Goal: Task Accomplishment & Management: Manage account settings

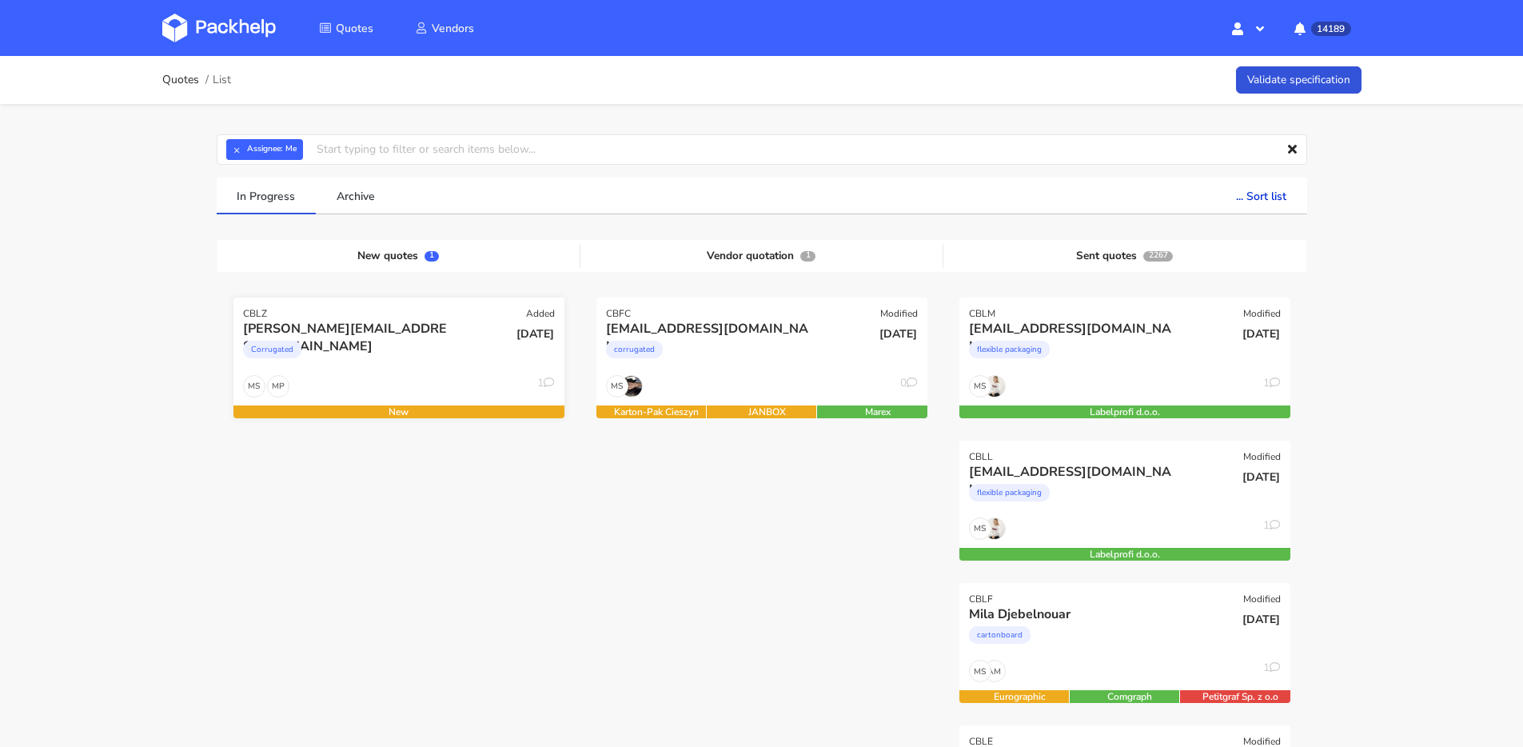
click at [373, 350] on div "Corrugated" at bounding box center [349, 353] width 212 height 32
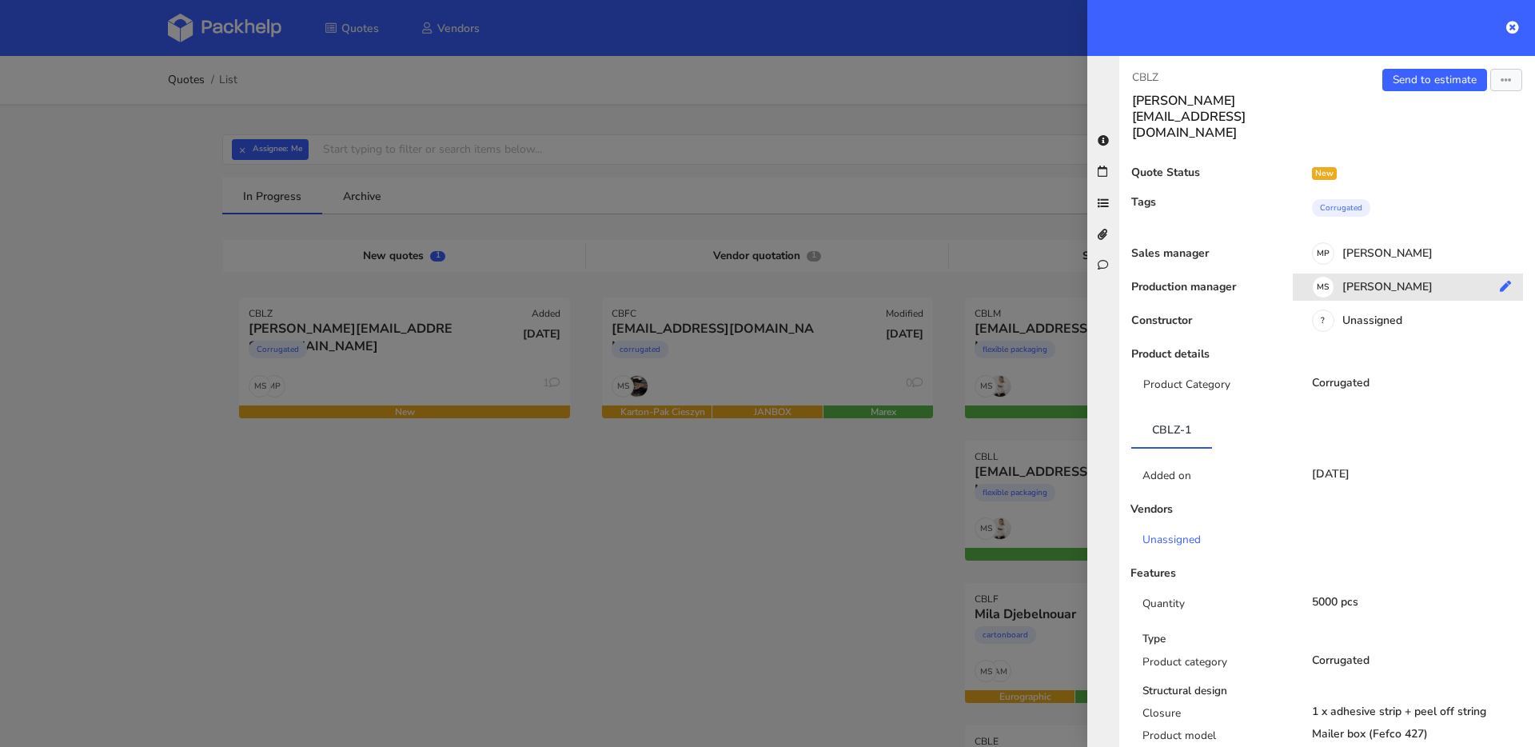
click at [1368, 281] on div "MS Maciej Sikora" at bounding box center [1414, 290] width 242 height 18
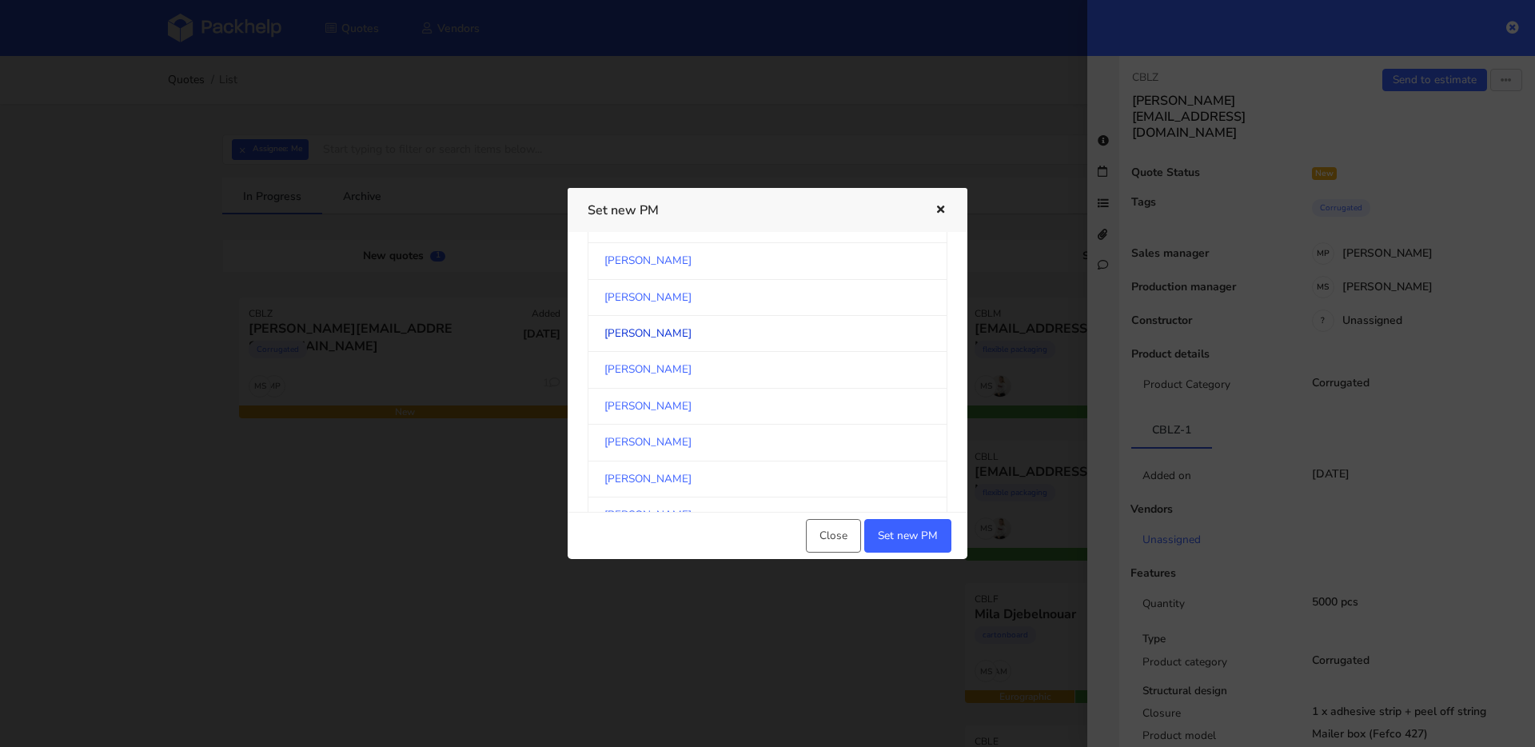
scroll to position [194, 0]
click at [686, 366] on link "Klaudia Wiśniewska" at bounding box center [768, 367] width 360 height 36
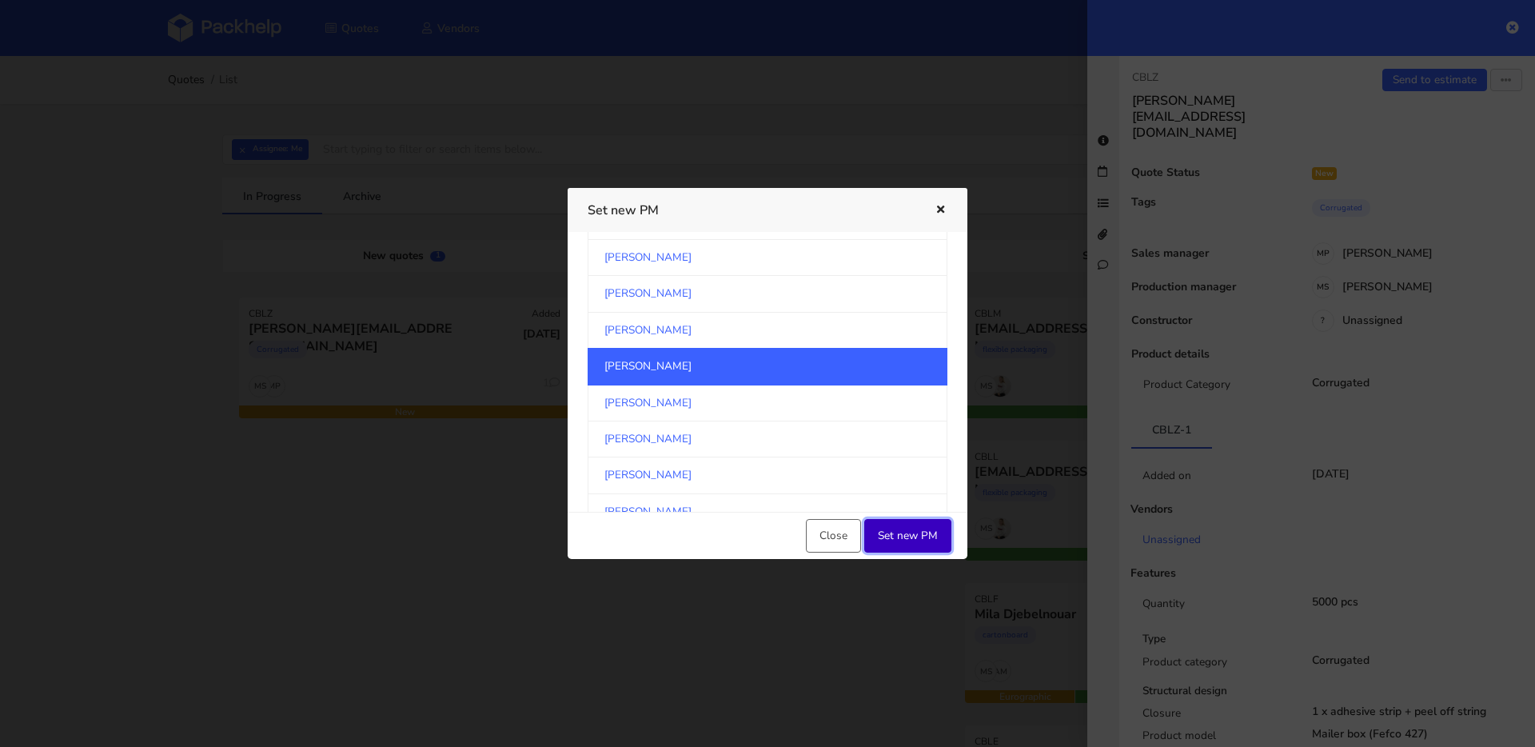
click at [902, 537] on button "Set new PM" at bounding box center [907, 536] width 87 height 34
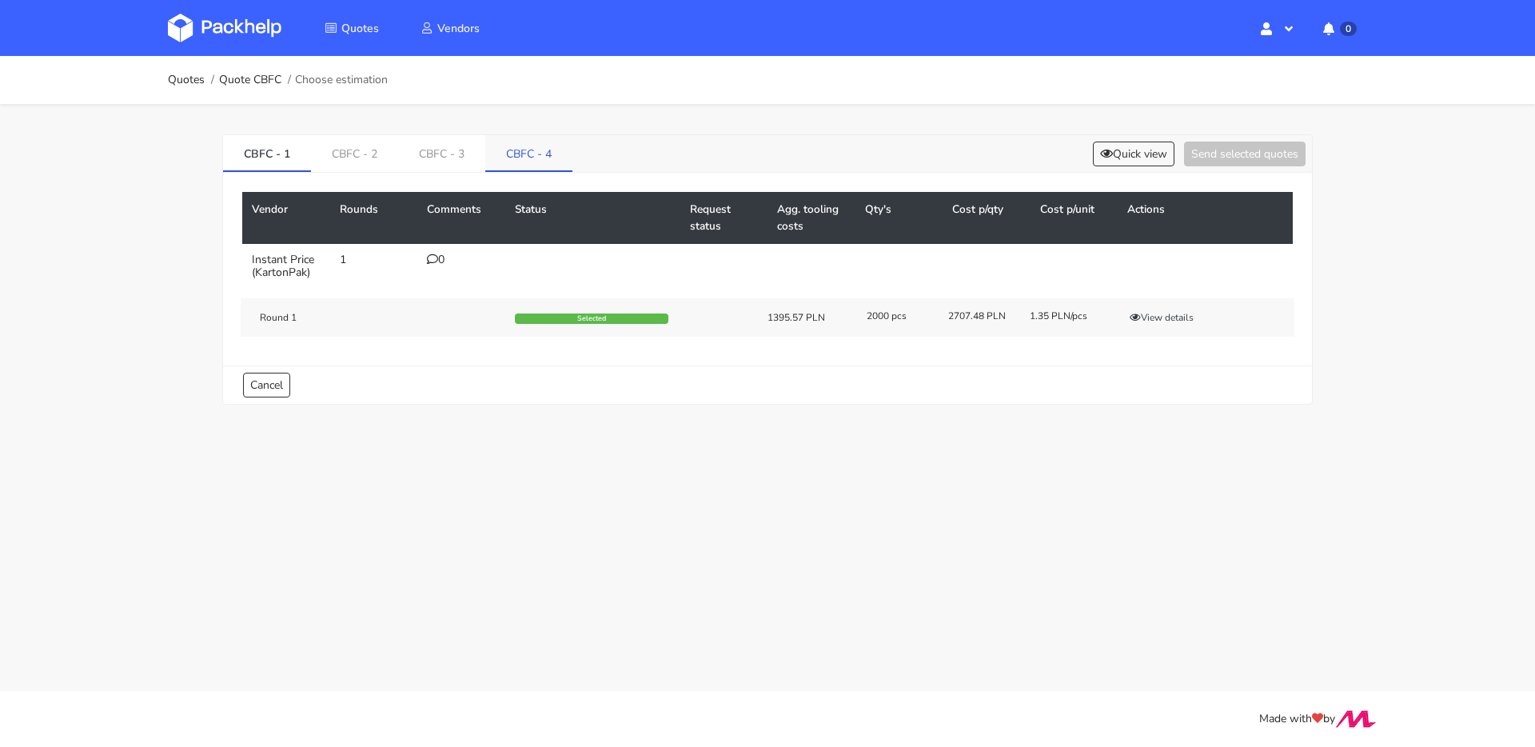
click at [546, 139] on link "CBFC - 4" at bounding box center [528, 152] width 87 height 35
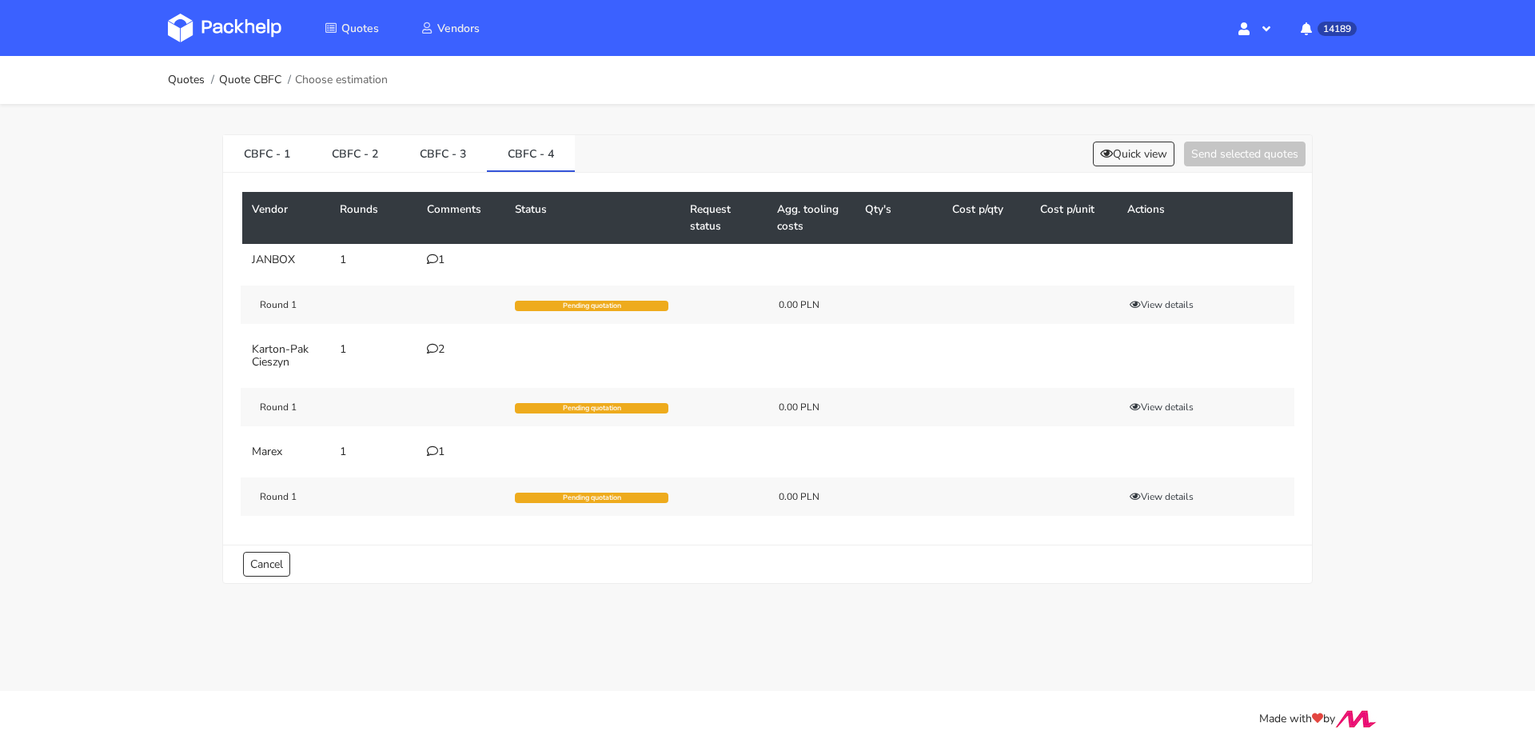
click at [434, 343] on icon at bounding box center [432, 348] width 11 height 11
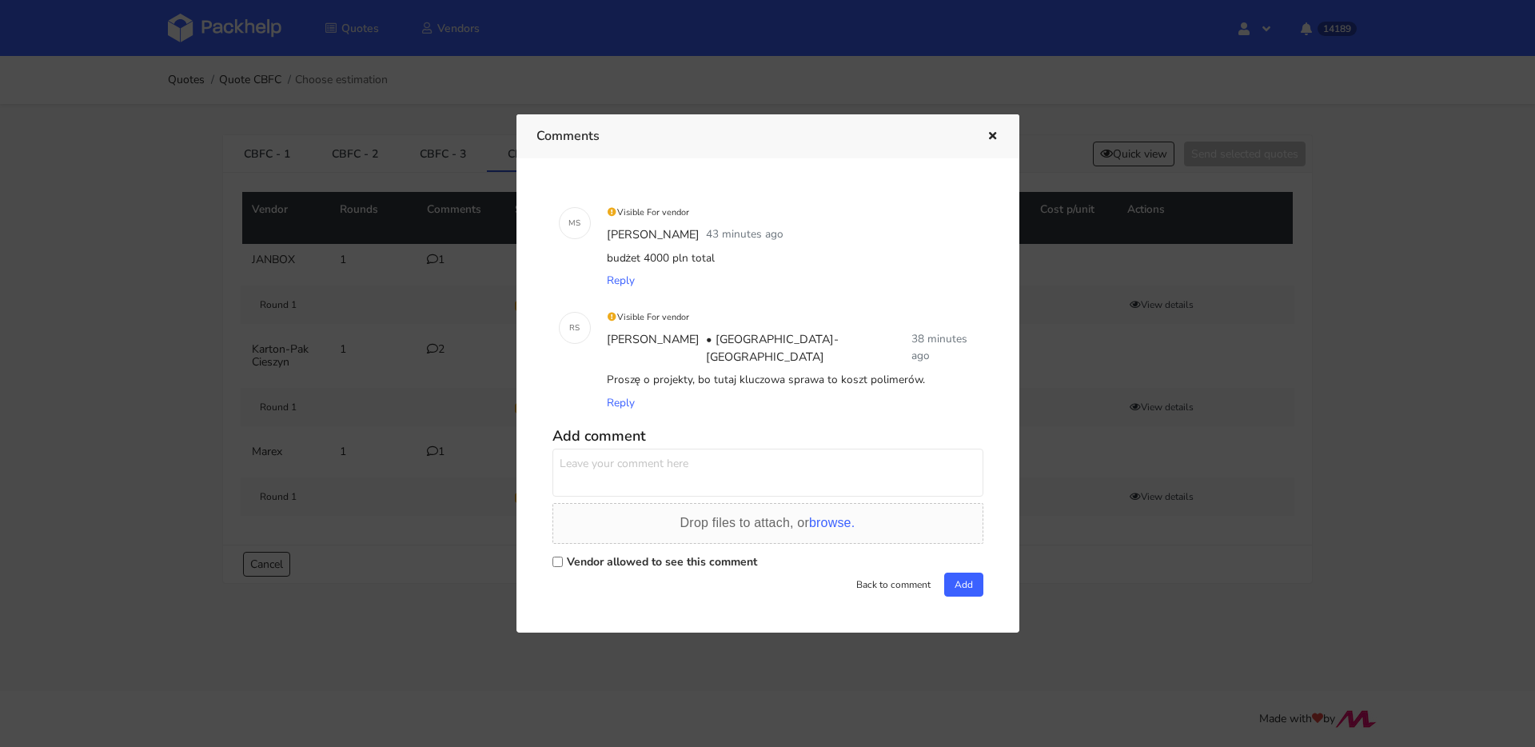
click at [673, 459] on textarea at bounding box center [767, 472] width 431 height 48
click at [822, 524] on div "Drop files to attach, or browse." at bounding box center [767, 522] width 175 height 19
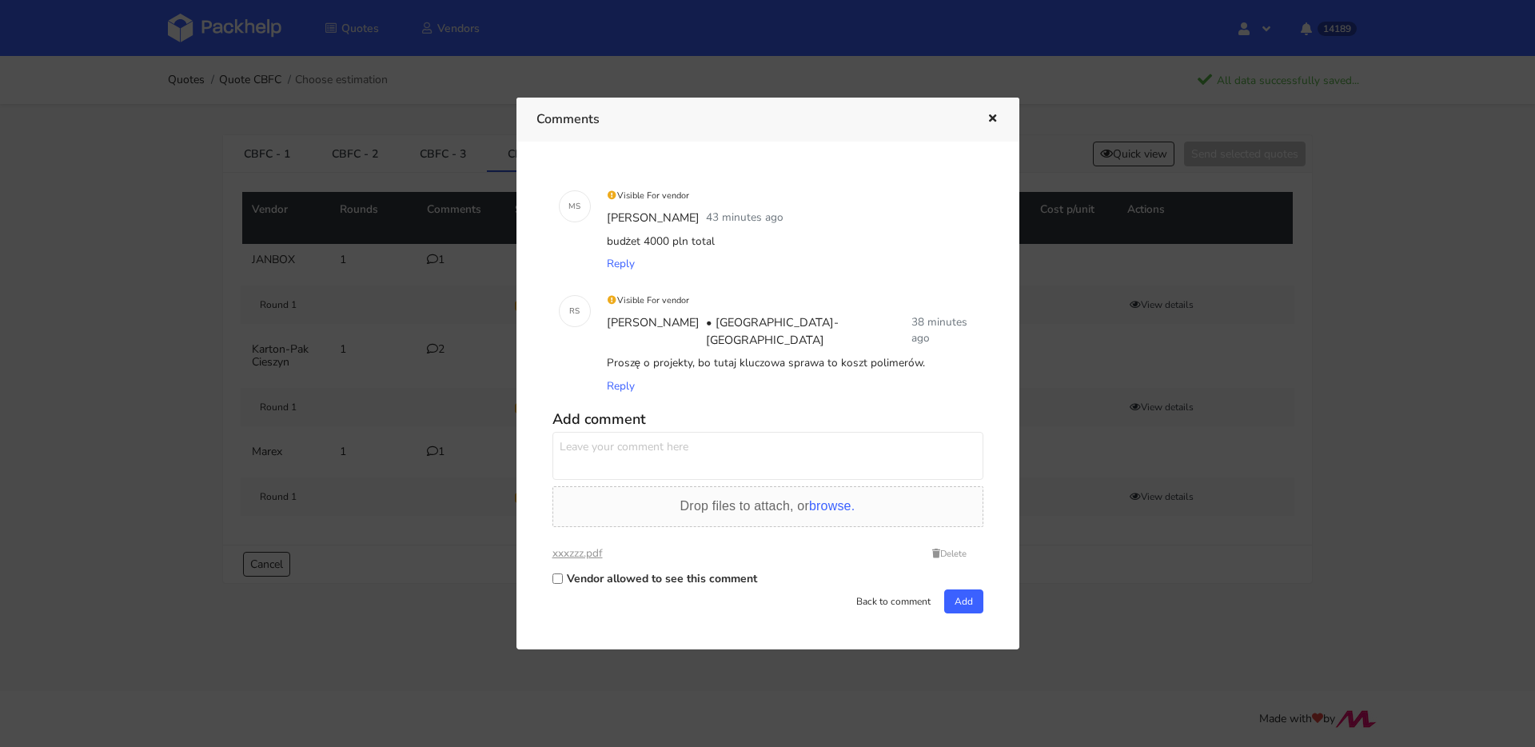
click at [683, 445] on textarea at bounding box center [767, 456] width 431 height 48
type textarea "to będzie coś takiego"
click at [695, 571] on label "Vendor allowed to see this comment" at bounding box center [662, 578] width 190 height 15
click at [563, 573] on input "Vendor allowed to see this comment" at bounding box center [557, 578] width 10 height 10
checkbox input "true"
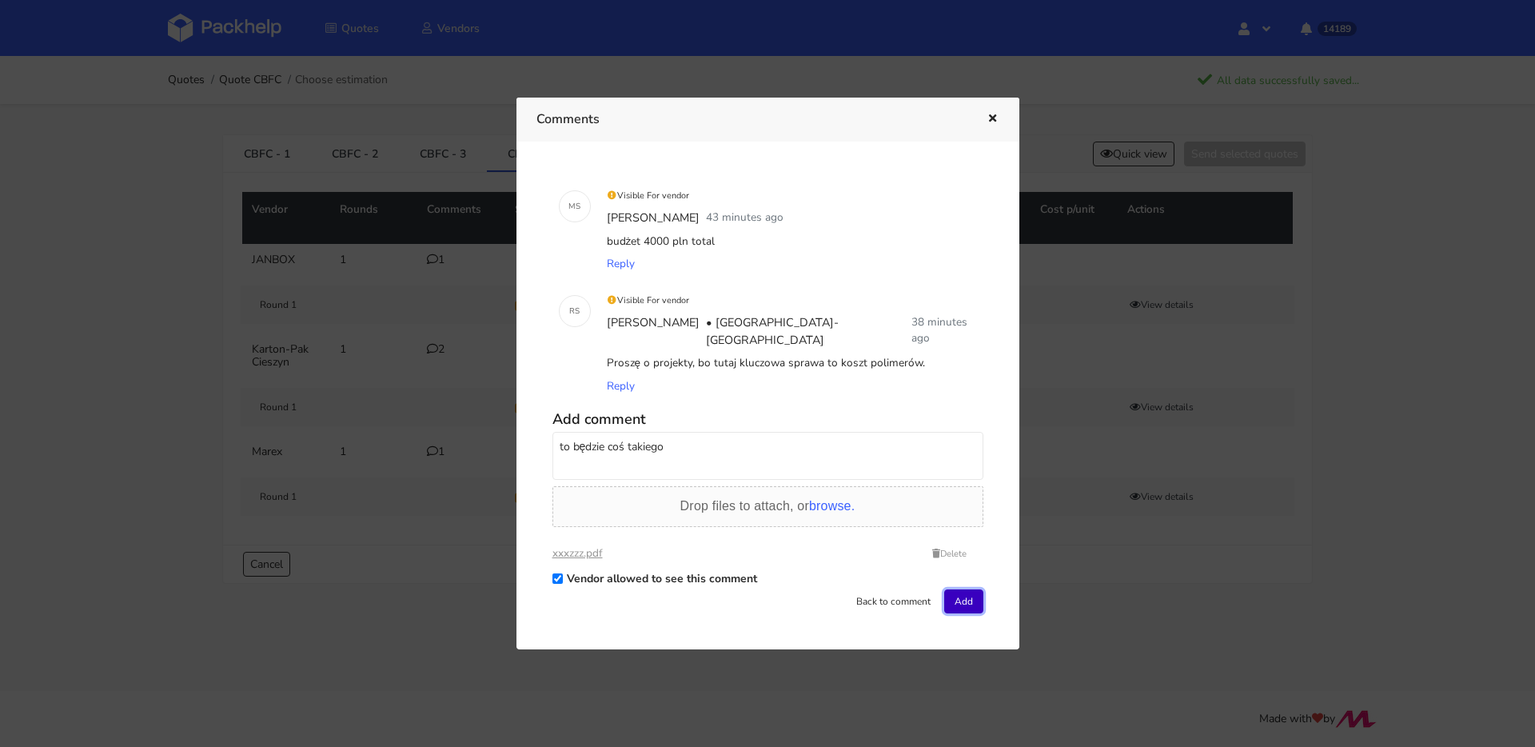
click at [950, 589] on button "Add" at bounding box center [963, 601] width 39 height 24
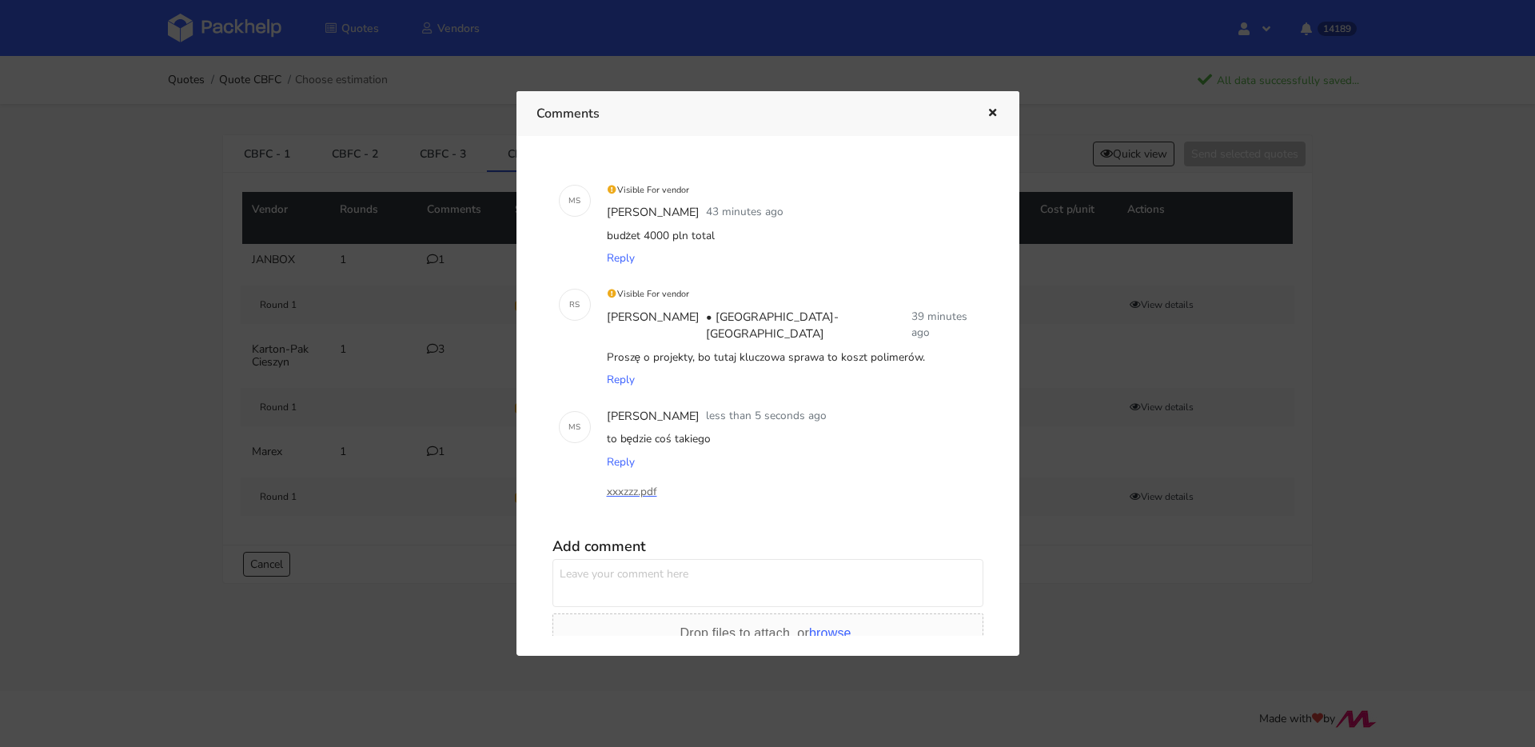
click at [986, 115] on icon "button" at bounding box center [993, 113] width 14 height 11
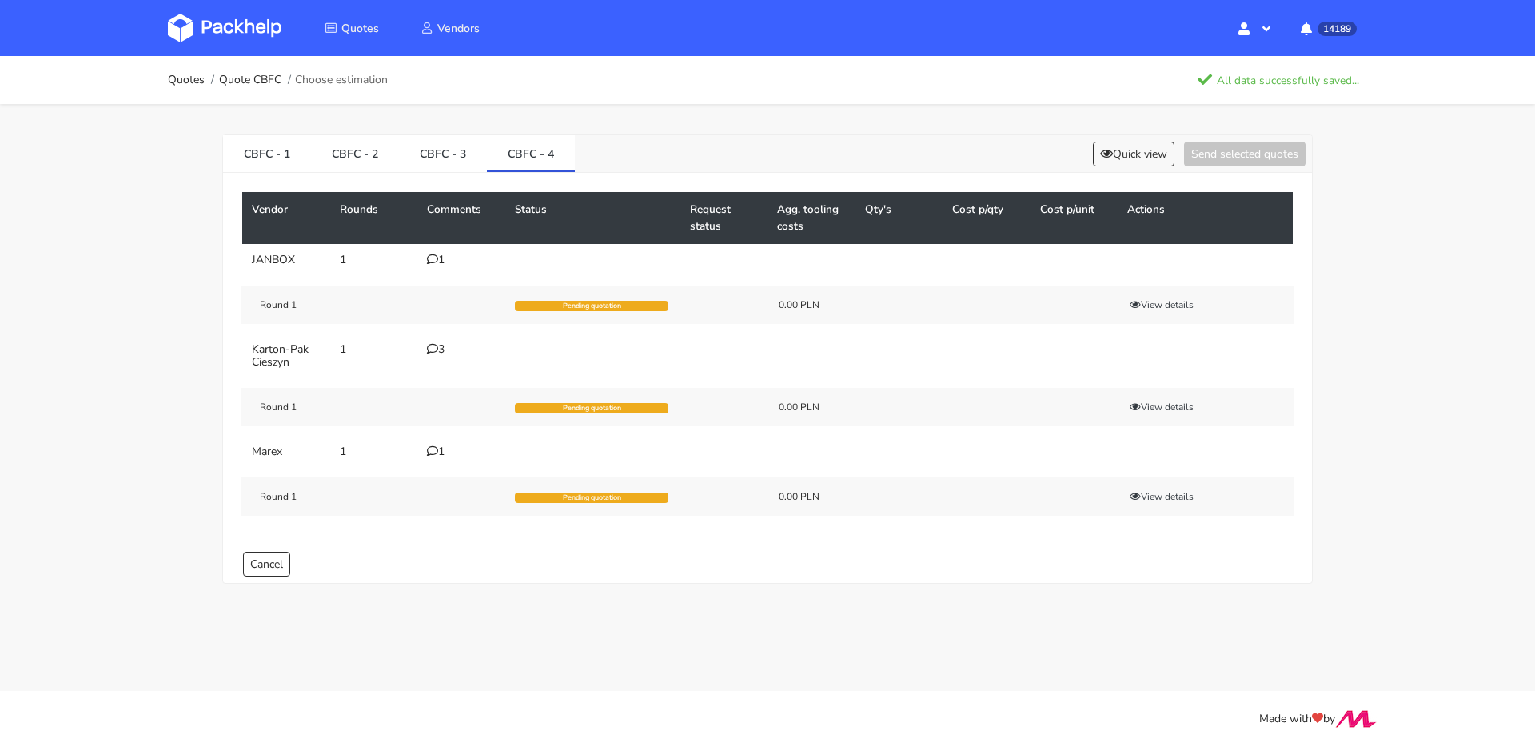
click at [434, 261] on icon at bounding box center [432, 258] width 11 height 11
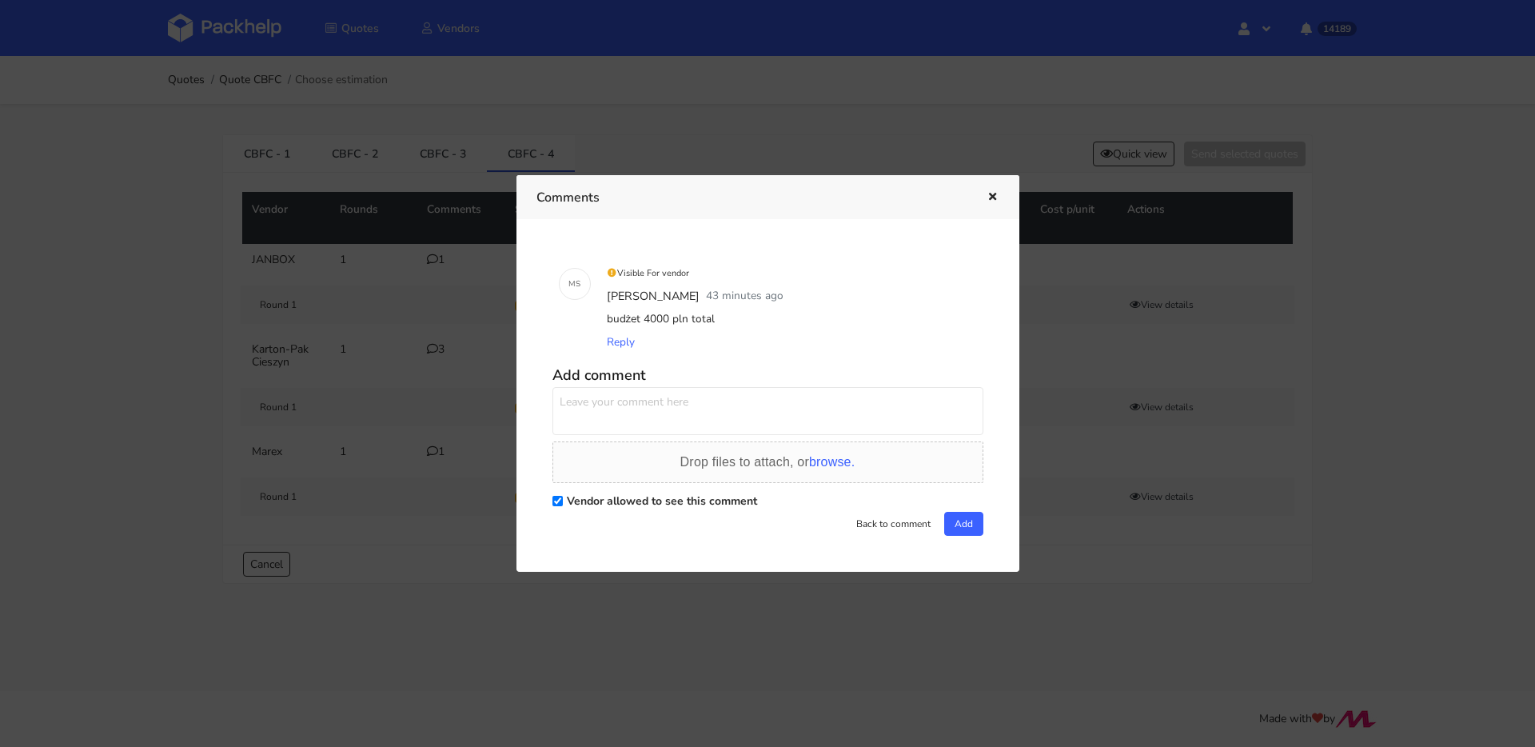
click at [676, 377] on h5 "Add comment" at bounding box center [767, 375] width 431 height 18
click at [680, 393] on textarea at bounding box center [767, 411] width 431 height 48
click at [799, 462] on span "Drop files to attach, or browse." at bounding box center [767, 462] width 175 height 14
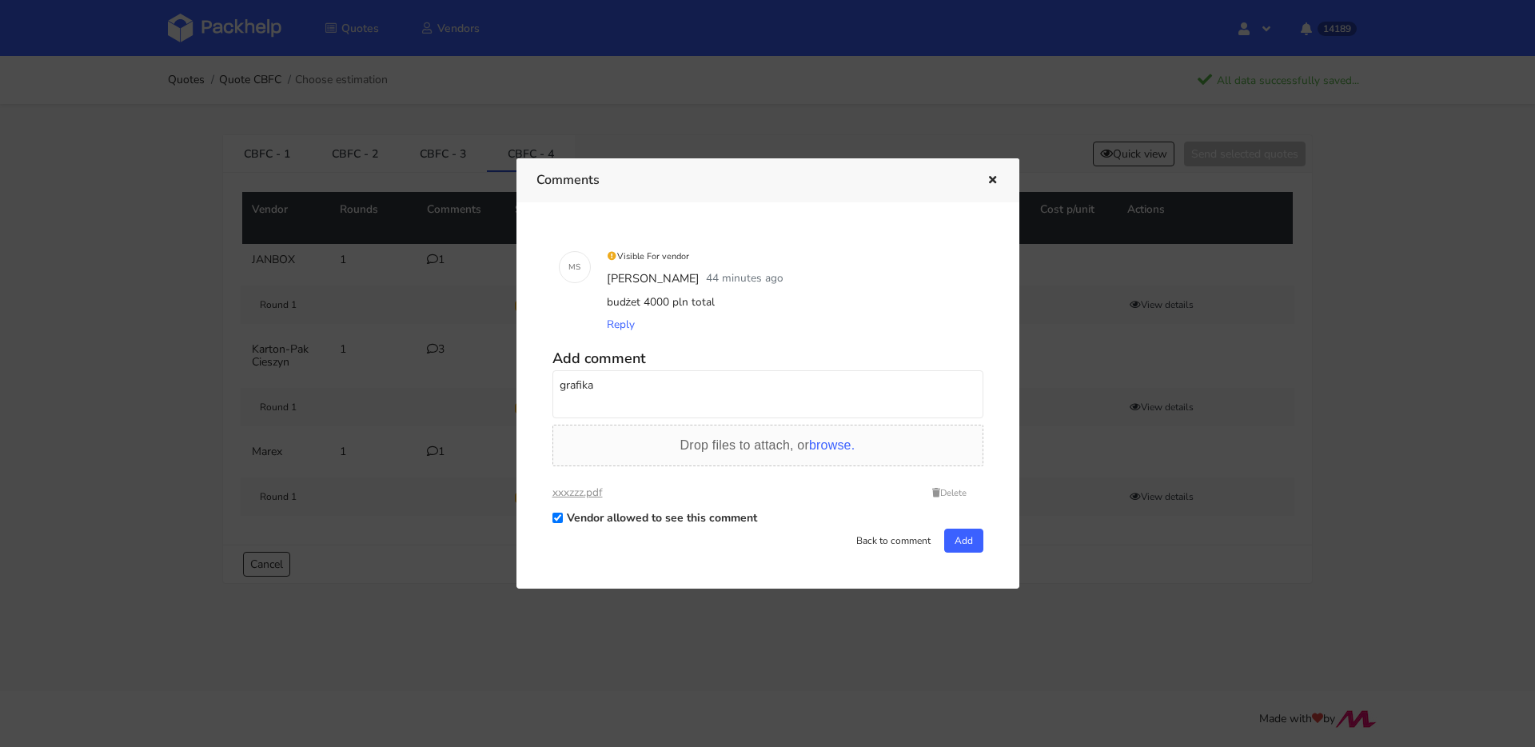
click at [654, 389] on textarea "grafika" at bounding box center [767, 394] width 431 height 48
type textarea "grafika aby dokładnie oszacować polimery"
click at [963, 541] on button "Add" at bounding box center [963, 540] width 39 height 24
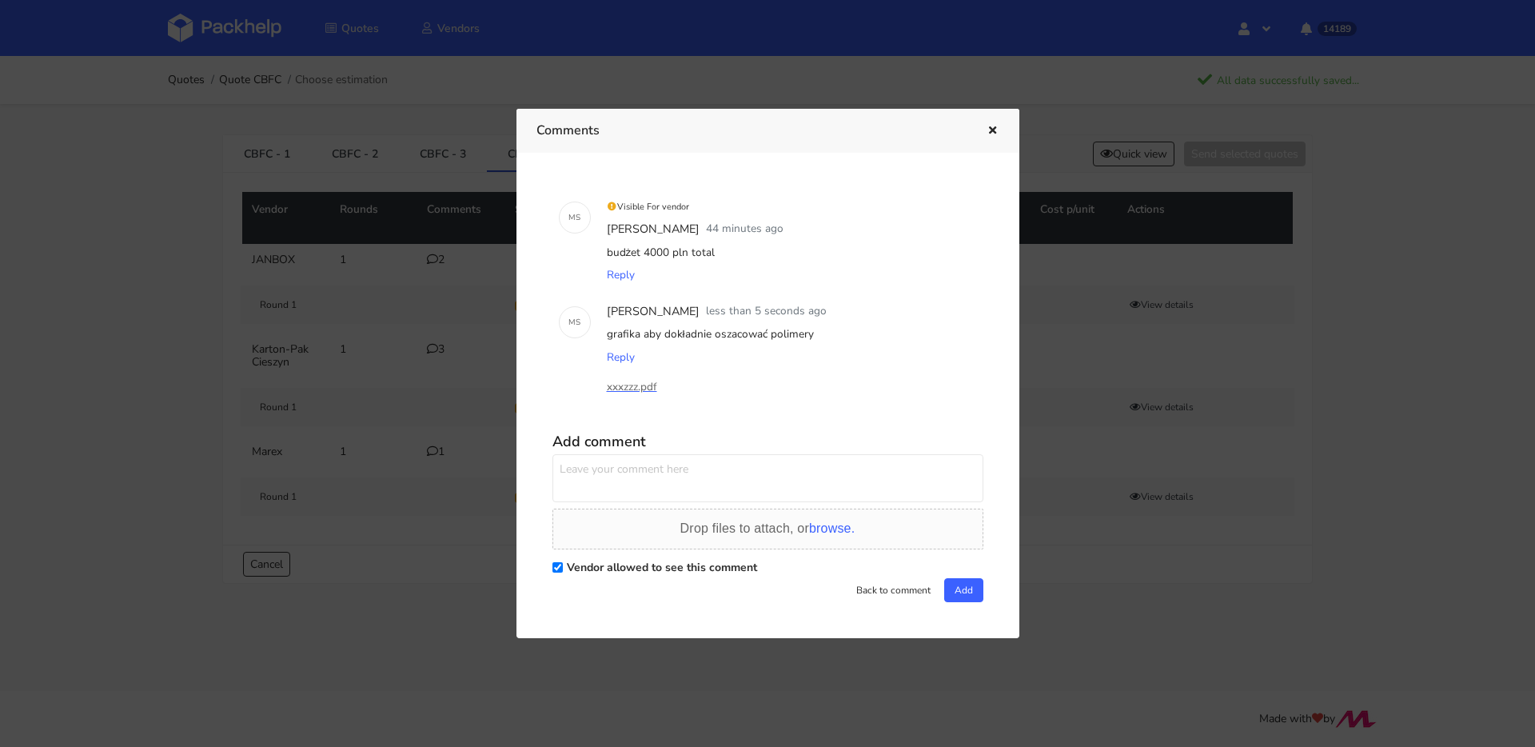
drag, startPoint x: 817, startPoint y: 337, endPoint x: 604, endPoint y: 341, distance: 213.5
click at [604, 341] on div "grafika aby dokładnie oszacować polimery" at bounding box center [790, 334] width 373 height 22
copy div "grafika aby dokładnie oszacować polimery"
click at [989, 130] on icon "button" at bounding box center [993, 131] width 14 height 11
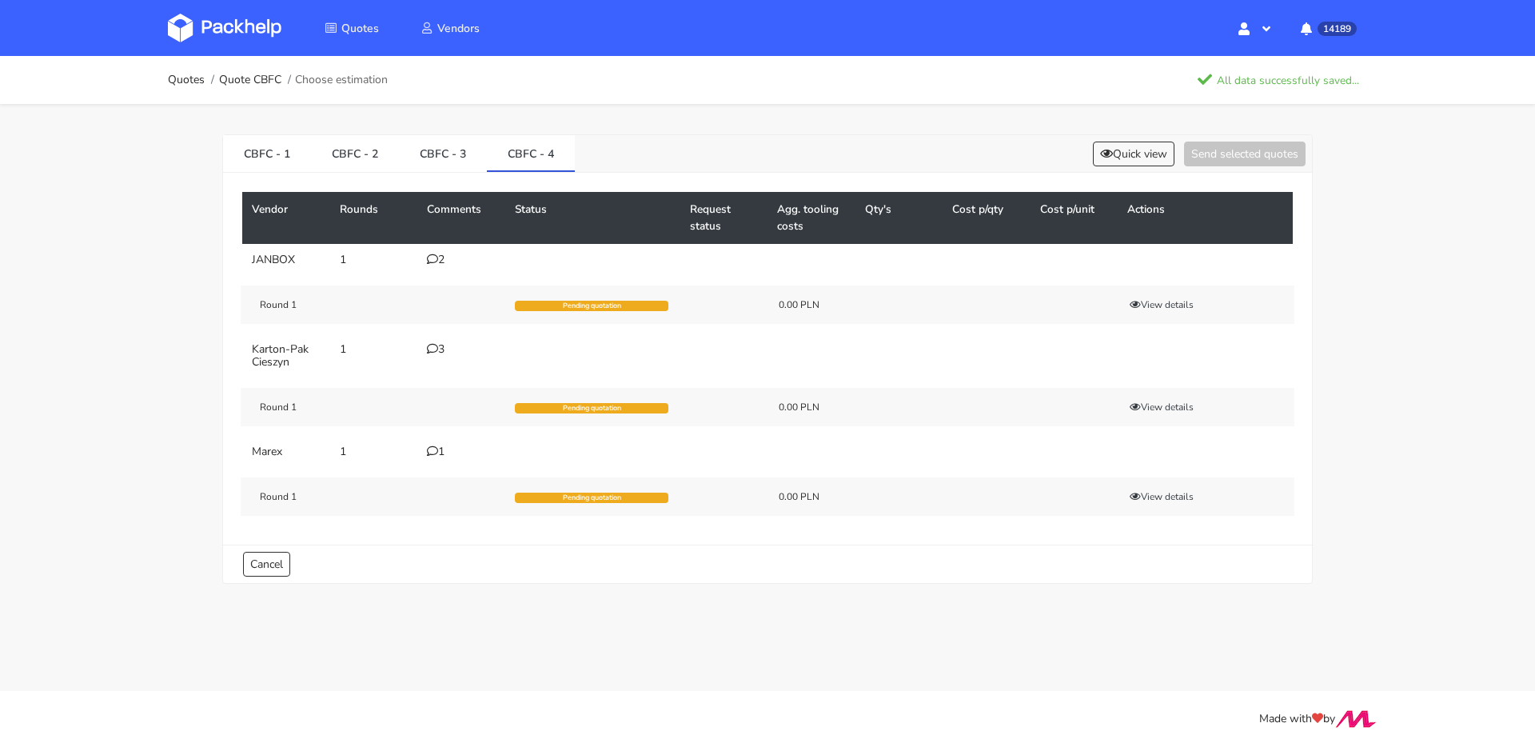
click at [445, 460] on td "1" at bounding box center [461, 452] width 88 height 32
click at [441, 456] on div "1" at bounding box center [461, 451] width 69 height 13
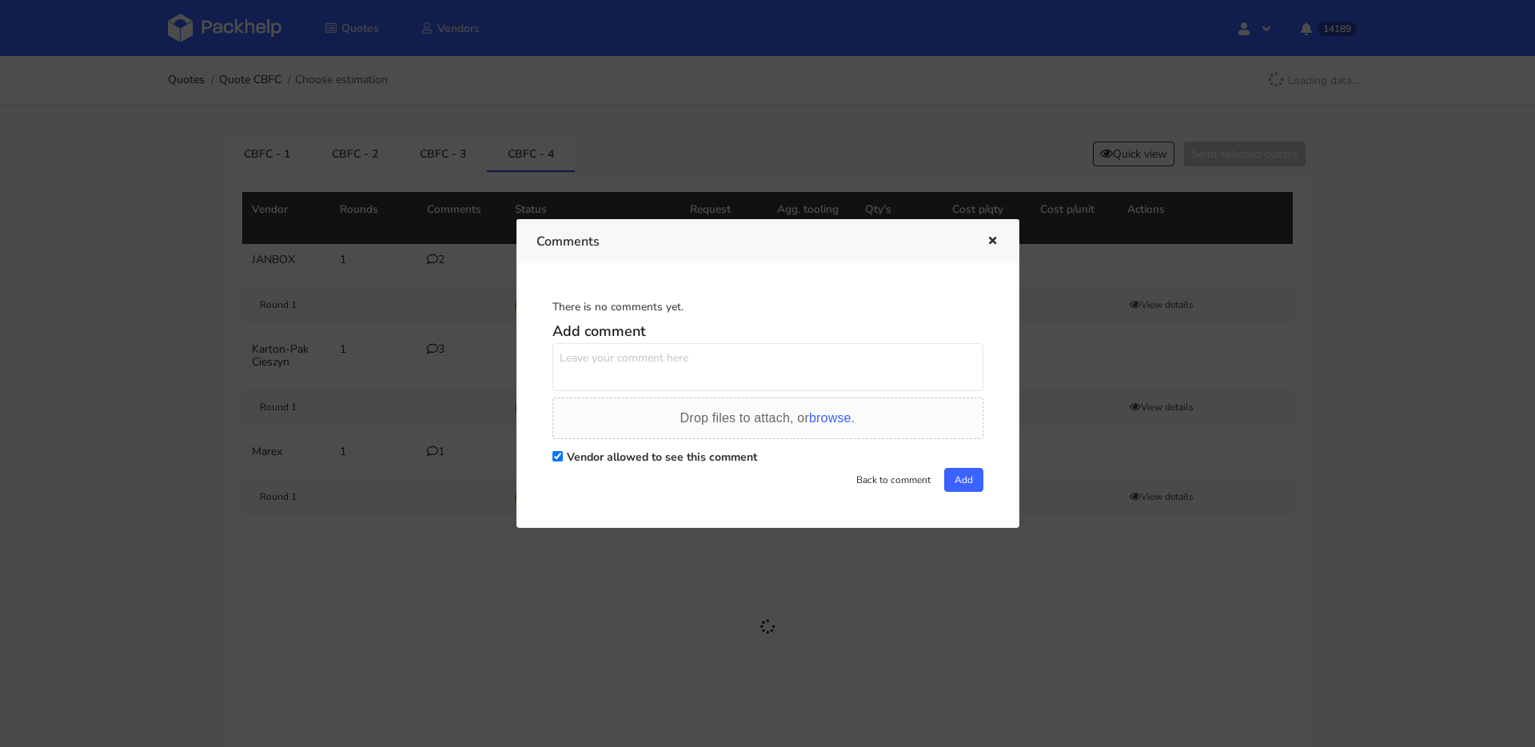
click at [653, 361] on div "Add comment Drop files to attach, or browse. Vendor allowed to see this comment…" at bounding box center [767, 404] width 431 height 176
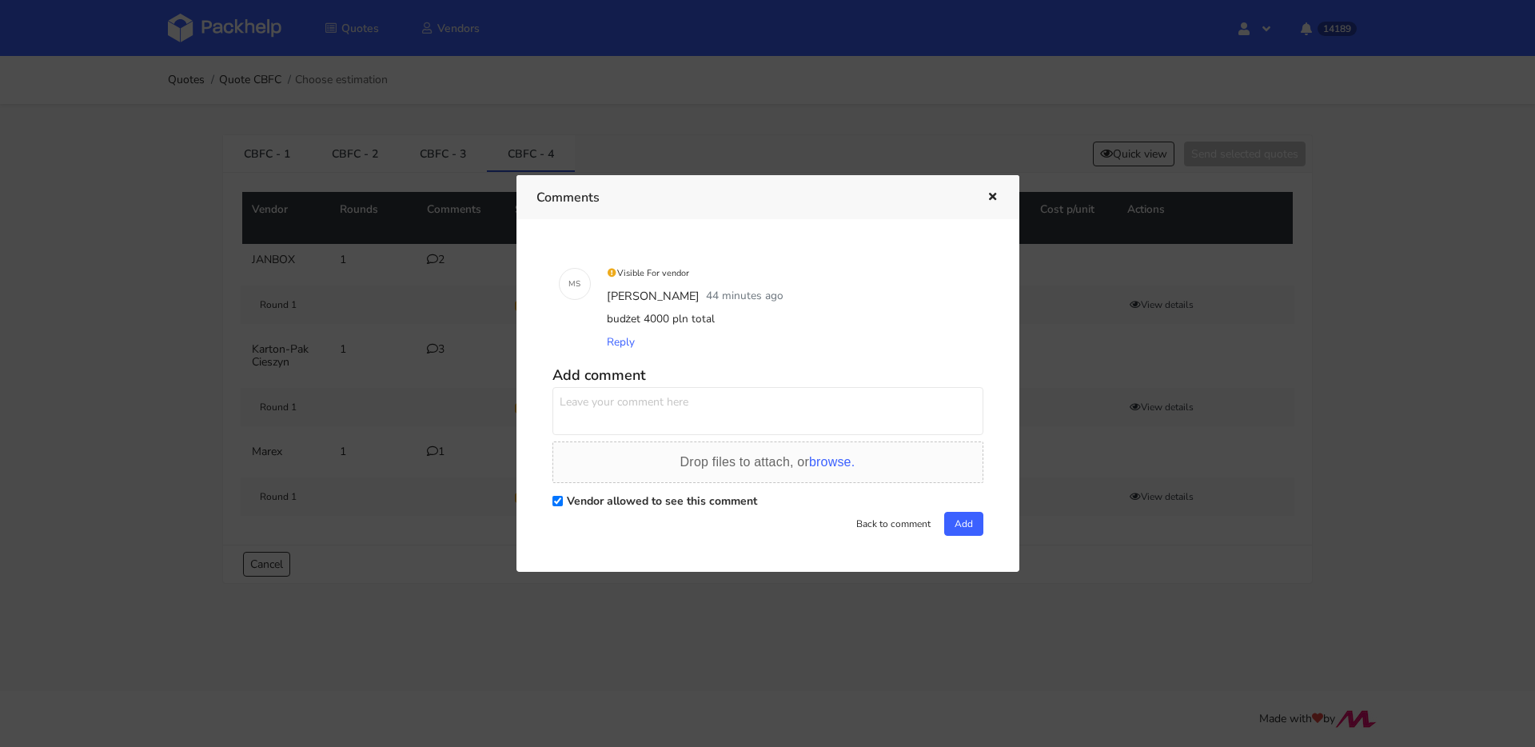
click at [735, 405] on textarea at bounding box center [767, 411] width 431 height 48
paste textarea "grafika aby dokładnie oszacować polimery"
type textarea "grafika aby dokładnie oszacować polimery"
click at [815, 458] on span "browse." at bounding box center [832, 462] width 46 height 14
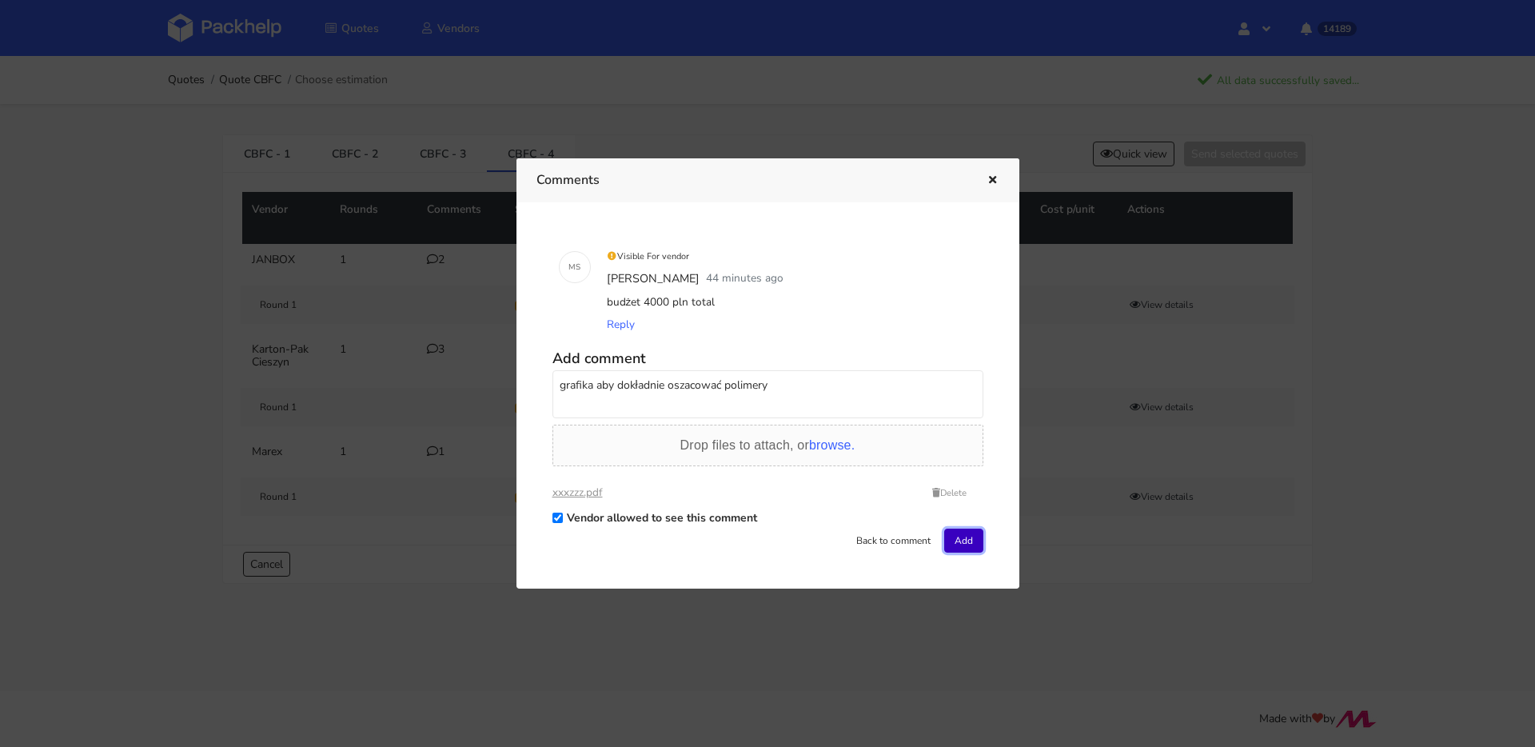
click at [967, 548] on button "Add" at bounding box center [963, 540] width 39 height 24
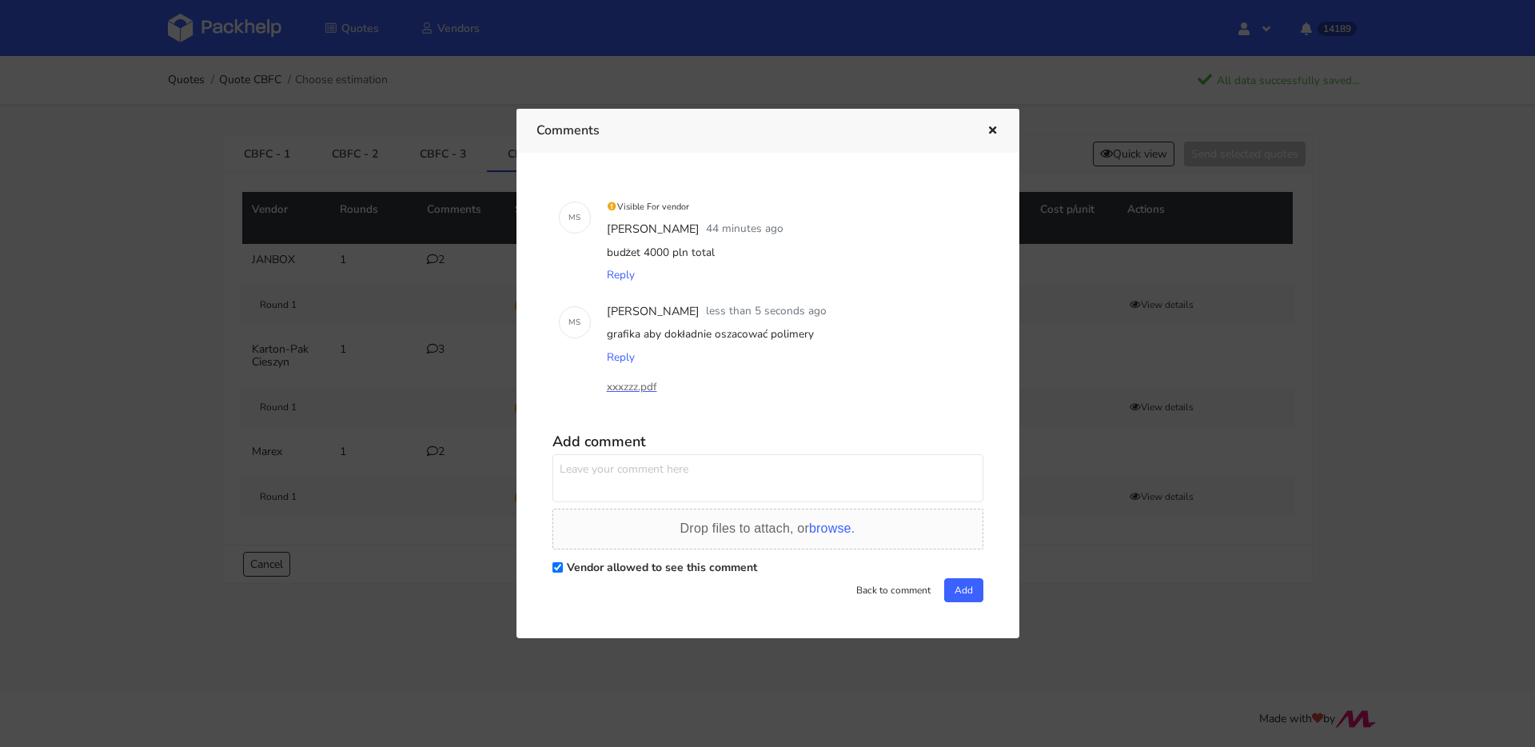
click at [987, 131] on icon "button" at bounding box center [993, 131] width 14 height 11
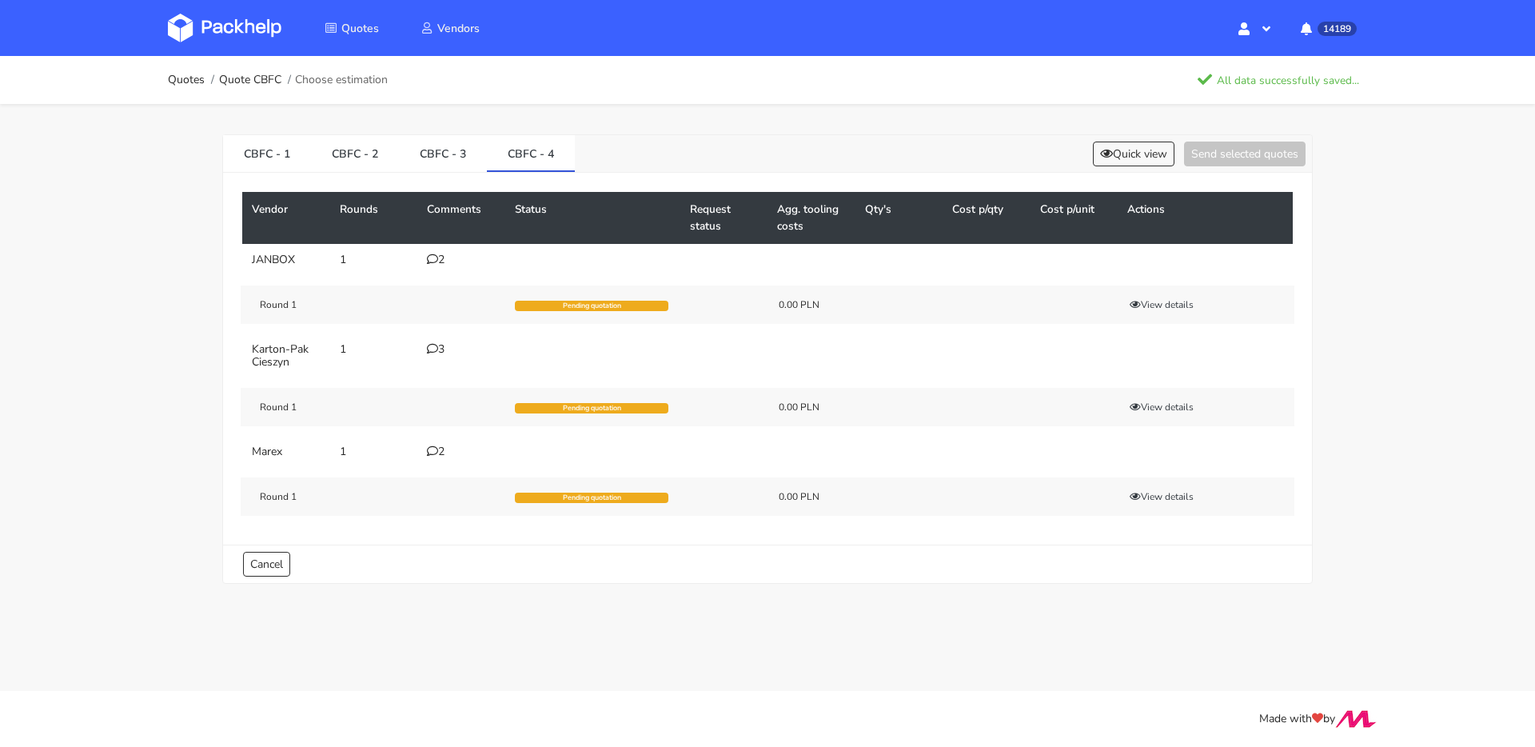
click at [446, 350] on div "3" at bounding box center [461, 349] width 69 height 13
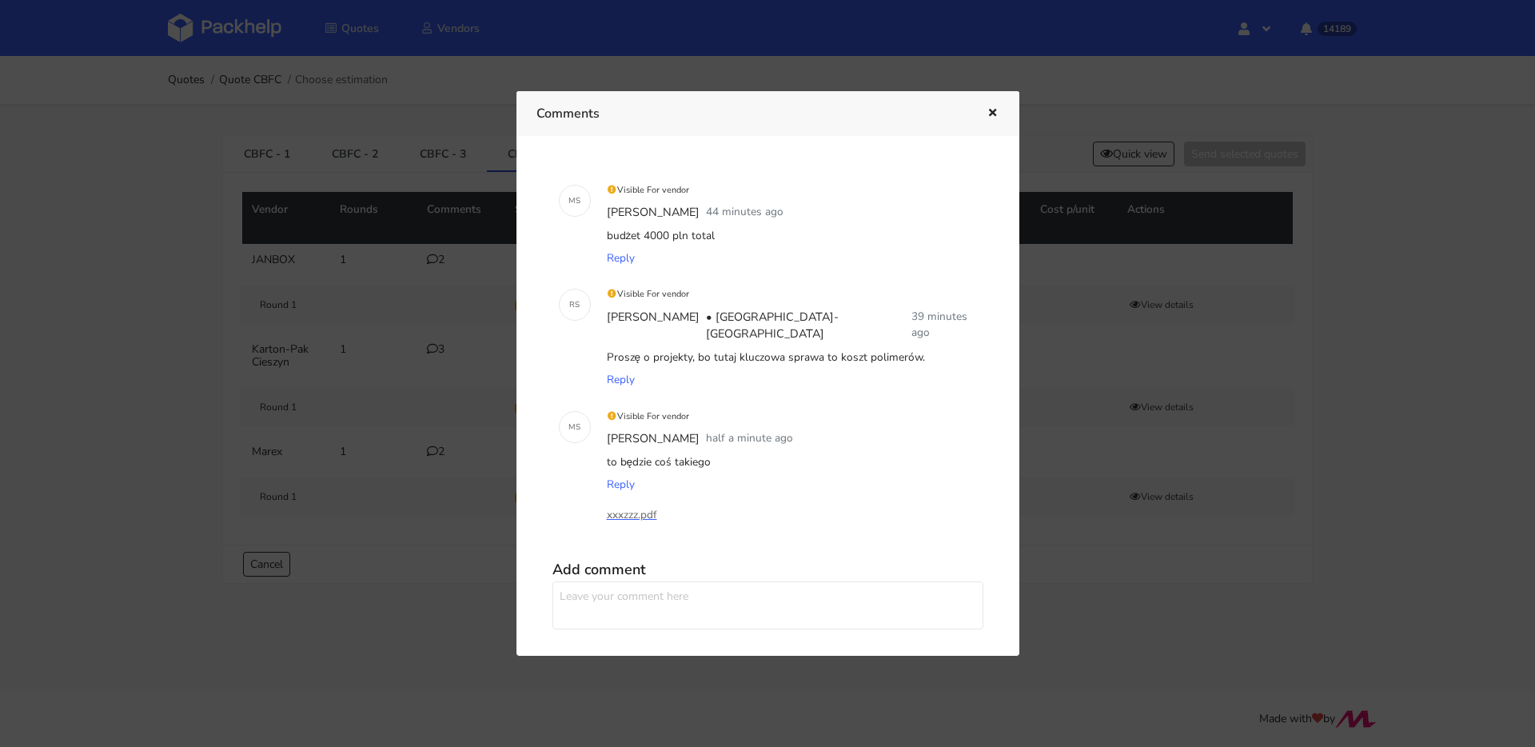
click at [993, 118] on icon "button" at bounding box center [993, 113] width 14 height 11
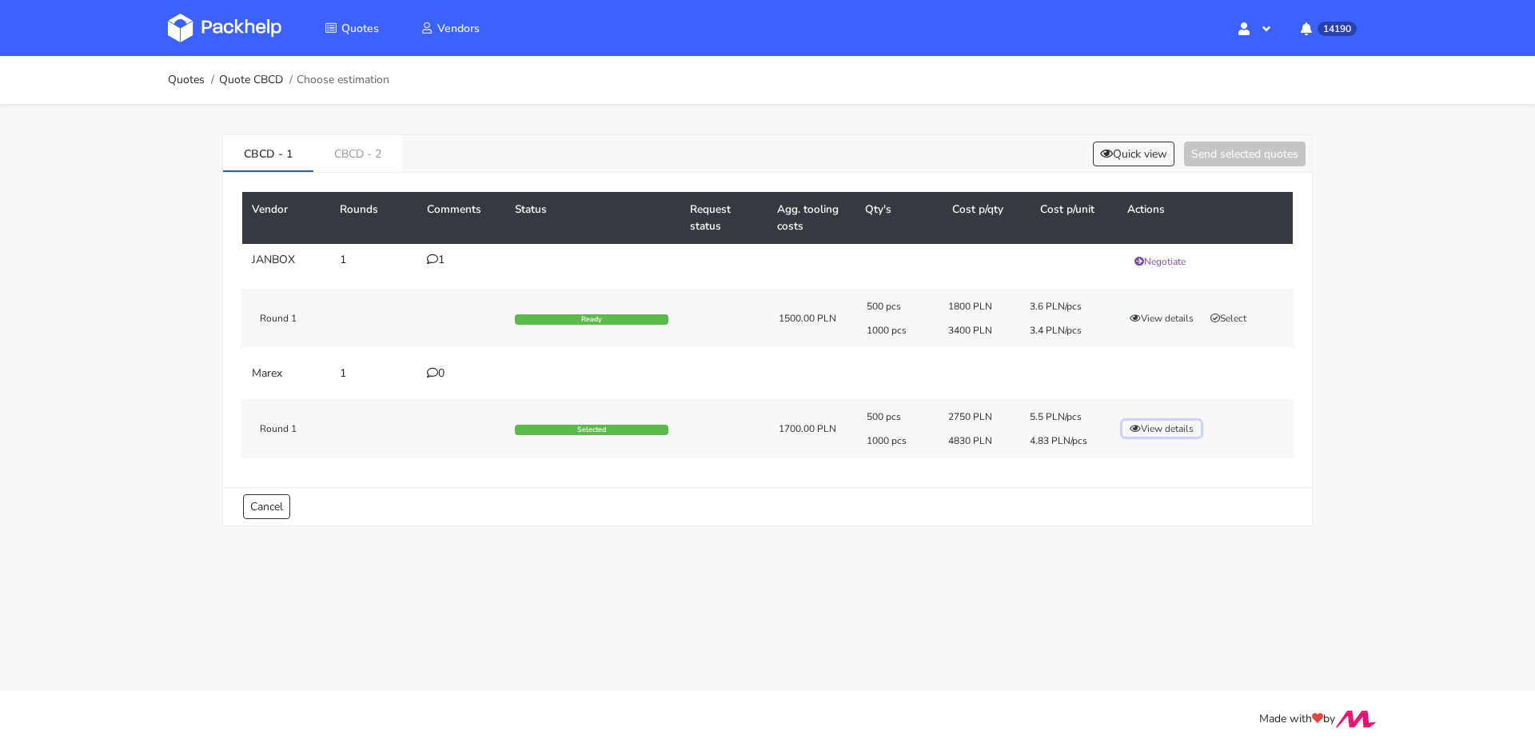
click at [1174, 430] on button "View details" at bounding box center [1161, 429] width 78 height 16
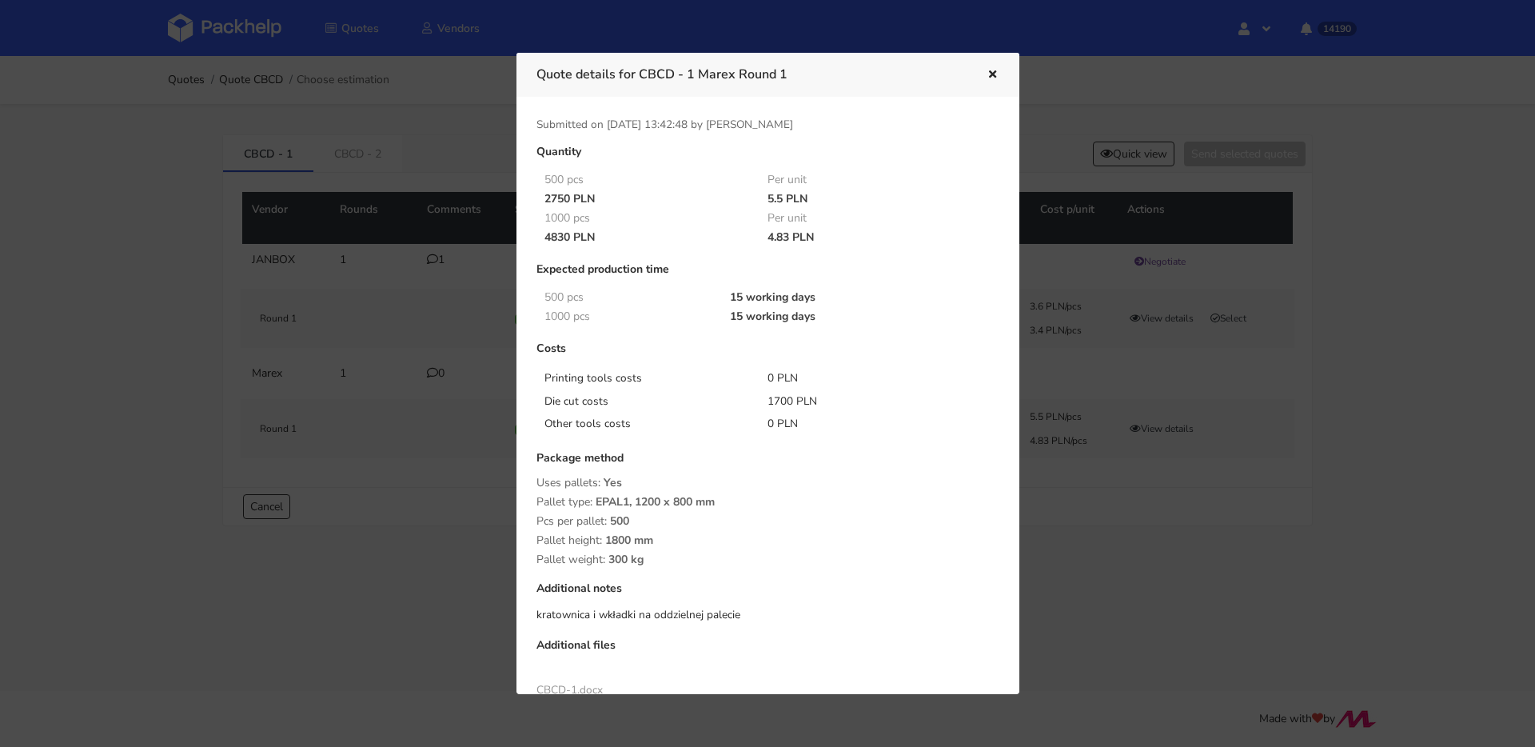
click at [991, 71] on icon "button" at bounding box center [993, 75] width 14 height 11
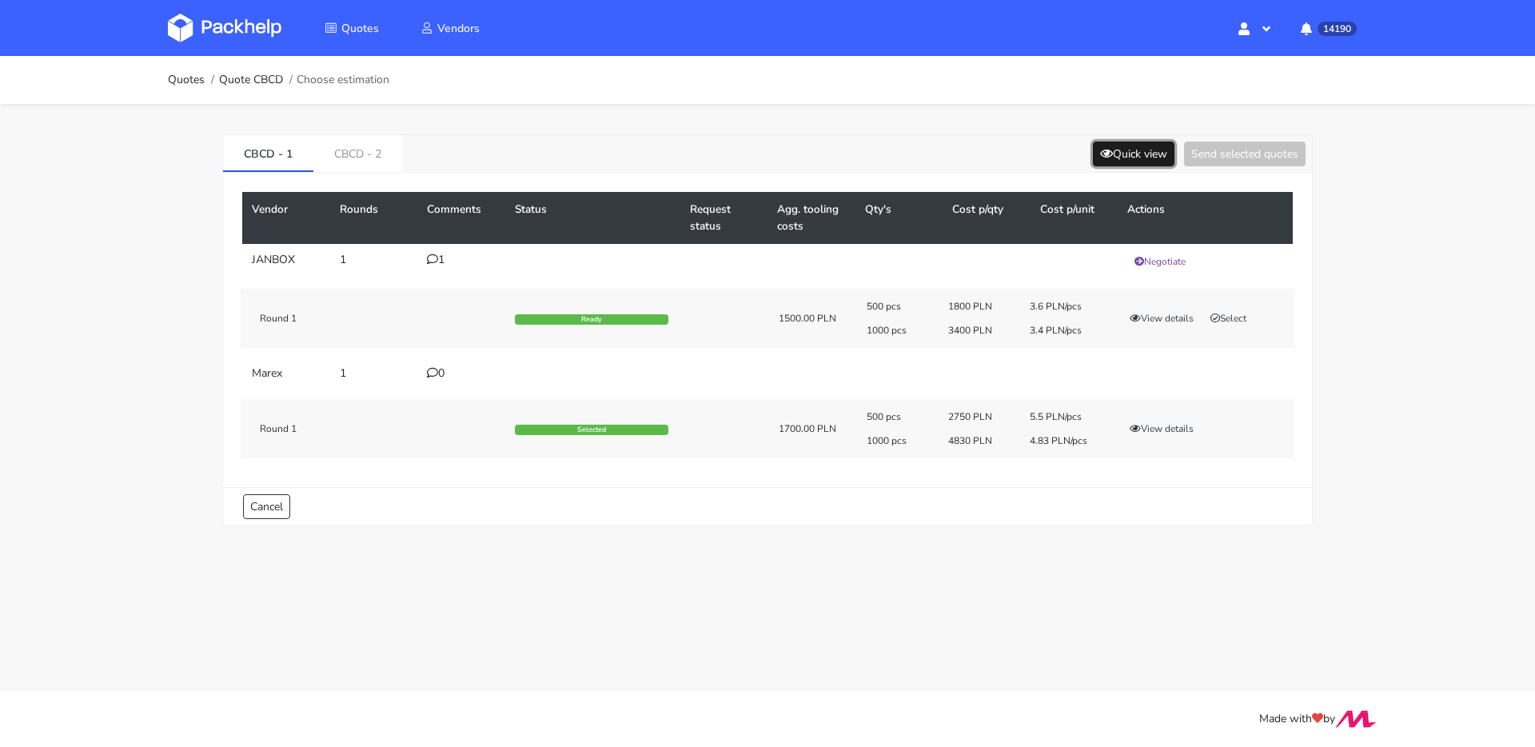
click at [1118, 149] on button "Quick view" at bounding box center [1134, 154] width 82 height 25
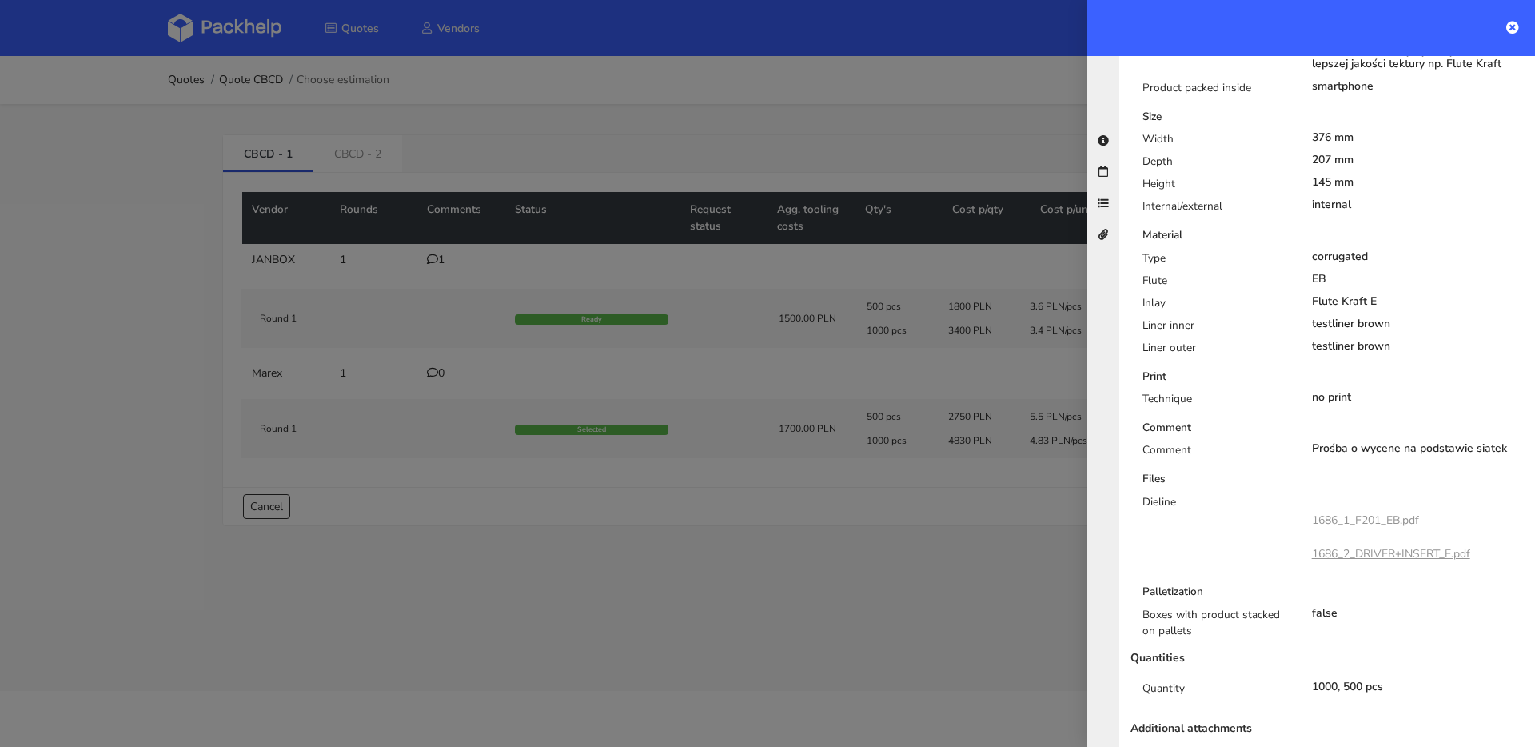
scroll to position [510, 0]
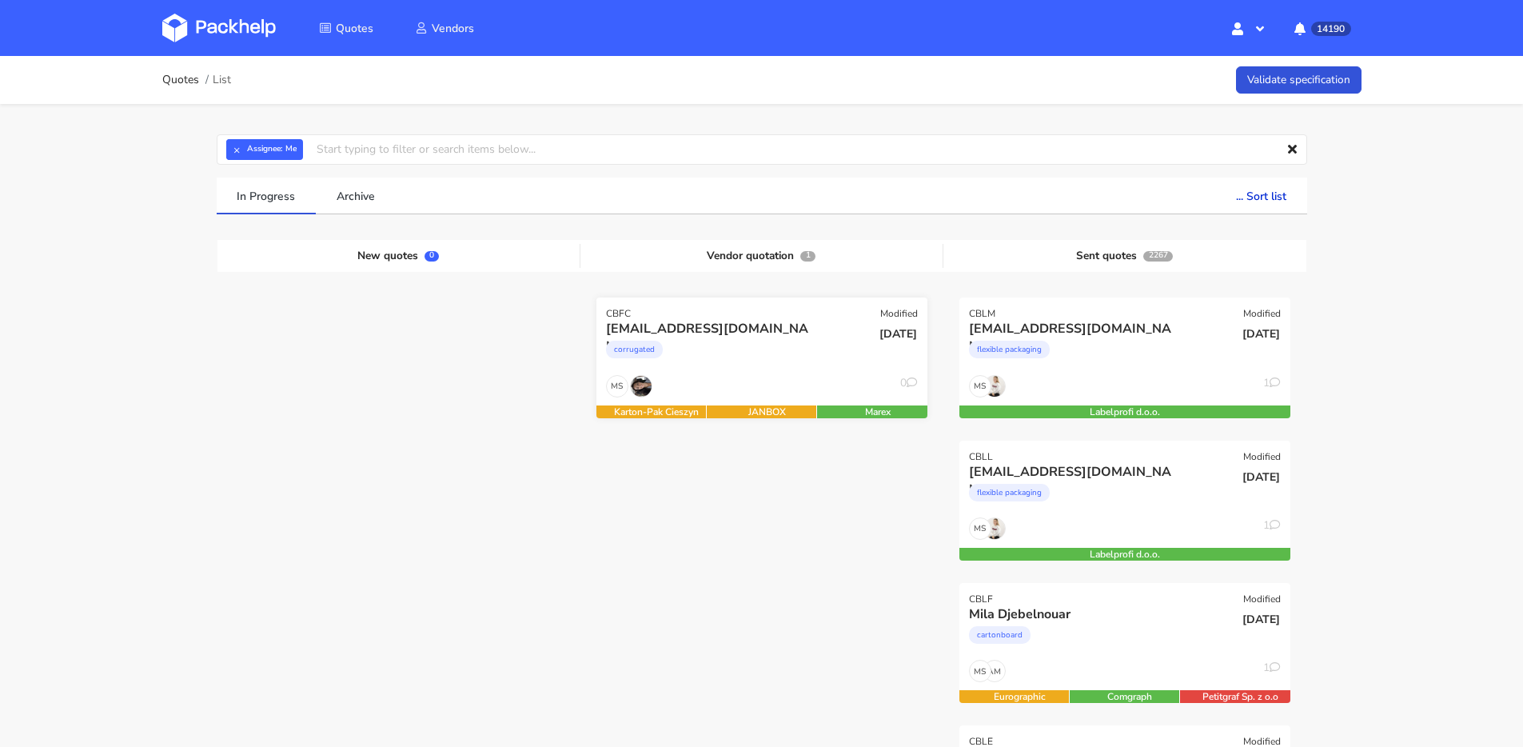
click at [807, 365] on div "corrugated" at bounding box center [712, 353] width 212 height 32
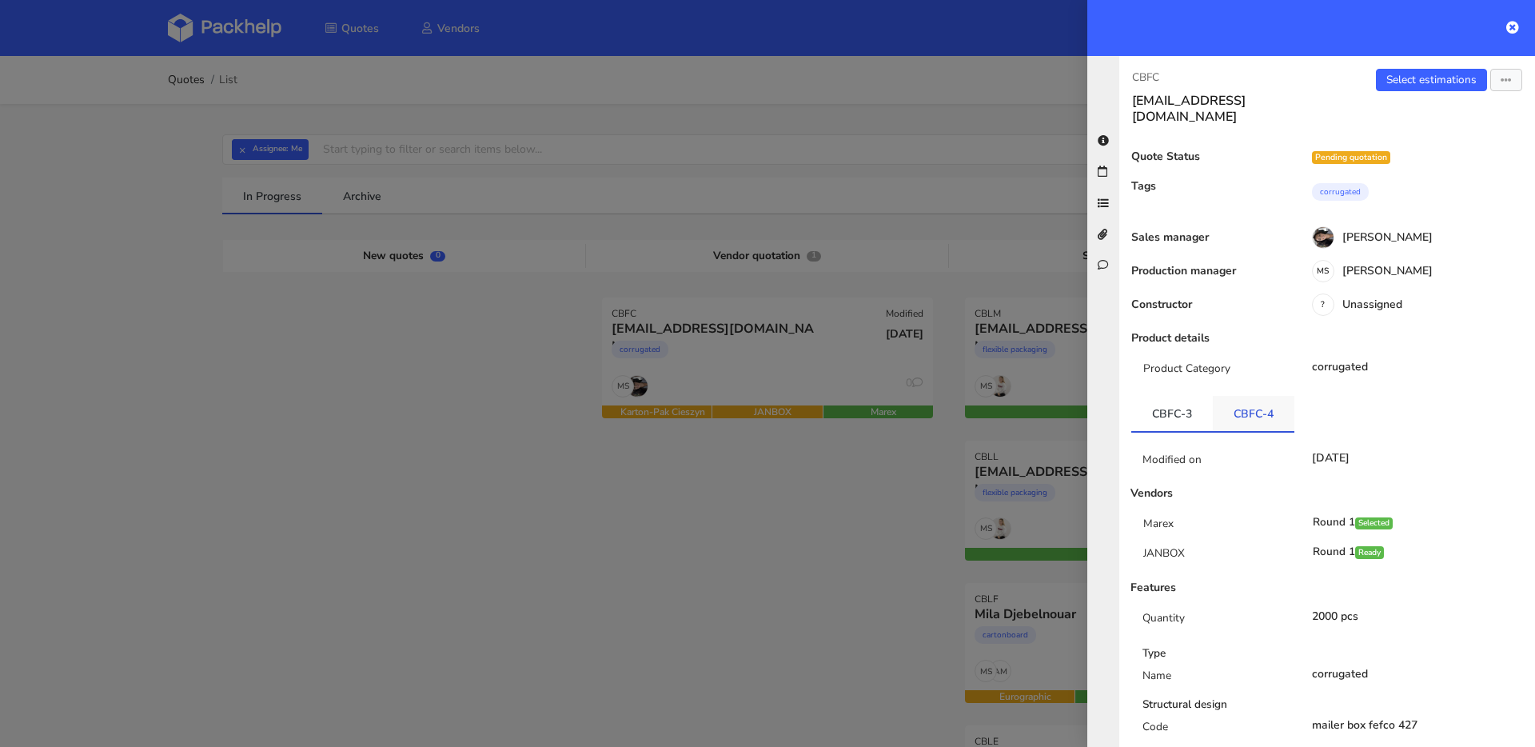
click at [1246, 397] on link "CBFC-4" at bounding box center [1254, 413] width 82 height 35
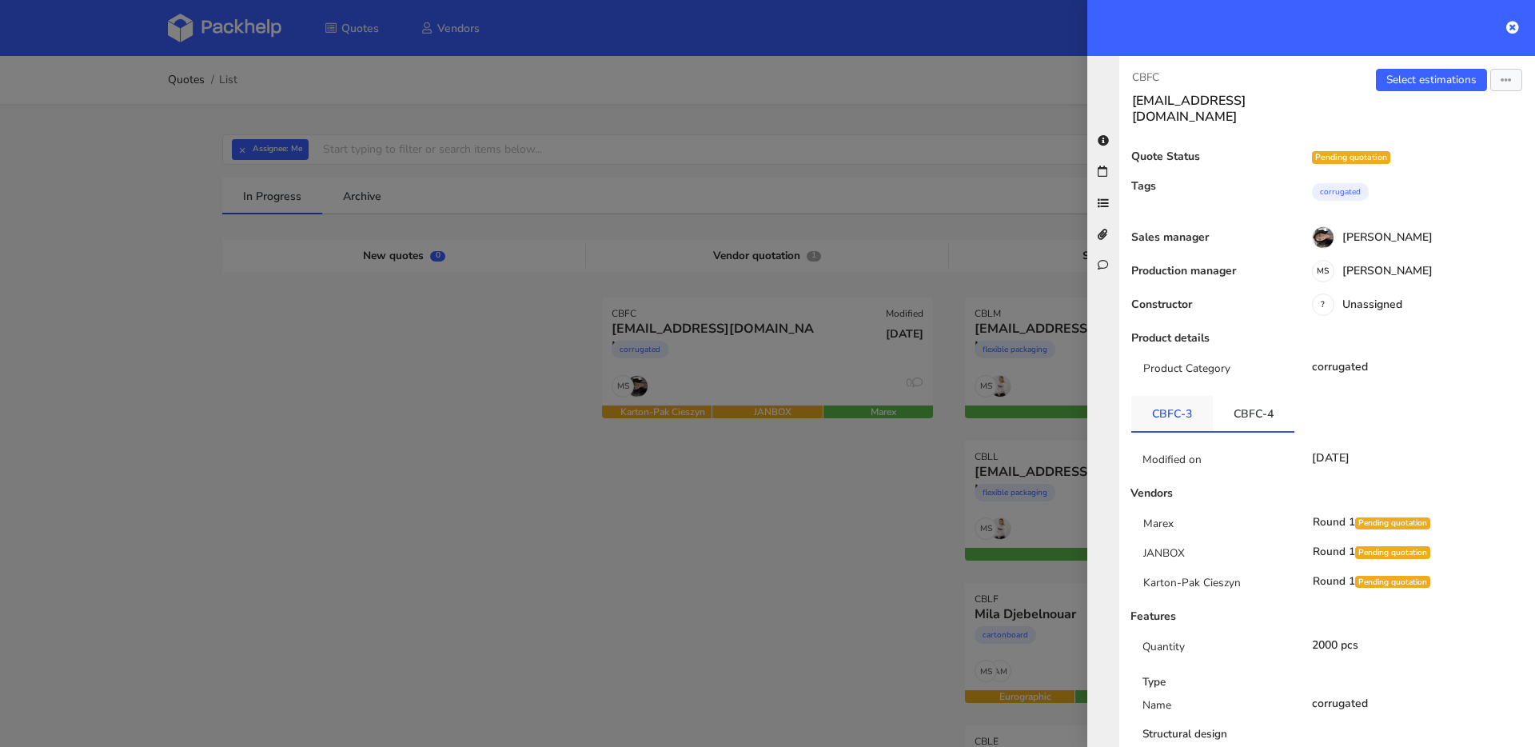
click at [1142, 397] on link "CBFC-3" at bounding box center [1172, 413] width 82 height 35
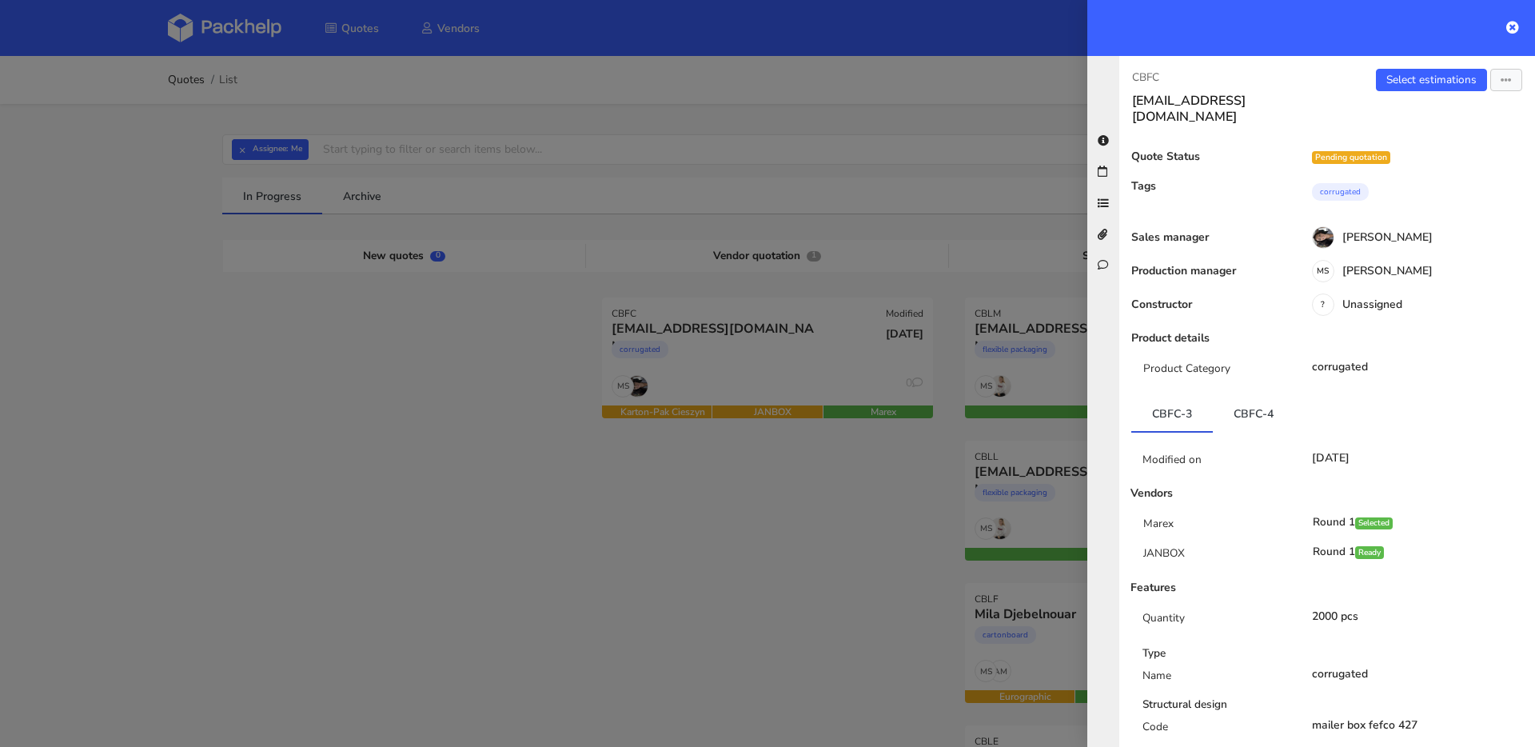
click at [1249, 410] on link "CBFC-4" at bounding box center [1254, 413] width 82 height 35
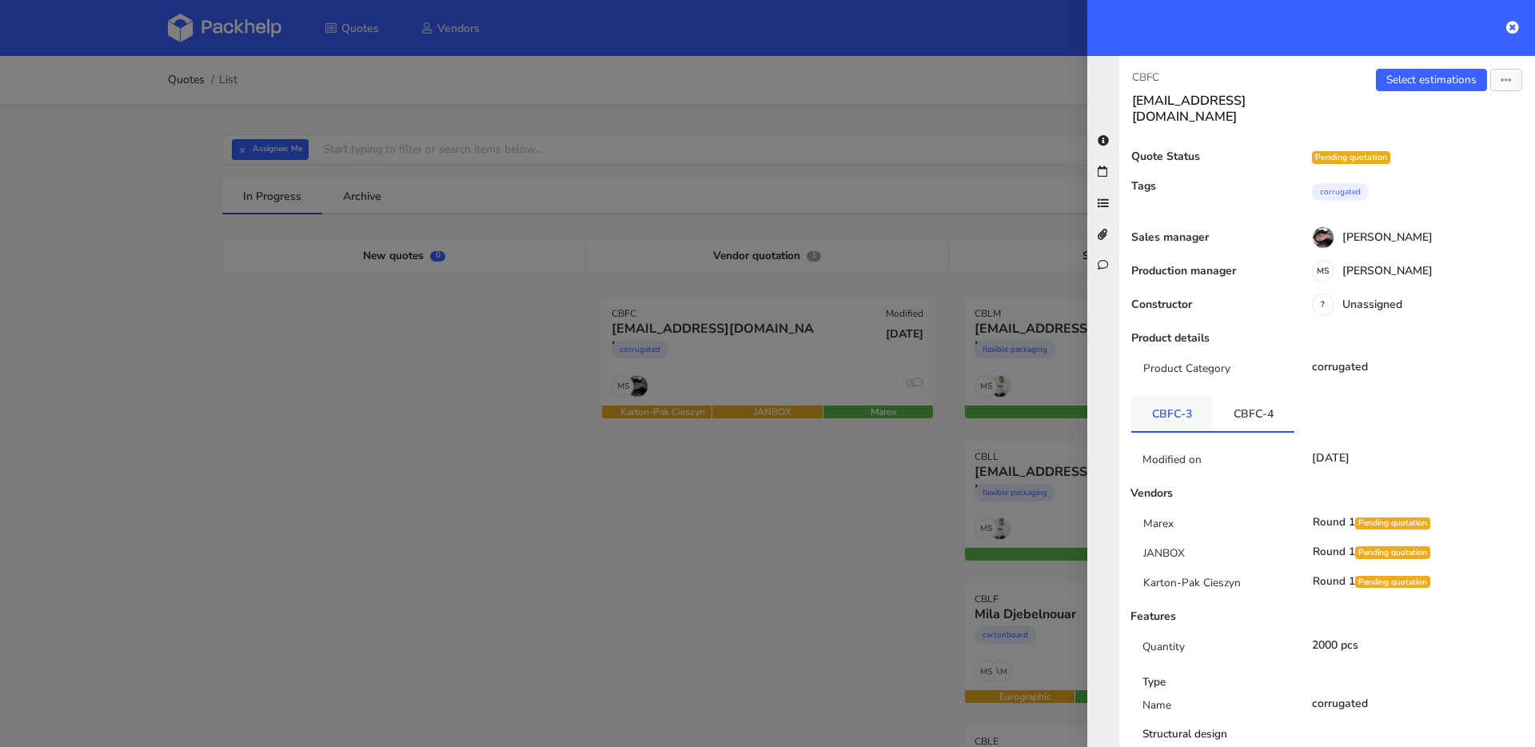
click at [1173, 409] on link "CBFC-3" at bounding box center [1172, 413] width 82 height 35
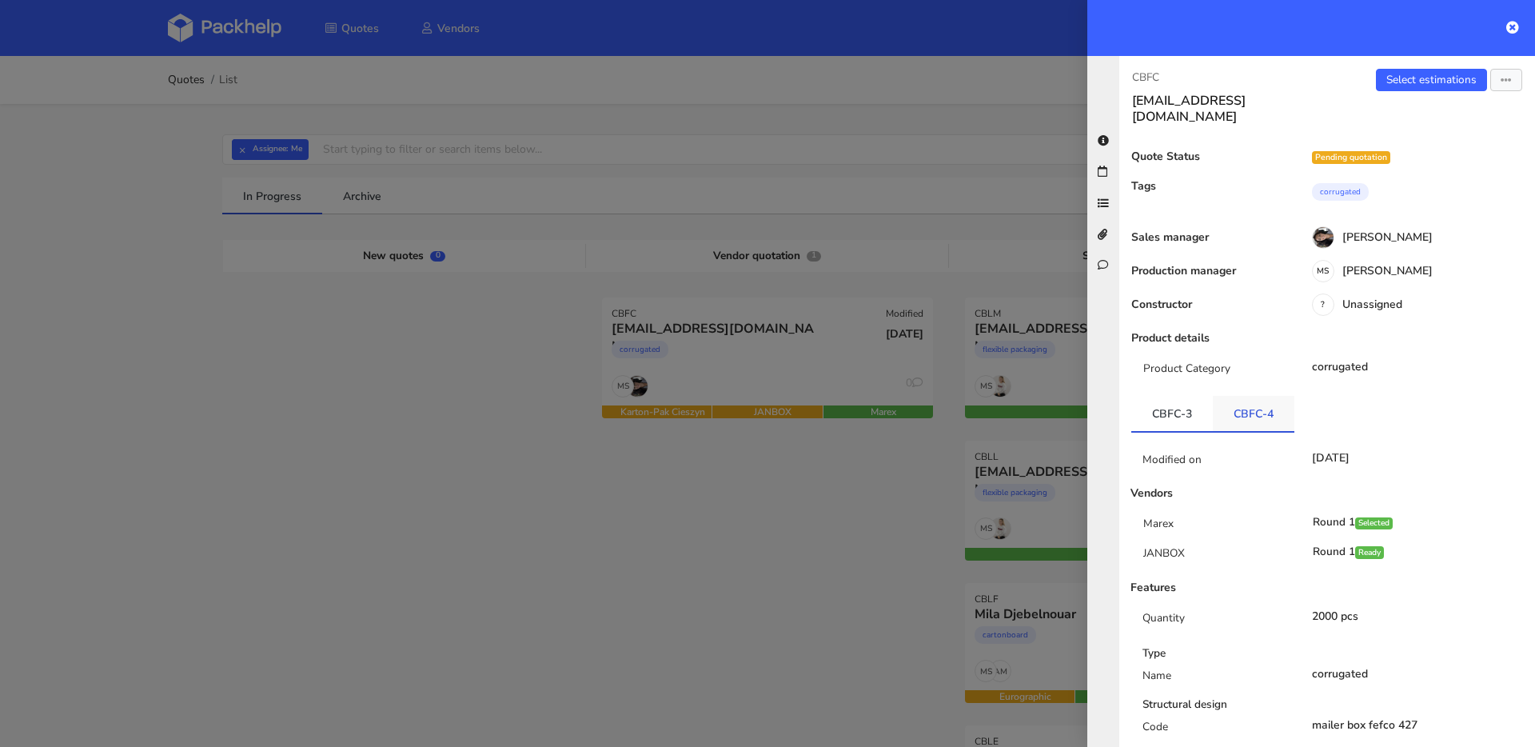
click at [1259, 413] on link "CBFC-4" at bounding box center [1254, 413] width 82 height 35
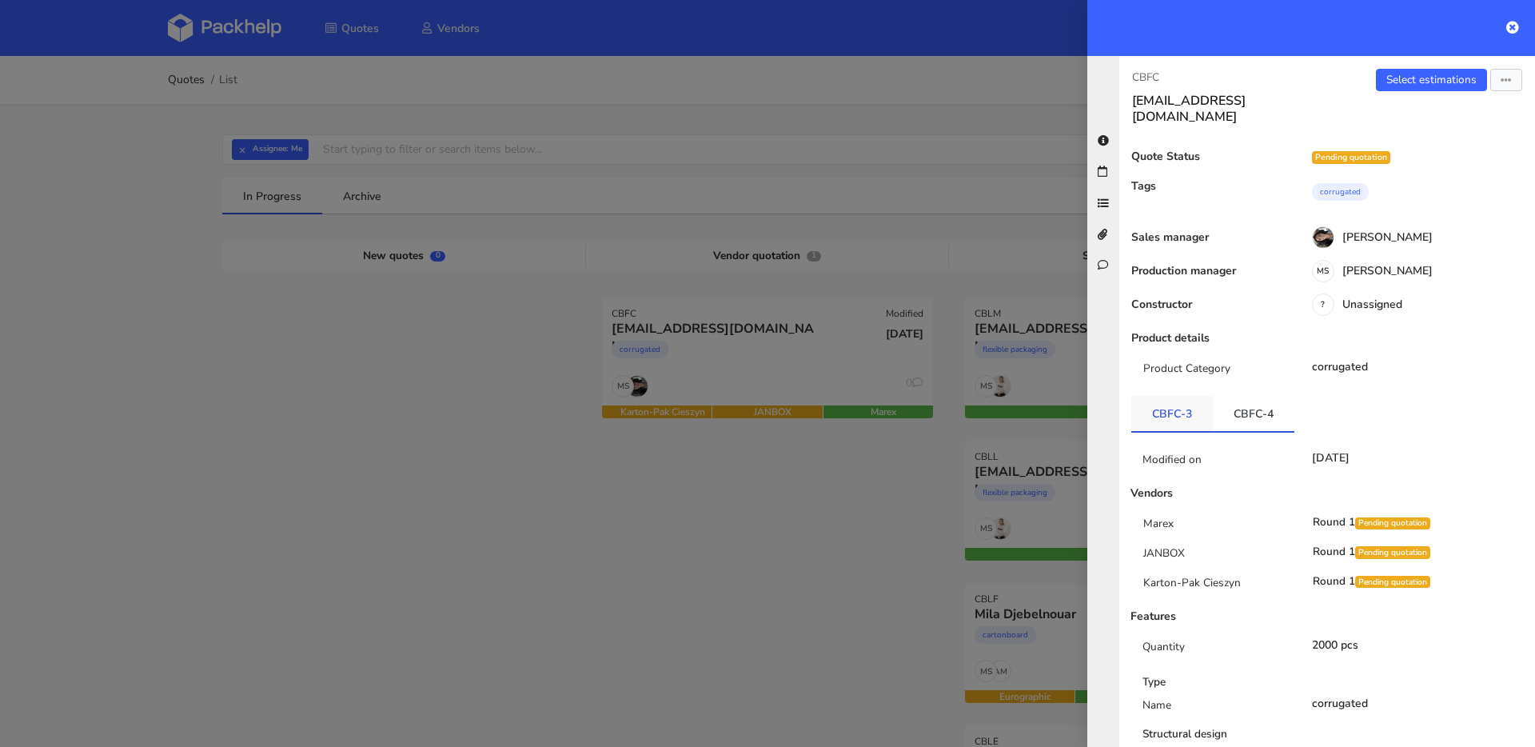
click at [1165, 396] on link "CBFC-3" at bounding box center [1172, 413] width 82 height 35
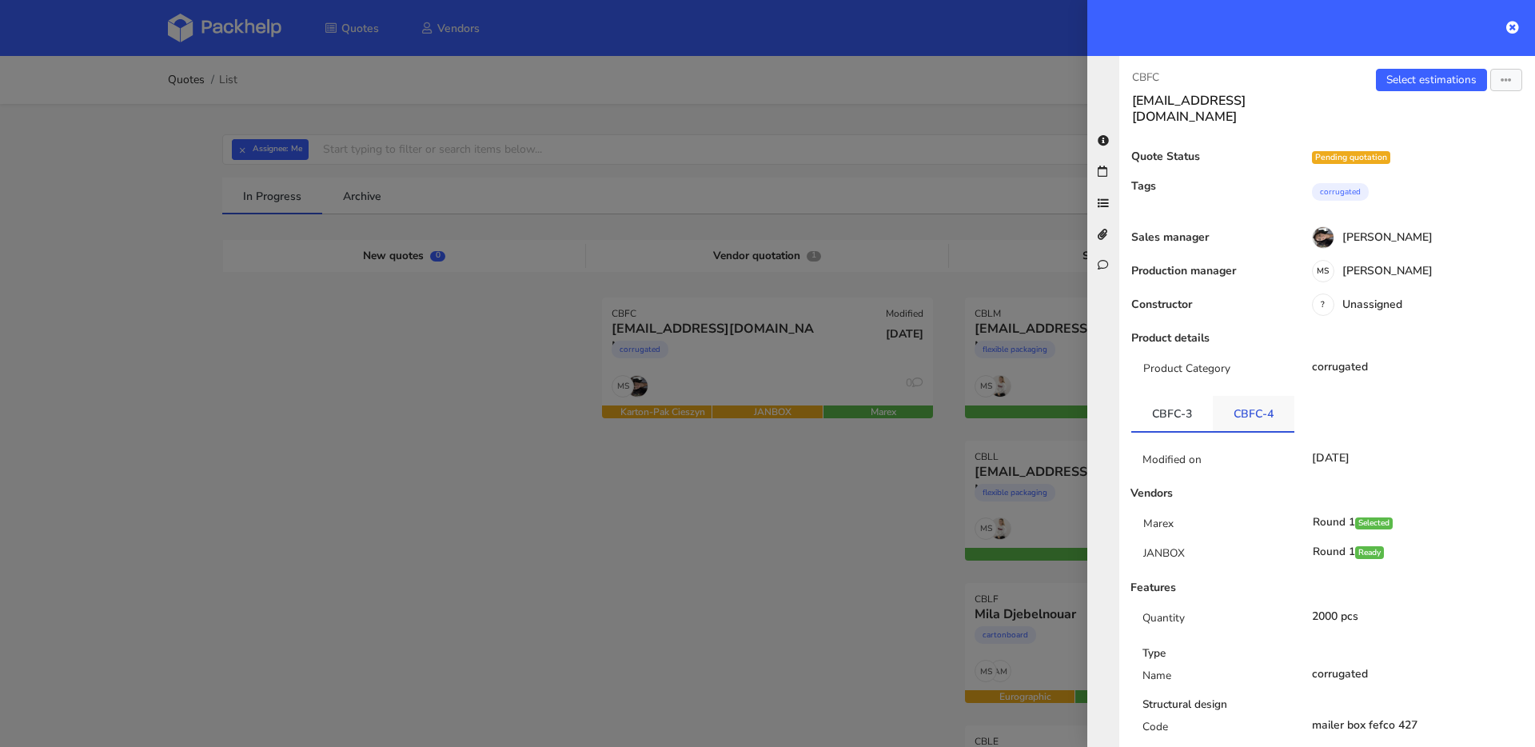
click at [1254, 396] on link "CBFC-4" at bounding box center [1254, 413] width 82 height 35
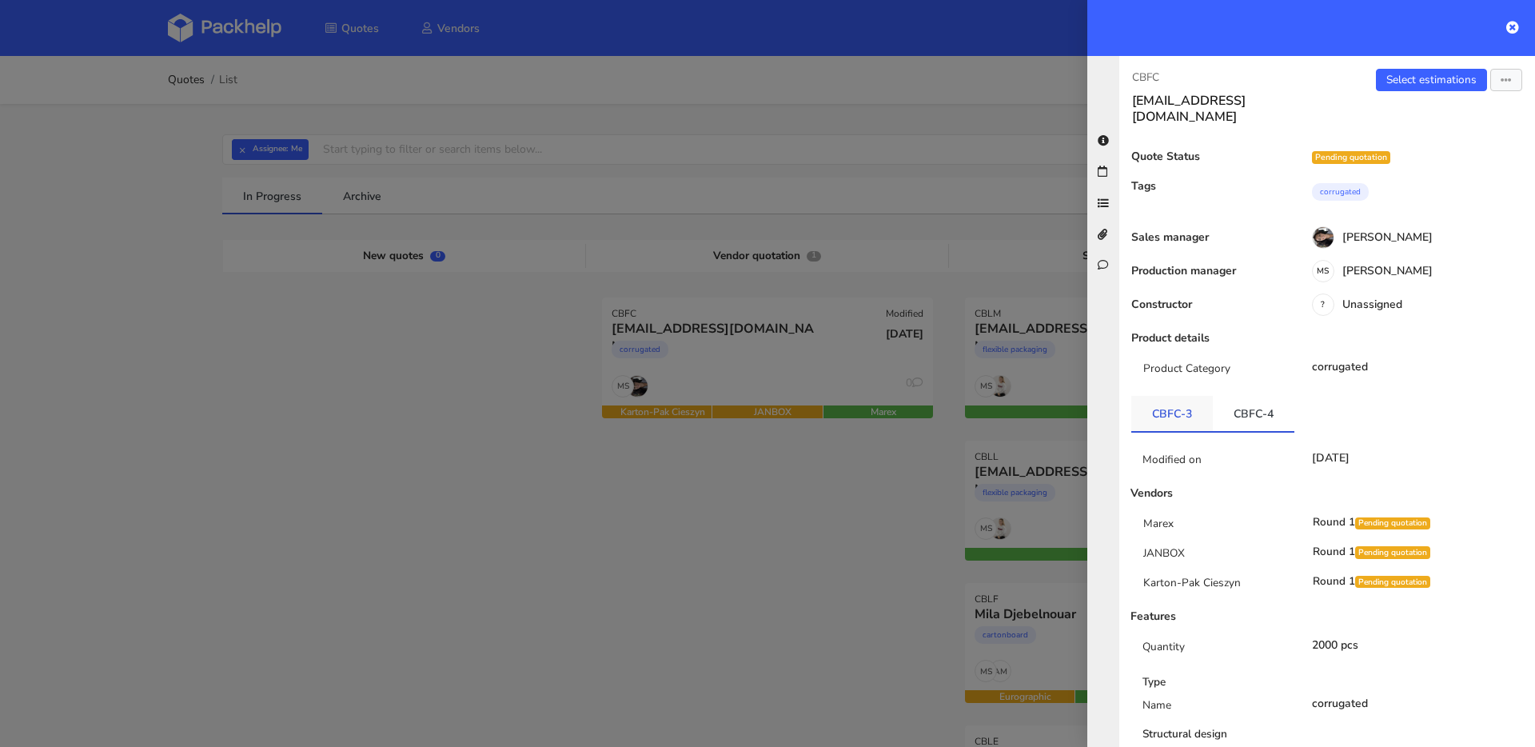
click at [1170, 396] on link "CBFC-3" at bounding box center [1172, 413] width 82 height 35
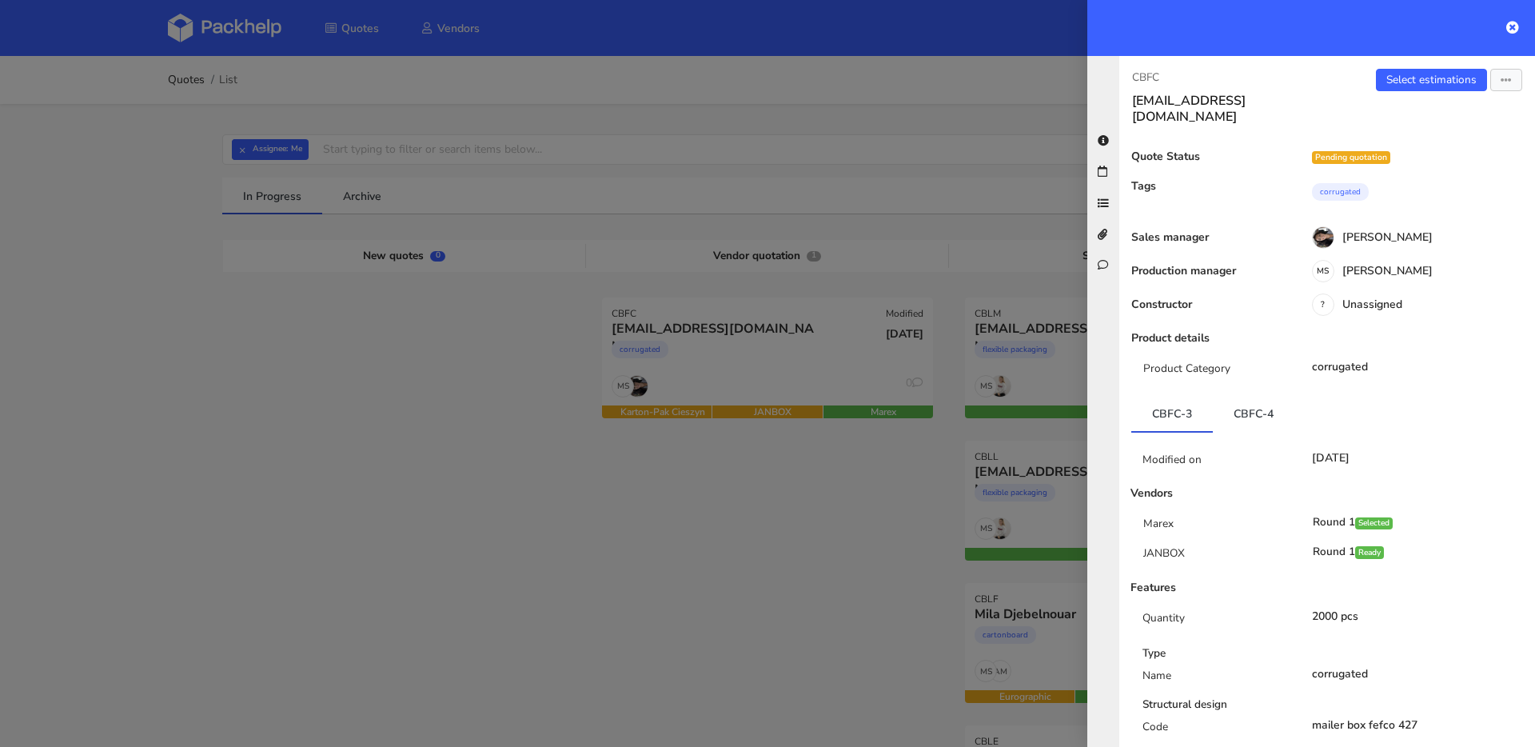
click at [1231, 396] on link "CBFC-4" at bounding box center [1254, 413] width 82 height 35
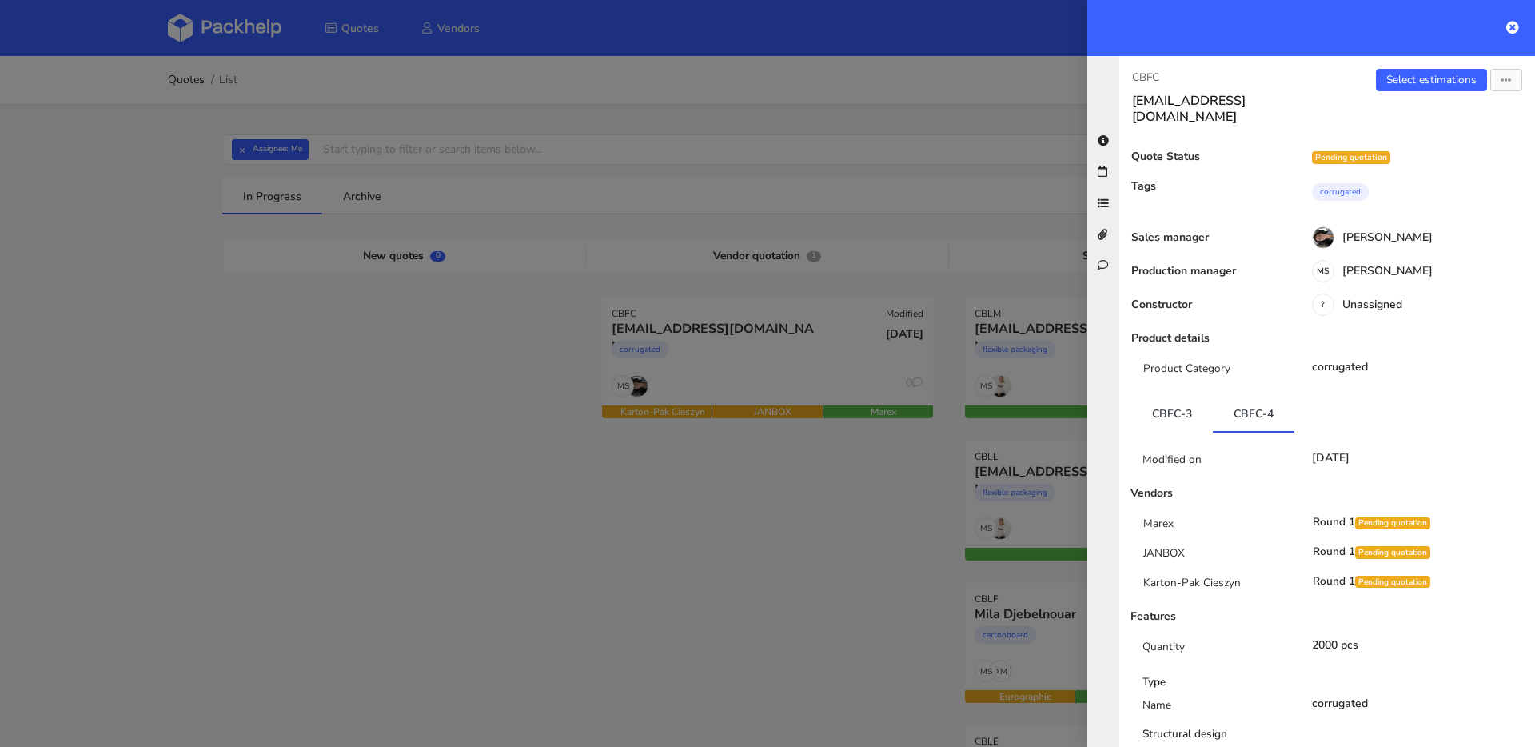
click at [180, 140] on div at bounding box center [767, 373] width 1535 height 747
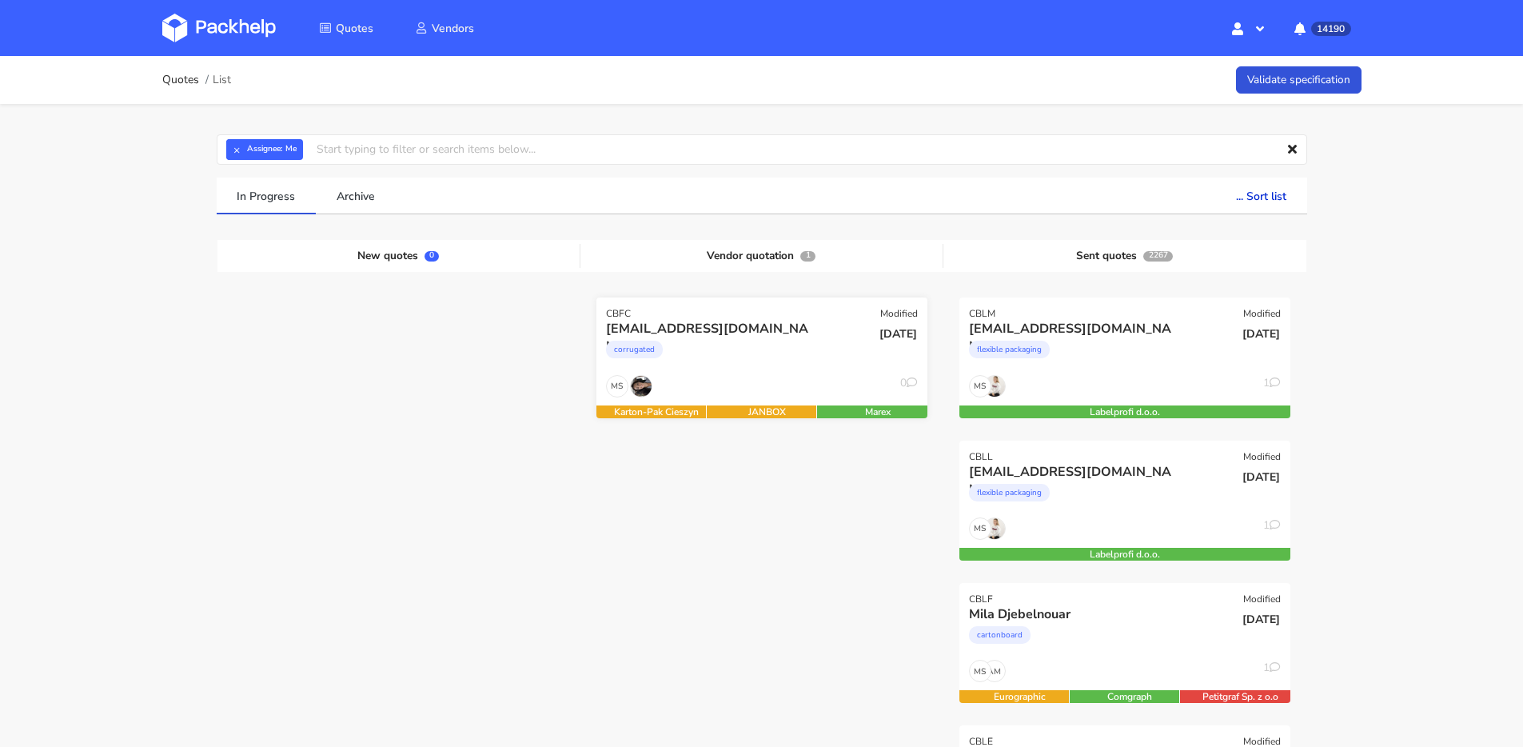
click at [800, 373] on div "envios@escuelainternacionaldependulohebreo.com corrugated" at bounding box center [706, 347] width 223 height 54
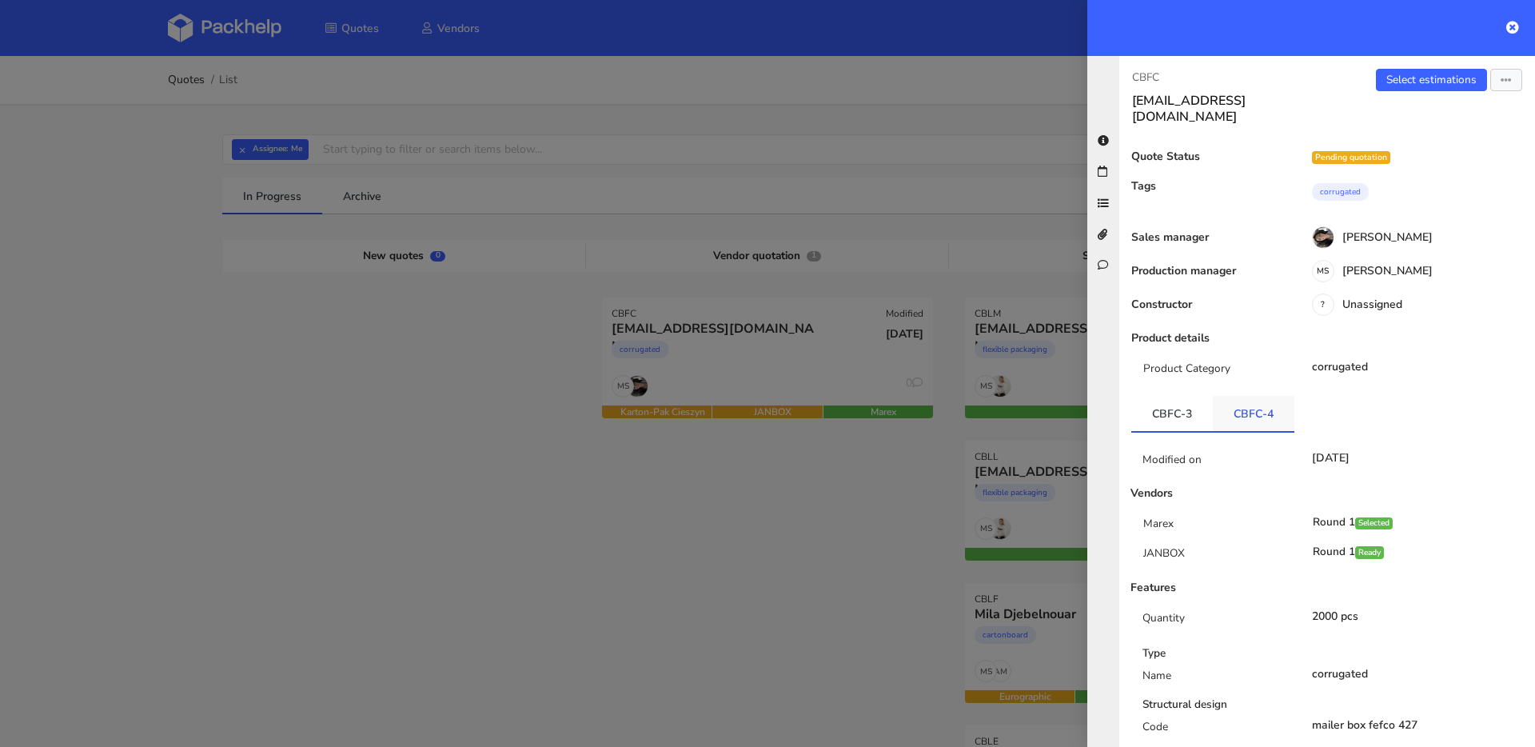
drag, startPoint x: 1306, startPoint y: 417, endPoint x: 1290, endPoint y: 412, distance: 17.7
click at [1287, 412] on link "CBFC-4" at bounding box center [1254, 413] width 82 height 35
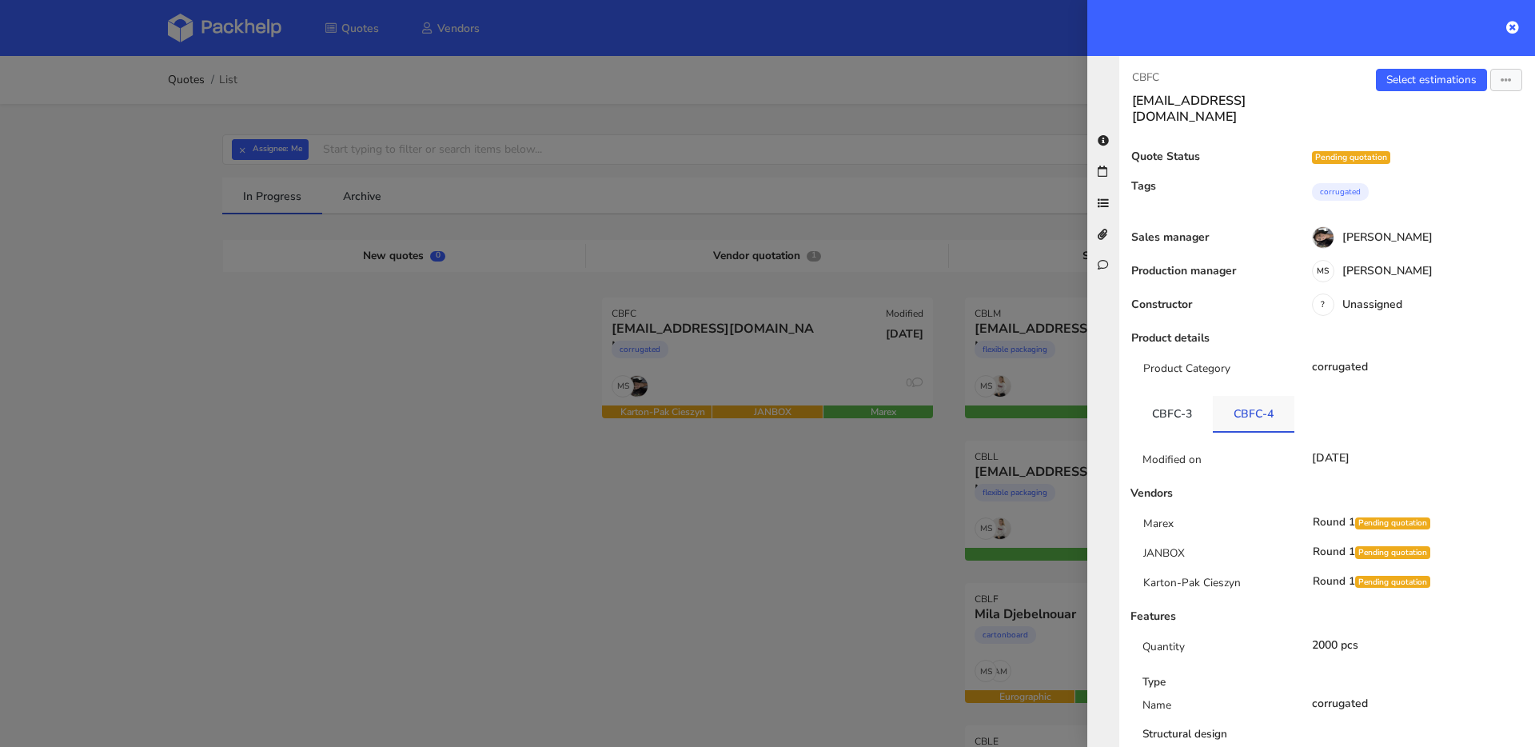
click at [1271, 407] on link "CBFC-4" at bounding box center [1254, 413] width 82 height 35
click at [1185, 405] on link "CBFC-3" at bounding box center [1172, 413] width 82 height 35
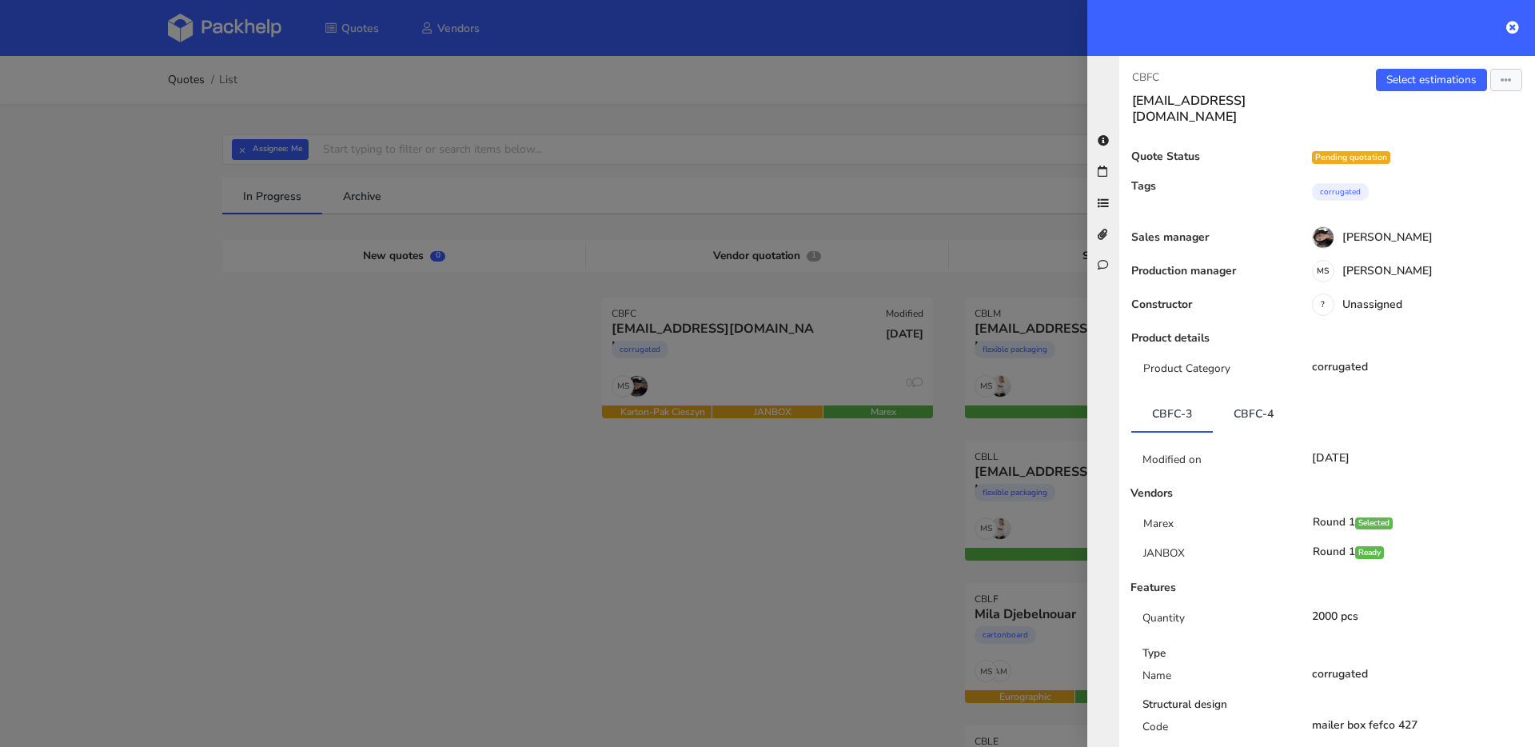
click at [855, 537] on div at bounding box center [767, 373] width 1535 height 747
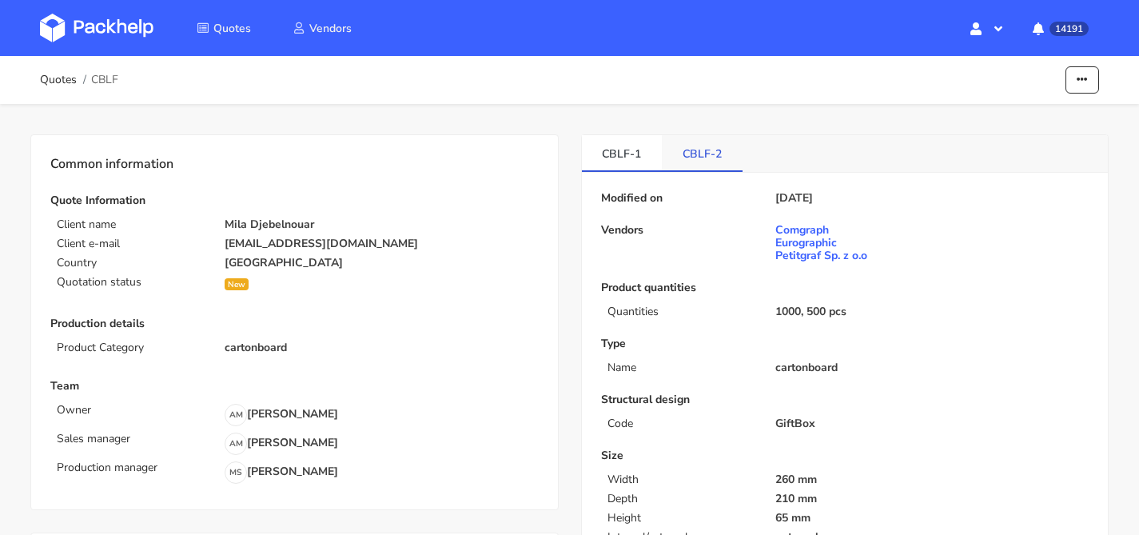
click at [704, 148] on link "CBLF-2" at bounding box center [702, 152] width 81 height 35
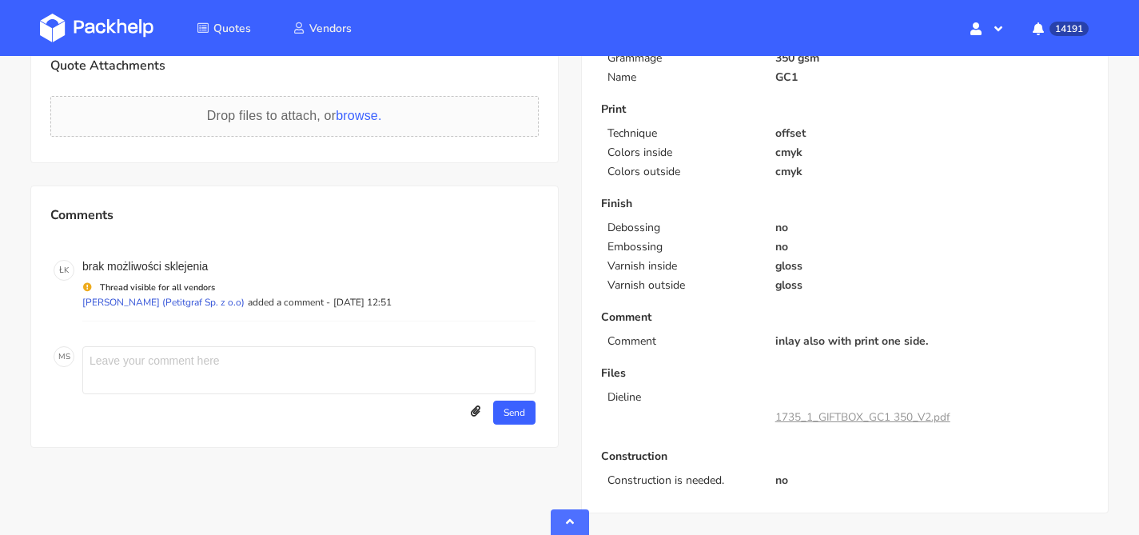
scroll to position [487, 0]
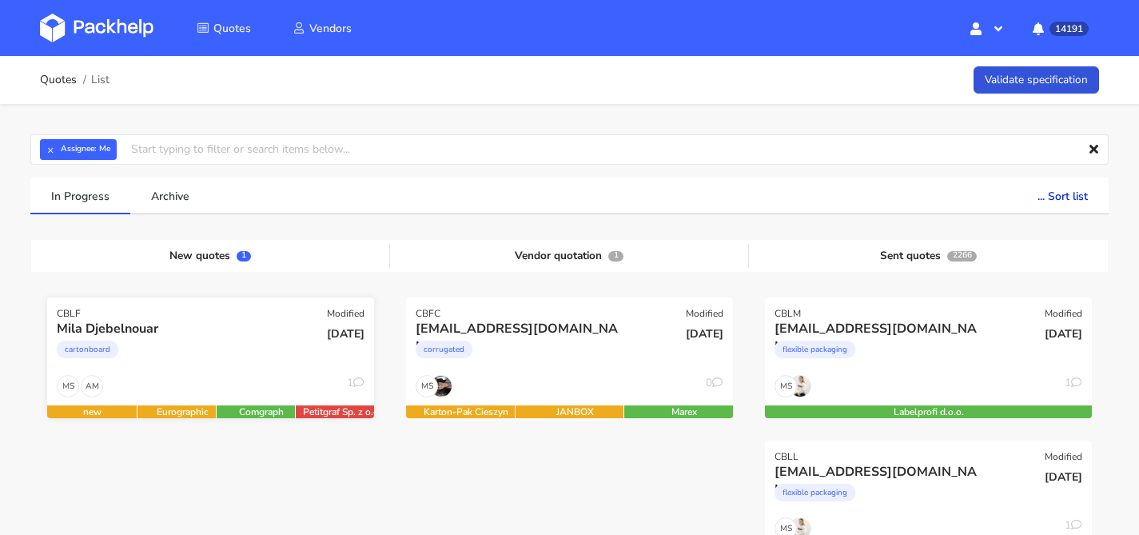
click at [198, 358] on div "cartonboard" at bounding box center [161, 353] width 209 height 32
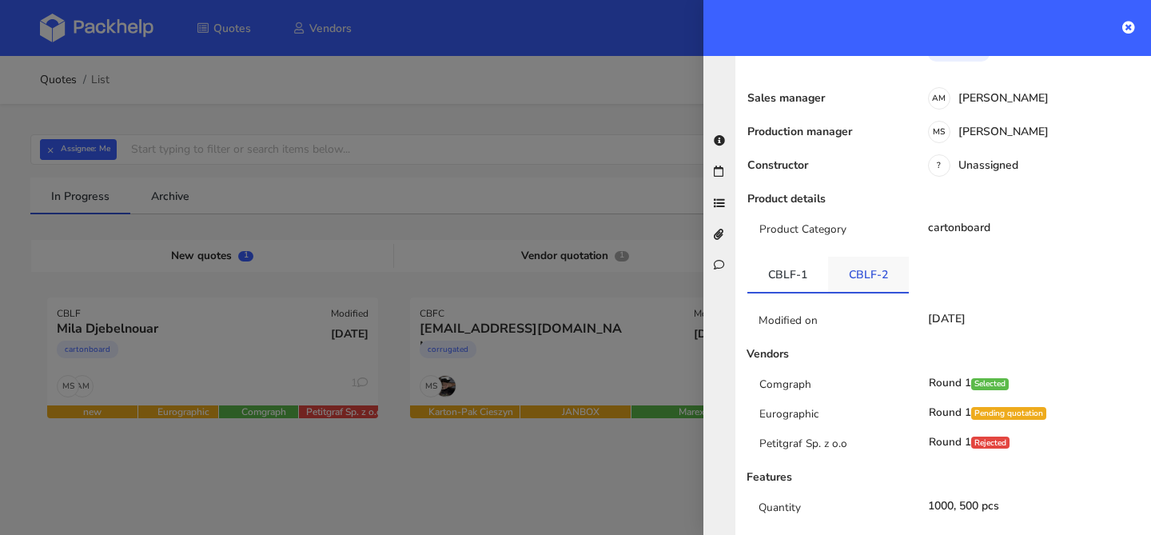
click at [859, 264] on link "CBLF-2" at bounding box center [868, 274] width 81 height 35
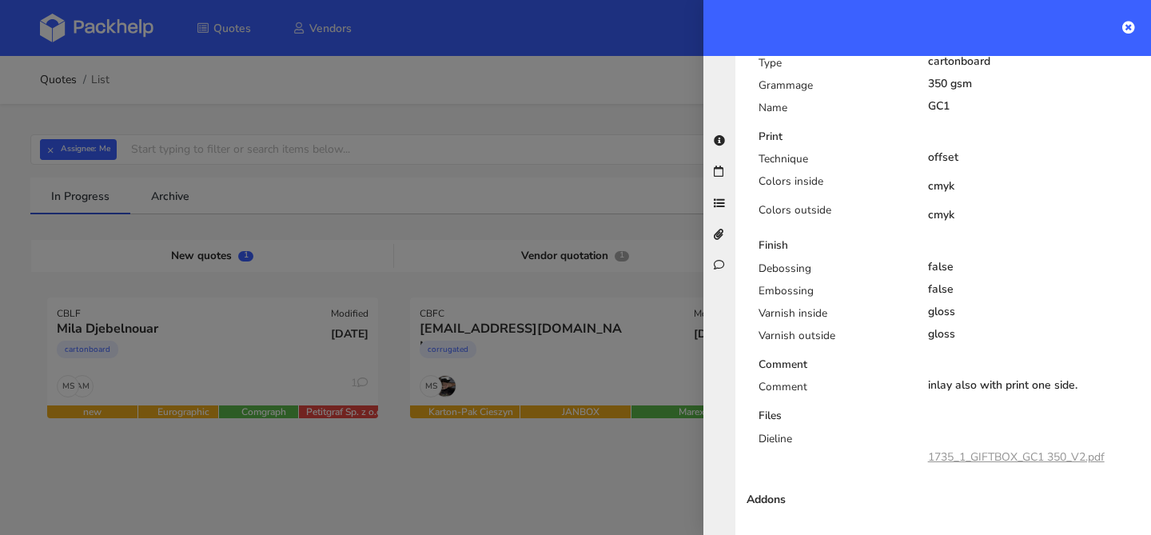
scroll to position [827, 0]
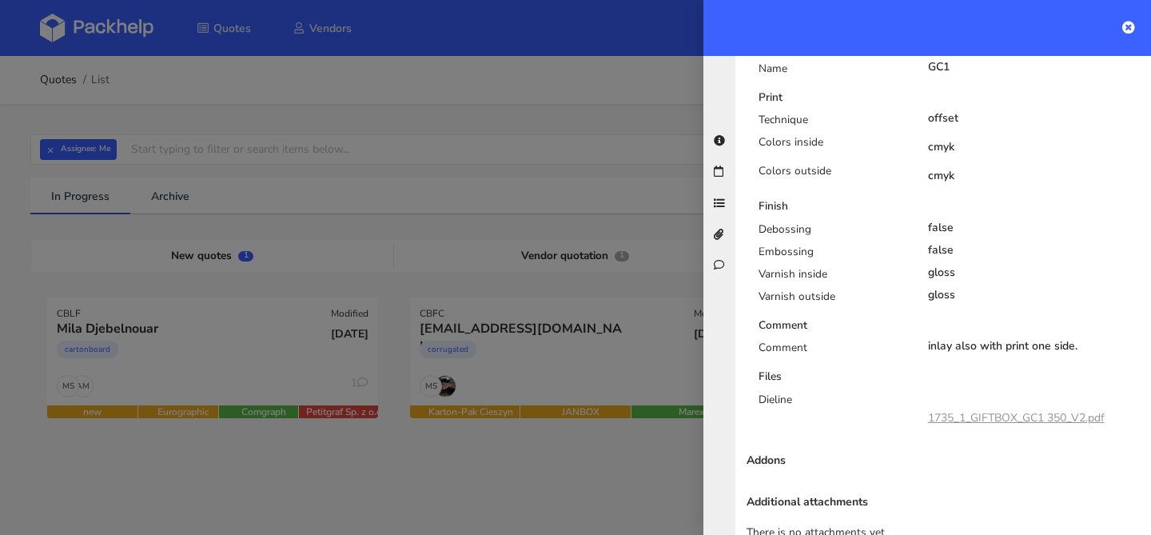
click at [992, 400] on div "1735_1_GIFTBOX_GC1 350_V2.pdf" at bounding box center [1034, 415] width 213 height 34
click at [992, 413] on link "1735_1_GIFTBOX_GC1 350_V2.pdf" at bounding box center [1016, 417] width 177 height 15
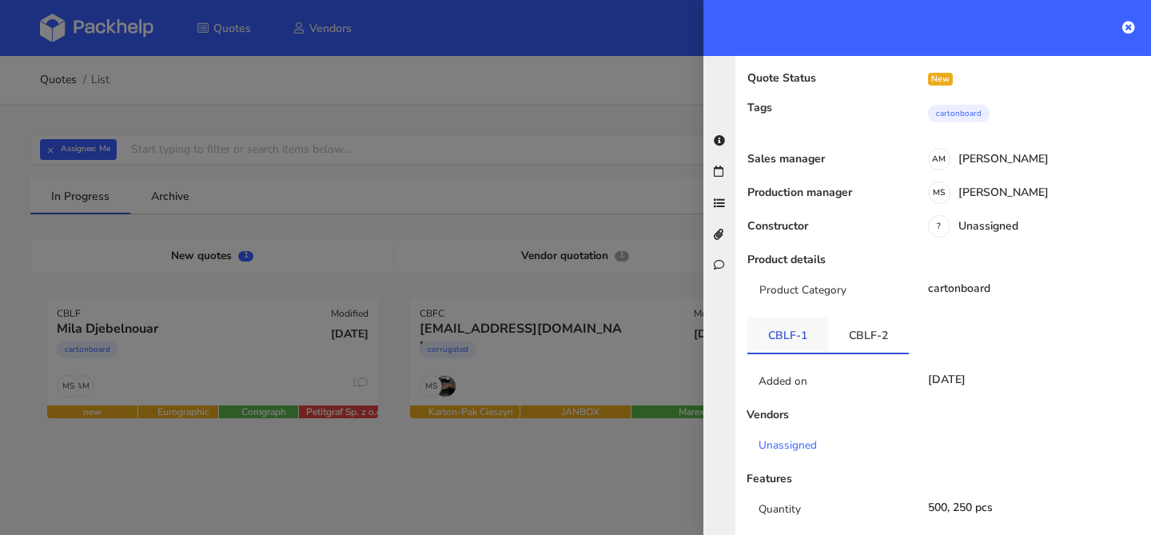
click at [799, 317] on link "CBLF-1" at bounding box center [787, 334] width 81 height 35
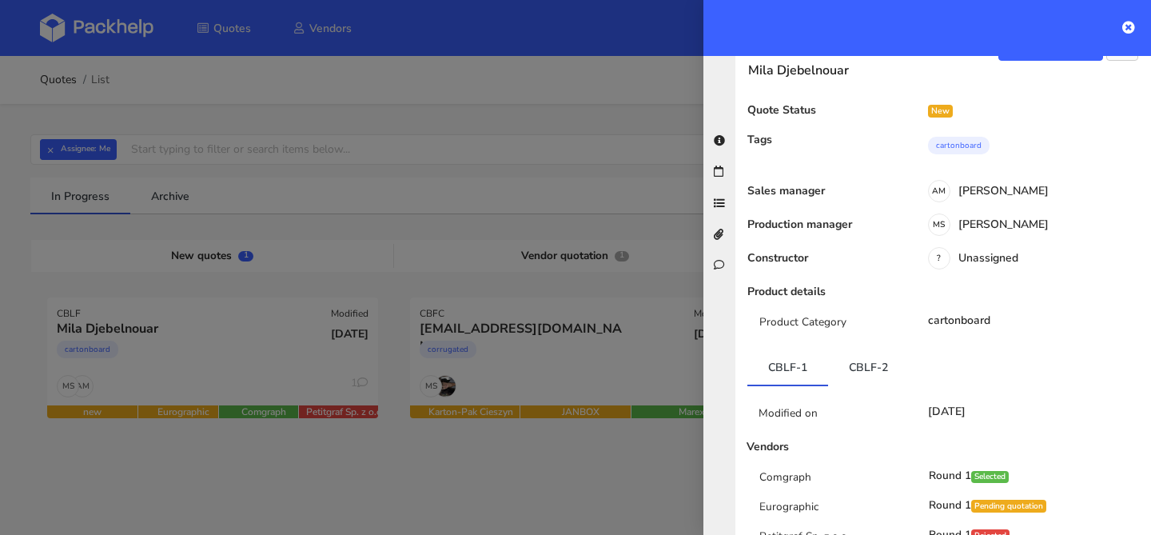
scroll to position [0, 0]
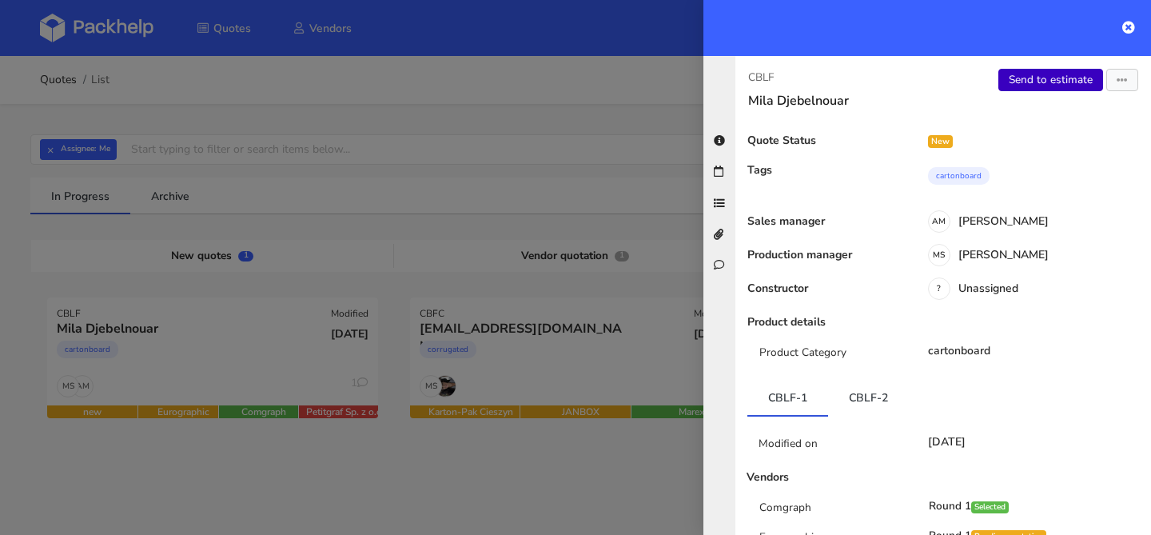
click at [1012, 80] on link "Send to estimate" at bounding box center [1051, 80] width 105 height 22
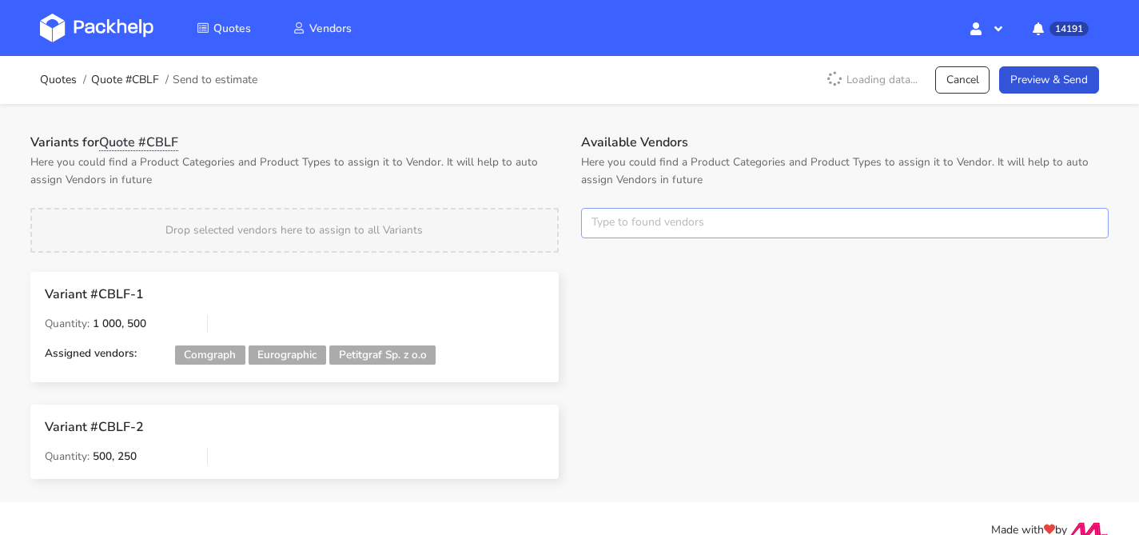
click at [655, 213] on input "text" at bounding box center [845, 223] width 528 height 30
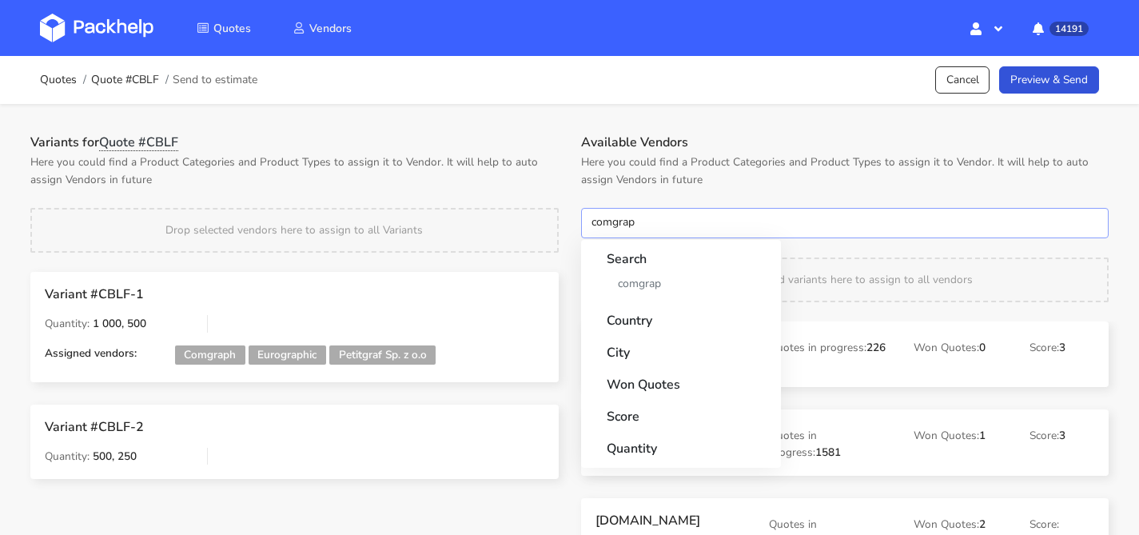
type input "comgrapg"
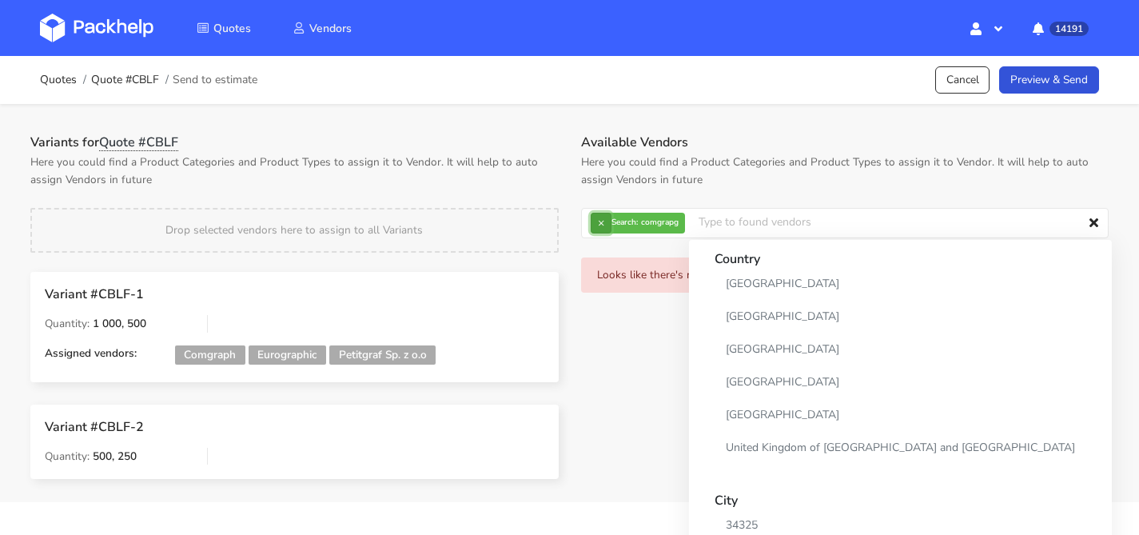
click at [605, 222] on button "×" at bounding box center [601, 223] width 21 height 21
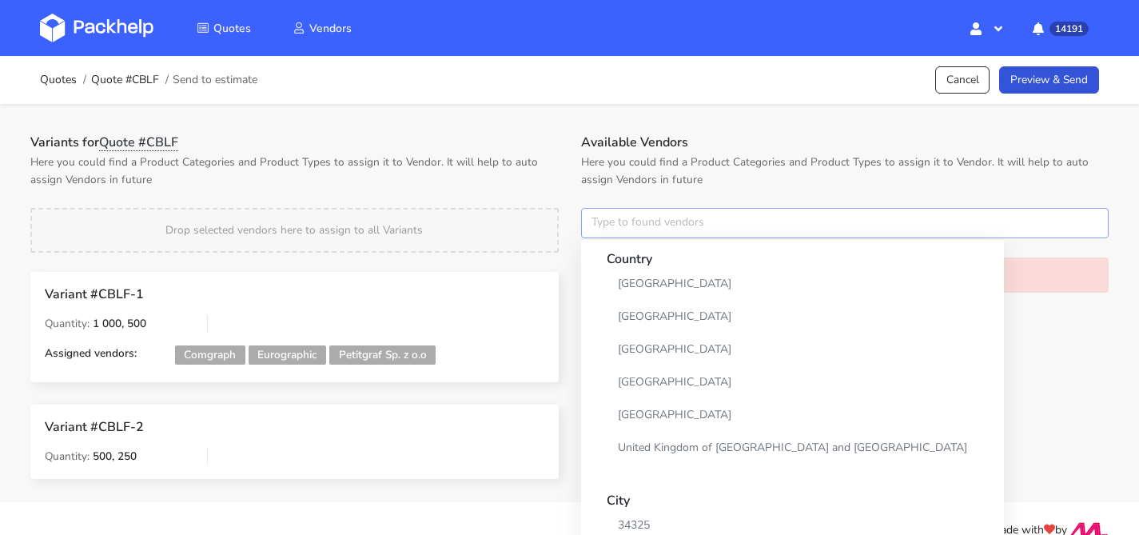
click at [605, 222] on input "text" at bounding box center [845, 223] width 528 height 30
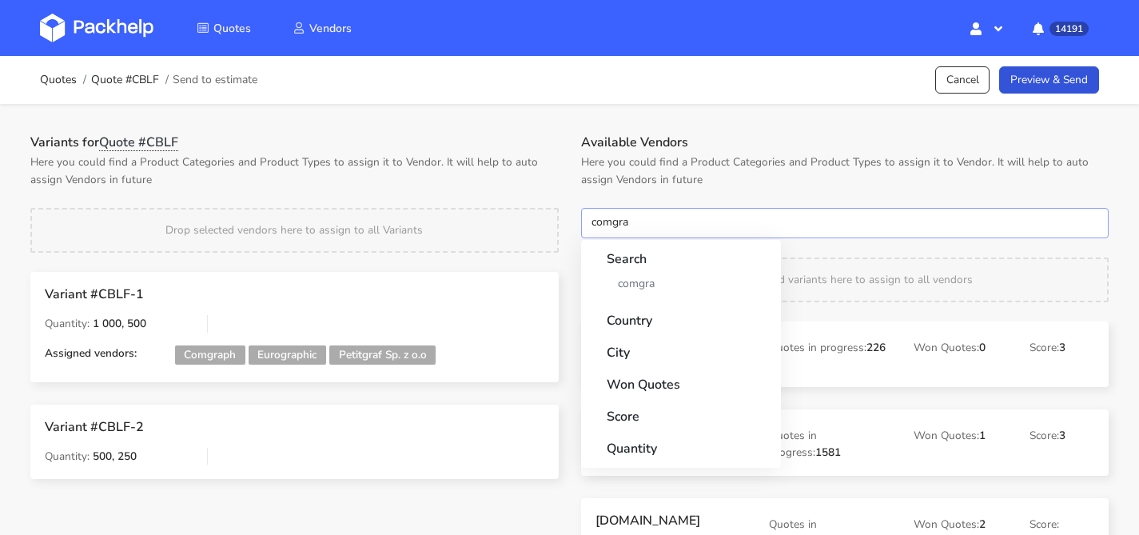
type input "comgrap"
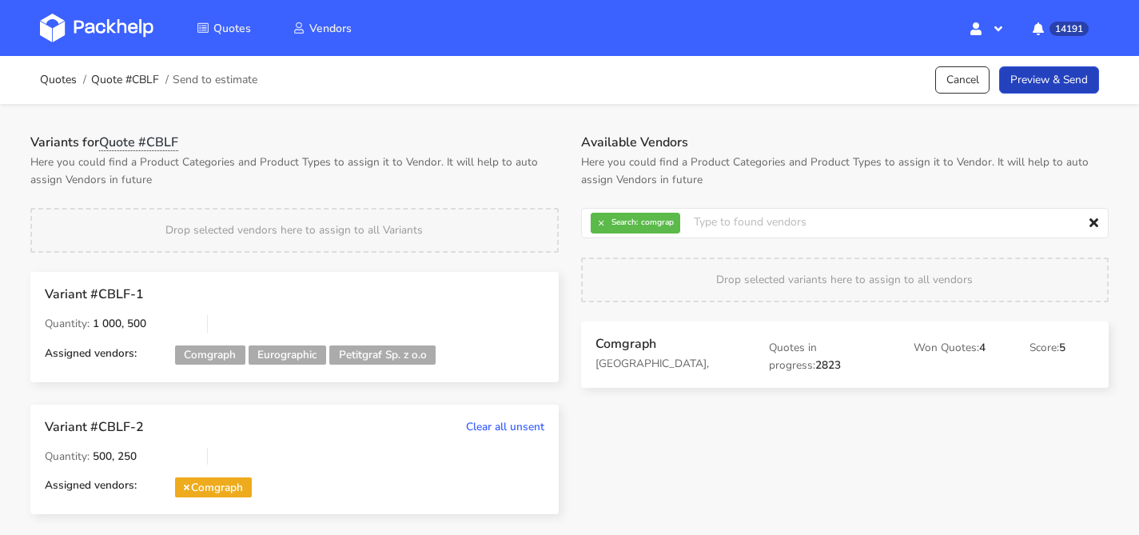
click at [1087, 87] on link "Preview & Send" at bounding box center [1049, 80] width 100 height 28
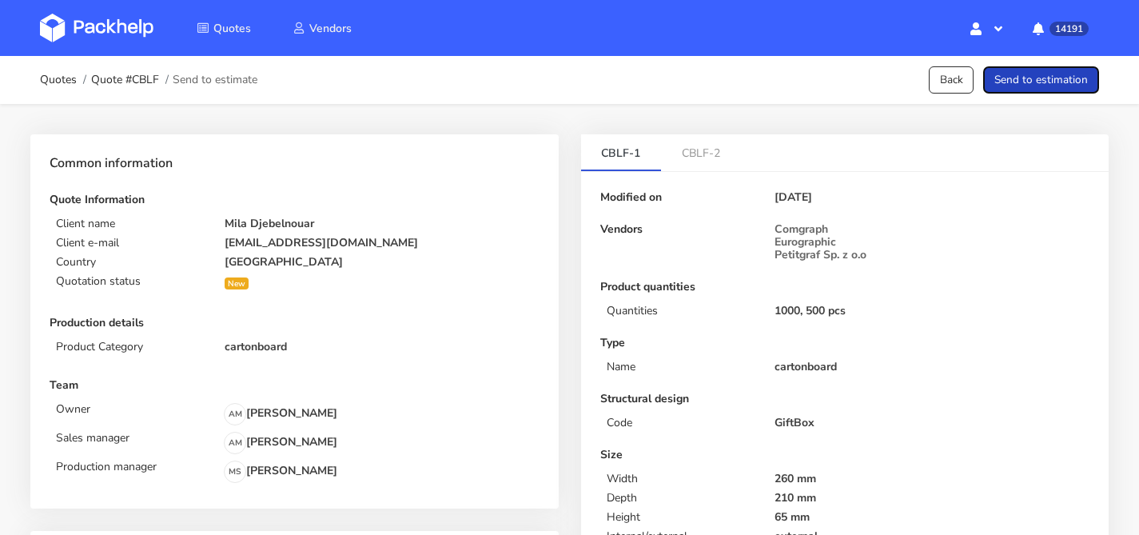
click at [1062, 82] on button "Send to estimation" at bounding box center [1041, 80] width 116 height 28
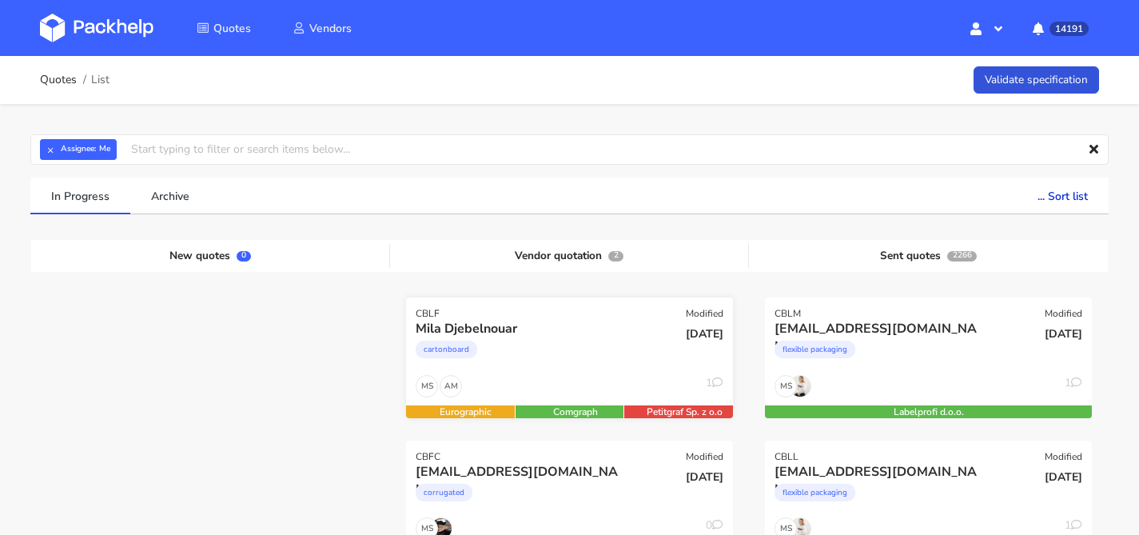
click at [547, 374] on div "Mila Djebelnouar cartonboard" at bounding box center [515, 347] width 220 height 54
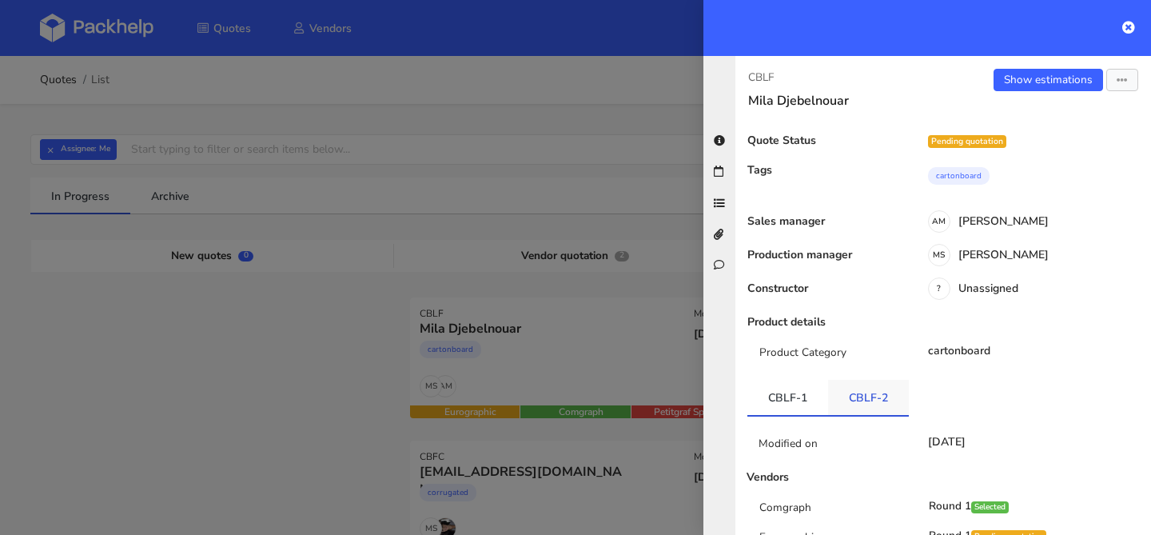
click at [867, 386] on link "CBLF-2" at bounding box center [868, 397] width 81 height 35
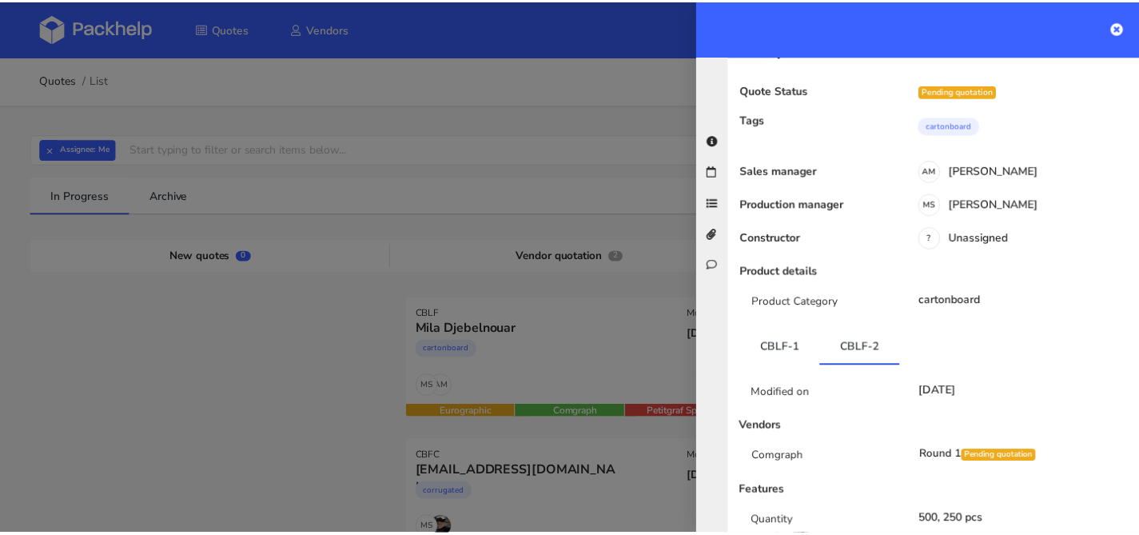
scroll to position [132, 0]
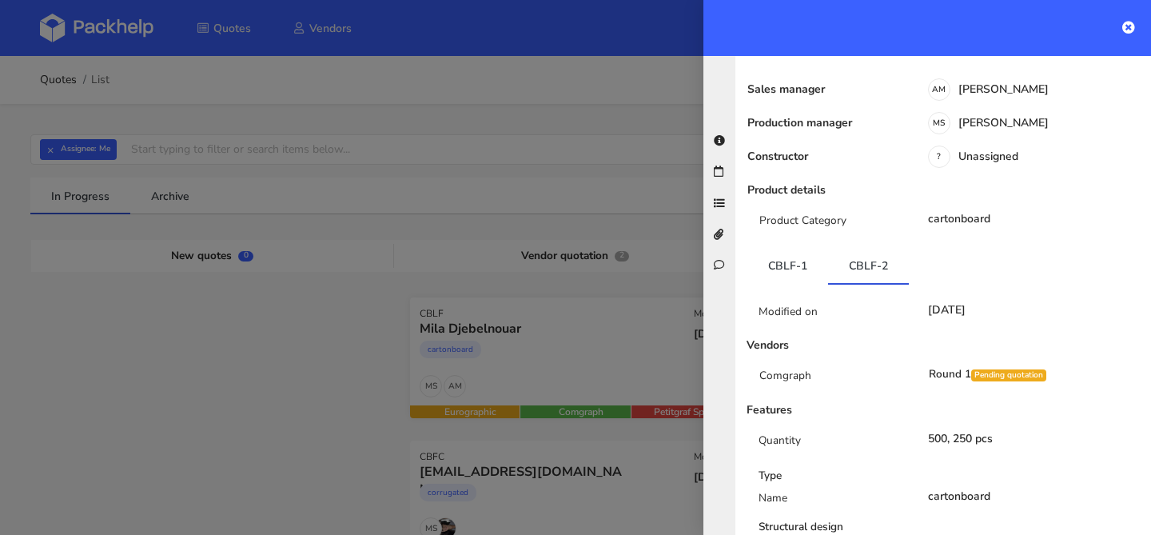
drag, startPoint x: 408, startPoint y: 313, endPoint x: 430, endPoint y: 345, distance: 38.4
click at [408, 313] on div at bounding box center [575, 267] width 1151 height 535
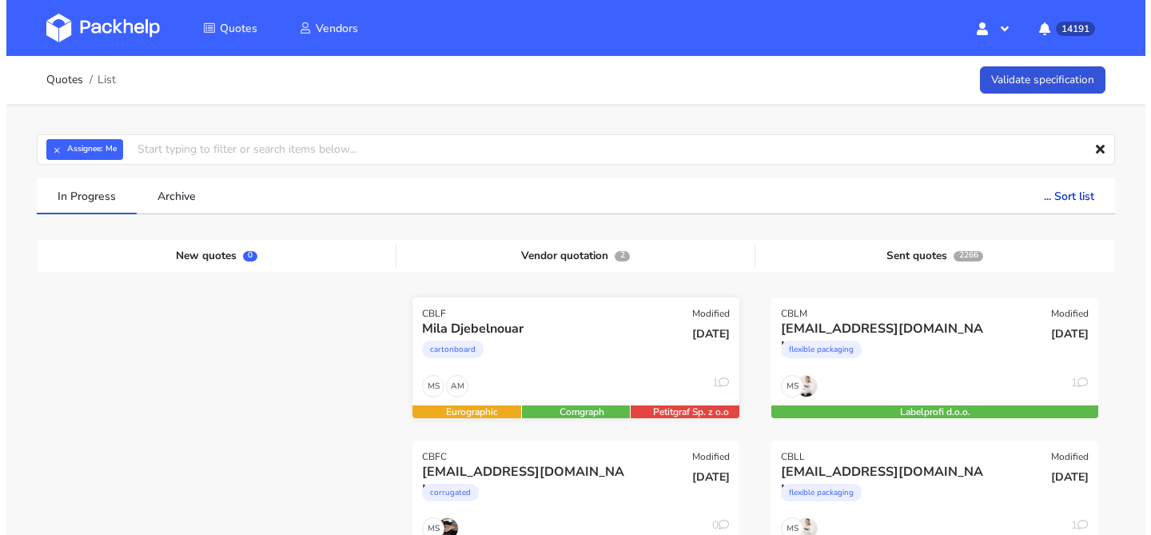
scroll to position [311, 0]
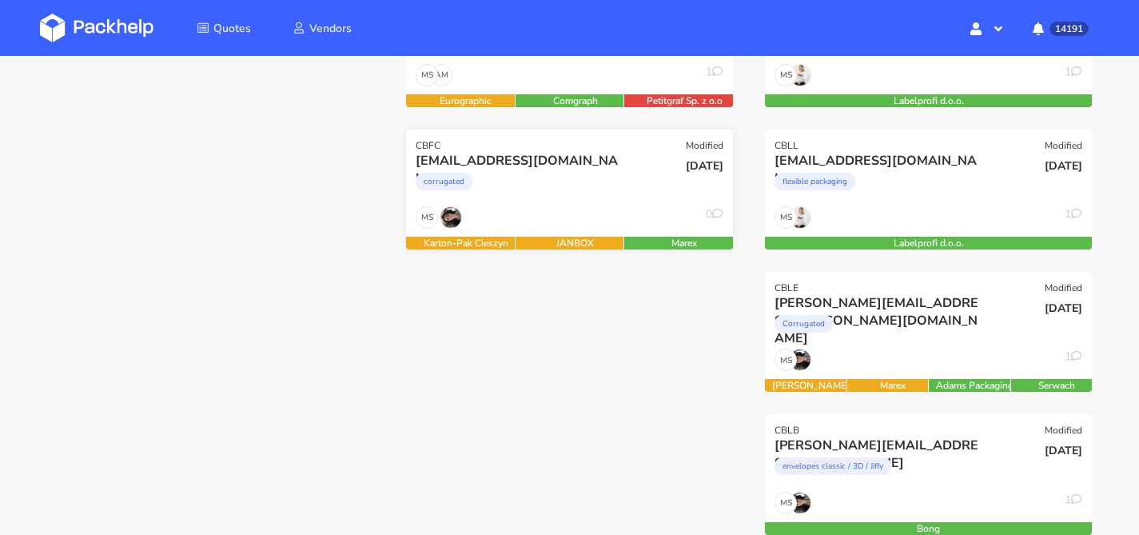
click at [616, 213] on div "MS 0" at bounding box center [569, 221] width 327 height 30
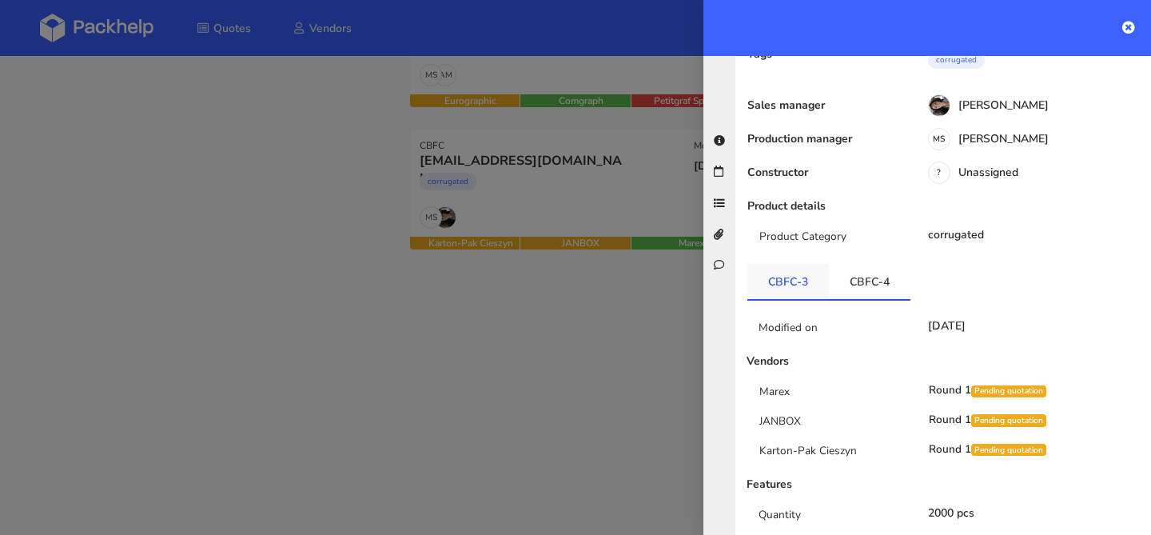
click at [761, 264] on link "CBFC-3" at bounding box center [788, 281] width 82 height 35
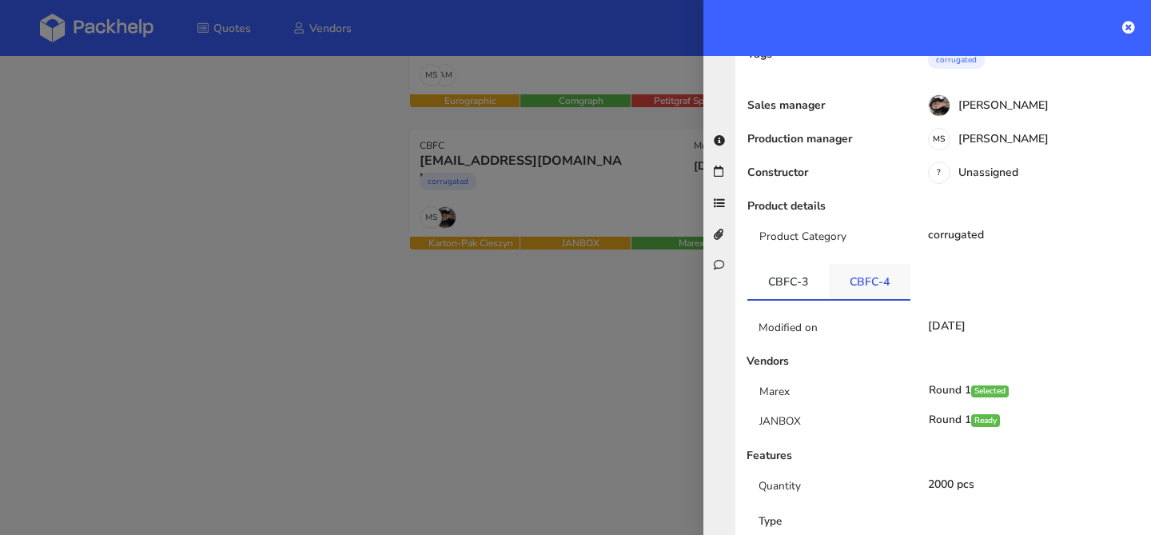
click at [875, 264] on link "CBFC-4" at bounding box center [870, 281] width 82 height 35
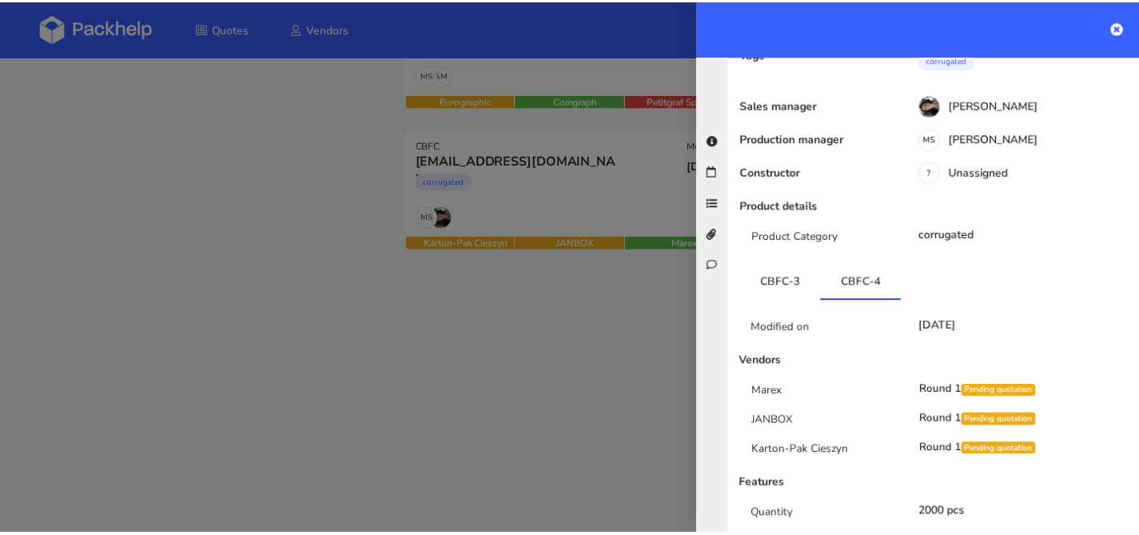
scroll to position [289, 0]
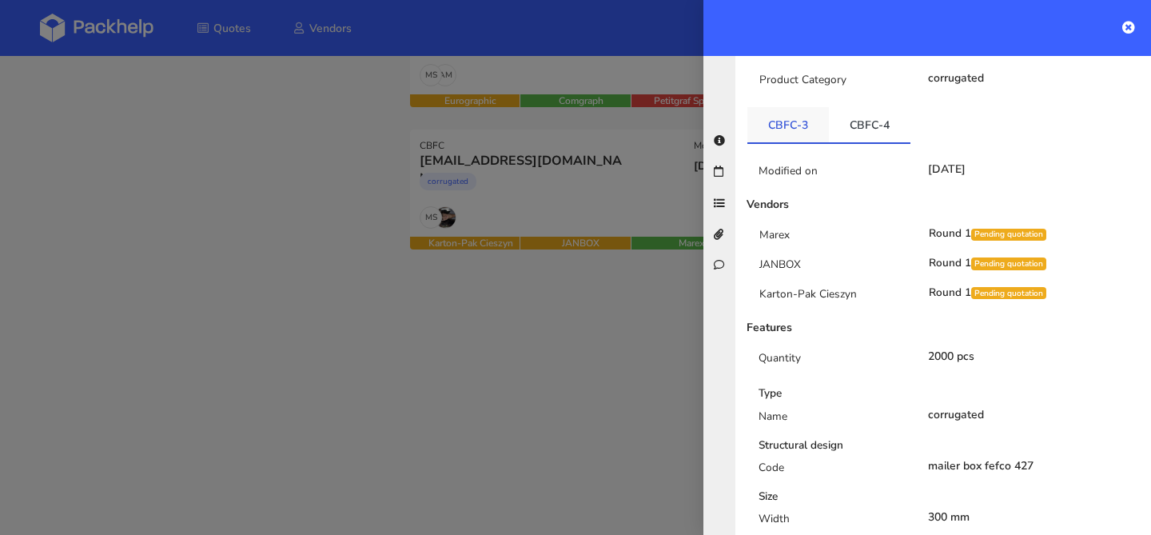
click at [787, 122] on link "CBFC-3" at bounding box center [788, 124] width 82 height 35
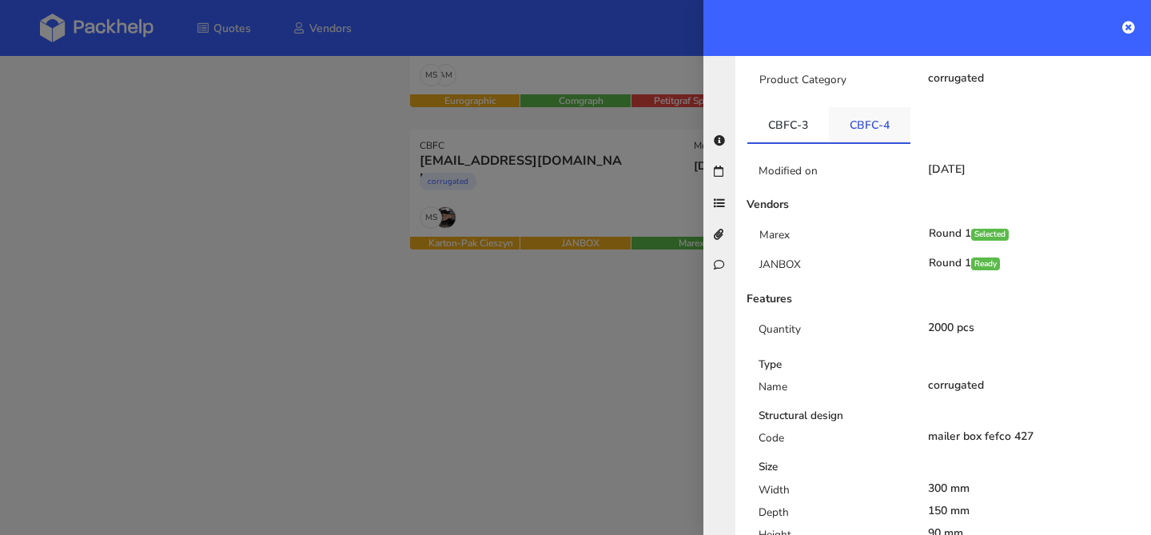
click at [855, 115] on link "CBFC-4" at bounding box center [870, 124] width 82 height 35
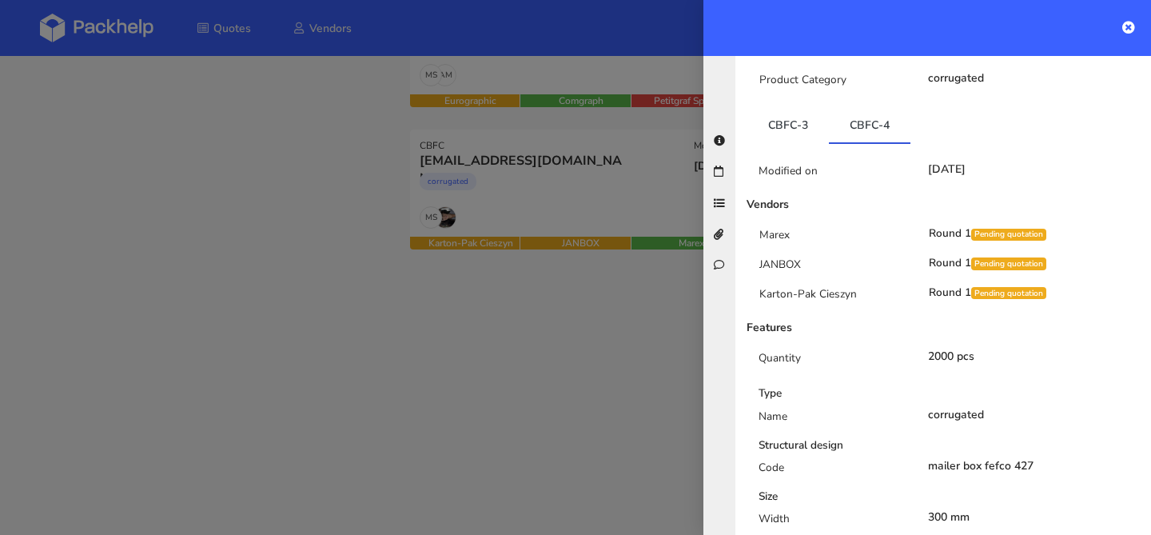
drag, startPoint x: 223, startPoint y: 261, endPoint x: 234, endPoint y: 246, distance: 18.9
click at [223, 261] on div at bounding box center [575, 267] width 1151 height 535
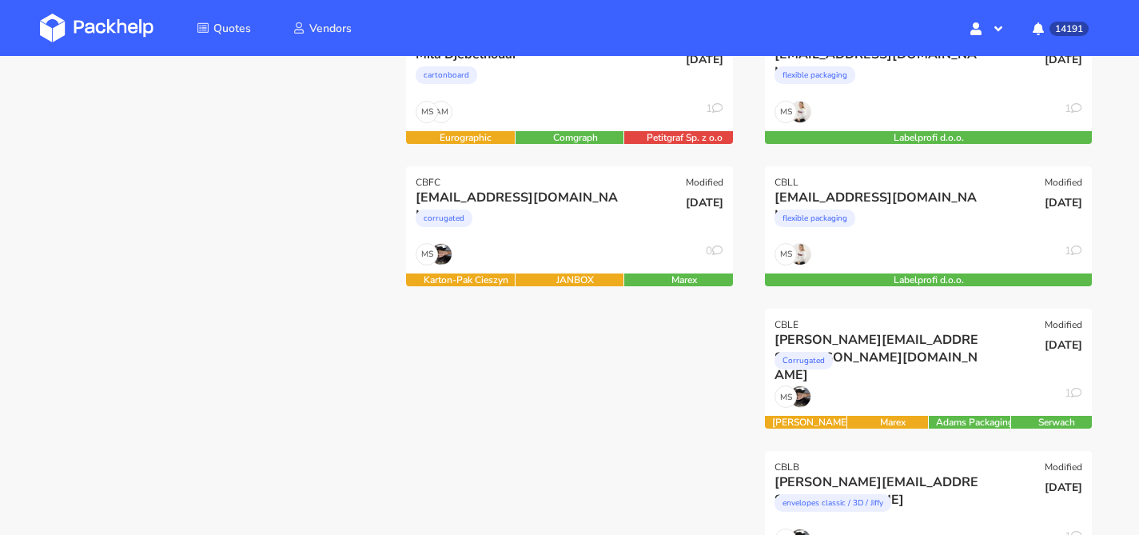
scroll to position [0, 0]
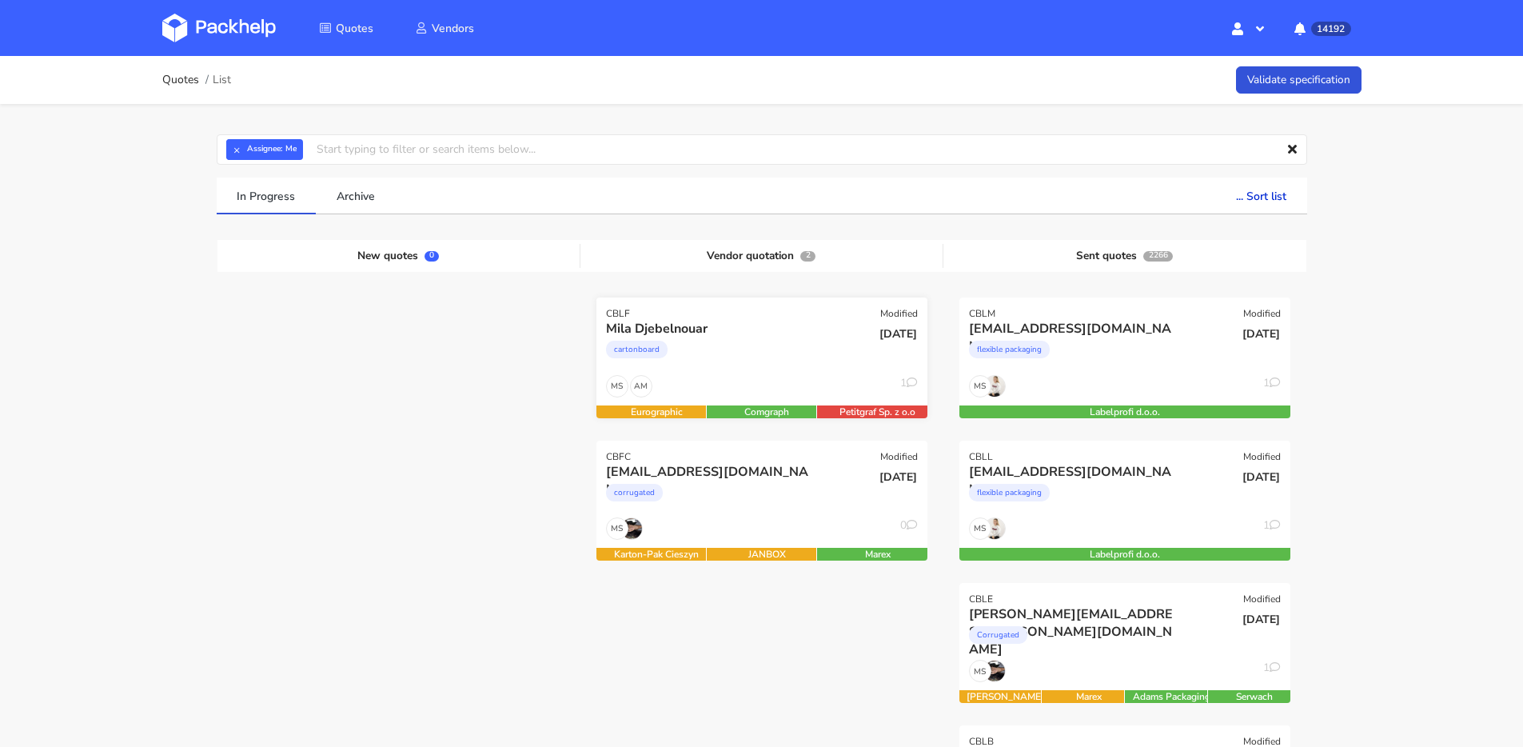
click at [790, 364] on div "cartonboard" at bounding box center [712, 353] width 212 height 32
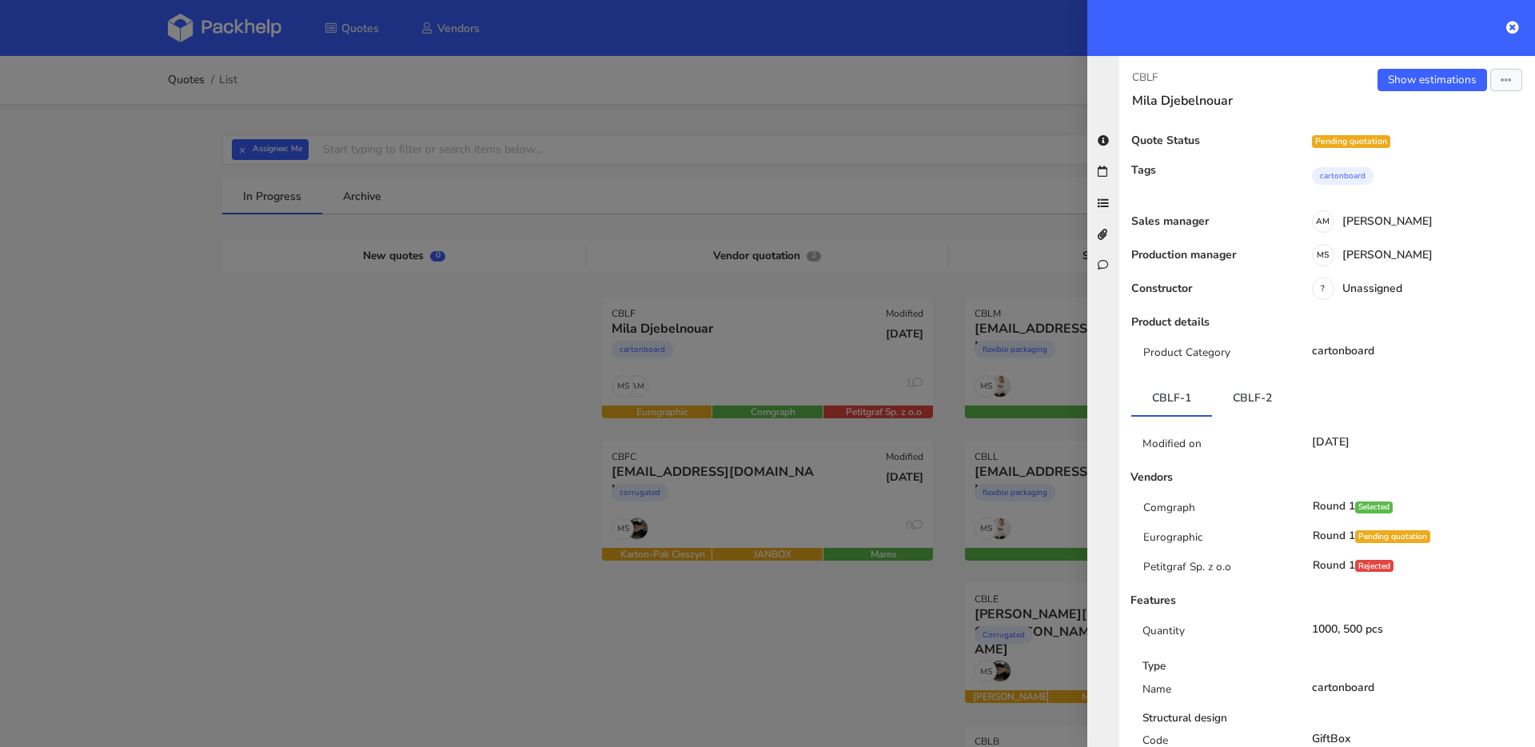
click at [1429, 64] on div "CBLF [PERSON_NAME] Show estimations Send to estimate View quote Edit quote Miss…" at bounding box center [1327, 401] width 416 height 691
click at [1428, 66] on div "CBLF [PERSON_NAME] Show estimations Send to estimate View quote Edit quote Miss…" at bounding box center [1327, 401] width 416 height 691
click at [1419, 82] on link "Show estimations" at bounding box center [1432, 80] width 110 height 22
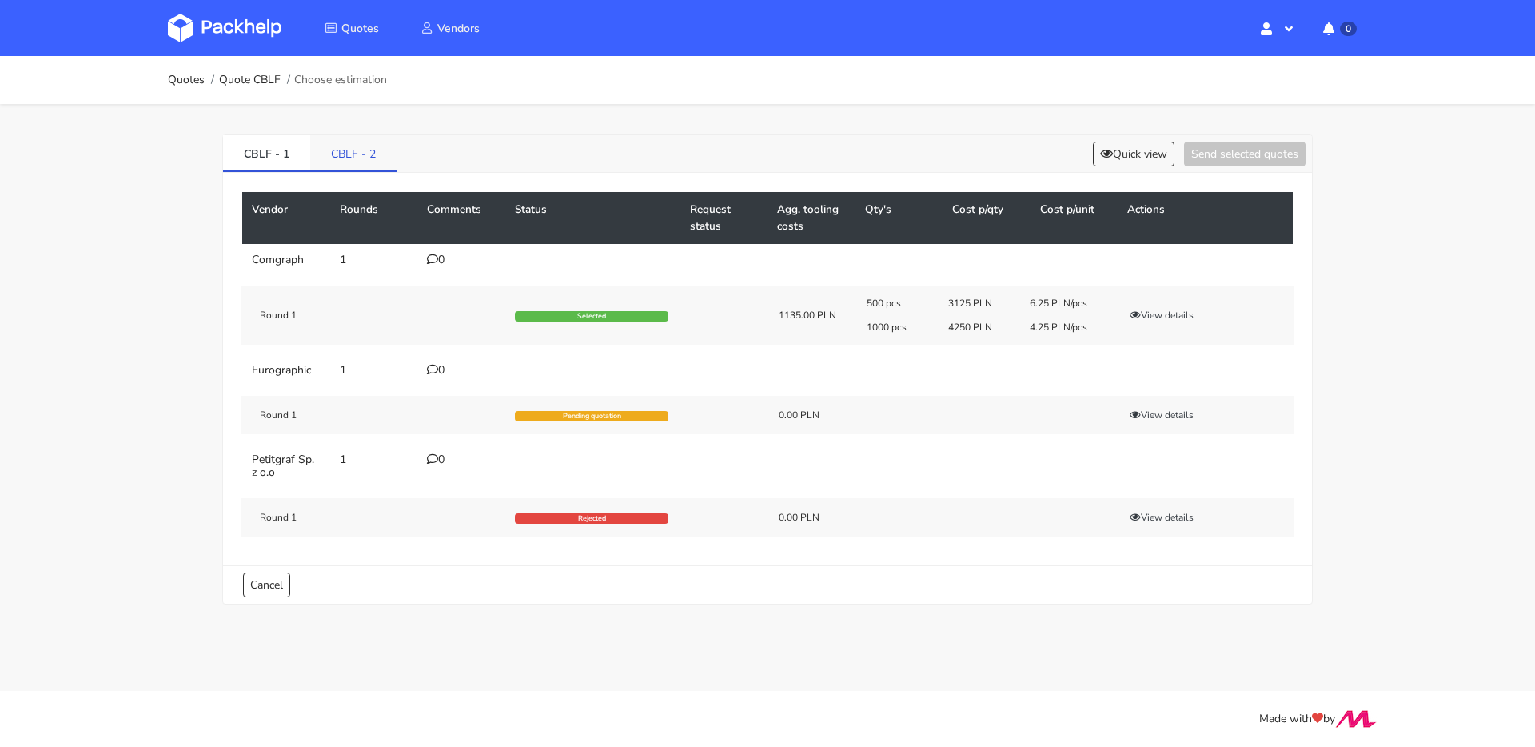
click at [360, 166] on link "CBLF - 2" at bounding box center [353, 152] width 86 height 35
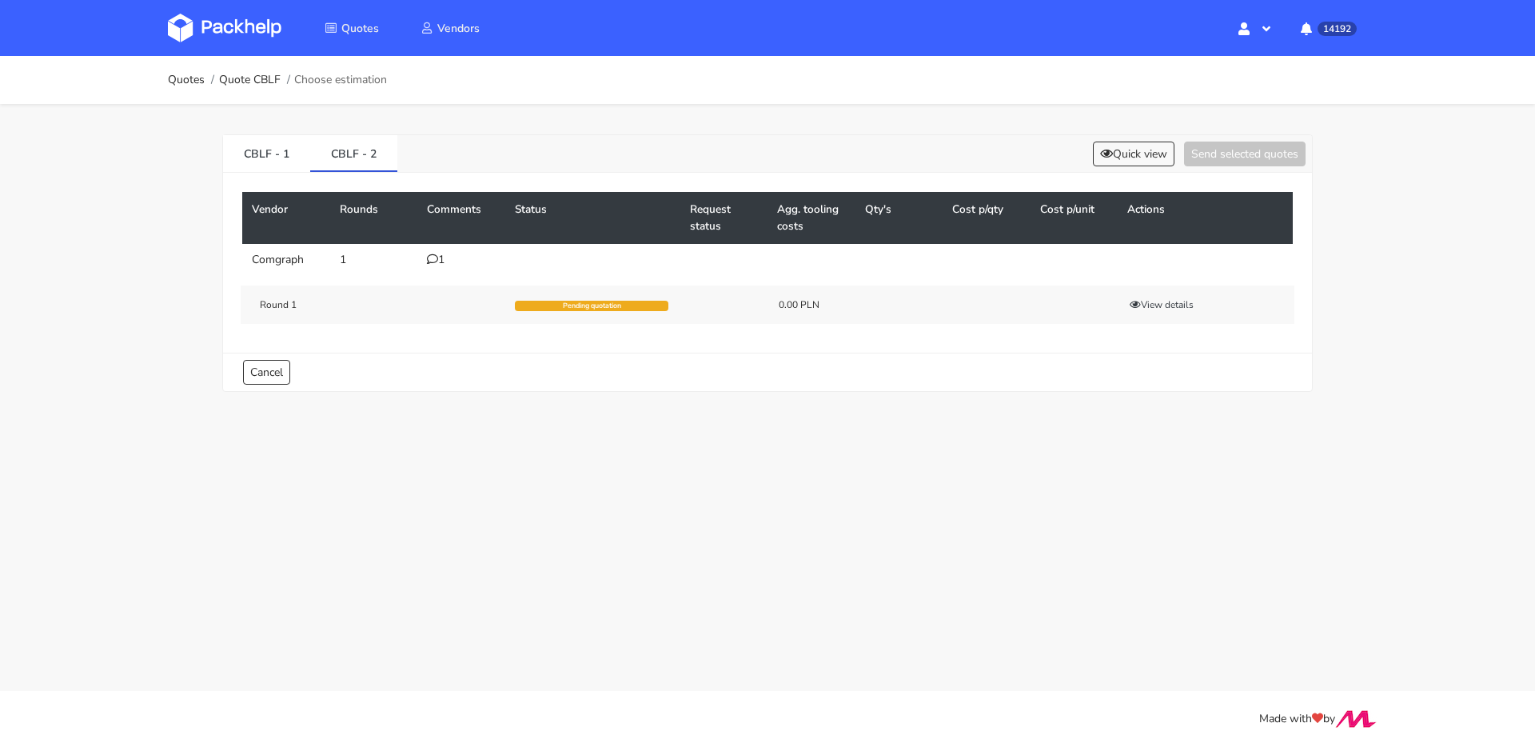
click at [436, 260] on icon at bounding box center [432, 258] width 11 height 11
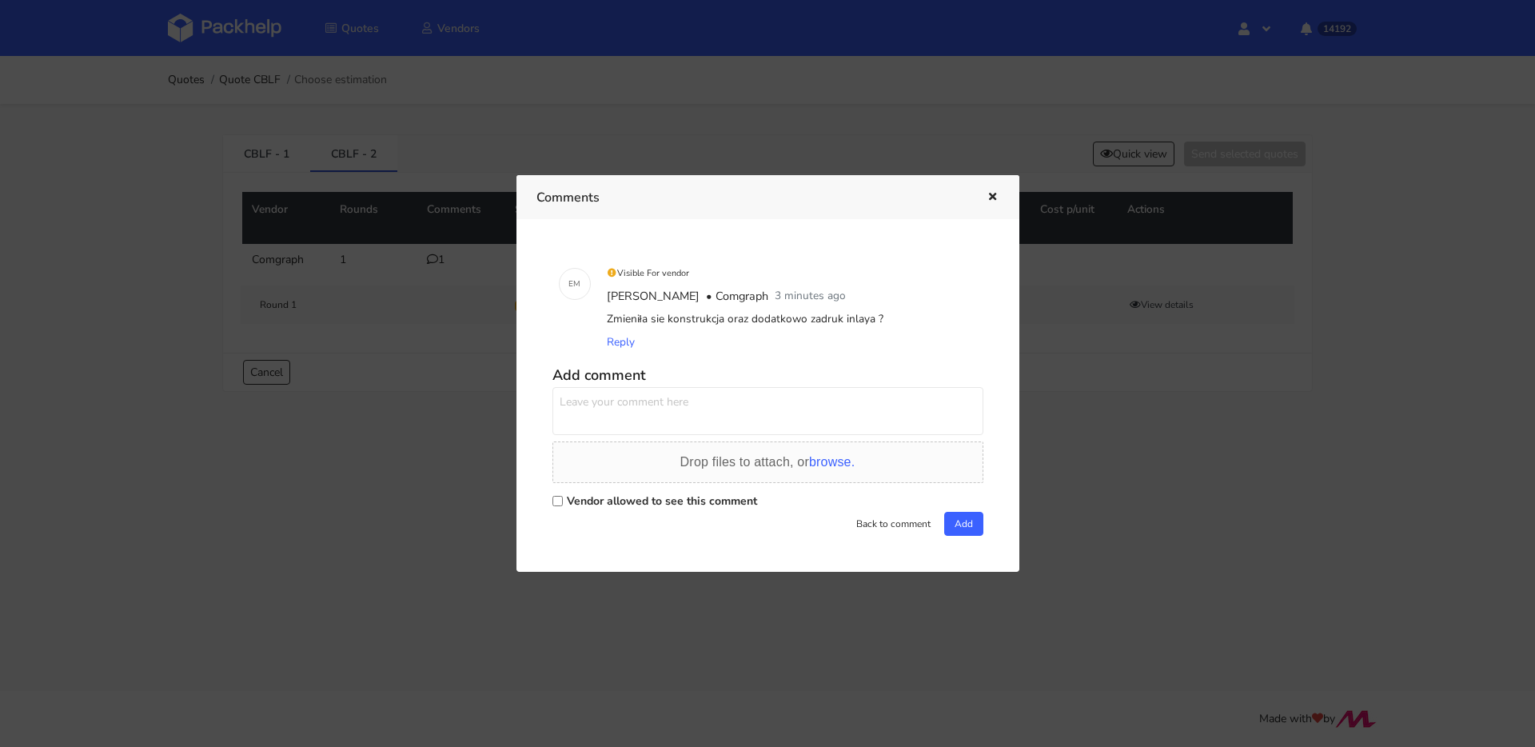
drag, startPoint x: 687, startPoint y: 388, endPoint x: 688, endPoint y: 396, distance: 8.2
click at [688, 395] on div "Add comment Drop files to attach, or browse. Vendor allowed to see this comment…" at bounding box center [767, 448] width 431 height 176
click at [690, 401] on textarea at bounding box center [767, 411] width 431 height 48
type textarea "a"
type textarea "tak"
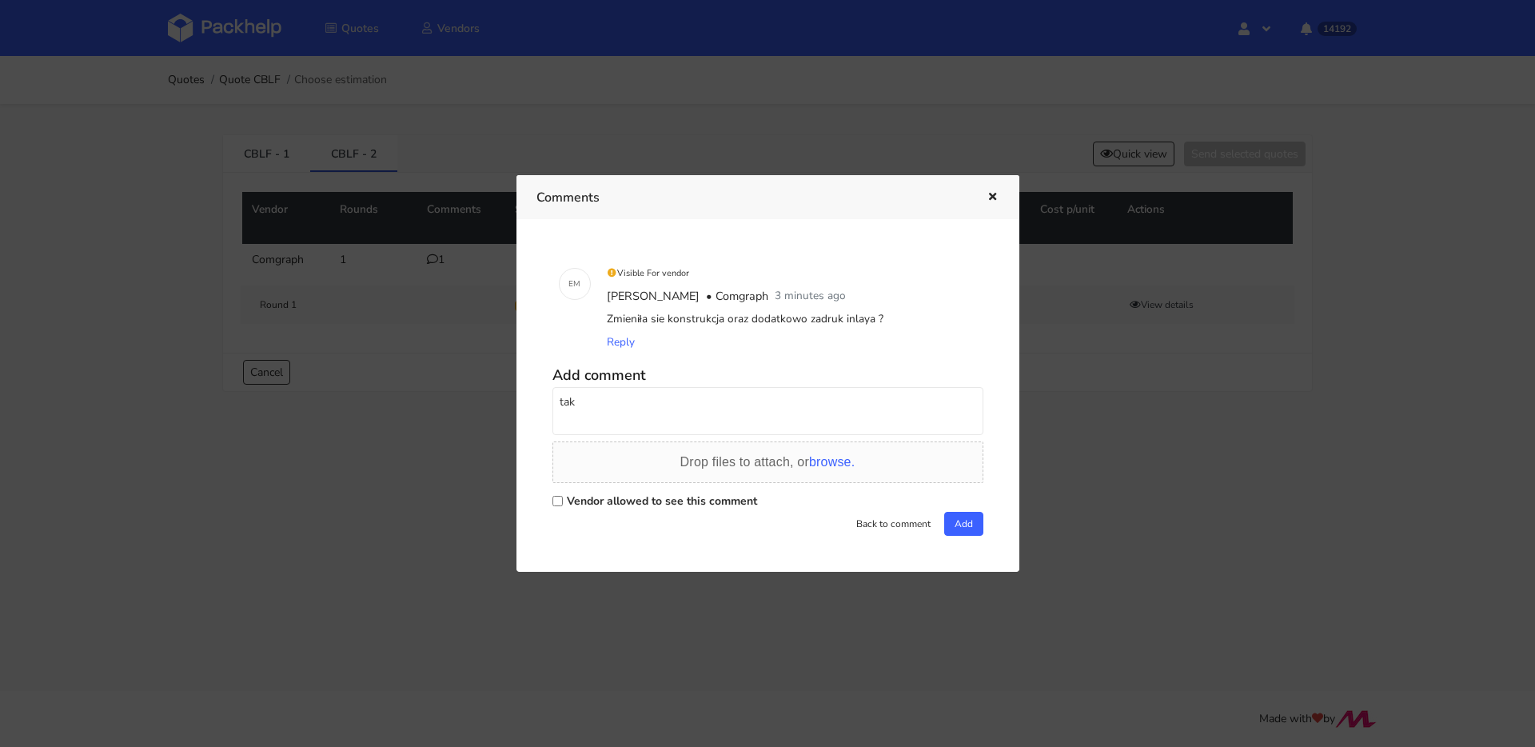
click at [708, 503] on label "Vendor allowed to see this comment" at bounding box center [662, 500] width 190 height 15
click at [563, 503] on input "Vendor allowed to see this comment" at bounding box center [557, 501] width 10 height 10
checkbox input "true"
click at [945, 511] on div "Vendor allowed to see this comment" at bounding box center [767, 500] width 431 height 22
click at [948, 516] on button "Add" at bounding box center [963, 524] width 39 height 24
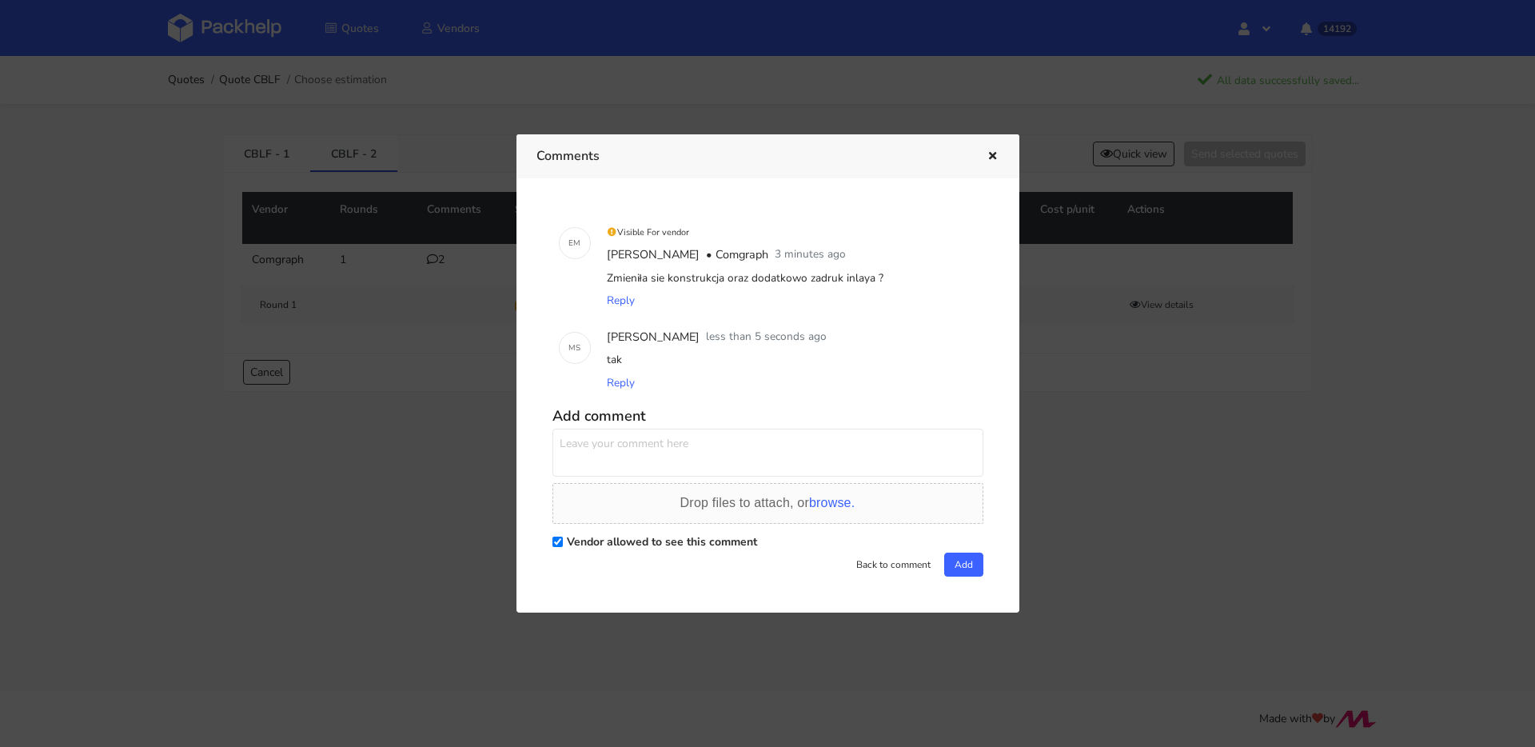
click at [992, 157] on icon "button" at bounding box center [993, 156] width 14 height 11
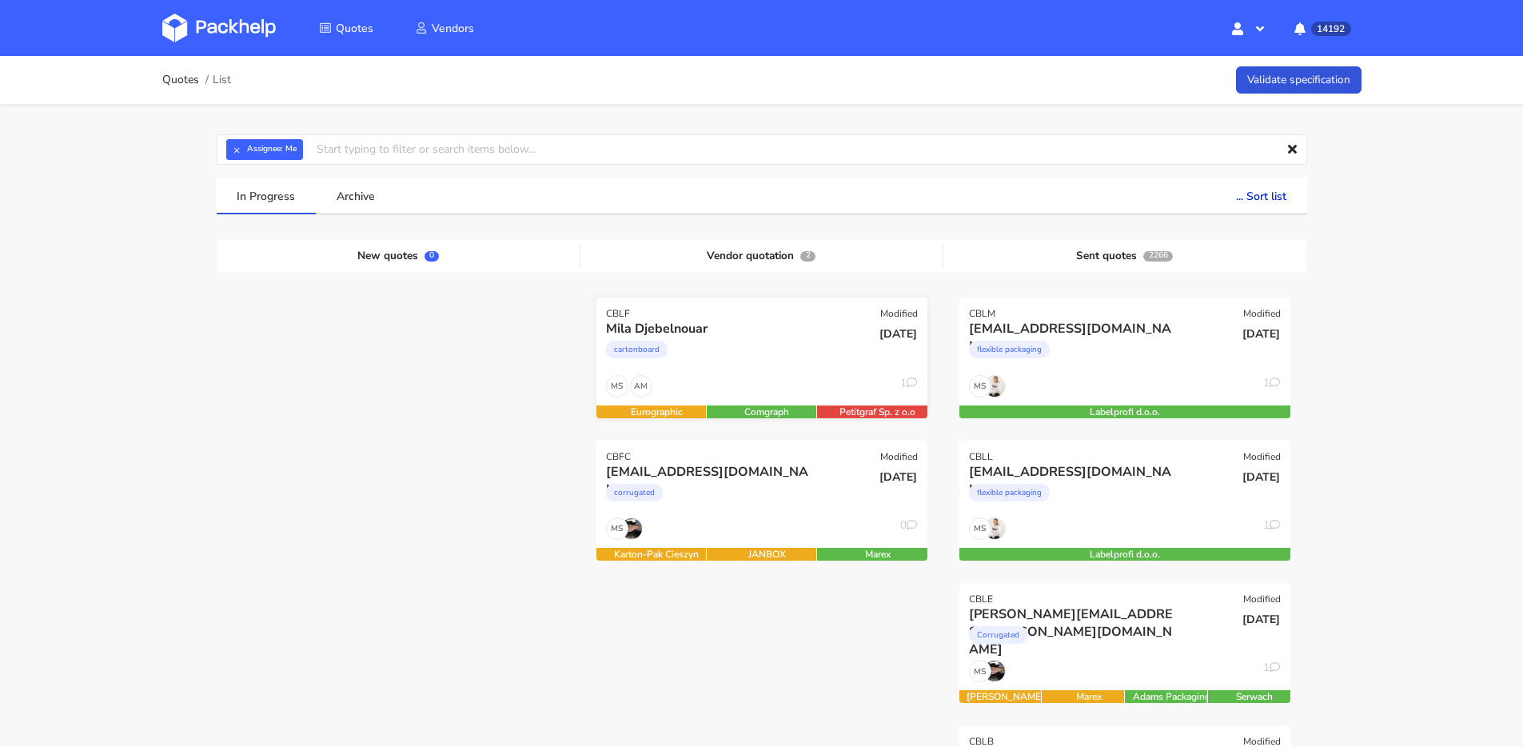
click at [762, 358] on div "cartonboard" at bounding box center [712, 353] width 212 height 32
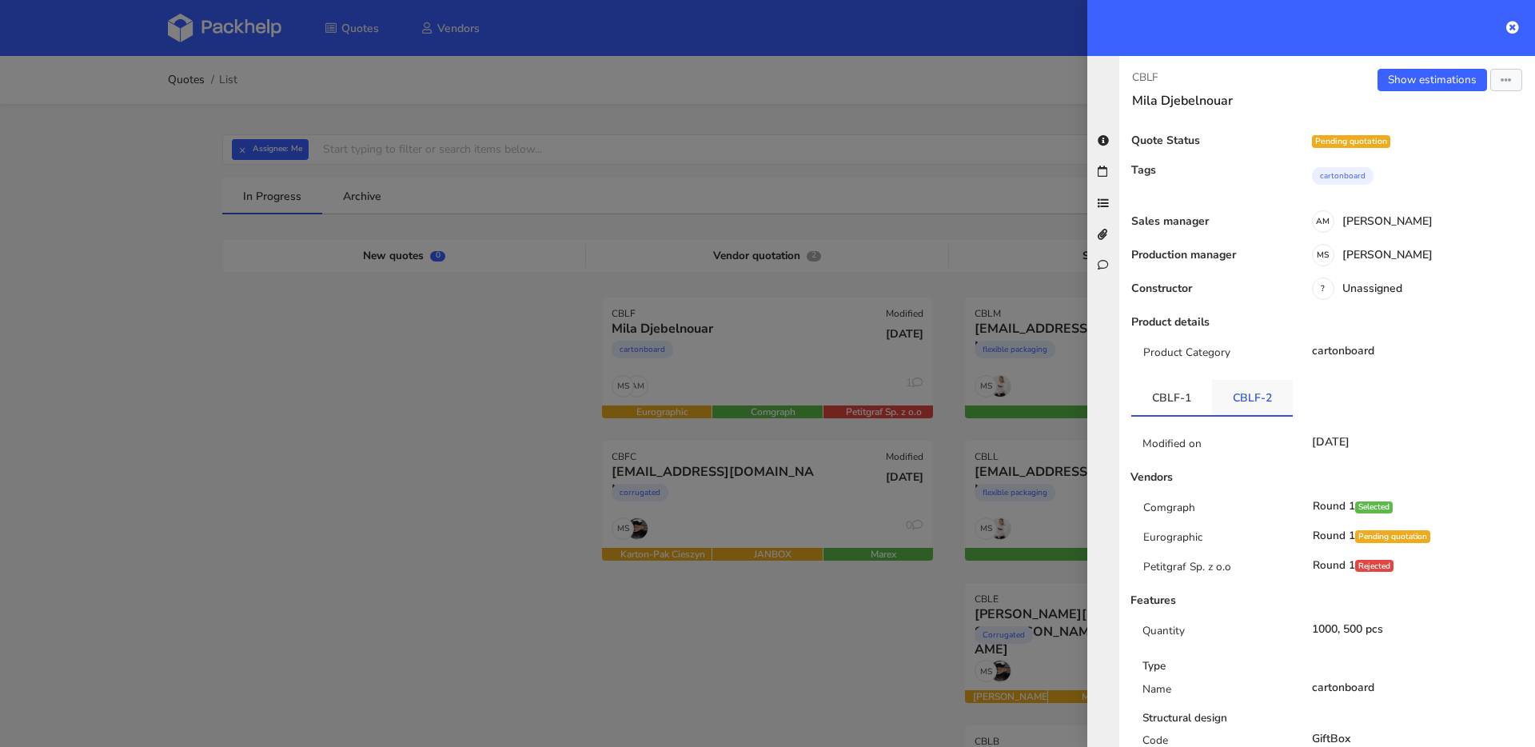
click at [1263, 396] on link "CBLF-2" at bounding box center [1252, 397] width 81 height 35
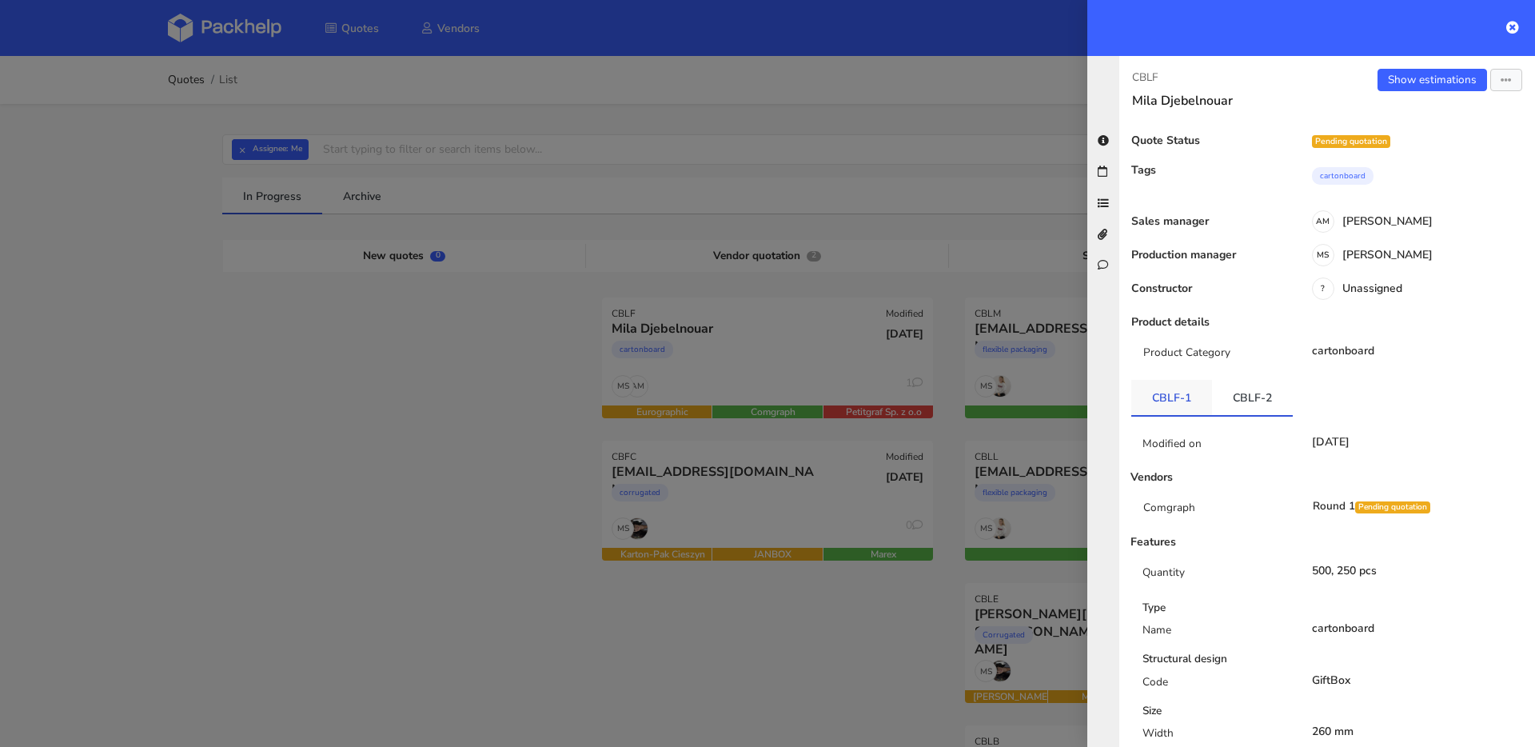
click at [1170, 412] on link "CBLF-1" at bounding box center [1171, 397] width 81 height 35
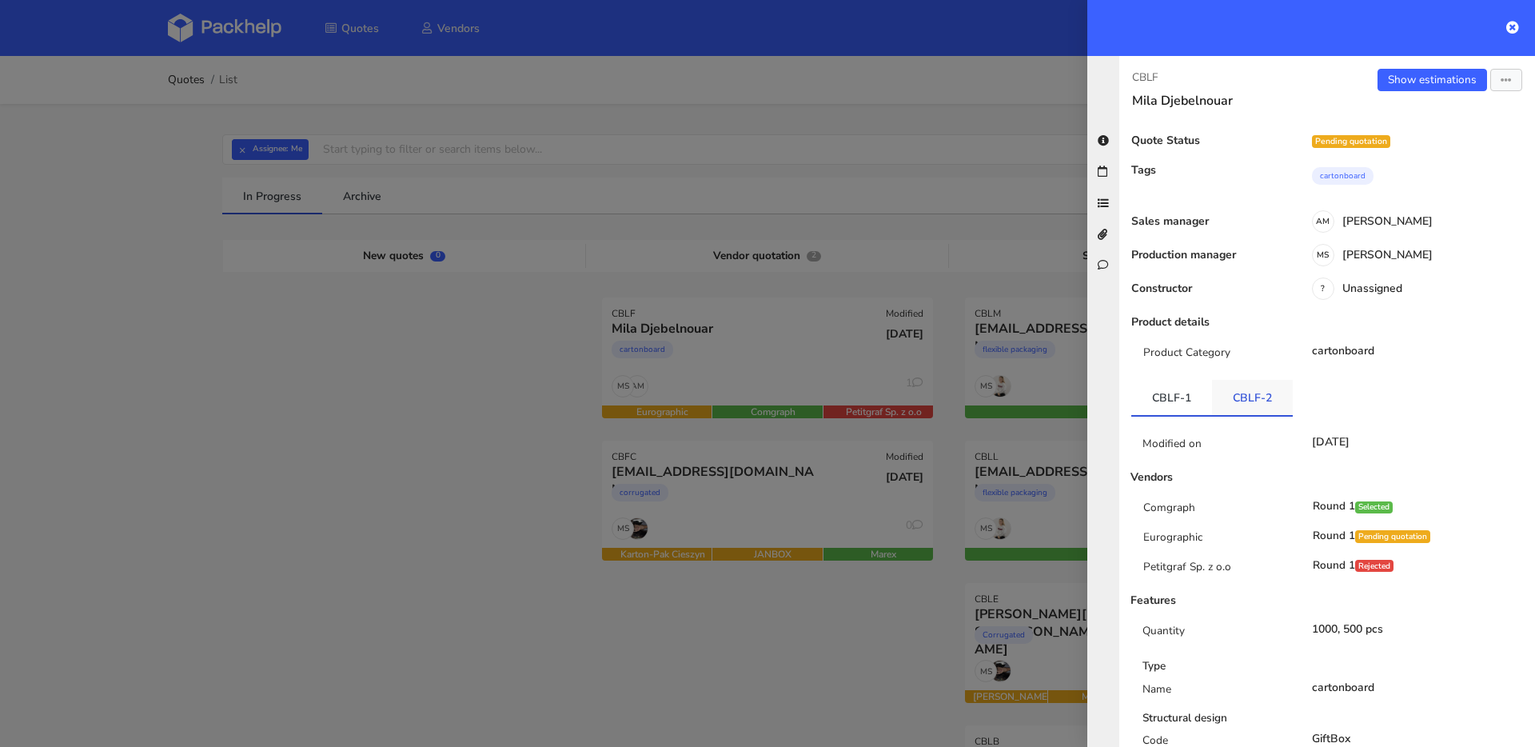
click at [1233, 399] on link "CBLF-2" at bounding box center [1252, 397] width 81 height 35
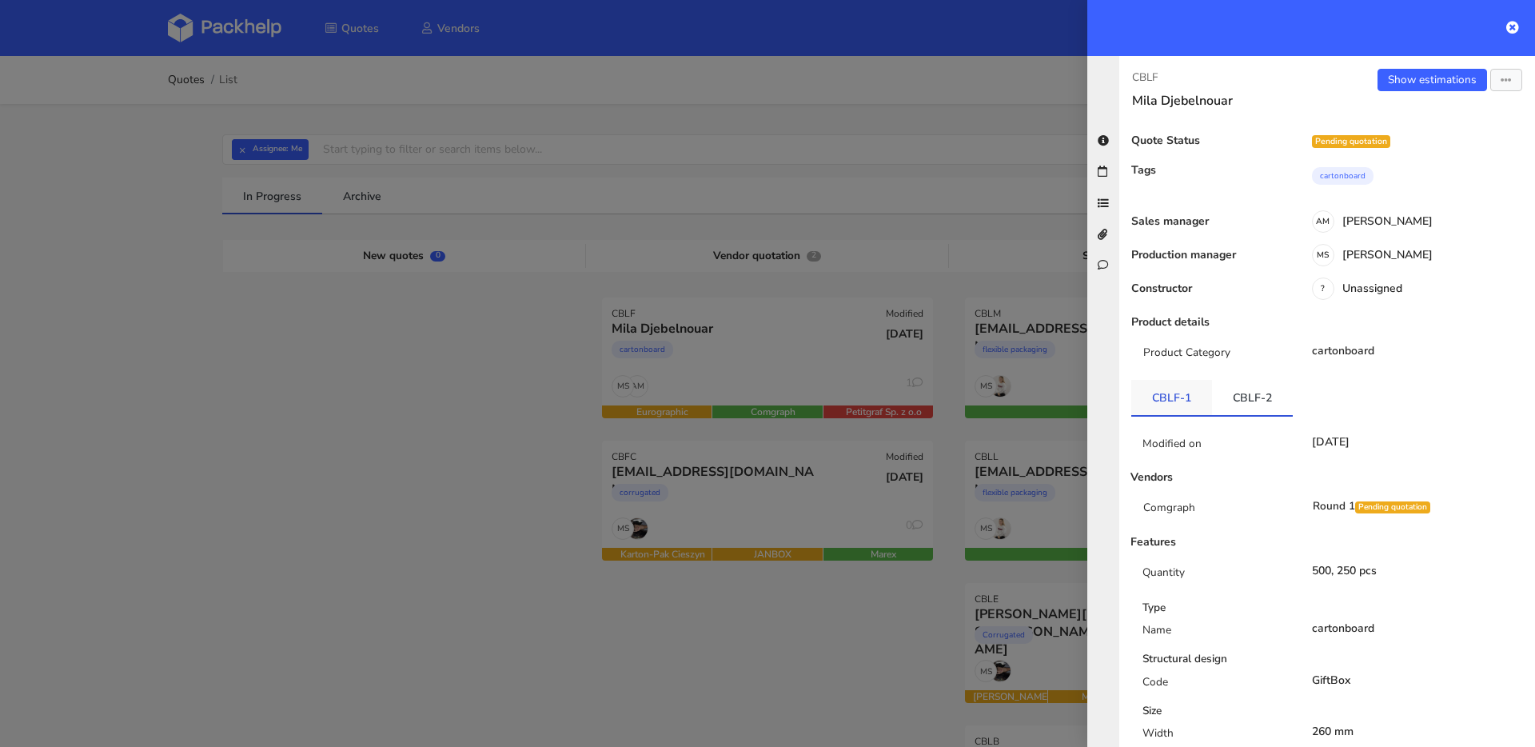
click at [1170, 396] on link "CBLF-1" at bounding box center [1171, 397] width 81 height 35
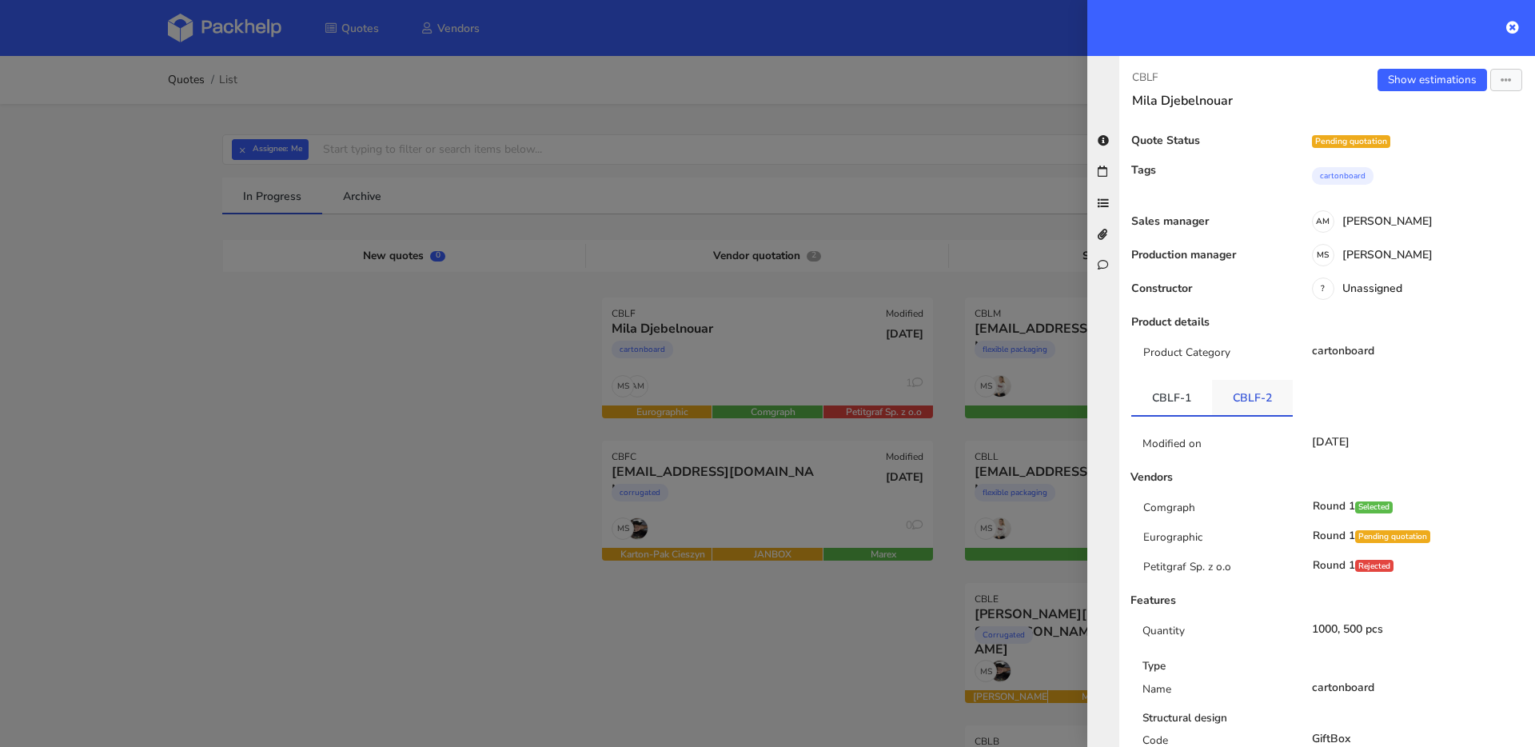
click at [1260, 411] on link "CBLF-2" at bounding box center [1252, 397] width 81 height 35
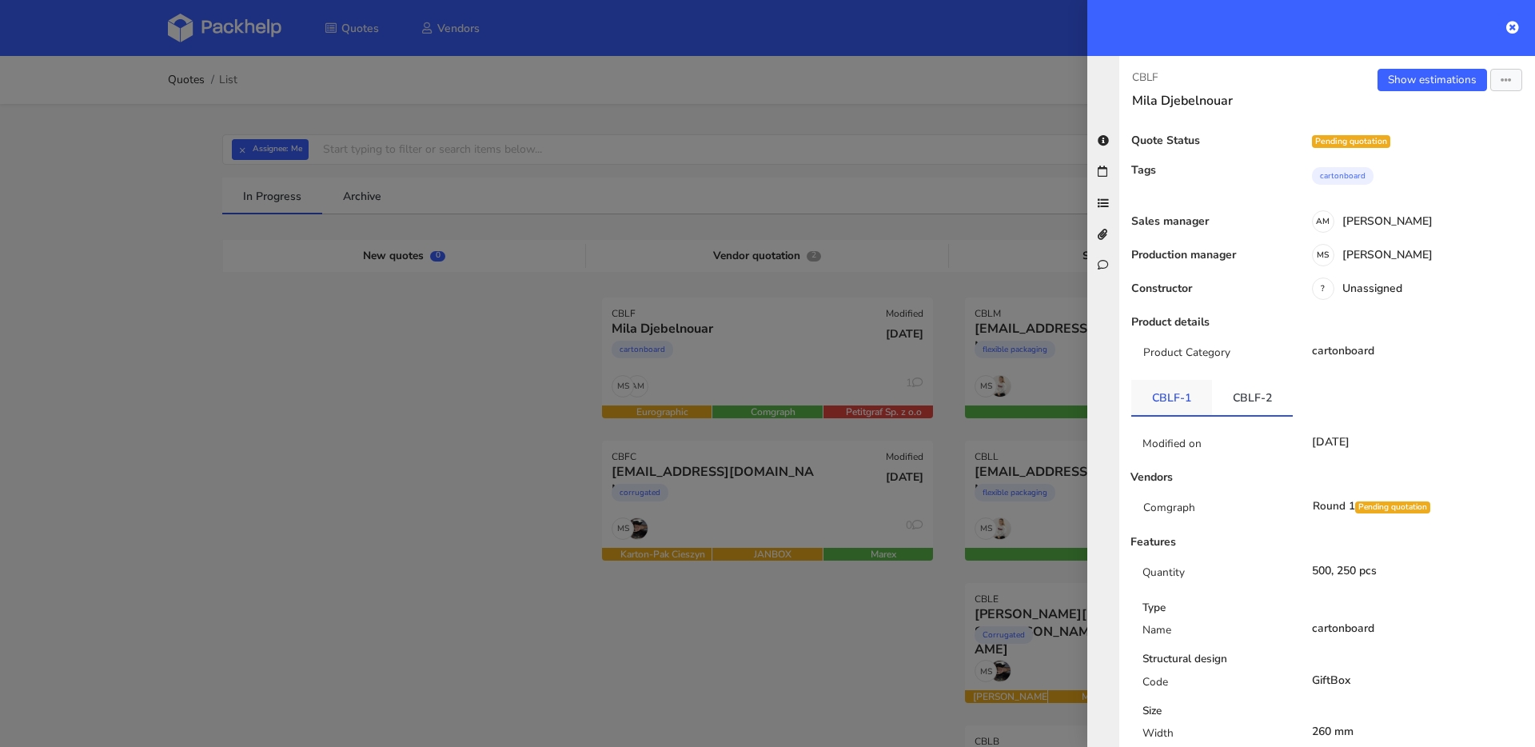
click at [1173, 384] on link "CBLF-1" at bounding box center [1171, 397] width 81 height 35
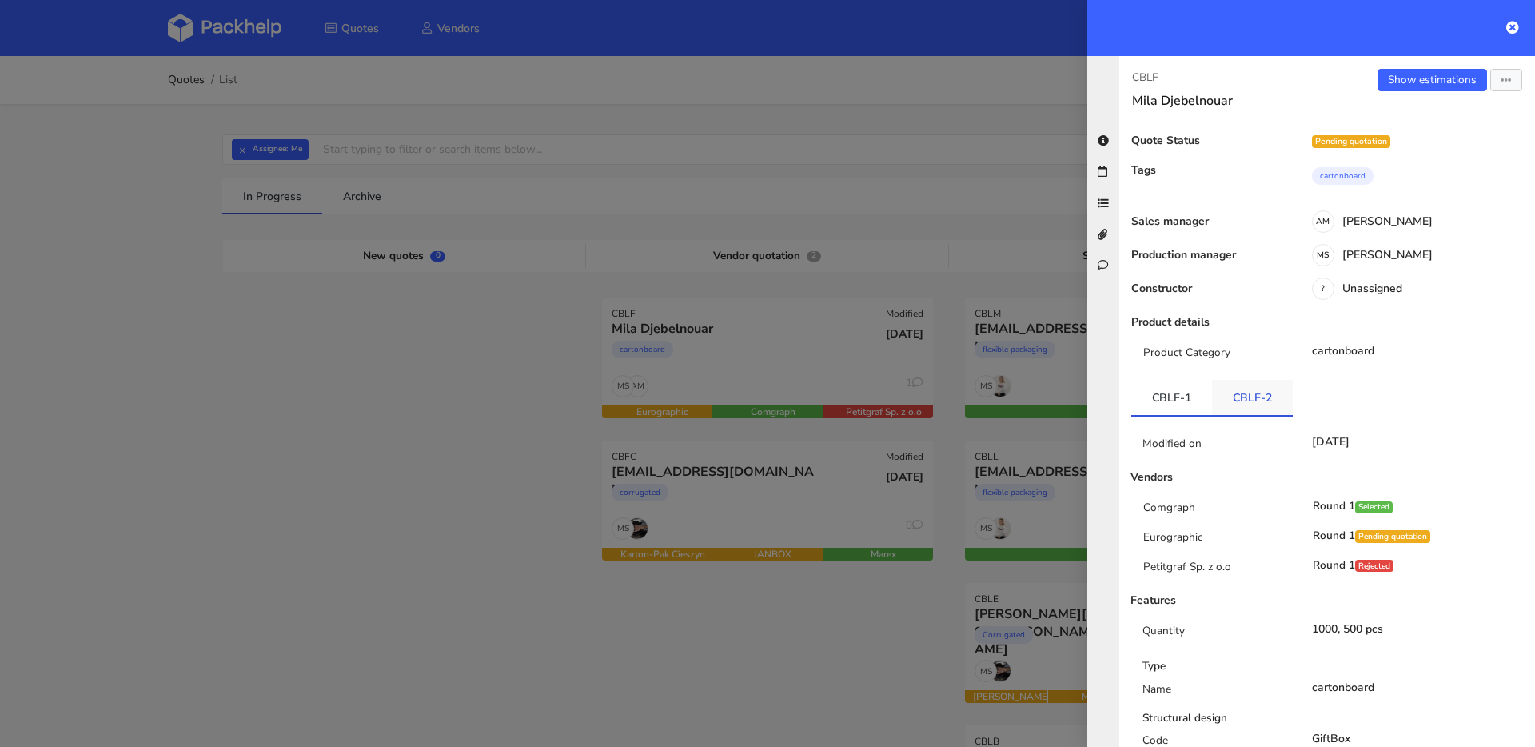
click at [1259, 393] on link "CBLF-2" at bounding box center [1252, 397] width 81 height 35
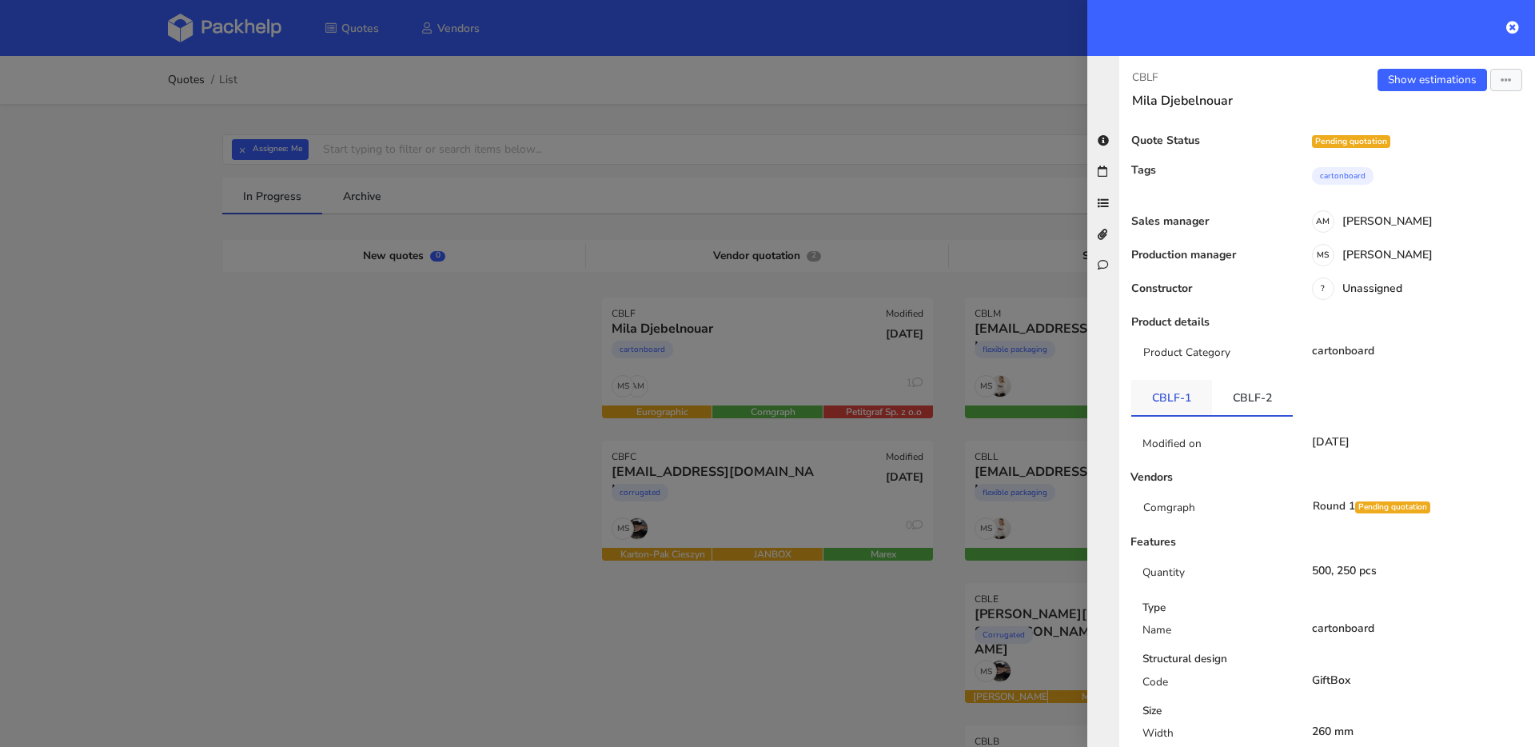
click at [1141, 391] on link "CBLF-1" at bounding box center [1171, 397] width 81 height 35
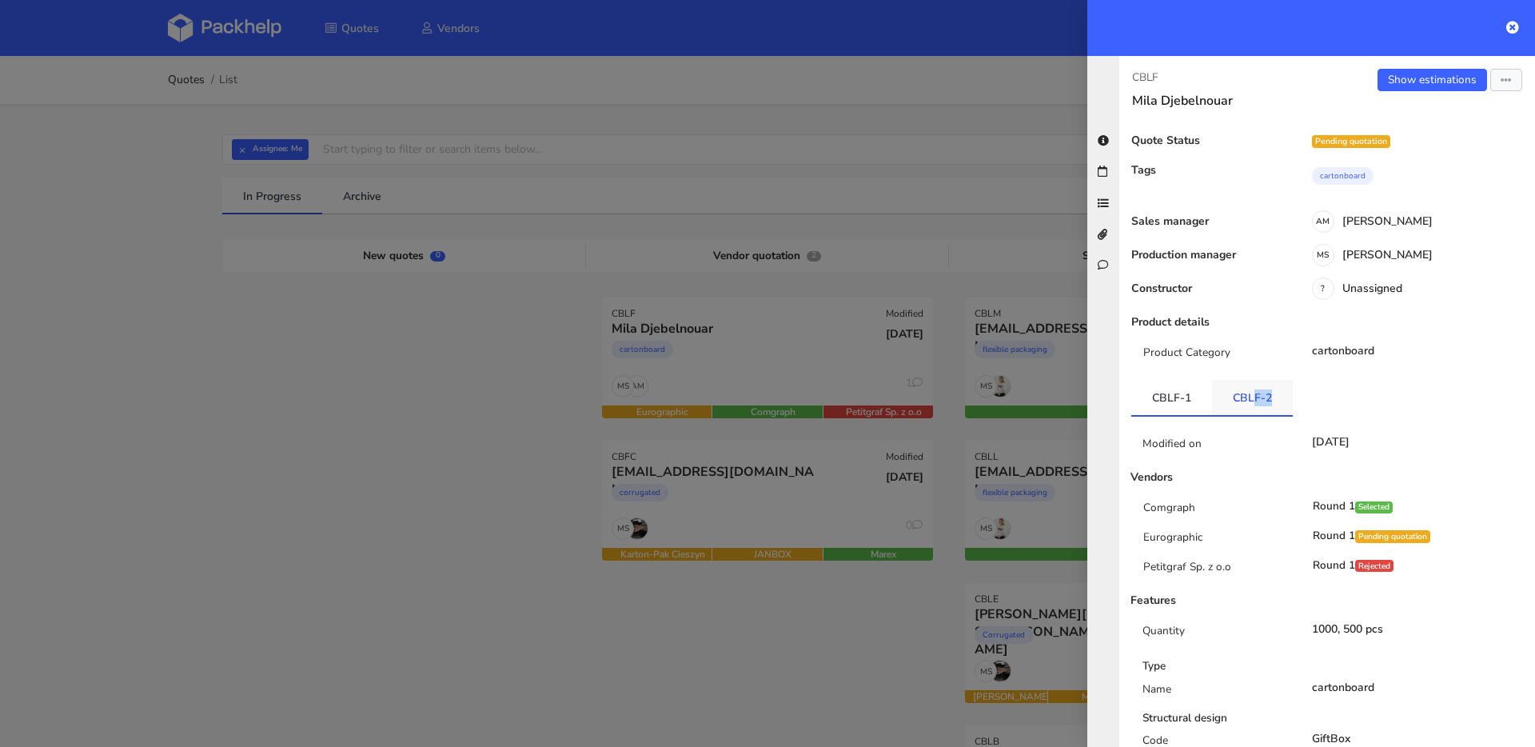
click at [1247, 406] on link "CBLF-2" at bounding box center [1252, 397] width 81 height 35
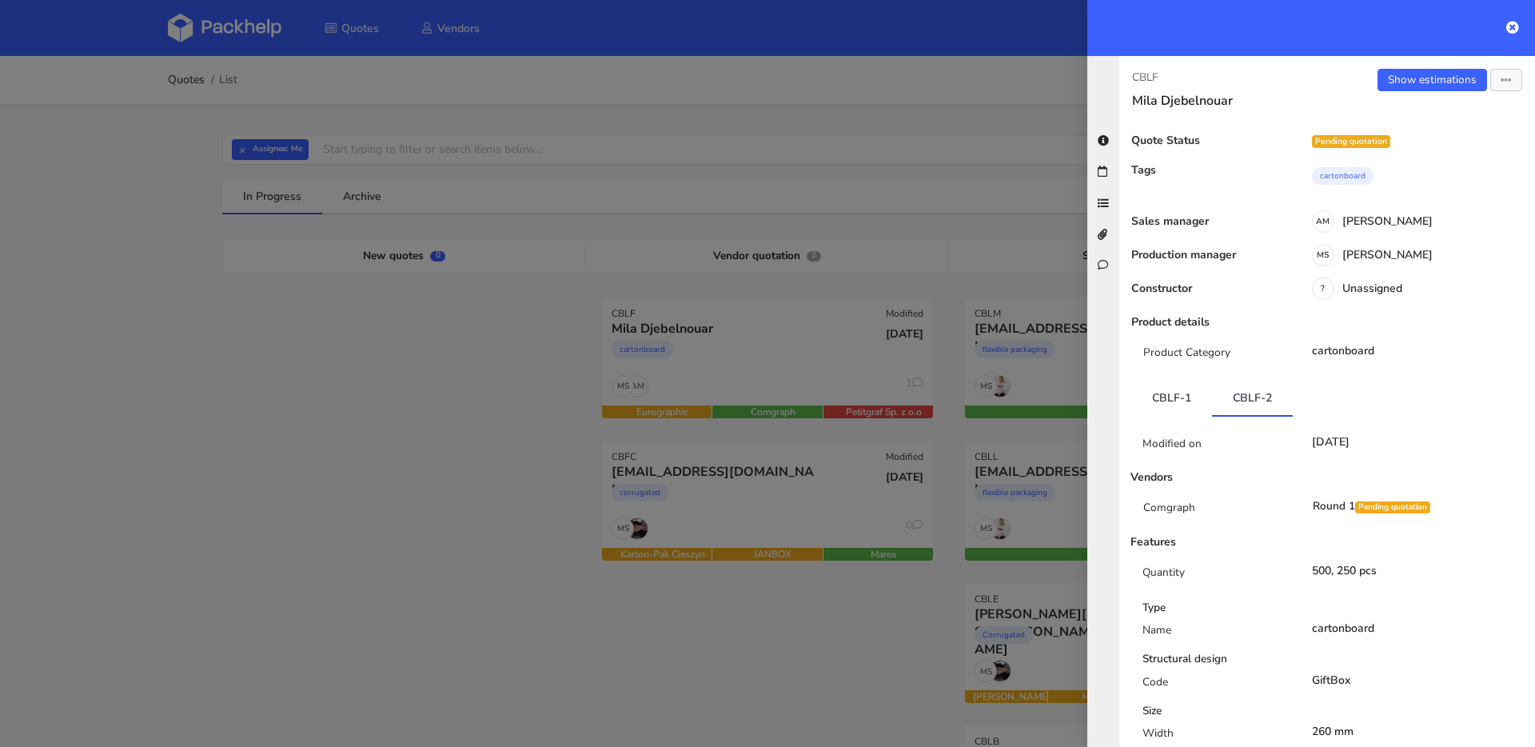
click at [746, 494] on div at bounding box center [767, 373] width 1535 height 747
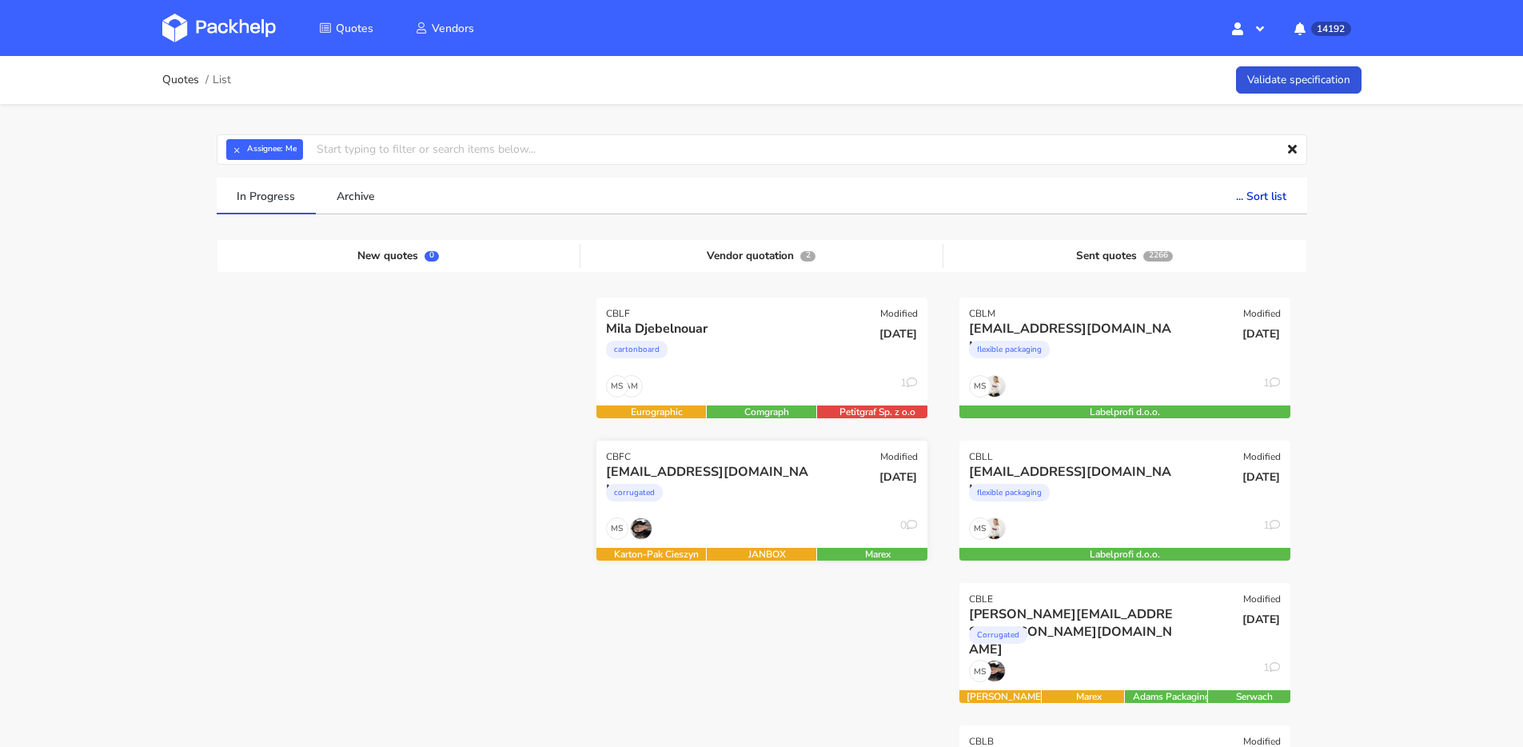
click at [751, 490] on div "corrugated" at bounding box center [712, 496] width 212 height 32
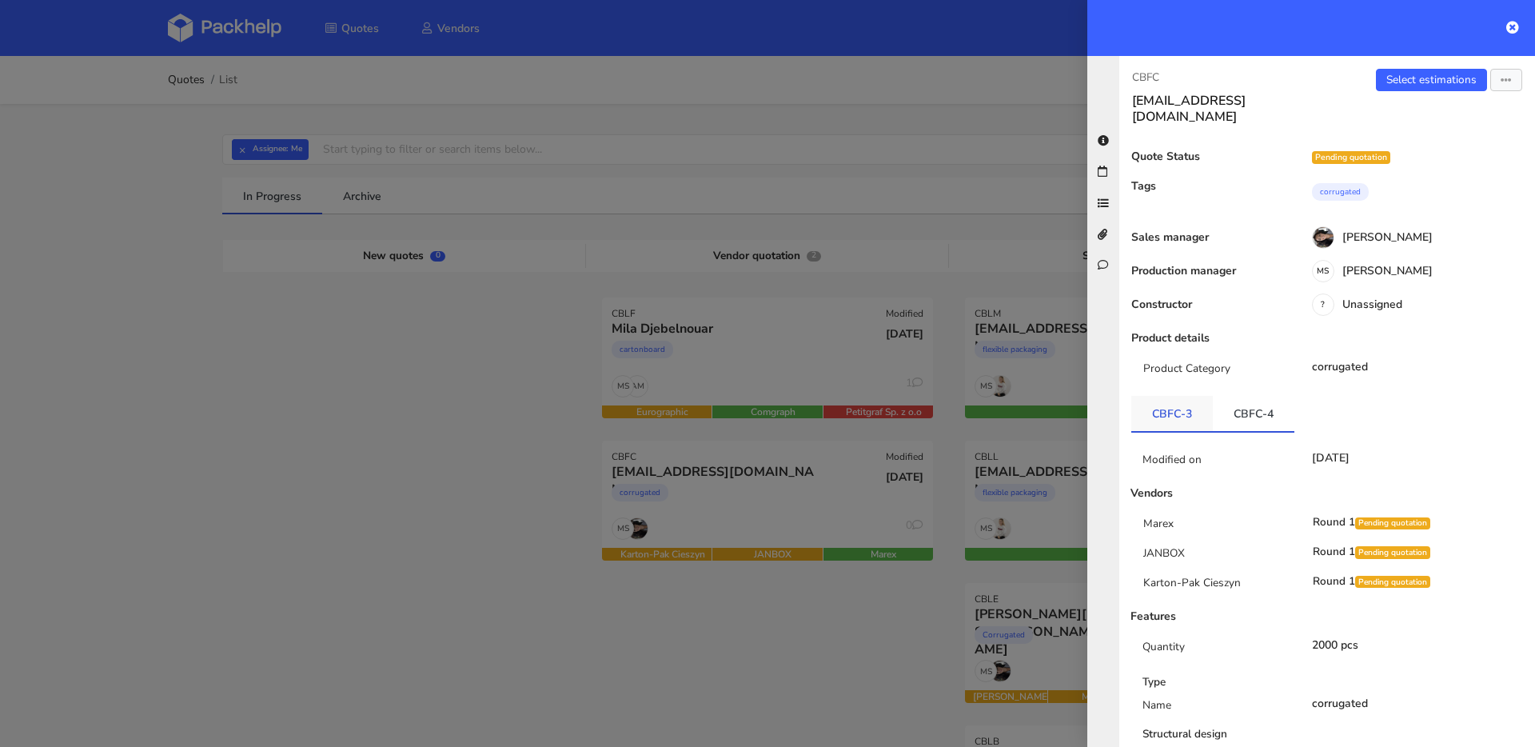
click at [1180, 404] on link "CBFC-3" at bounding box center [1172, 413] width 82 height 35
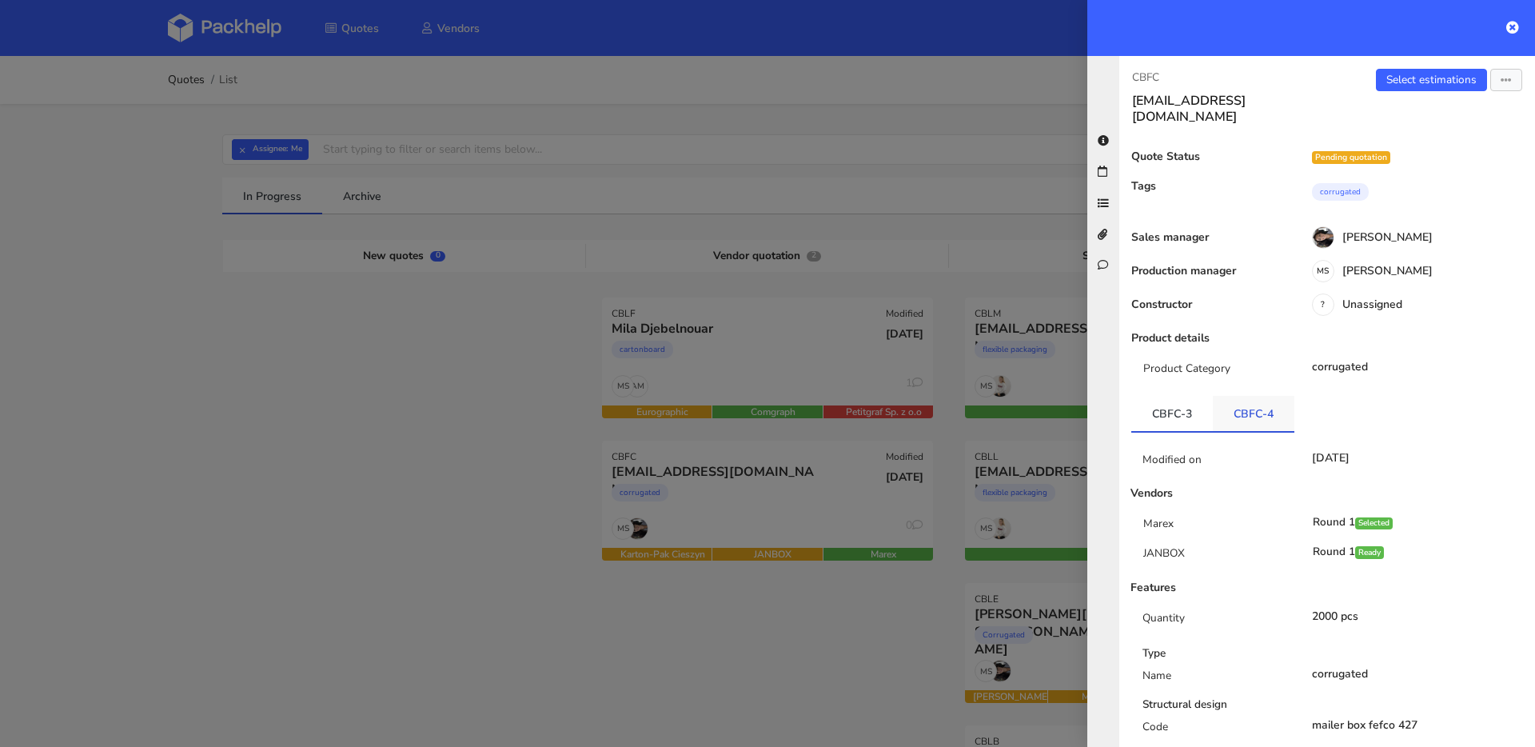
click at [1227, 401] on link "CBFC-4" at bounding box center [1254, 413] width 82 height 35
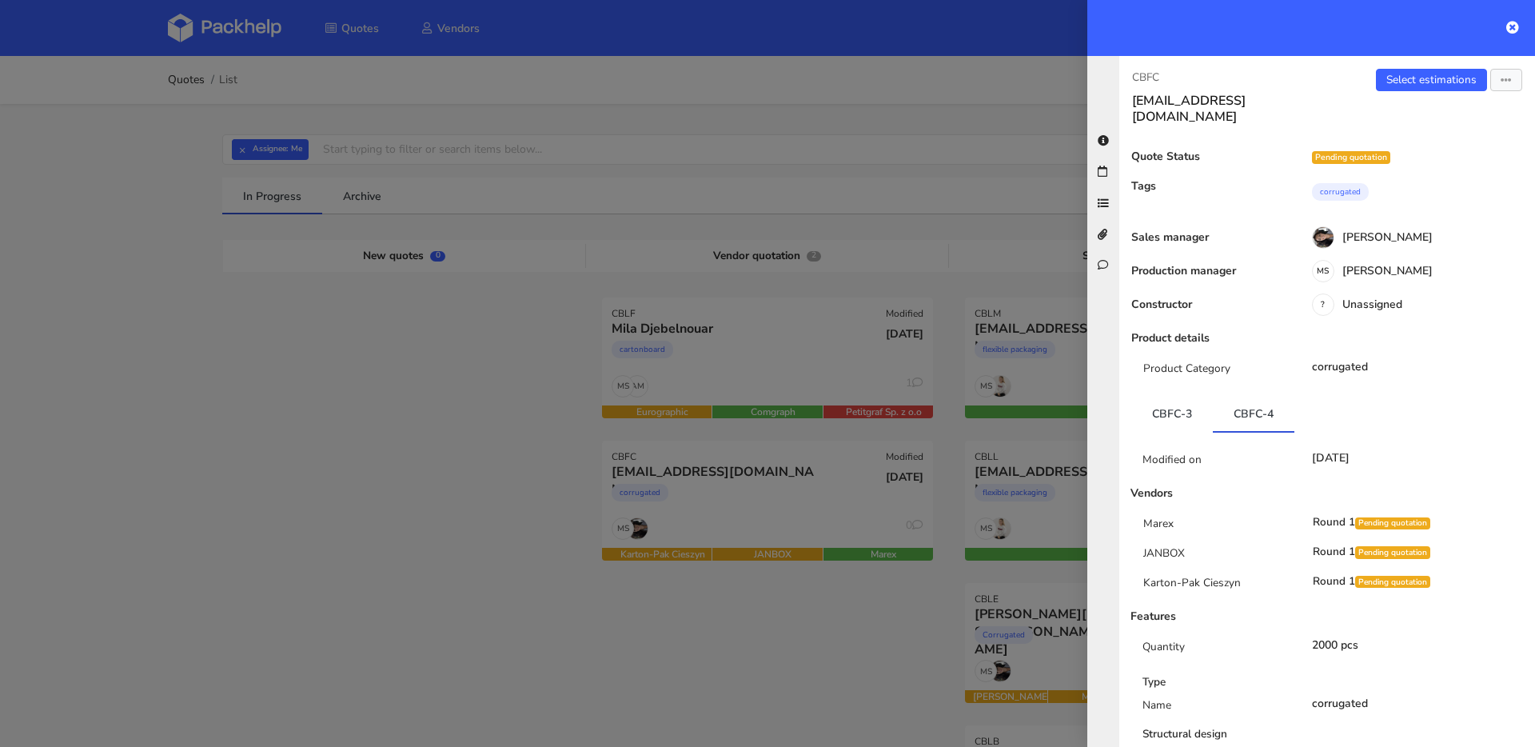
click at [304, 385] on div at bounding box center [767, 373] width 1535 height 747
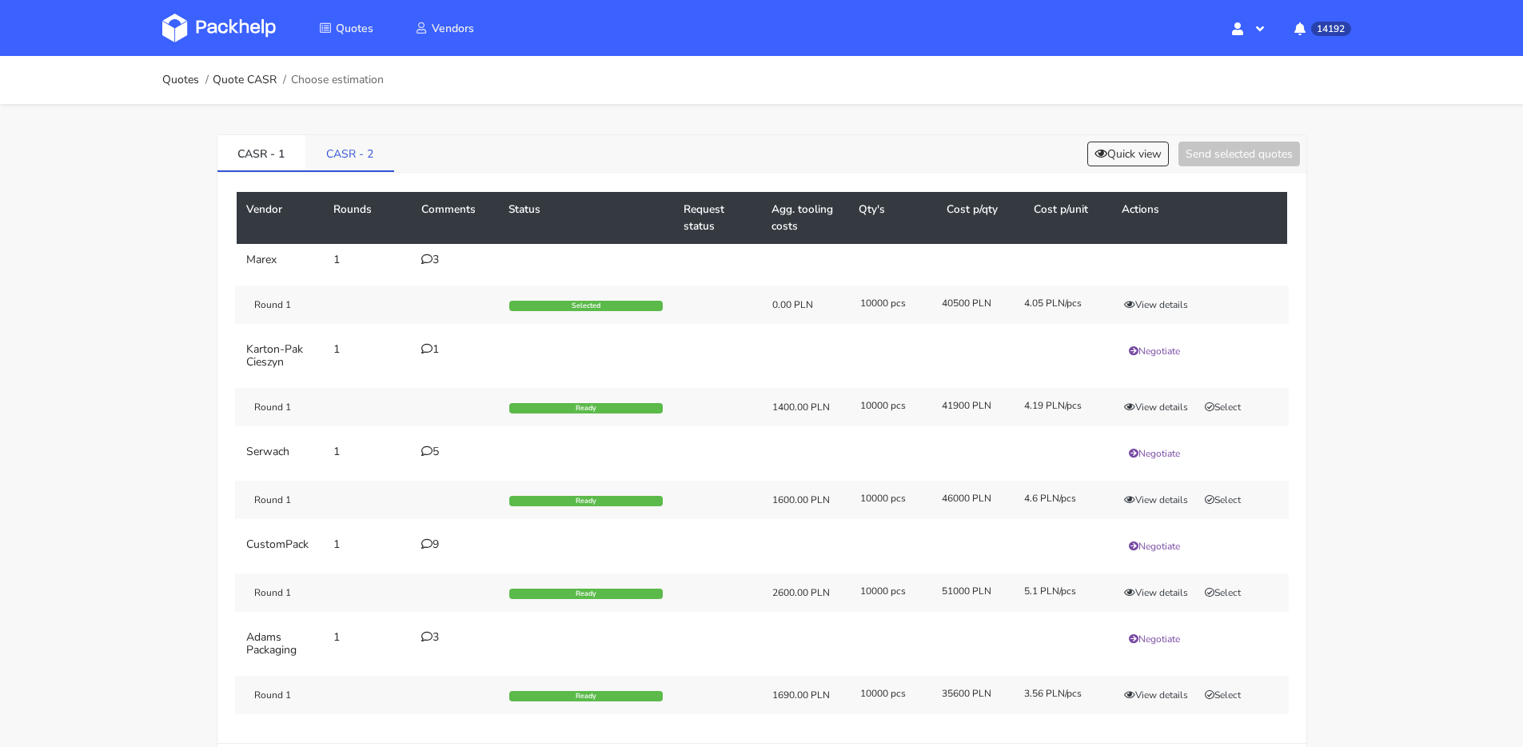
click at [346, 152] on link "CASR - 2" at bounding box center [349, 152] width 89 height 35
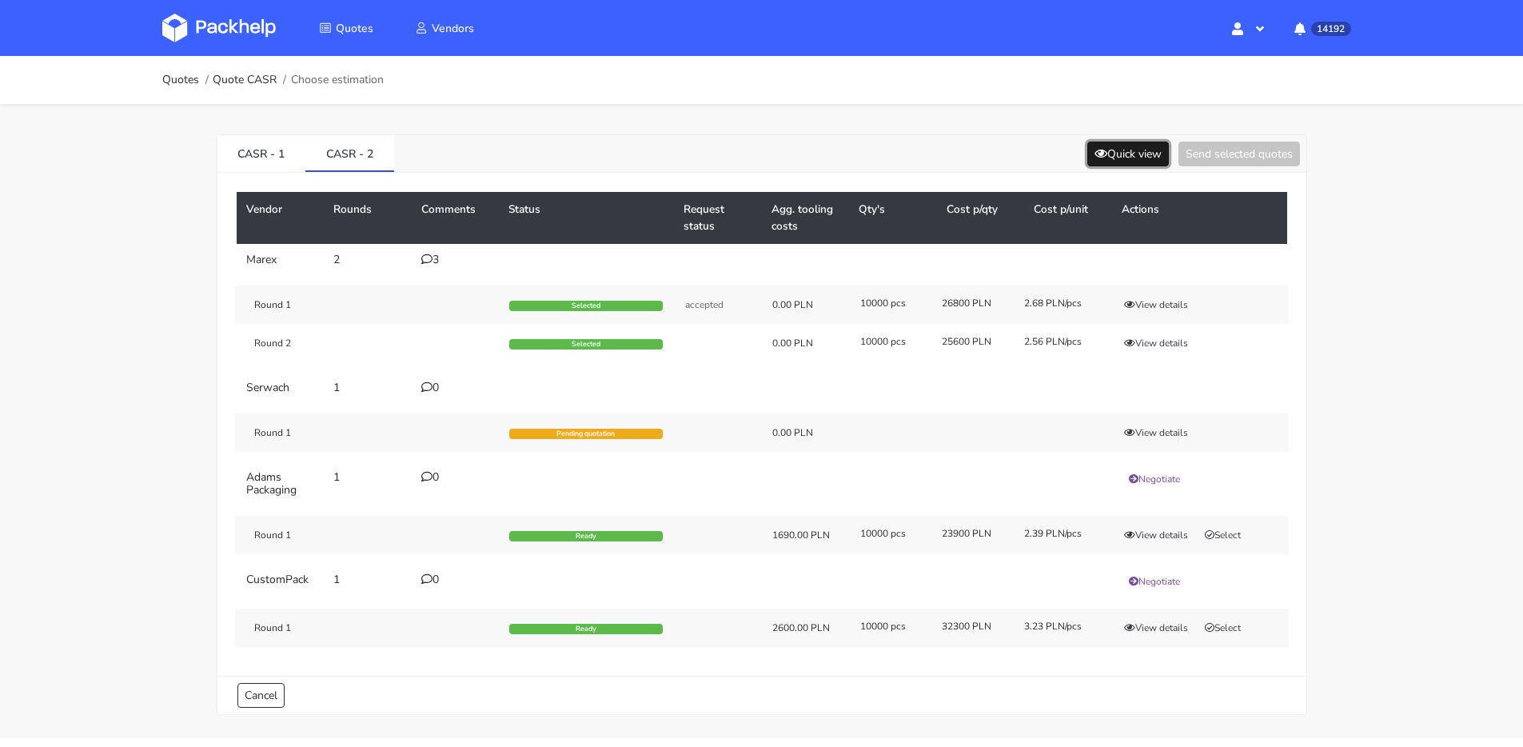
click at [1150, 145] on button "Quick view" at bounding box center [1128, 154] width 82 height 25
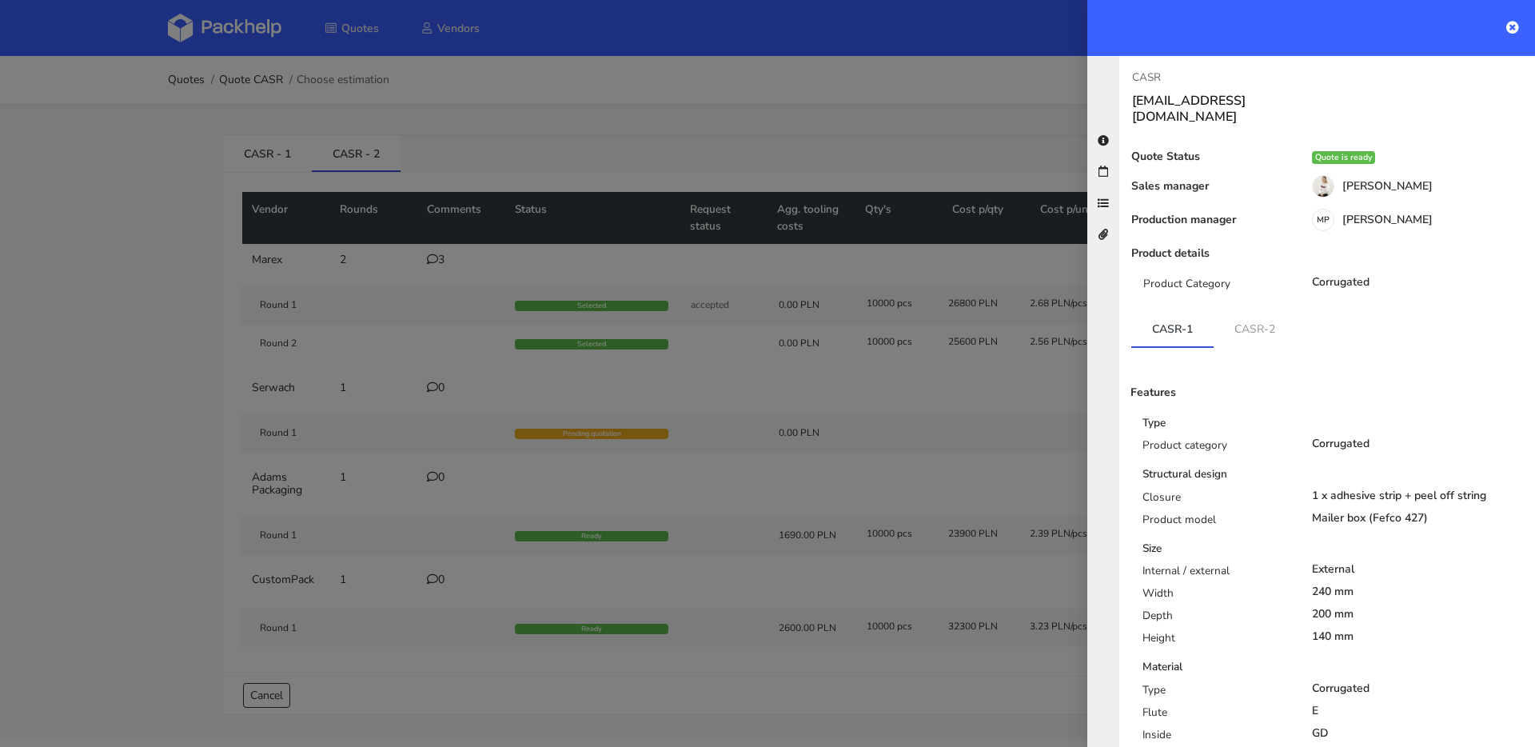
click at [1265, 325] on link "CASR-2" at bounding box center [1255, 328] width 82 height 35
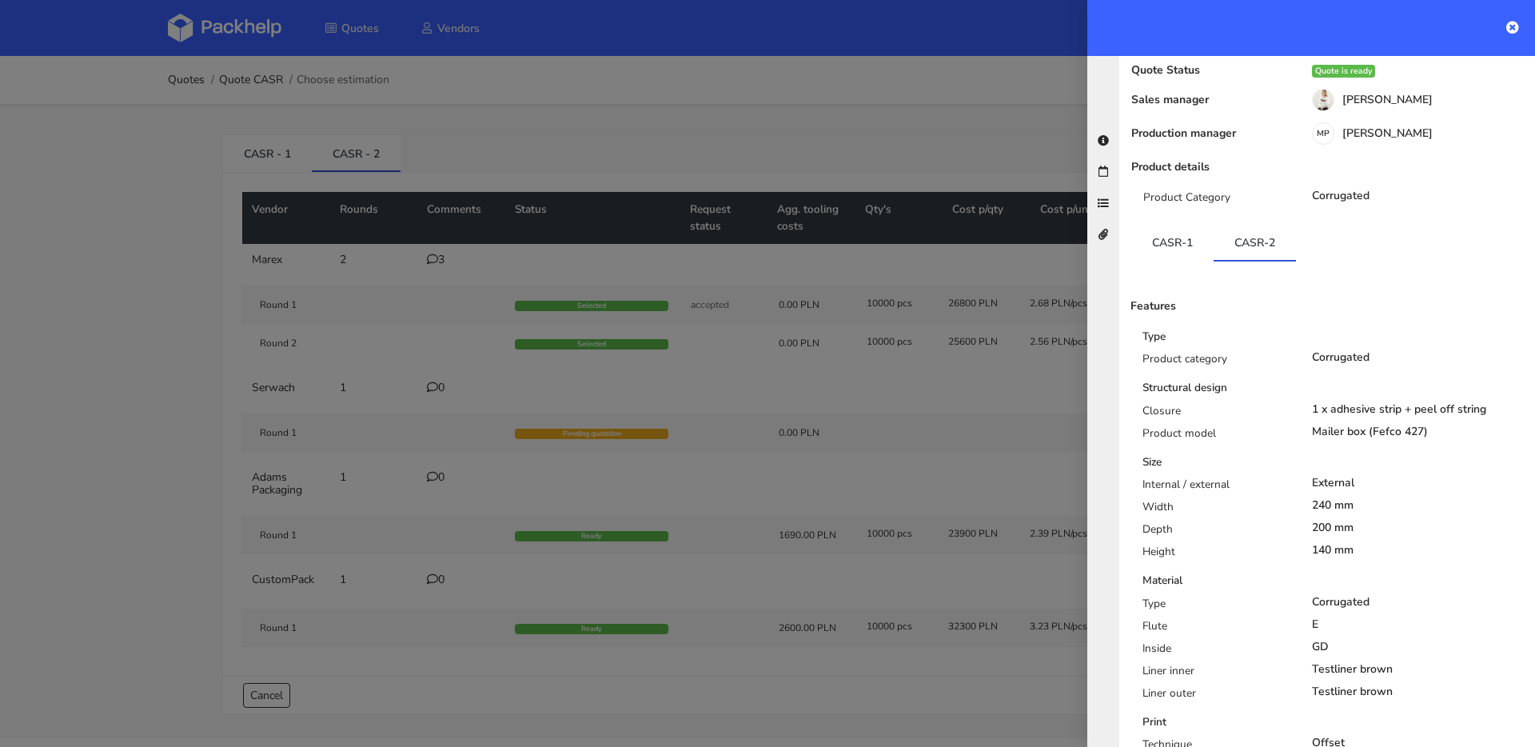
scroll to position [147, 0]
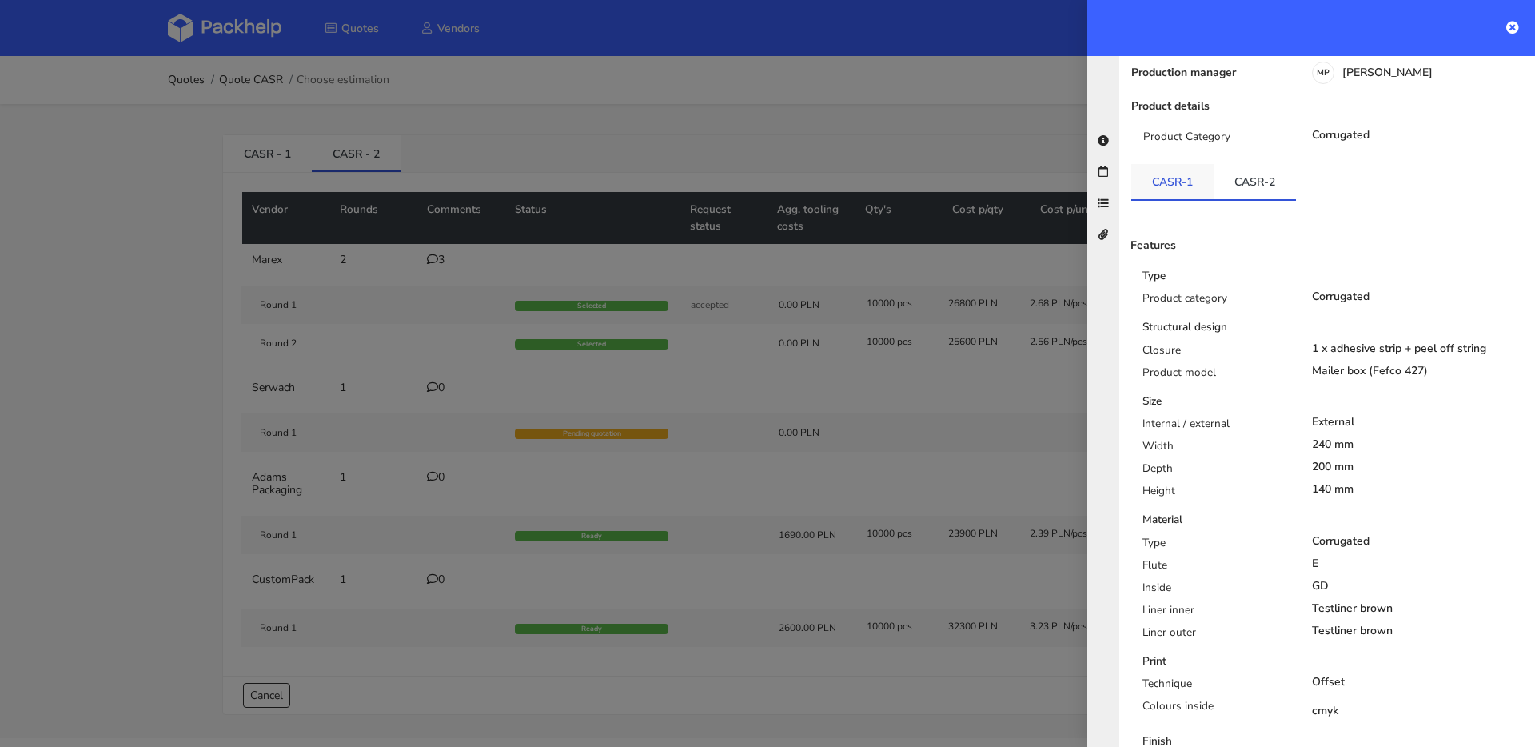
click at [1162, 173] on link "CASR-1" at bounding box center [1172, 181] width 82 height 35
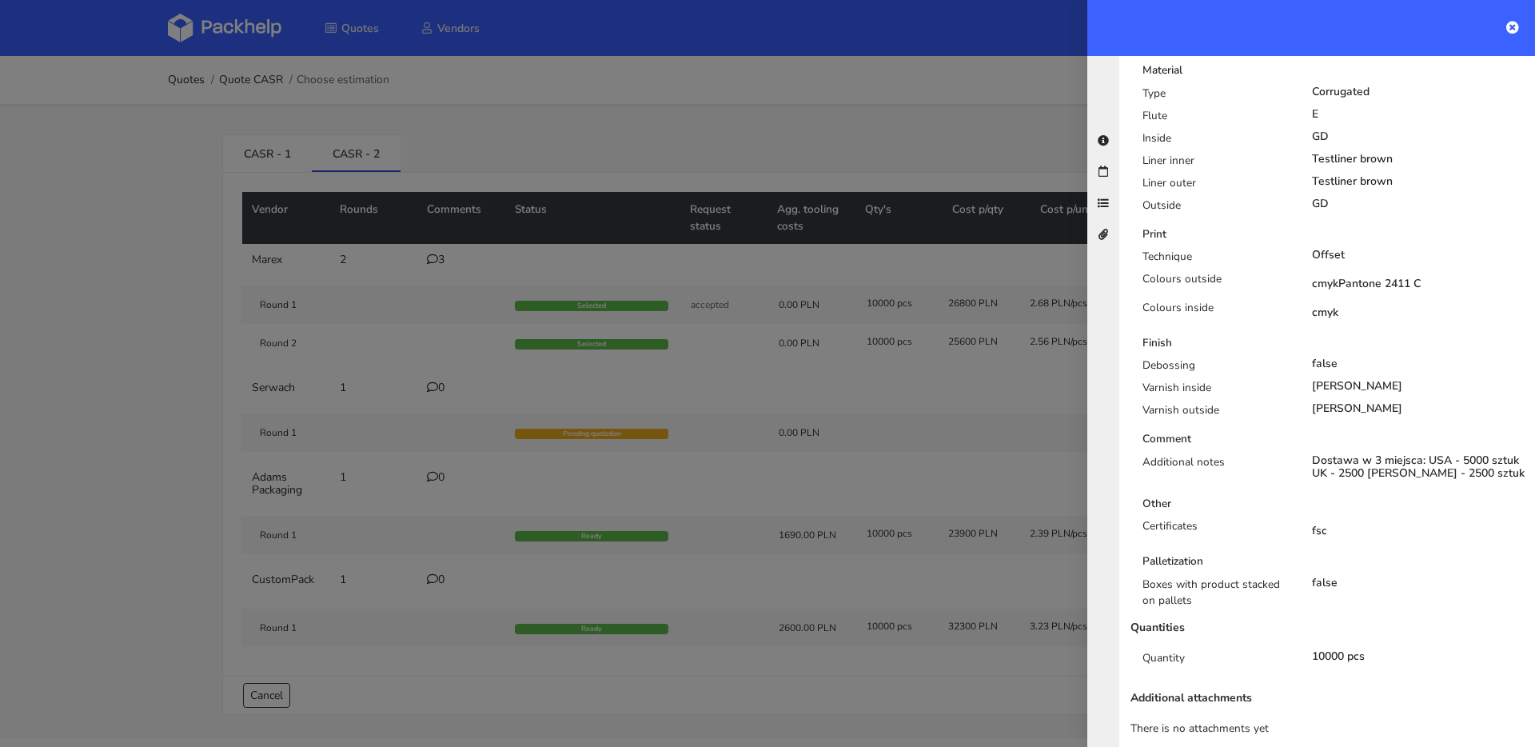
scroll to position [50, 0]
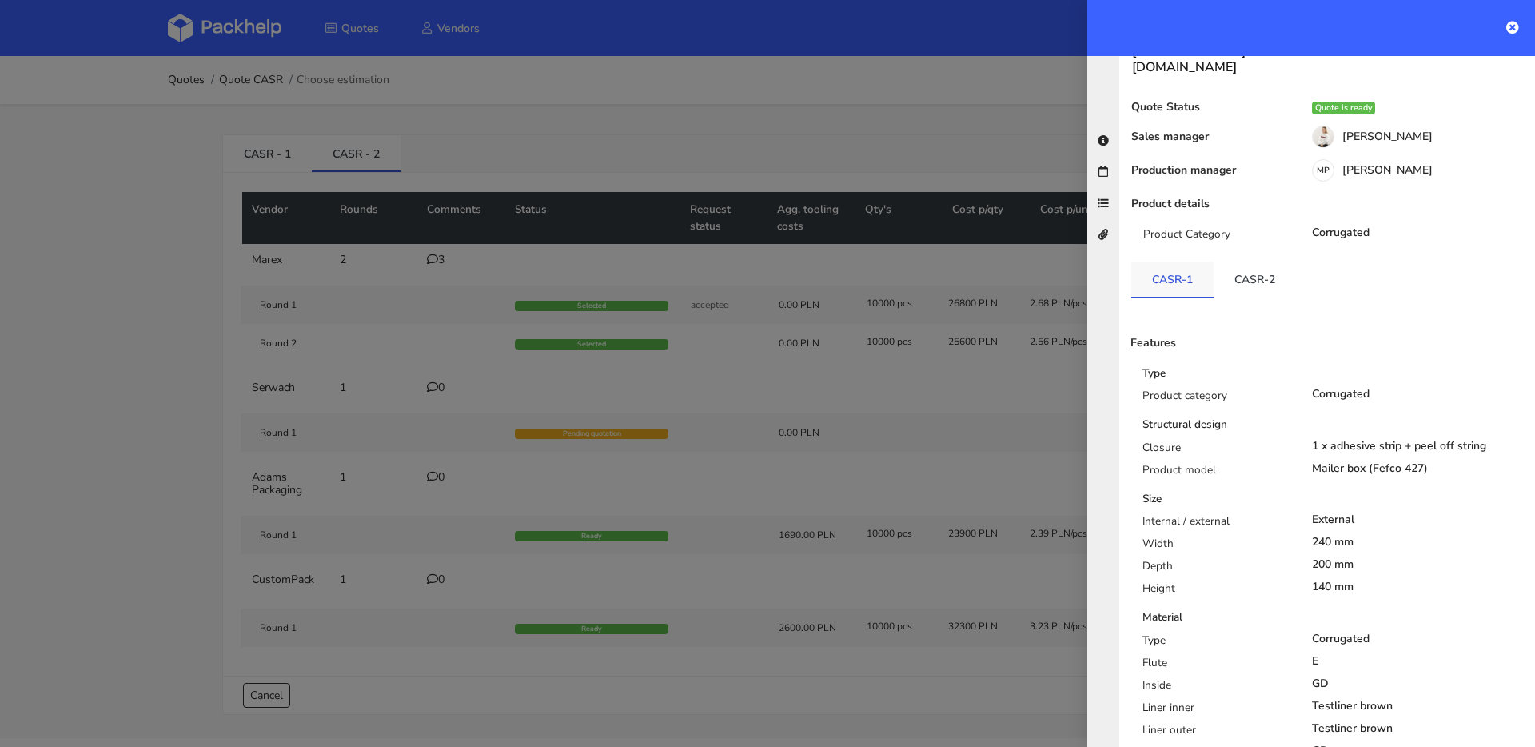
click at [1168, 272] on link "CASR-1" at bounding box center [1172, 278] width 82 height 35
click at [1221, 265] on link "CASR-2" at bounding box center [1255, 278] width 82 height 35
click at [1166, 265] on link "CASR-1" at bounding box center [1172, 278] width 82 height 35
click at [1228, 261] on link "CASR-2" at bounding box center [1255, 278] width 82 height 35
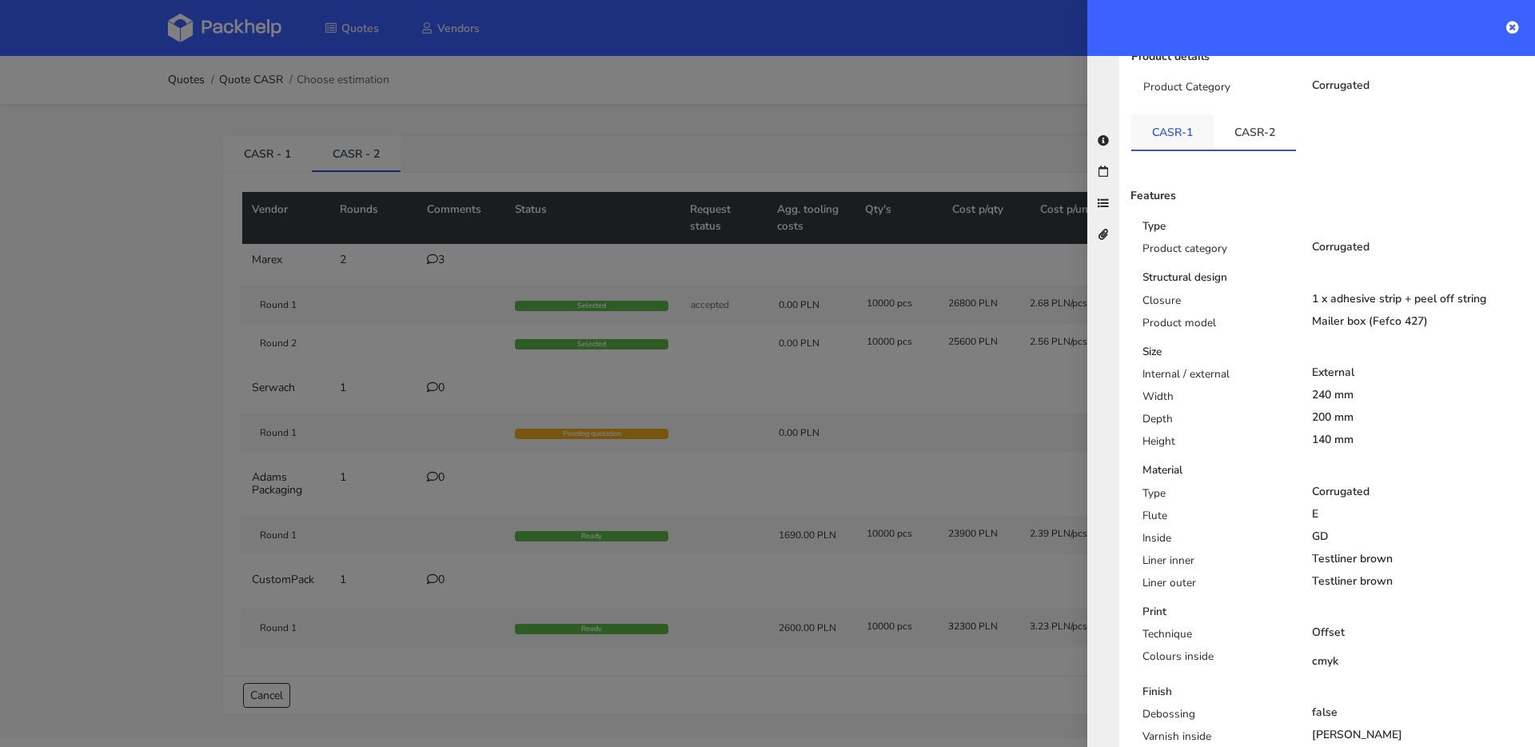
click at [1171, 131] on link "CASR-1" at bounding box center [1172, 131] width 82 height 35
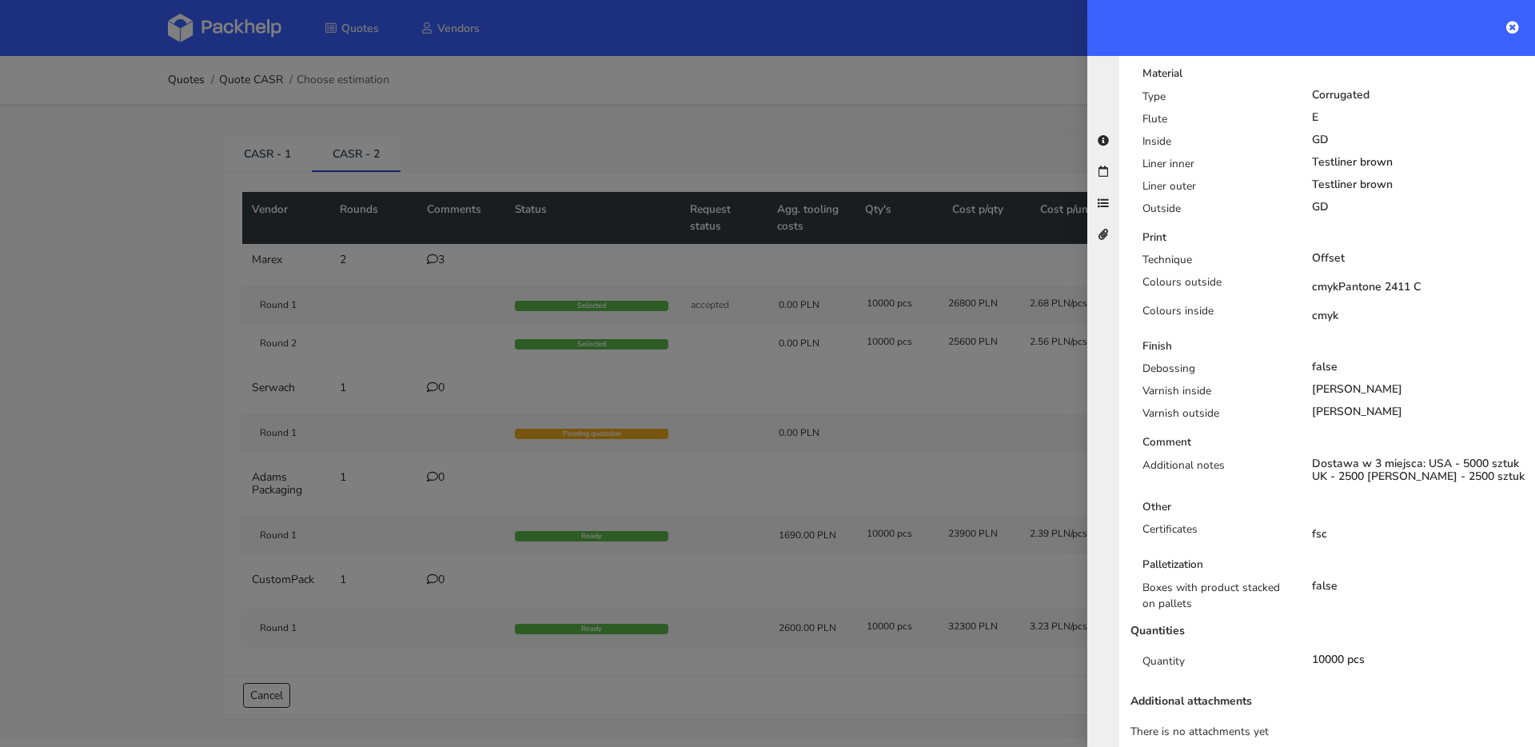
scroll to position [596, 0]
click at [1024, 309] on div at bounding box center [767, 373] width 1535 height 747
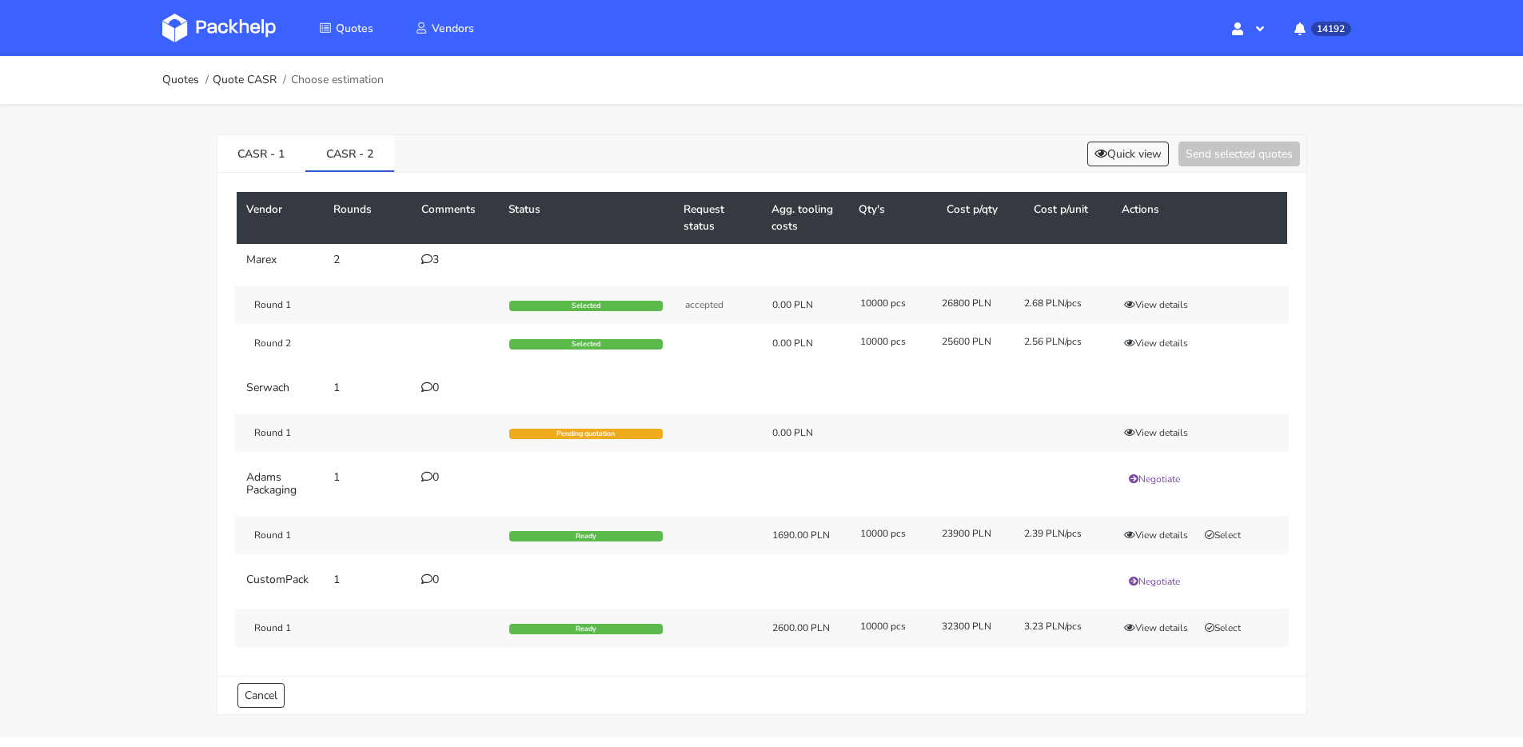
click at [209, 162] on div "CASR - 1 CASR - 2 Quick view Send selected quotes Vendor Rounds Comments Status…" at bounding box center [761, 421] width 1151 height 634
click at [220, 160] on link "CASR - 1" at bounding box center [261, 152] width 89 height 35
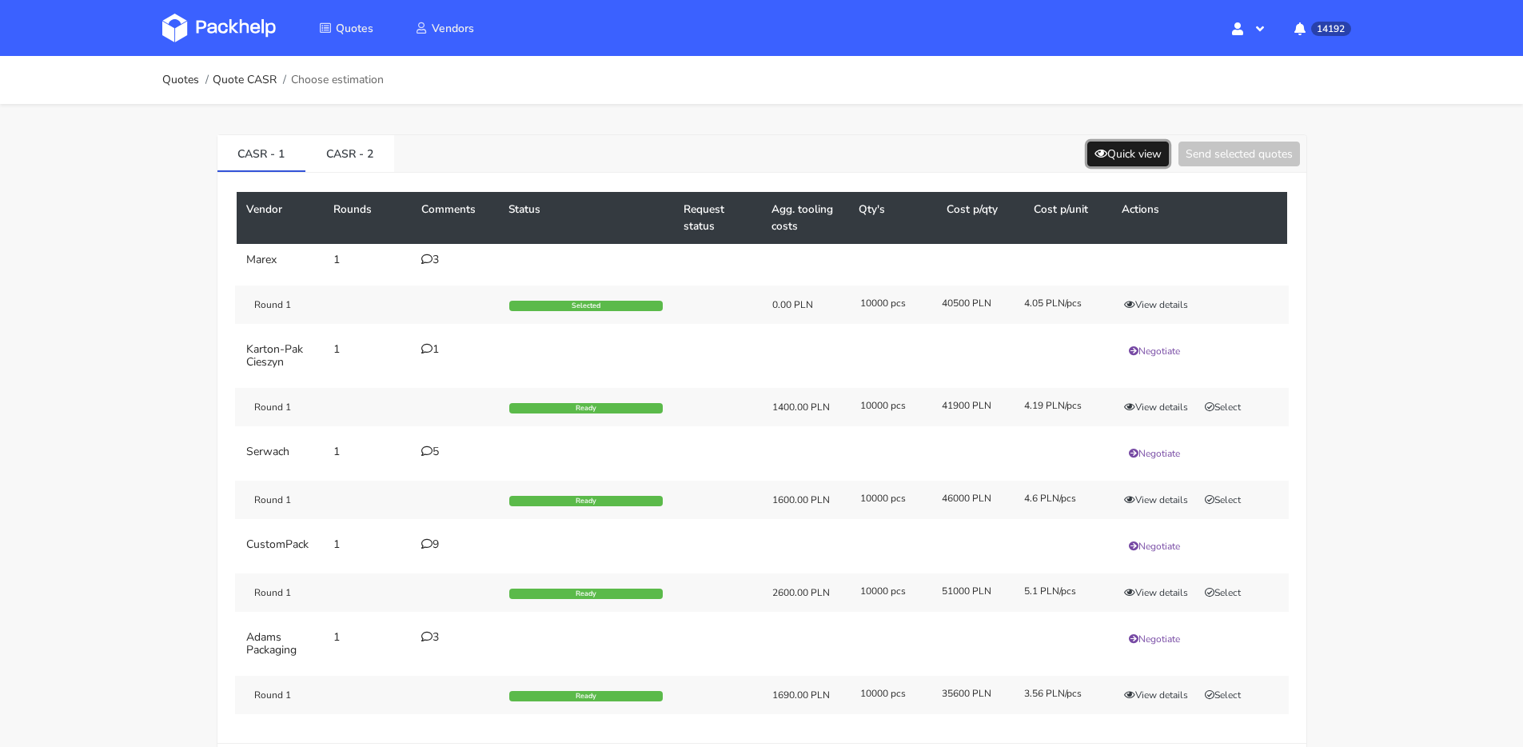
click at [1138, 153] on button "Quick view" at bounding box center [1128, 154] width 82 height 25
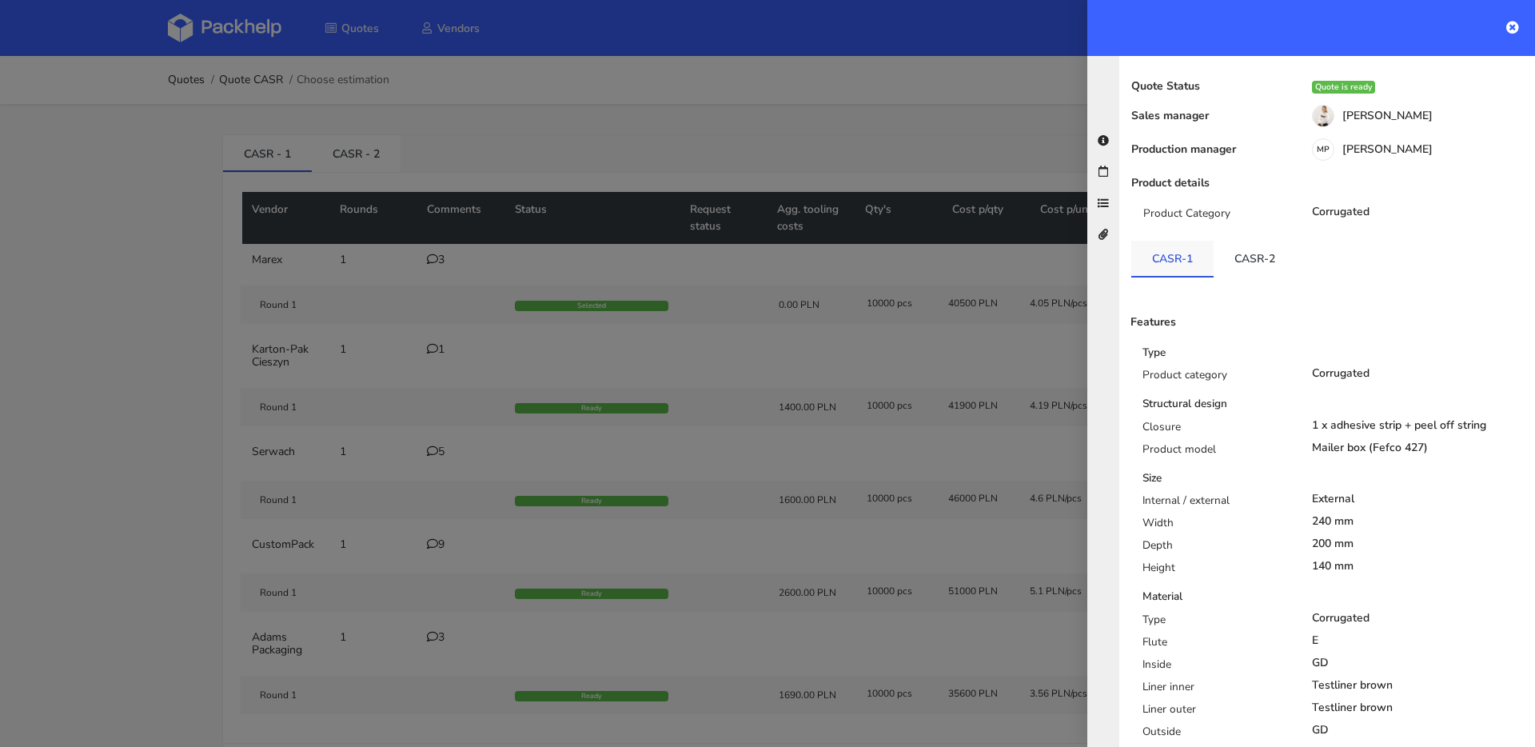
click at [1159, 259] on link "CASR-1" at bounding box center [1172, 258] width 82 height 35
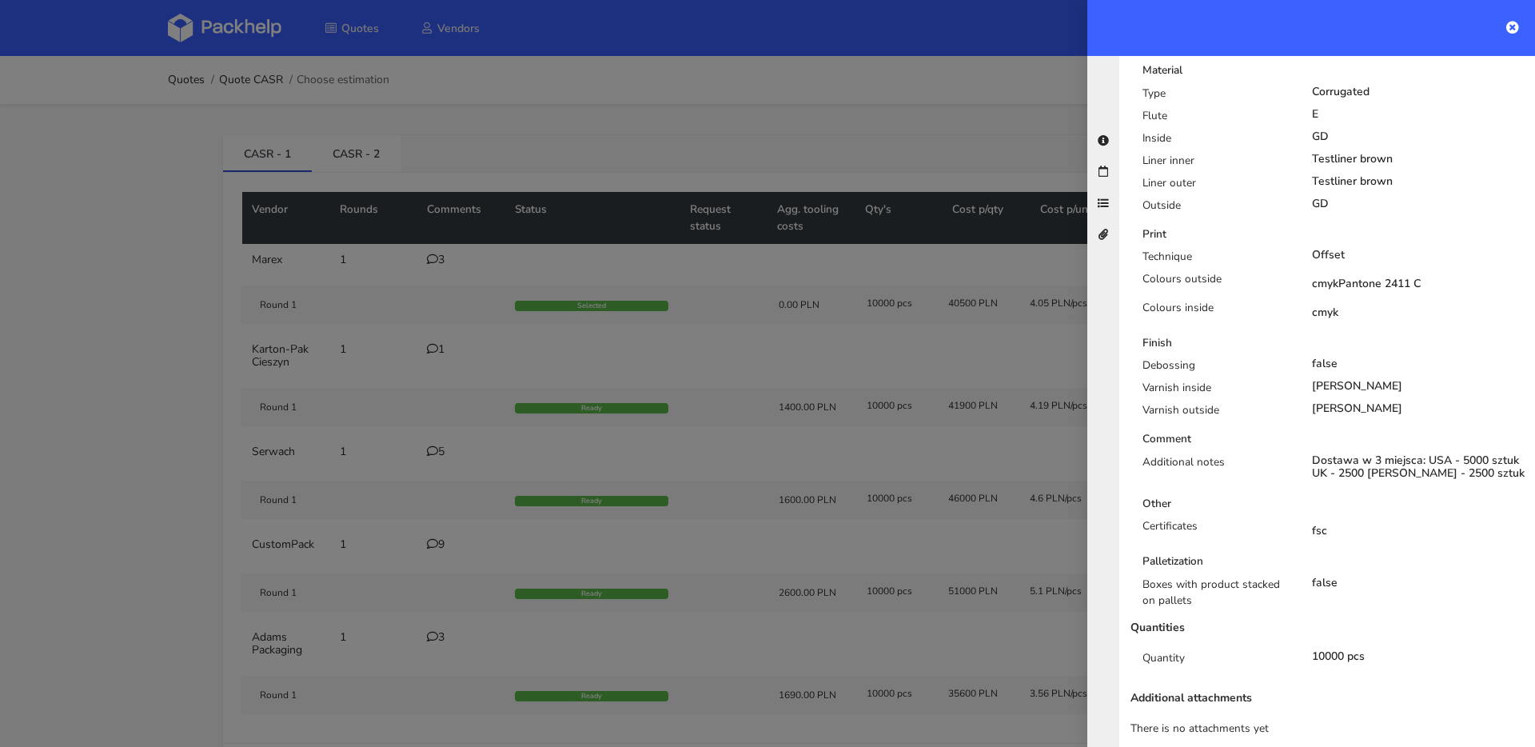
click at [796, 313] on div at bounding box center [767, 373] width 1535 height 747
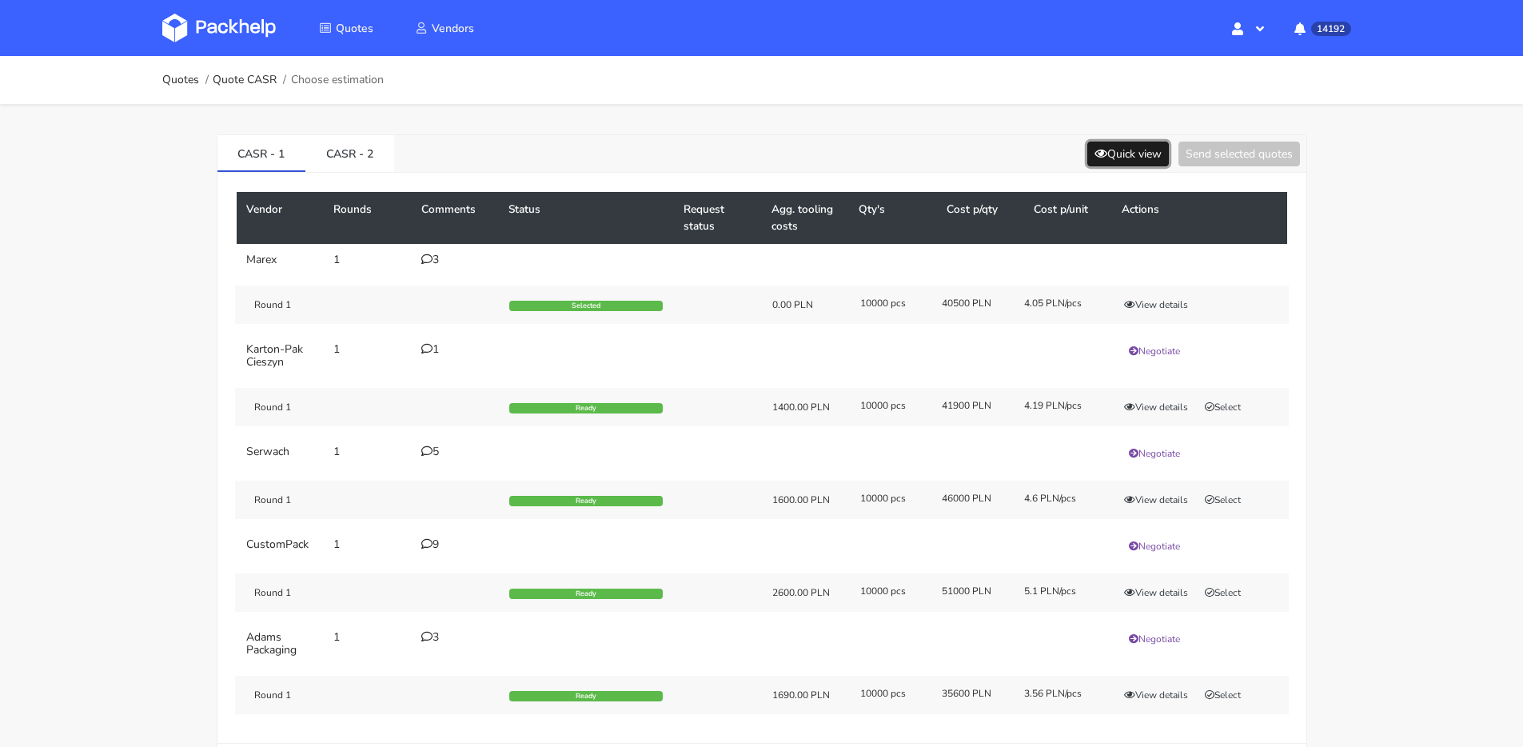
click at [1102, 163] on button "Quick view" at bounding box center [1128, 154] width 82 height 25
click at [1153, 154] on button "Quick view" at bounding box center [1128, 154] width 82 height 25
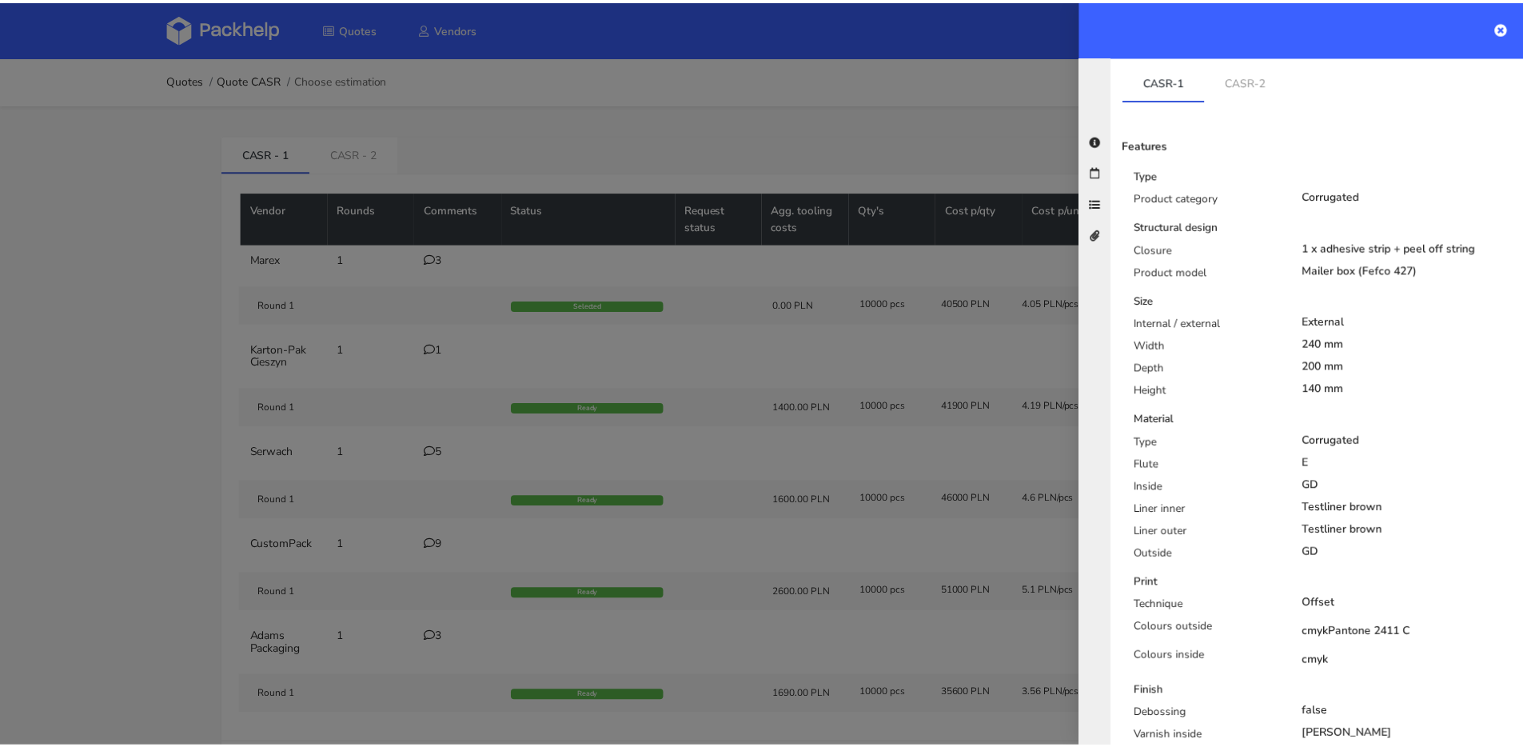
scroll to position [259, 0]
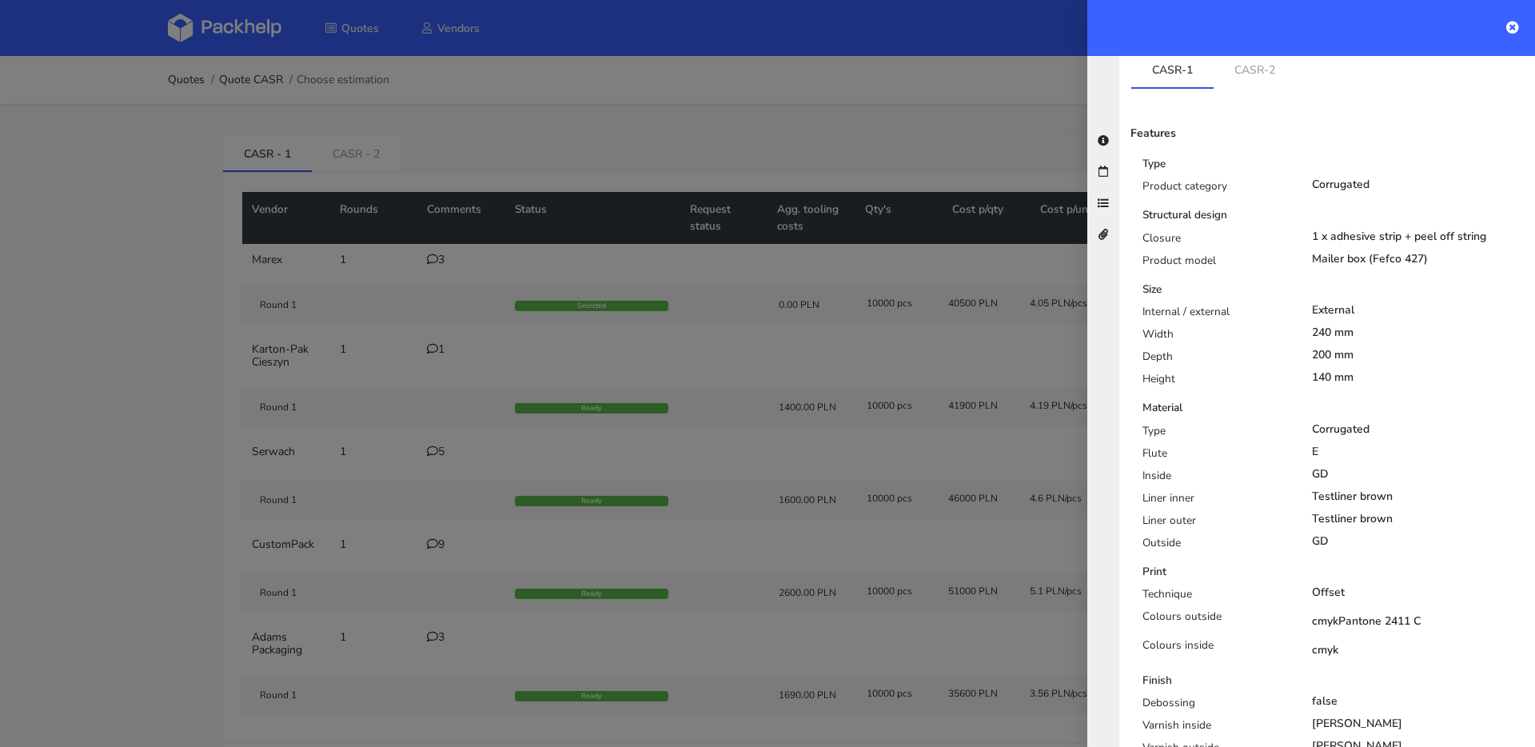
drag, startPoint x: 1340, startPoint y: 604, endPoint x: 1425, endPoint y: 606, distance: 85.6
click at [1425, 615] on div "cmyk Pantone 2411 C" at bounding box center [1418, 621] width 213 height 13
copy div "Pantone 2411 C"
click at [261, 153] on div at bounding box center [767, 373] width 1535 height 747
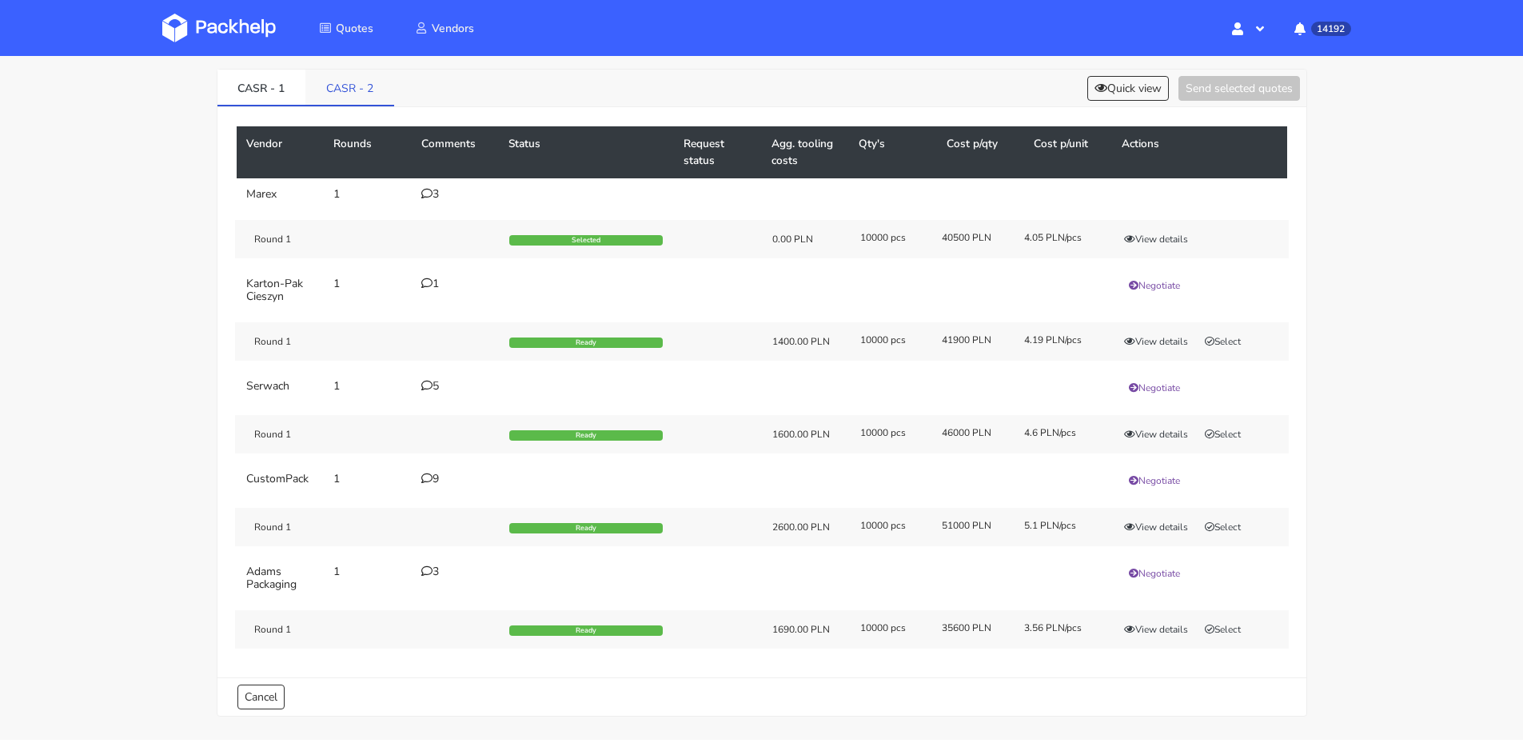
click at [365, 101] on link "CASR - 2" at bounding box center [349, 87] width 89 height 35
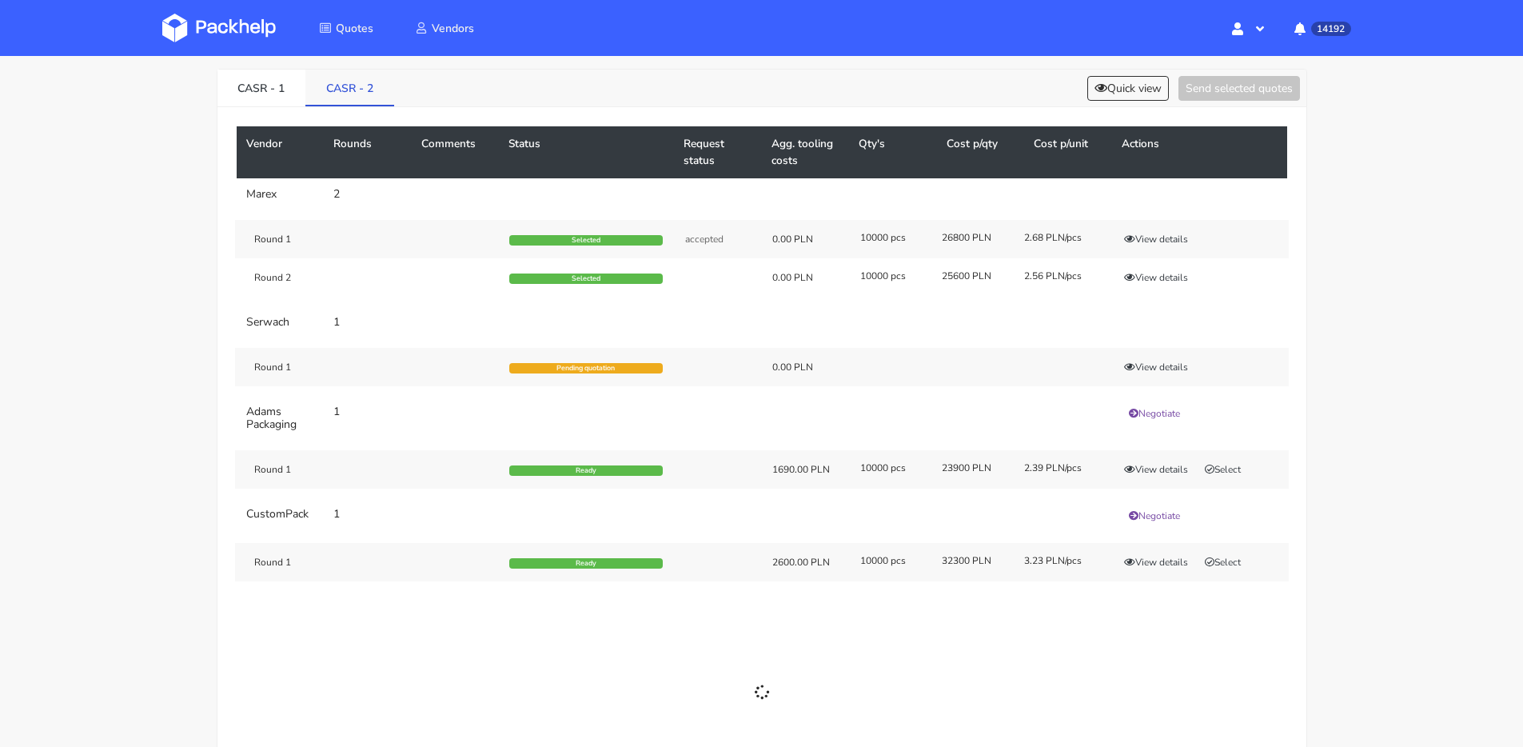
scroll to position [47, 0]
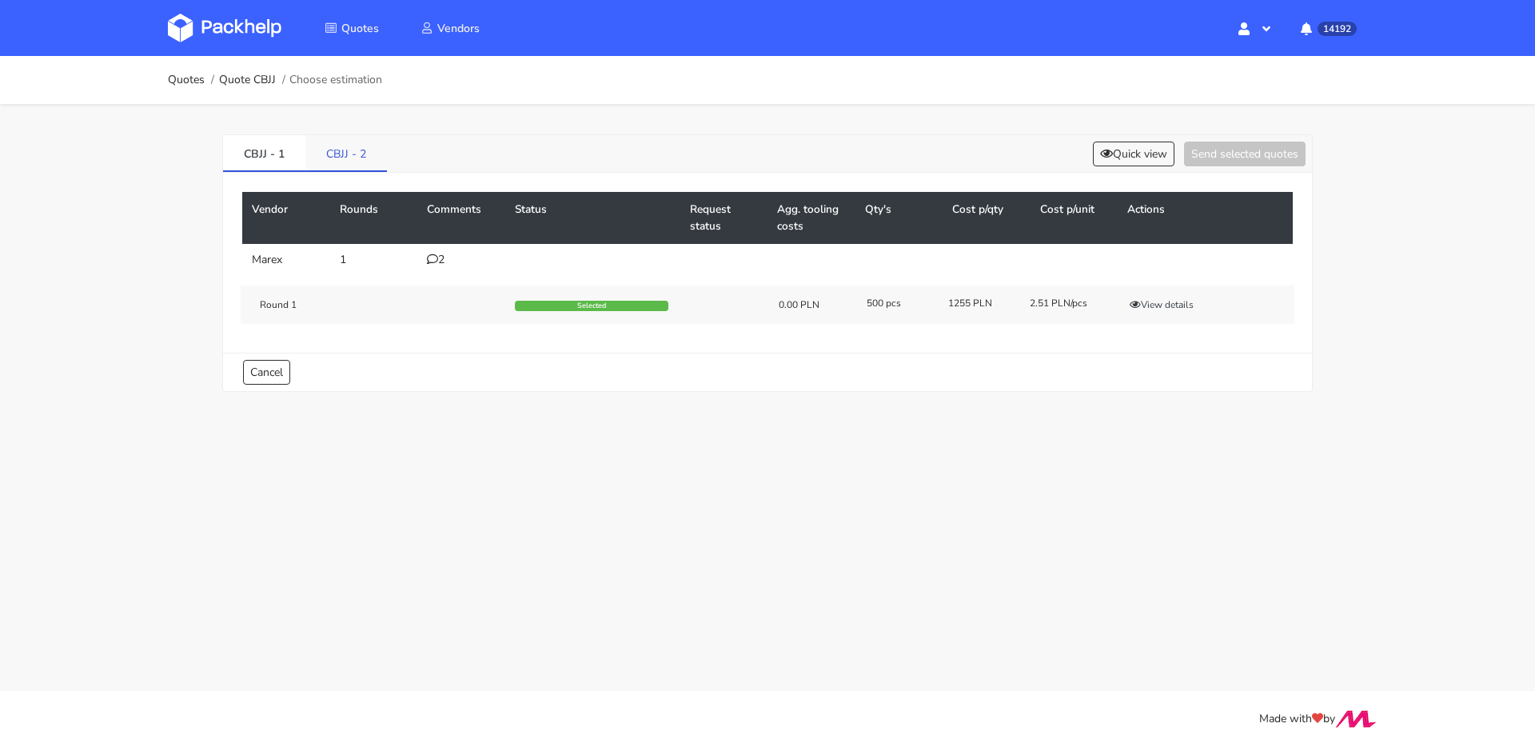
click at [353, 156] on link "CBJJ - 2" at bounding box center [346, 152] width 82 height 35
click at [255, 162] on link "CBJJ - 1" at bounding box center [264, 152] width 82 height 35
click at [433, 261] on icon at bounding box center [432, 258] width 11 height 11
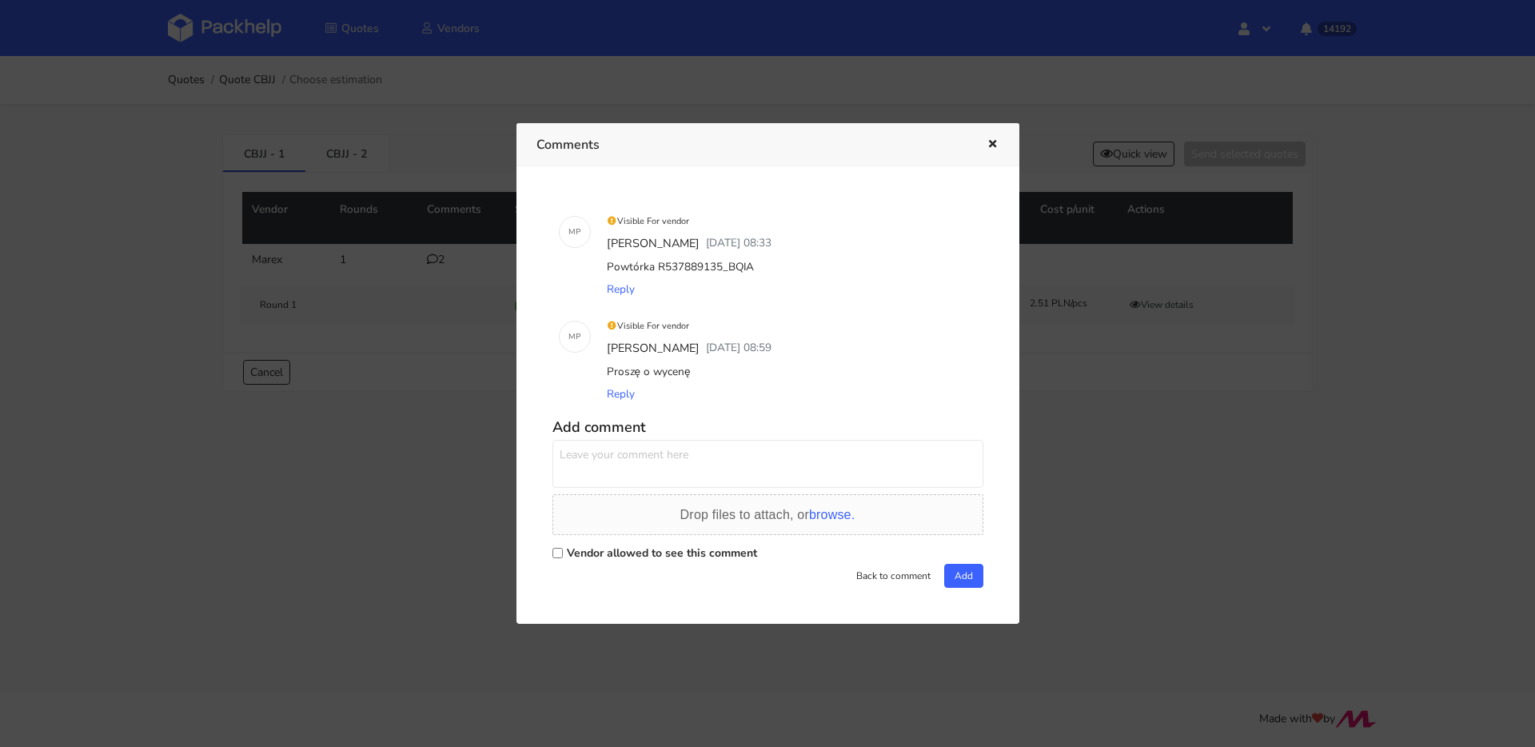
click at [992, 144] on icon "button" at bounding box center [993, 144] width 14 height 11
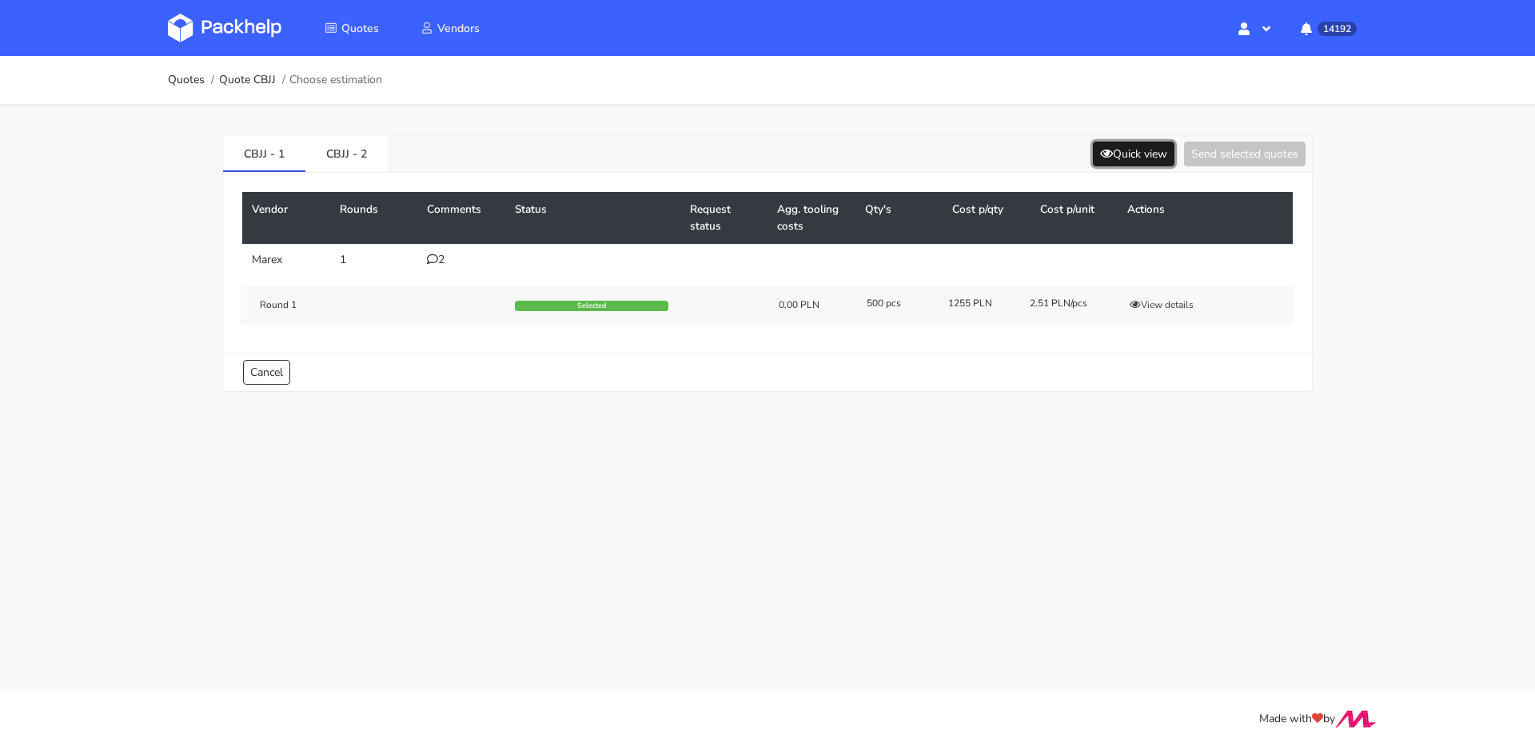
click at [1101, 161] on button "Quick view" at bounding box center [1134, 154] width 82 height 25
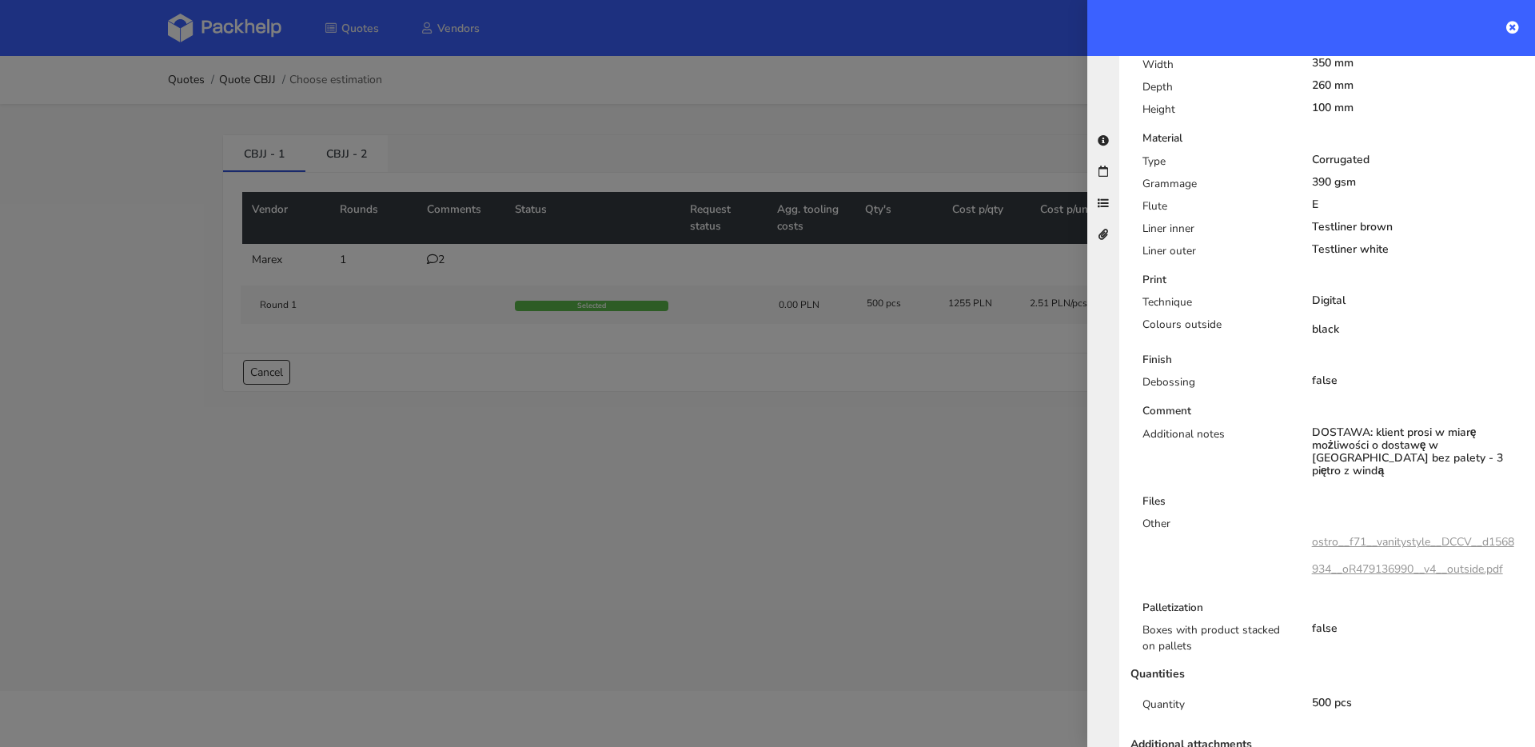
scroll to position [566, 0]
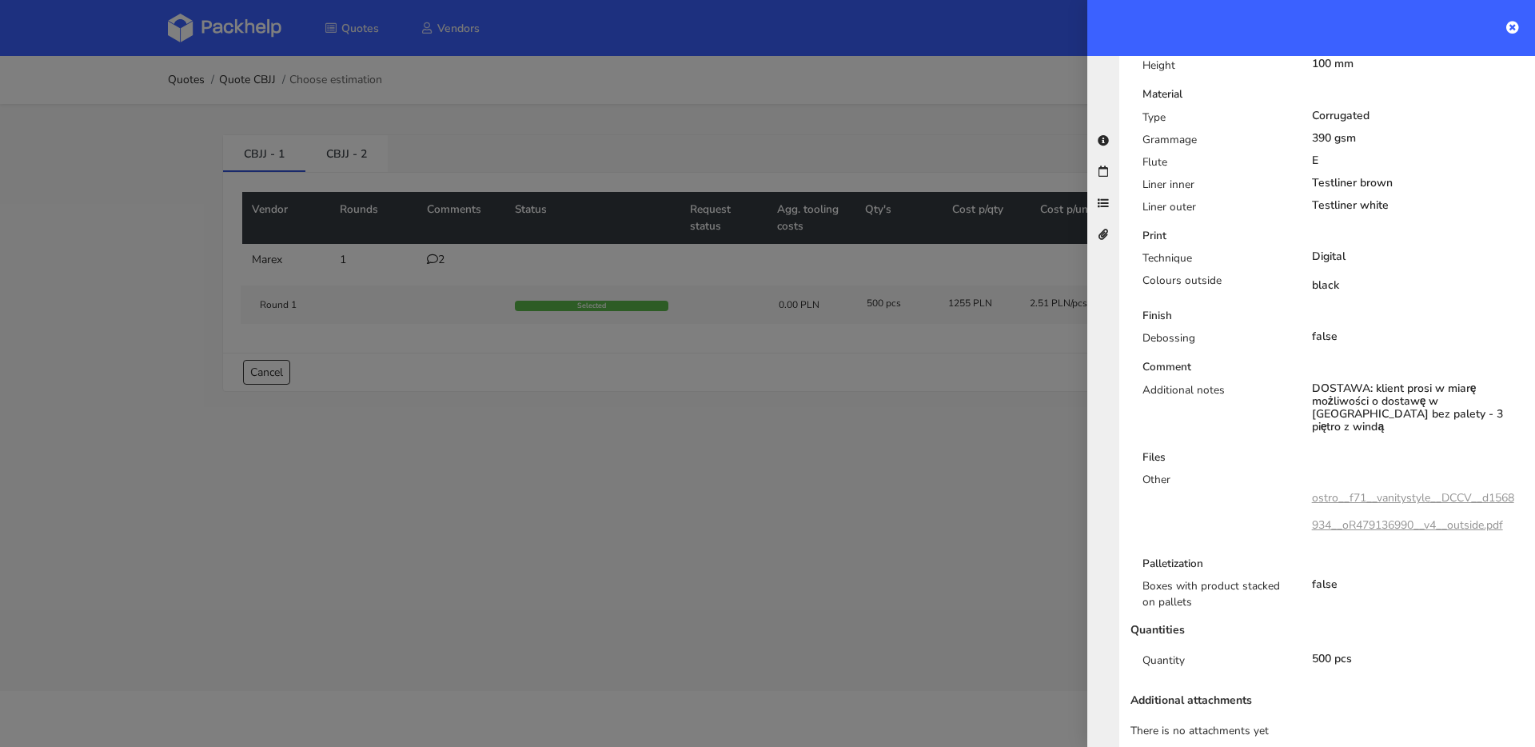
click at [677, 317] on div at bounding box center [767, 373] width 1535 height 747
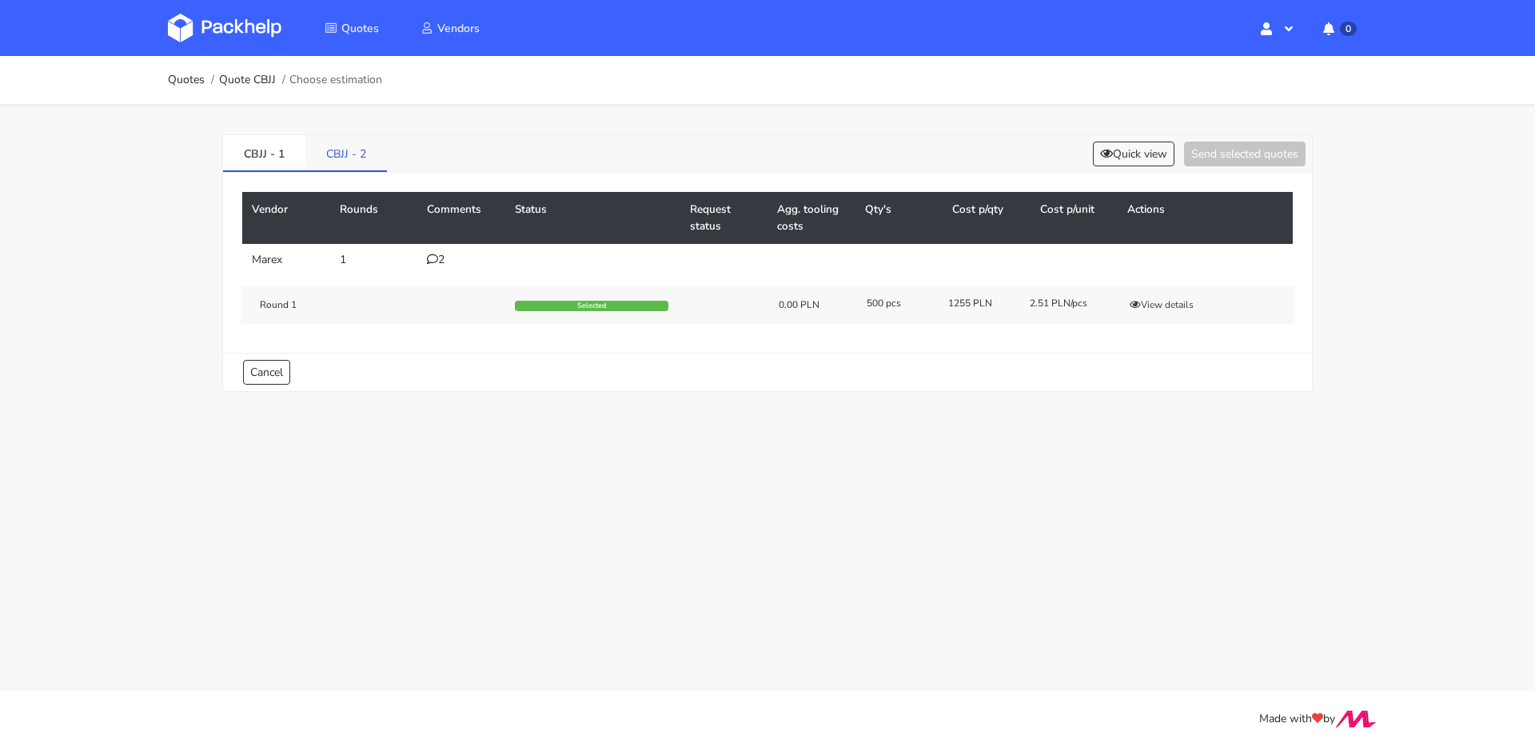
click at [345, 145] on link "CBJJ - 2" at bounding box center [346, 152] width 82 height 35
click at [291, 161] on link "CBJJ - 1" at bounding box center [264, 152] width 82 height 35
click at [372, 159] on link "CBJJ - 2" at bounding box center [346, 152] width 82 height 35
click at [444, 261] on div "1" at bounding box center [461, 259] width 69 height 13
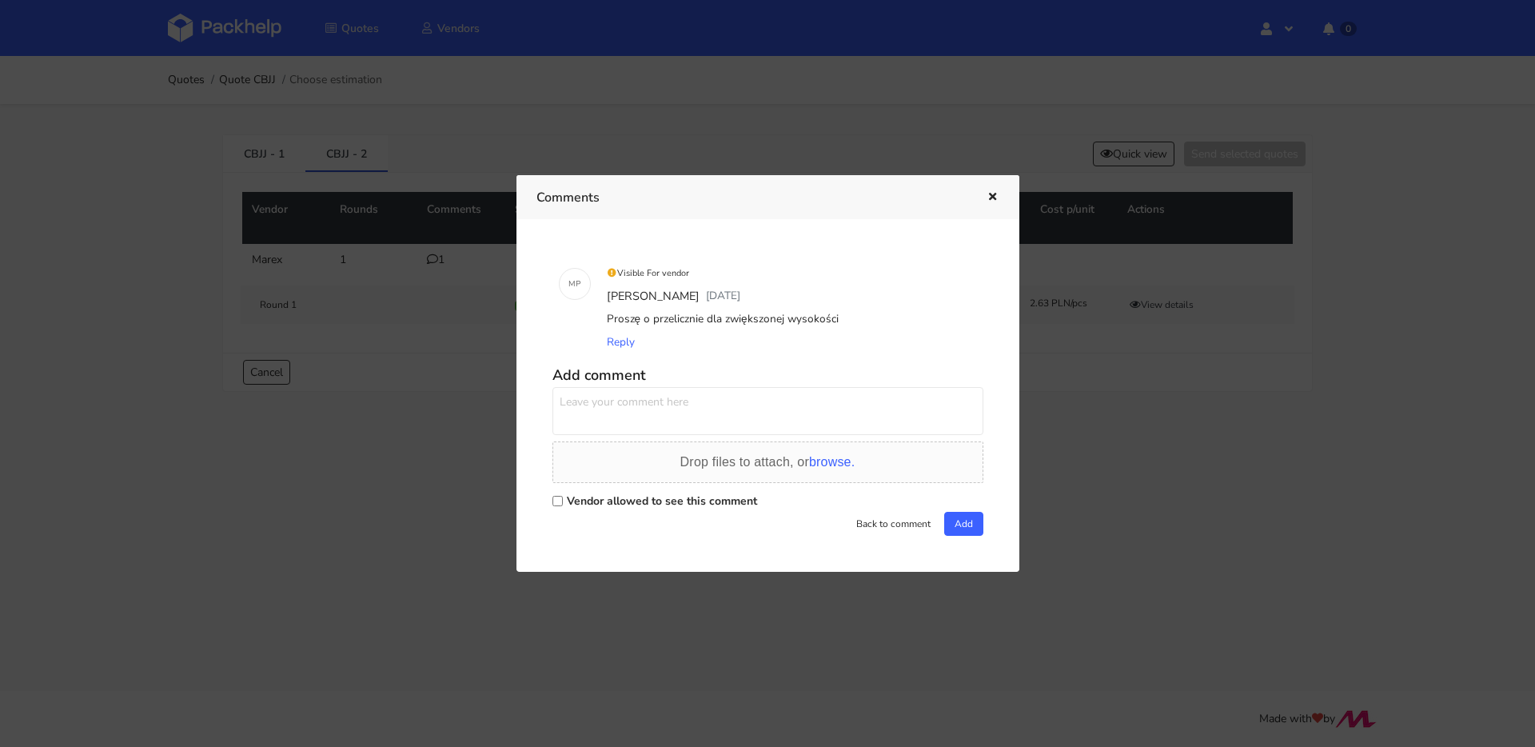
click at [417, 256] on div at bounding box center [767, 373] width 1535 height 747
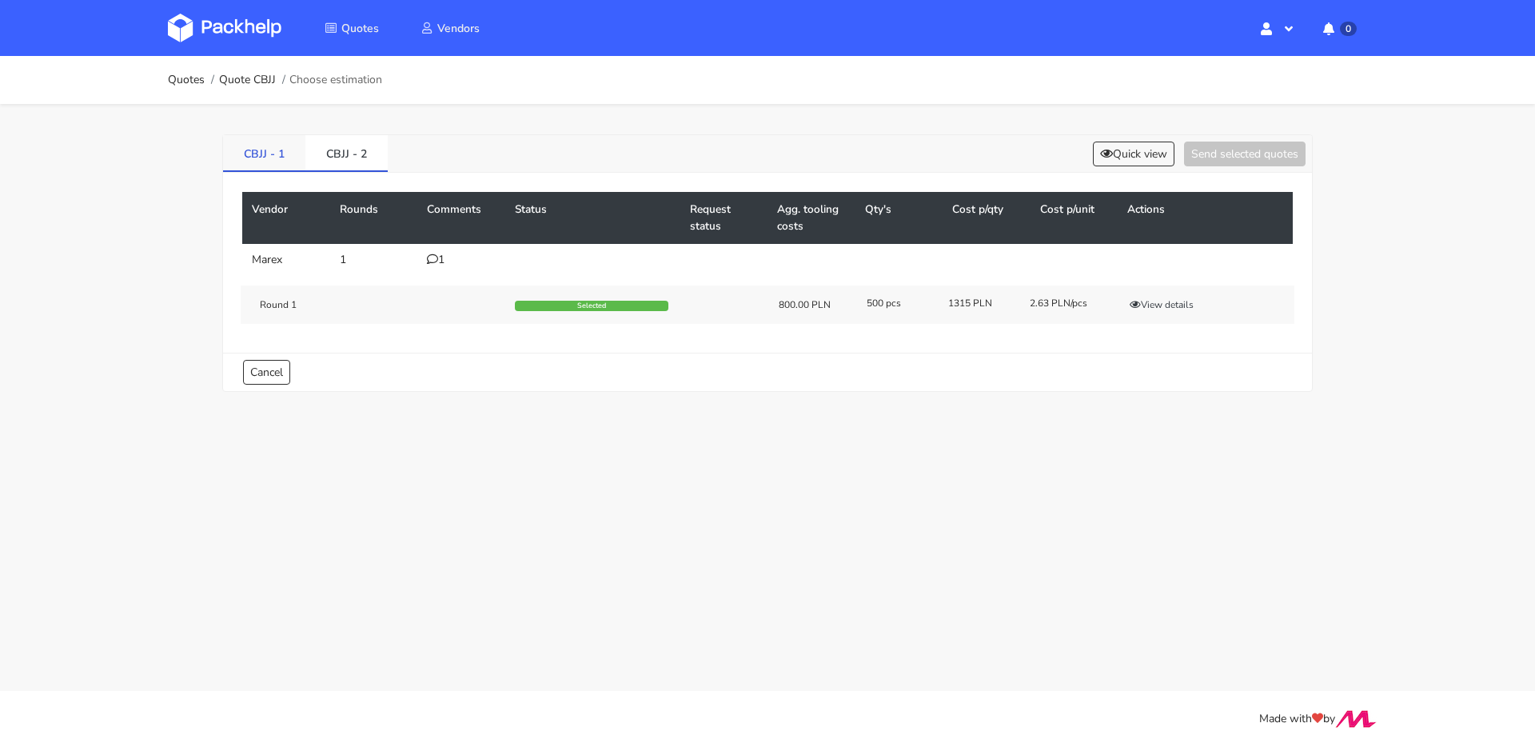
click at [295, 154] on link "CBJJ - 1" at bounding box center [264, 152] width 82 height 35
click at [1164, 302] on button "View details" at bounding box center [1161, 305] width 78 height 16
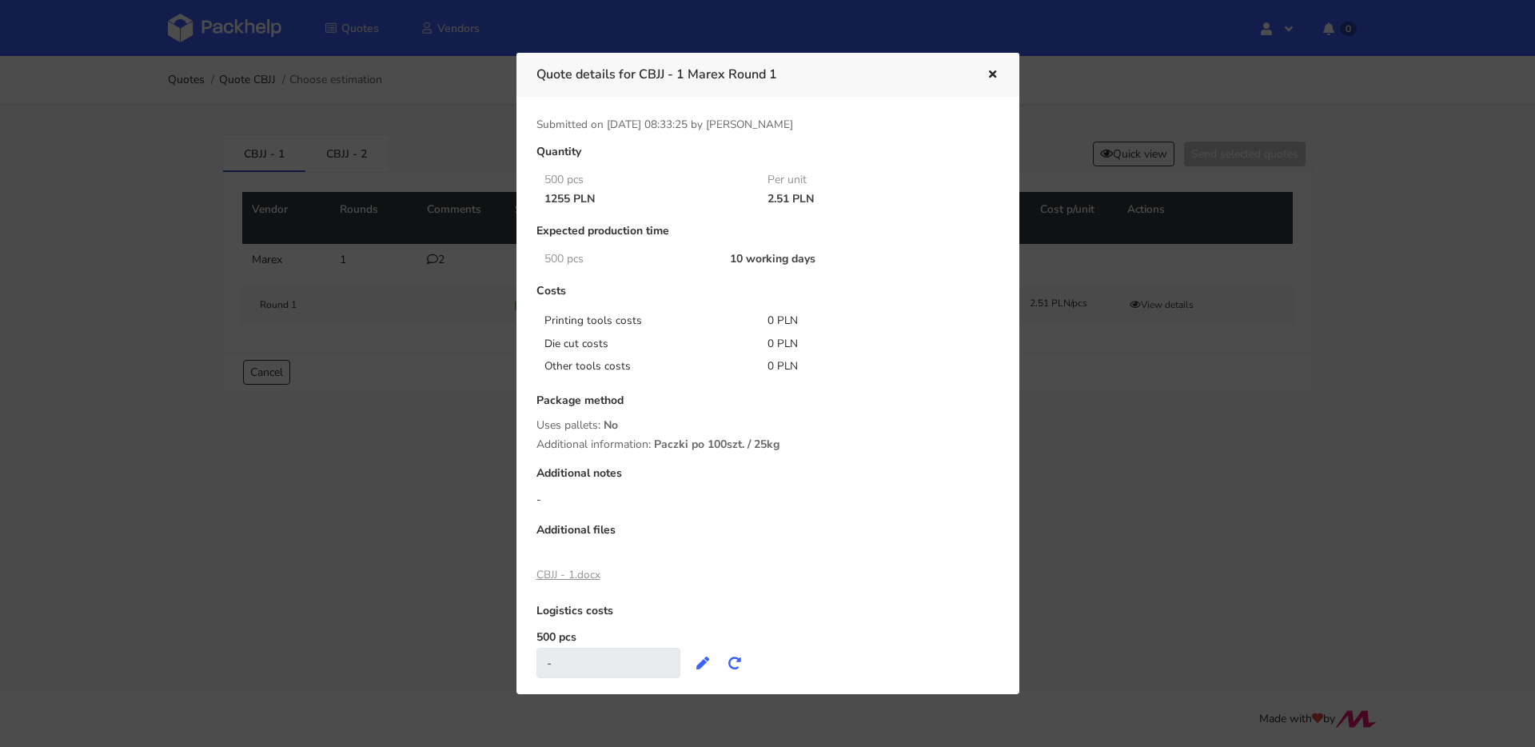
click at [300, 216] on div at bounding box center [767, 373] width 1535 height 747
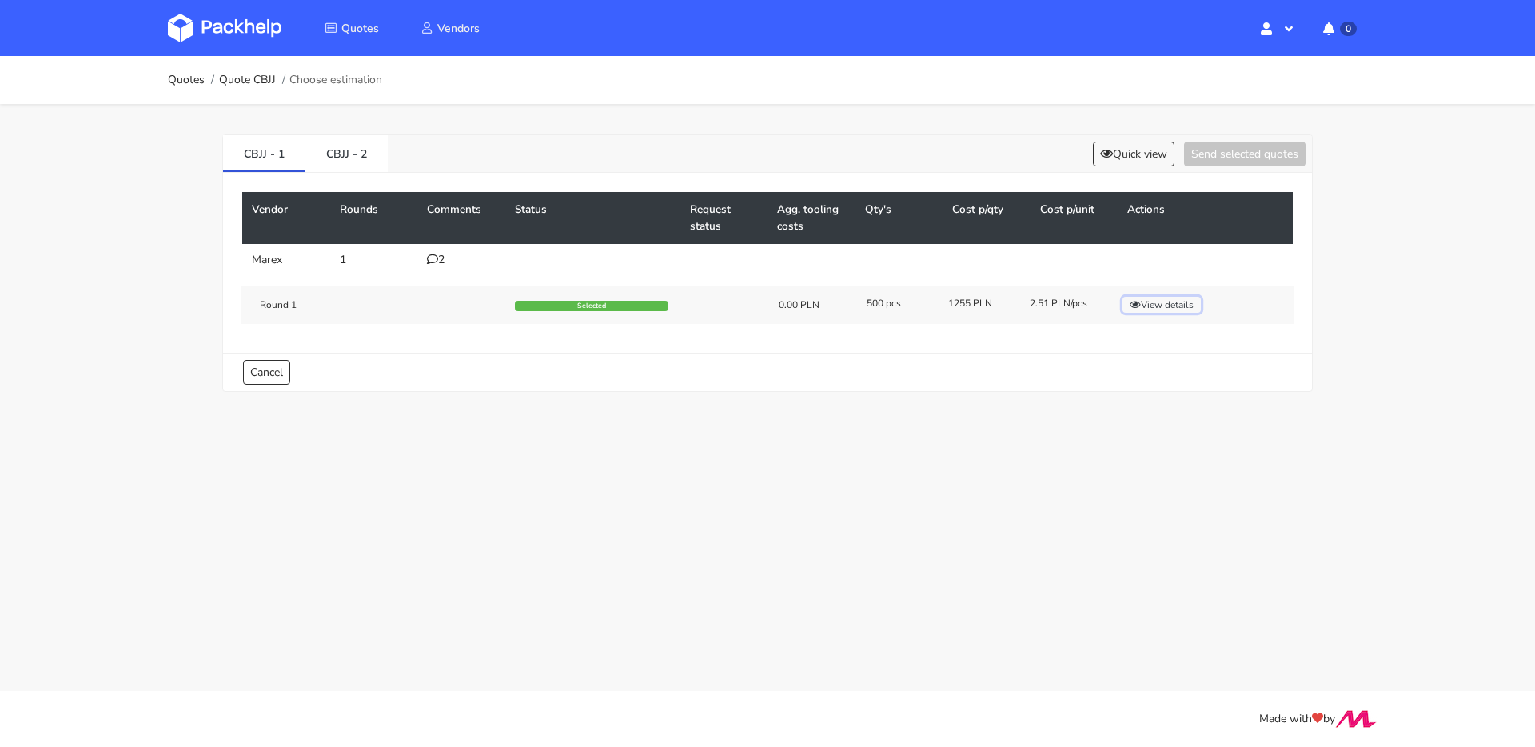
click at [1178, 303] on button "View details" at bounding box center [1161, 305] width 78 height 16
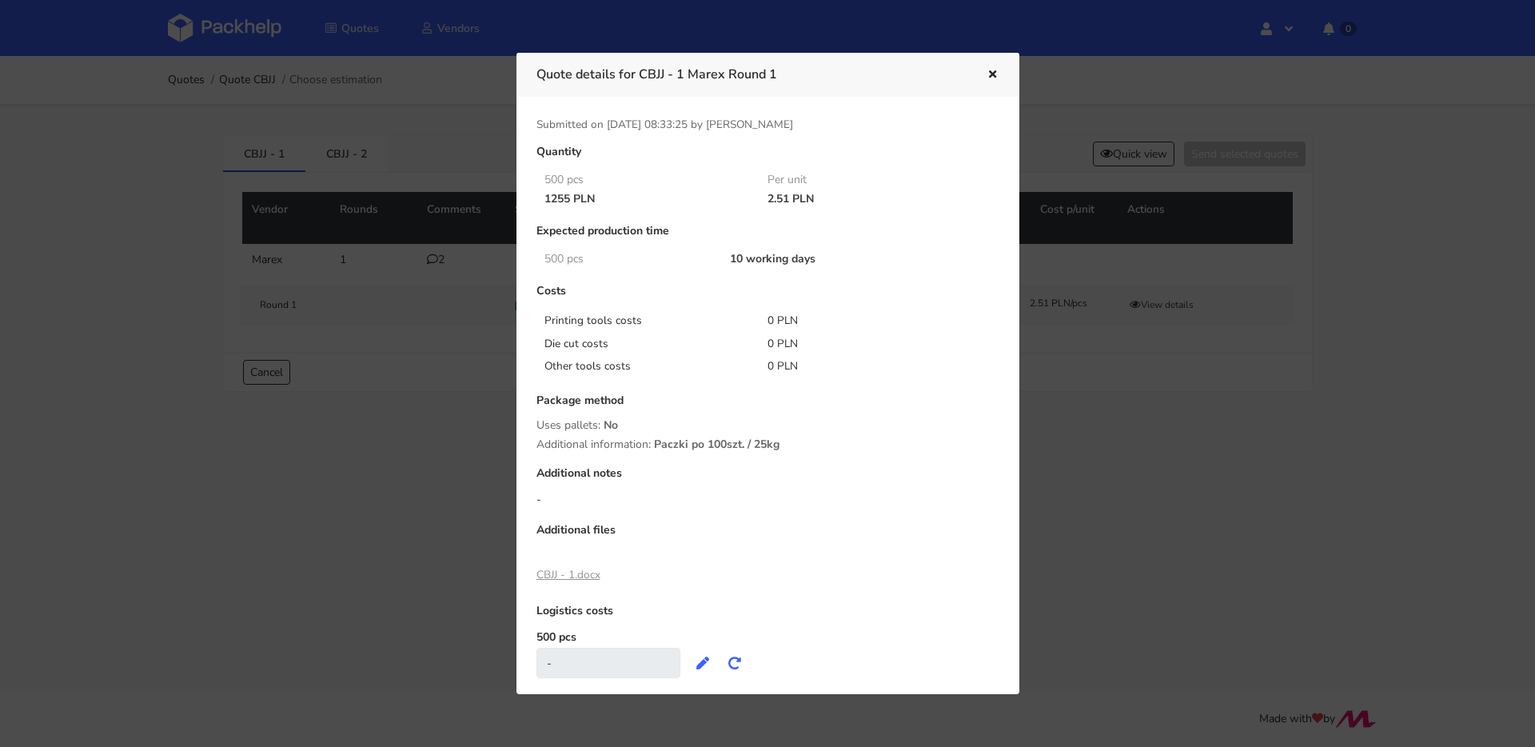
click at [592, 576] on link "CBJJ - 1.docx" at bounding box center [568, 574] width 64 height 15
click at [333, 322] on div at bounding box center [767, 373] width 1535 height 747
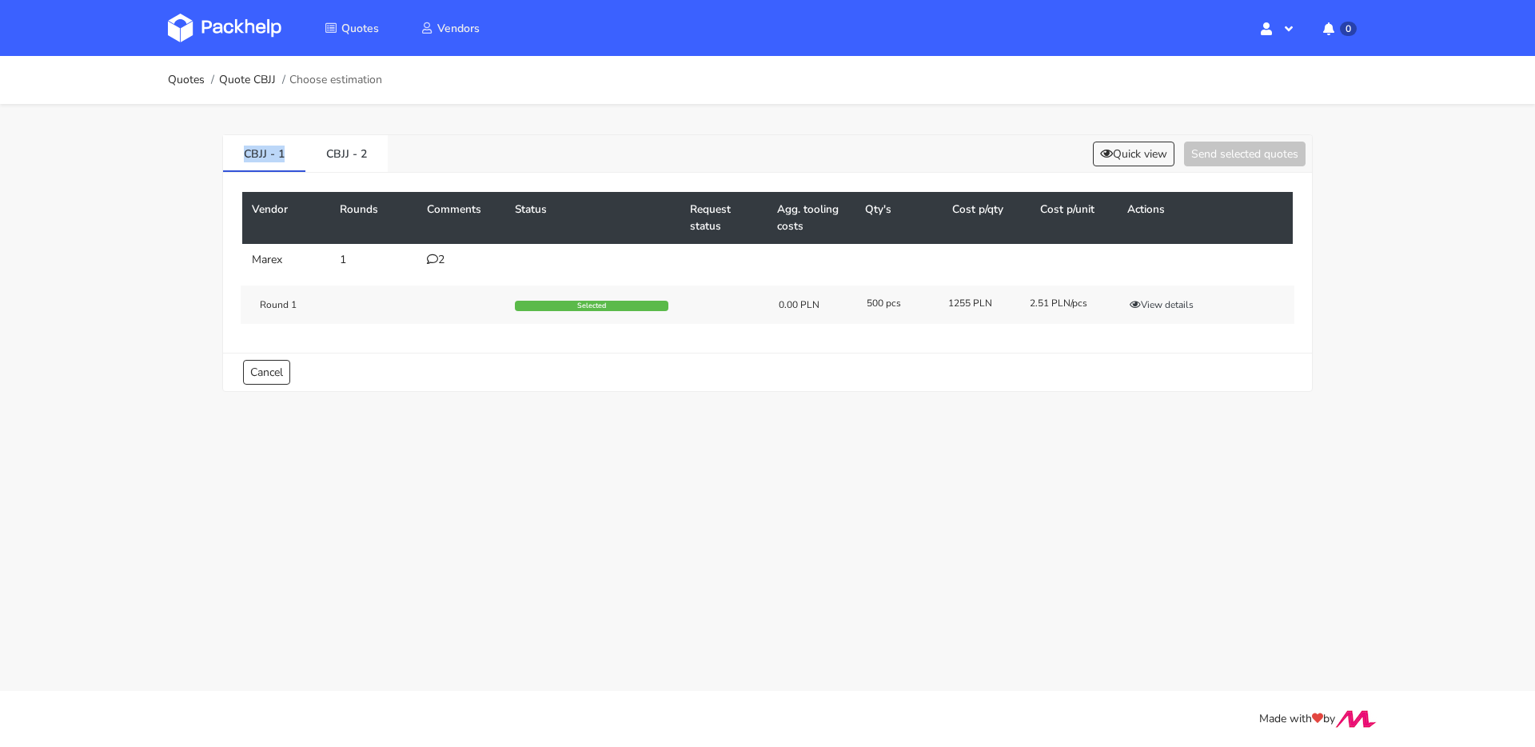
drag, startPoint x: 297, startPoint y: 150, endPoint x: 177, endPoint y: 151, distance: 119.1
click at [177, 151] on div "Quotes Quote CBJJ Choose estimation CBJJ - 1 CBJJ - 2 Quick view Send selected …" at bounding box center [767, 235] width 1535 height 359
copy link "CBJJ - 1"
click at [433, 261] on icon at bounding box center [432, 258] width 11 height 11
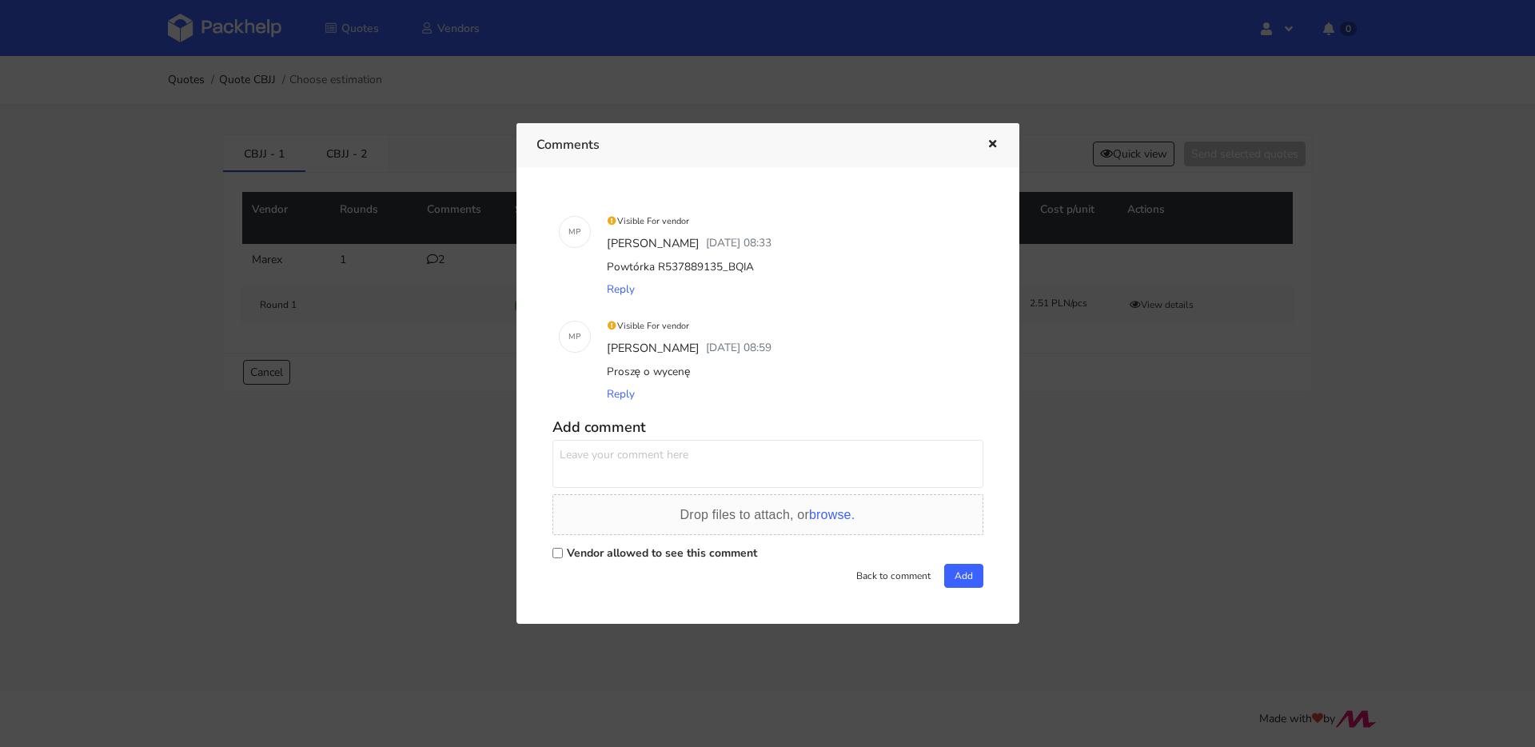
click at [992, 146] on icon "button" at bounding box center [993, 144] width 14 height 11
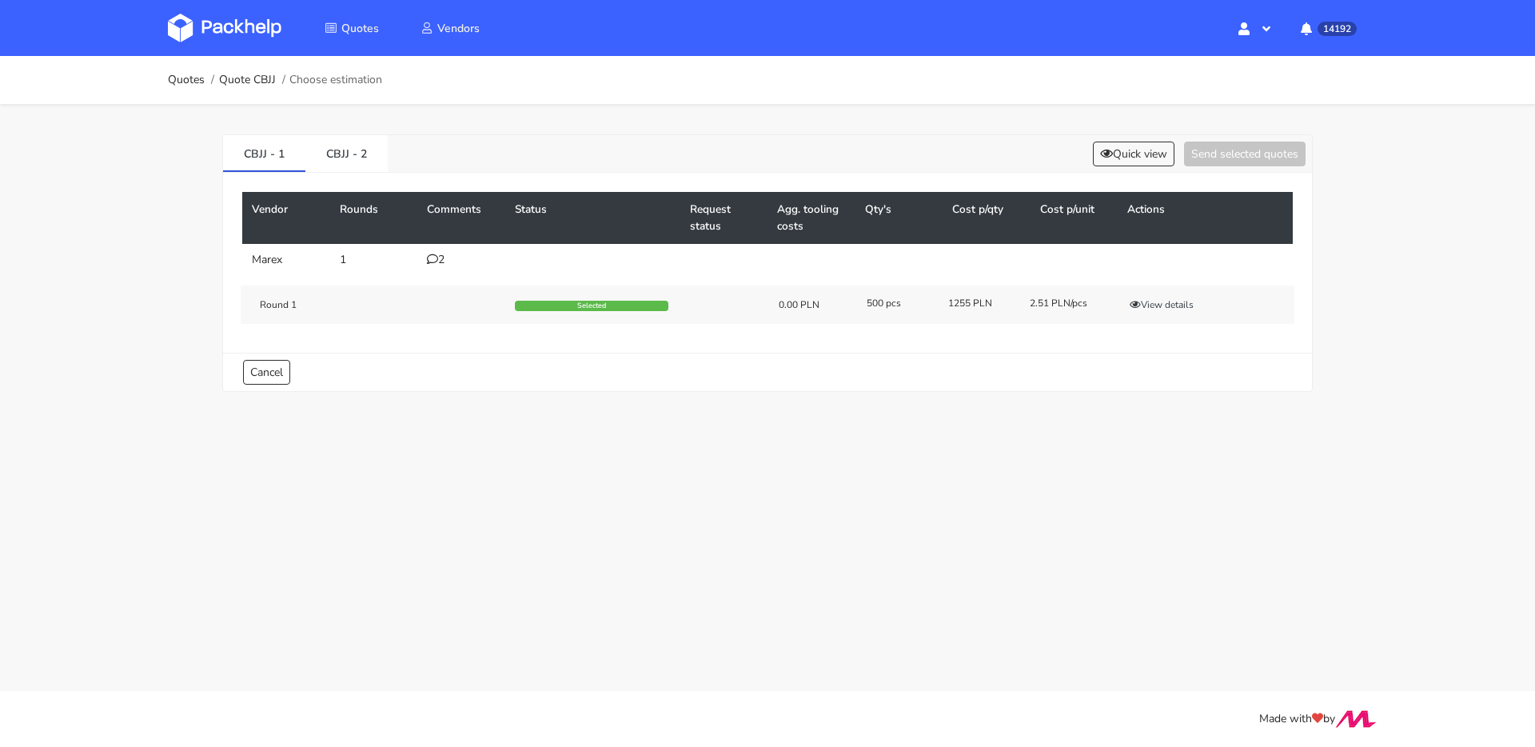
click at [451, 259] on div "2" at bounding box center [461, 259] width 69 height 13
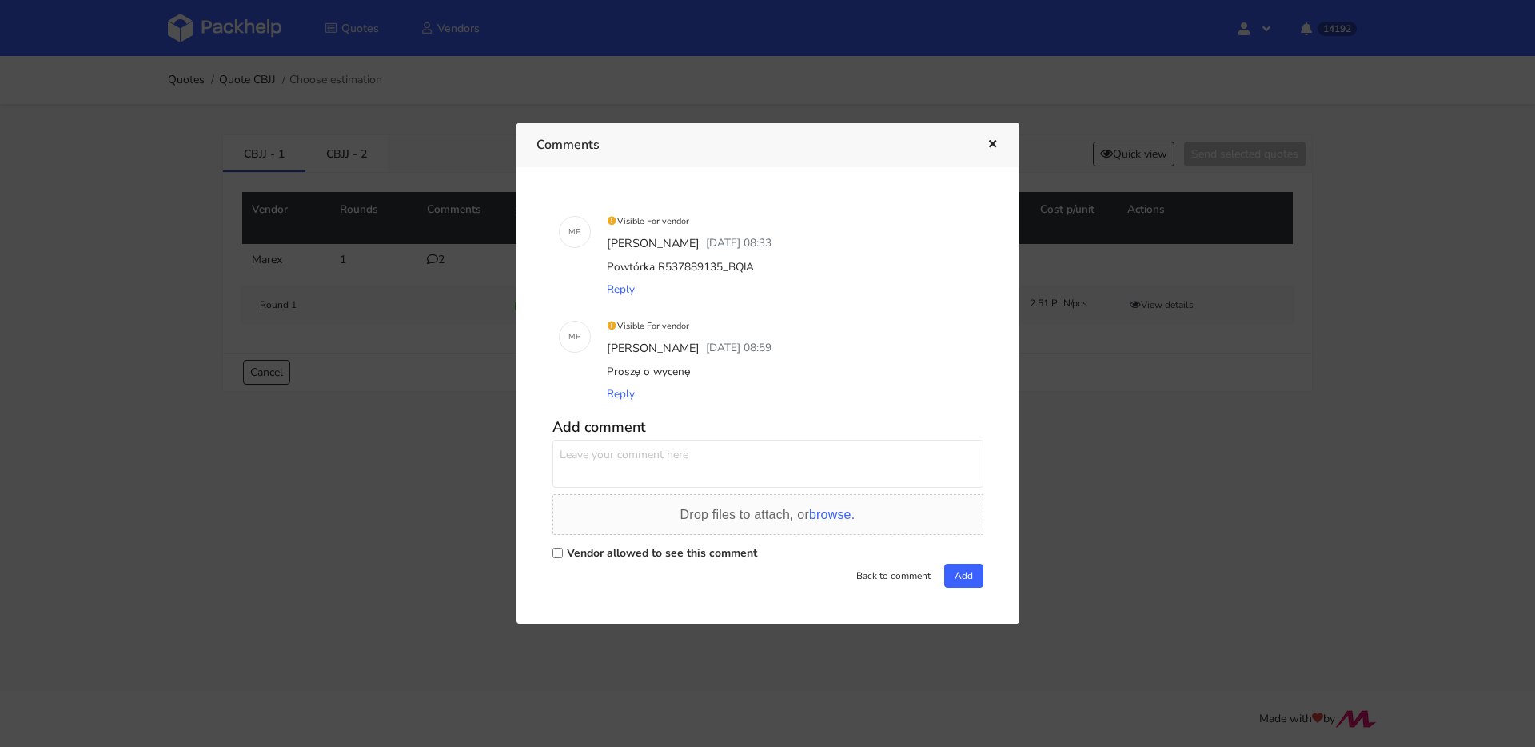
drag, startPoint x: 757, startPoint y: 269, endPoint x: 608, endPoint y: 270, distance: 148.7
click at [608, 270] on div "Powtórka R537889135_BQIA" at bounding box center [790, 267] width 373 height 22
copy div "Powtórka R537889135_BQIA"
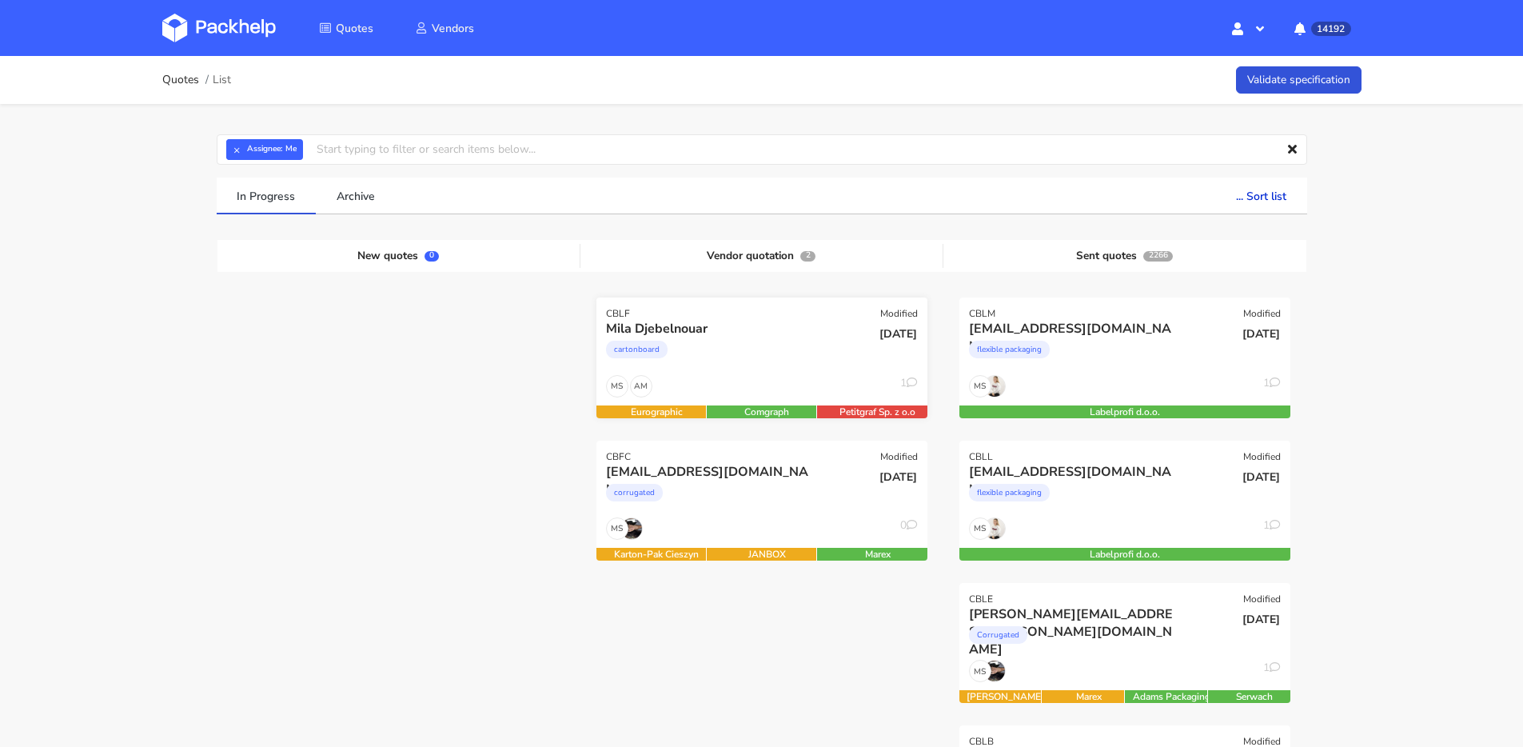
click at [735, 359] on div "cartonboard" at bounding box center [712, 353] width 212 height 32
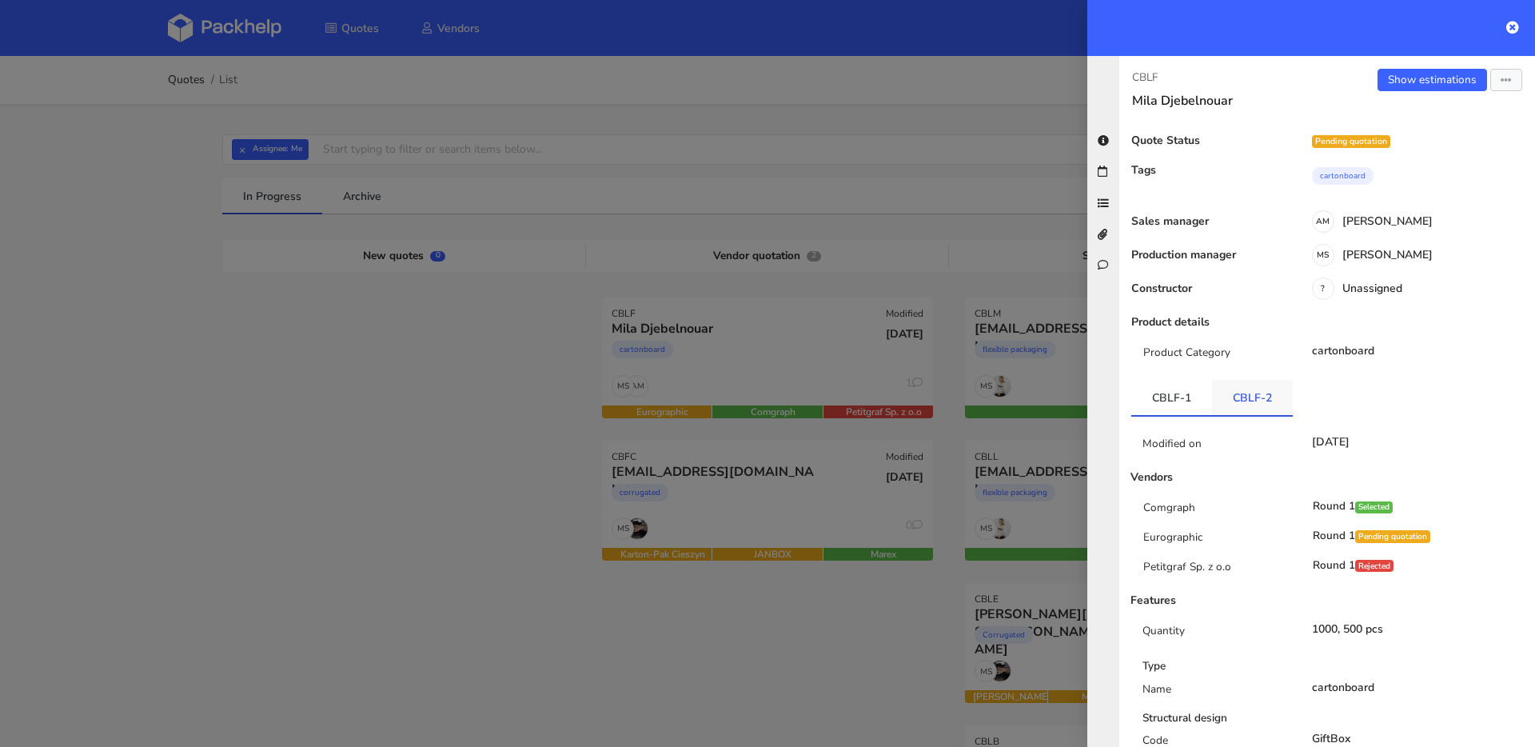
click at [1261, 403] on link "CBLF-2" at bounding box center [1252, 397] width 81 height 35
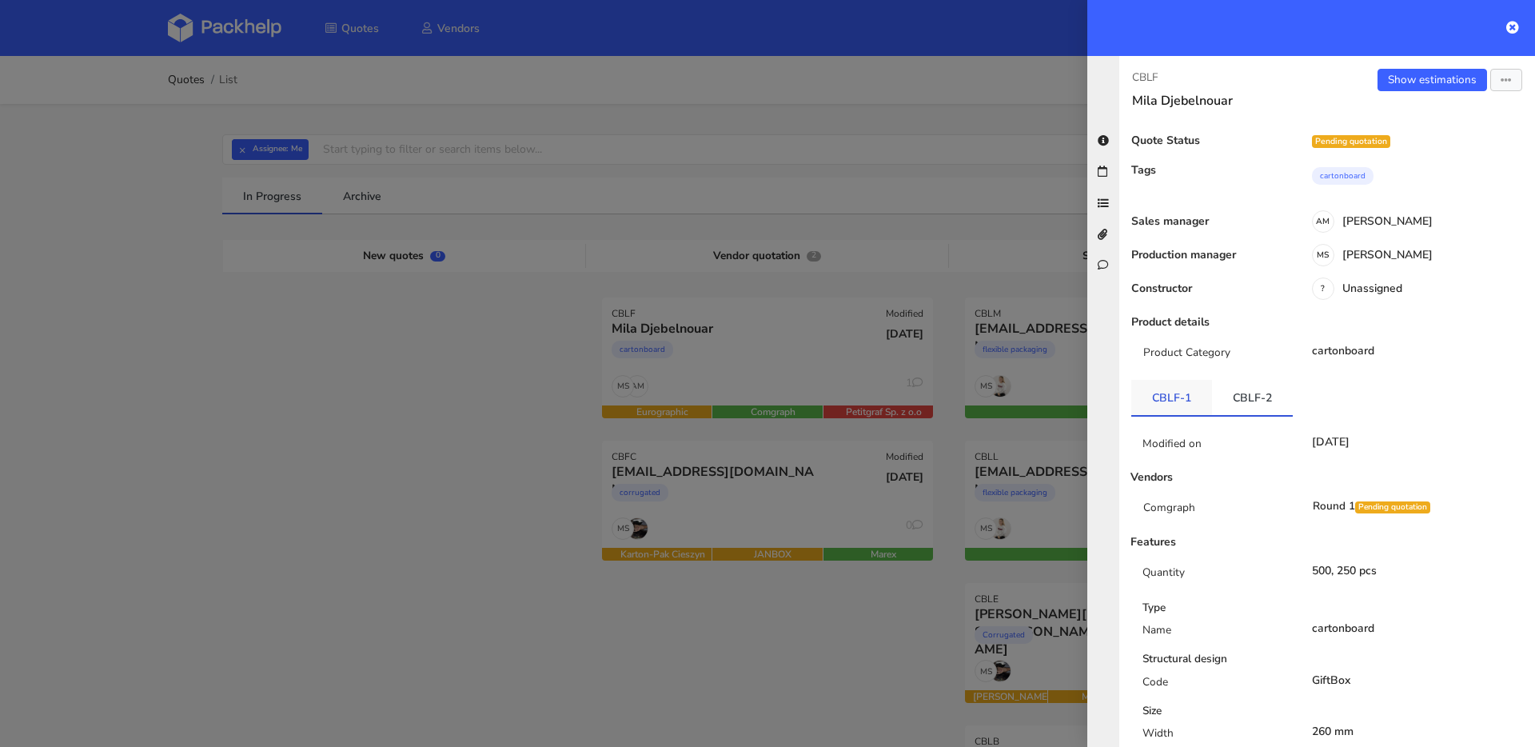
click at [1168, 398] on link "CBLF-1" at bounding box center [1171, 397] width 81 height 35
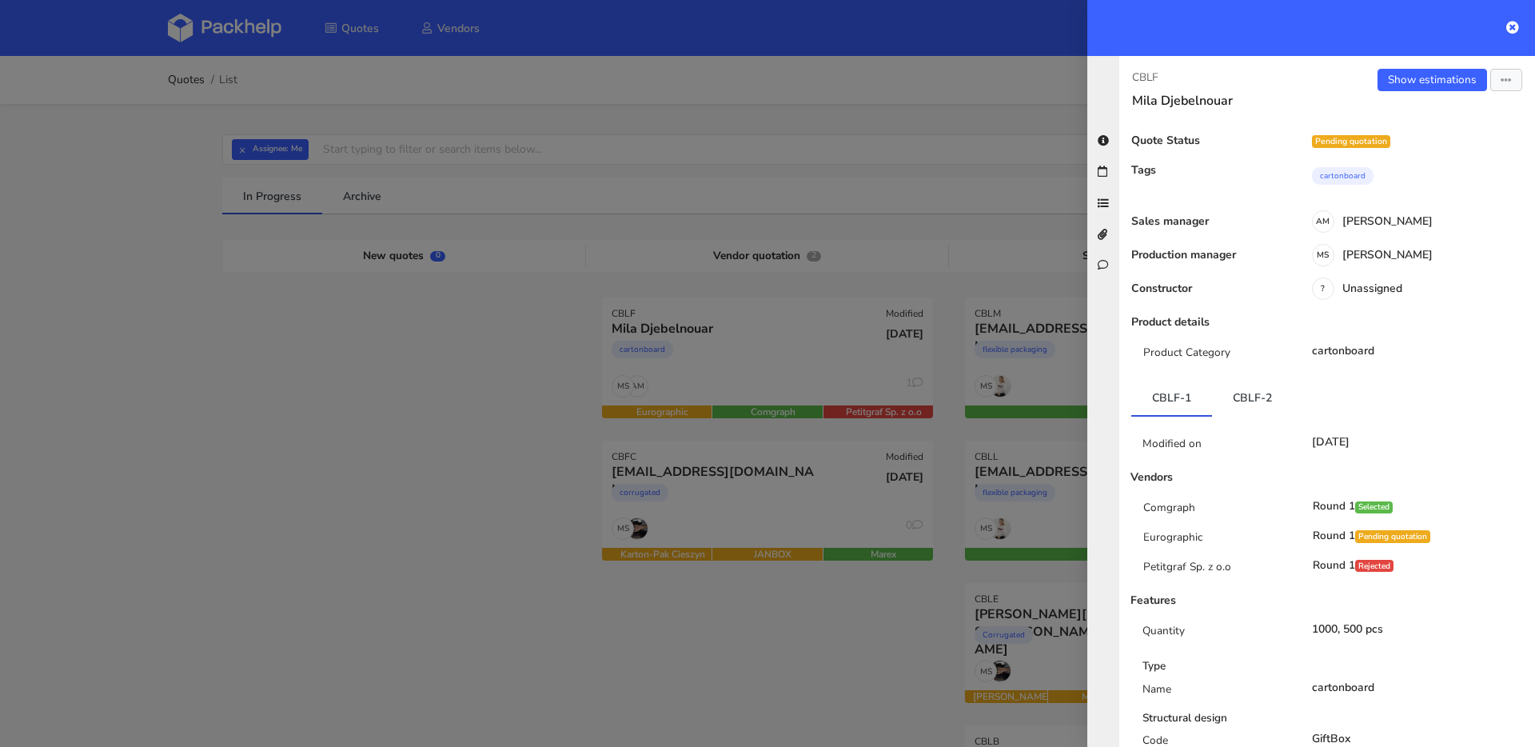
click at [699, 356] on div at bounding box center [767, 373] width 1535 height 747
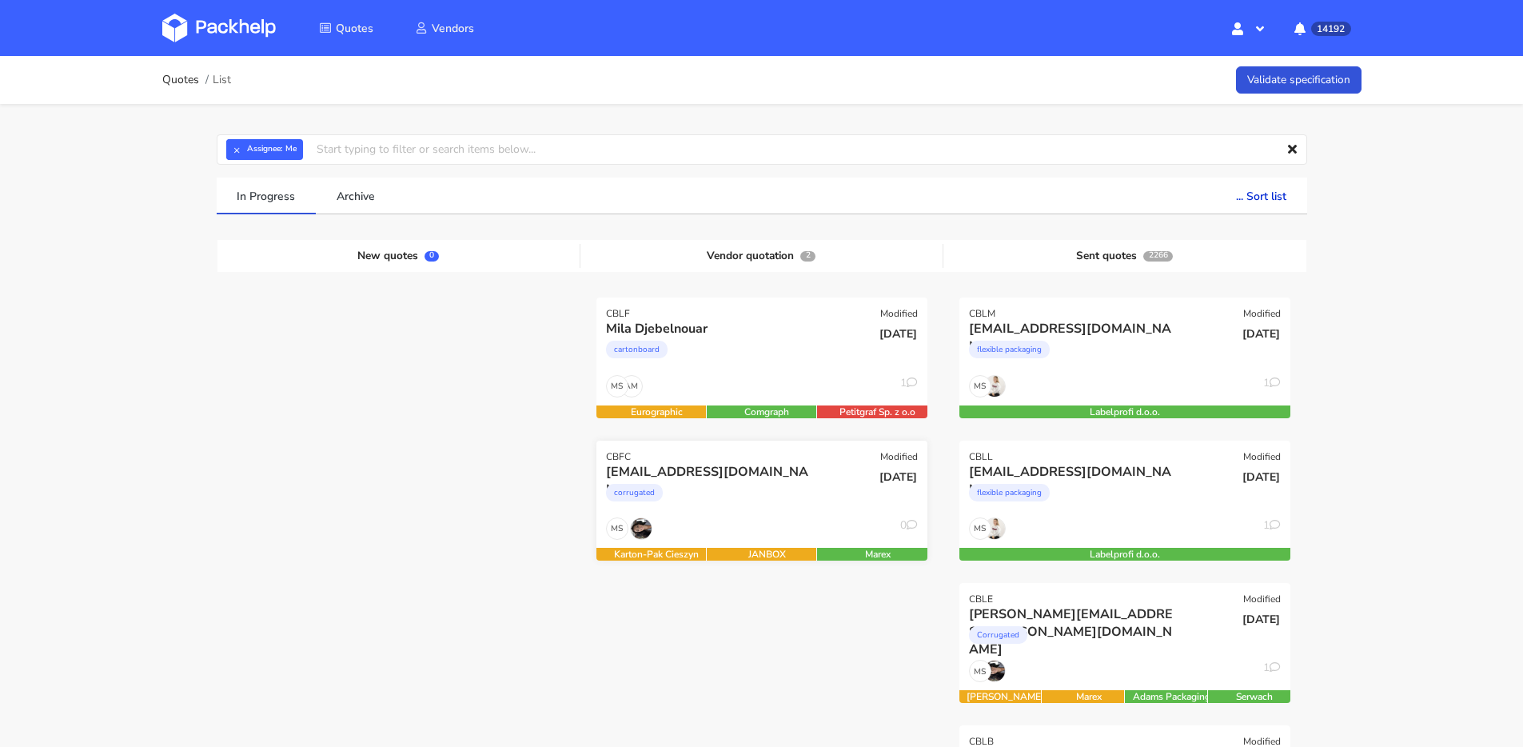
click at [755, 479] on div "[EMAIL_ADDRESS][DOMAIN_NAME]" at bounding box center [712, 472] width 212 height 18
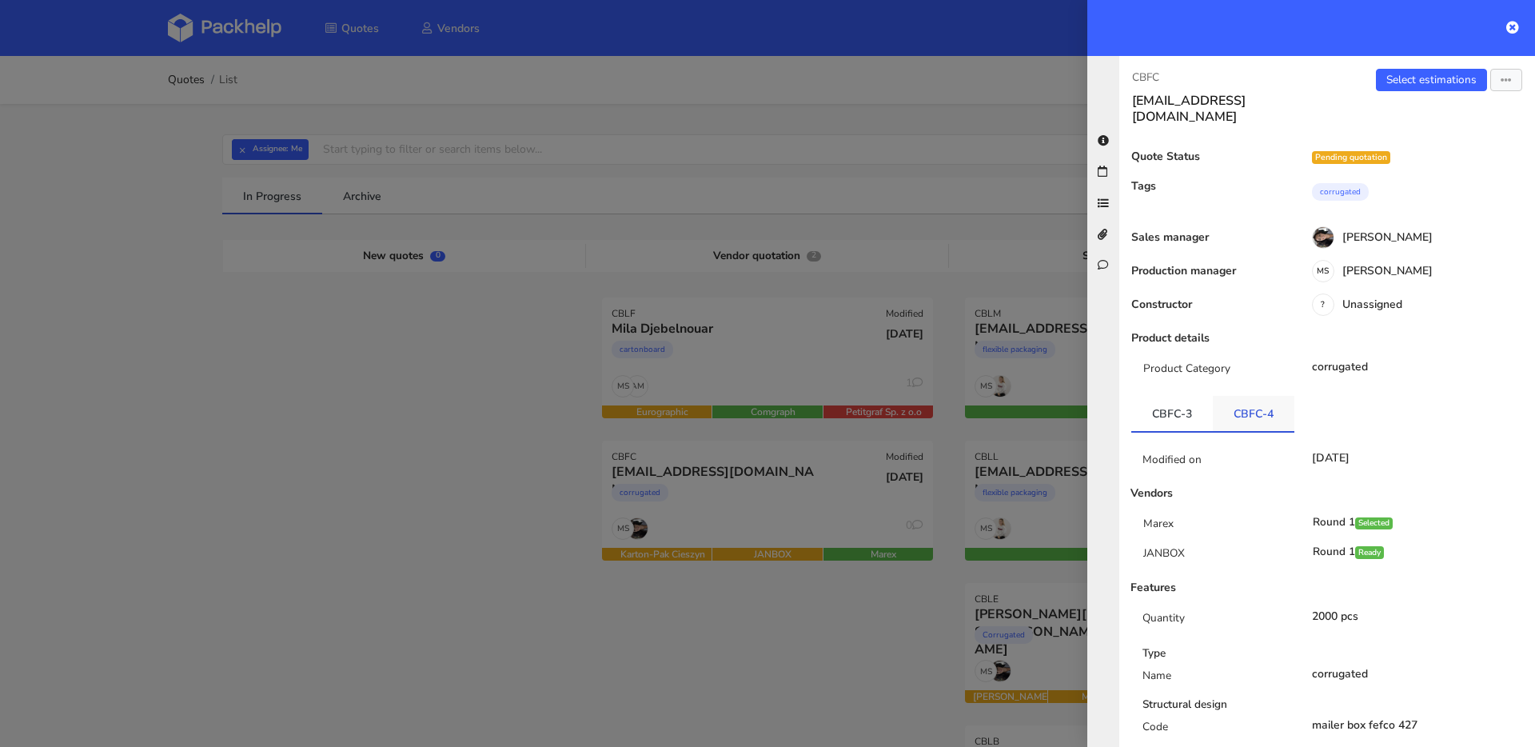
click at [1238, 396] on link "CBFC-4" at bounding box center [1254, 413] width 82 height 35
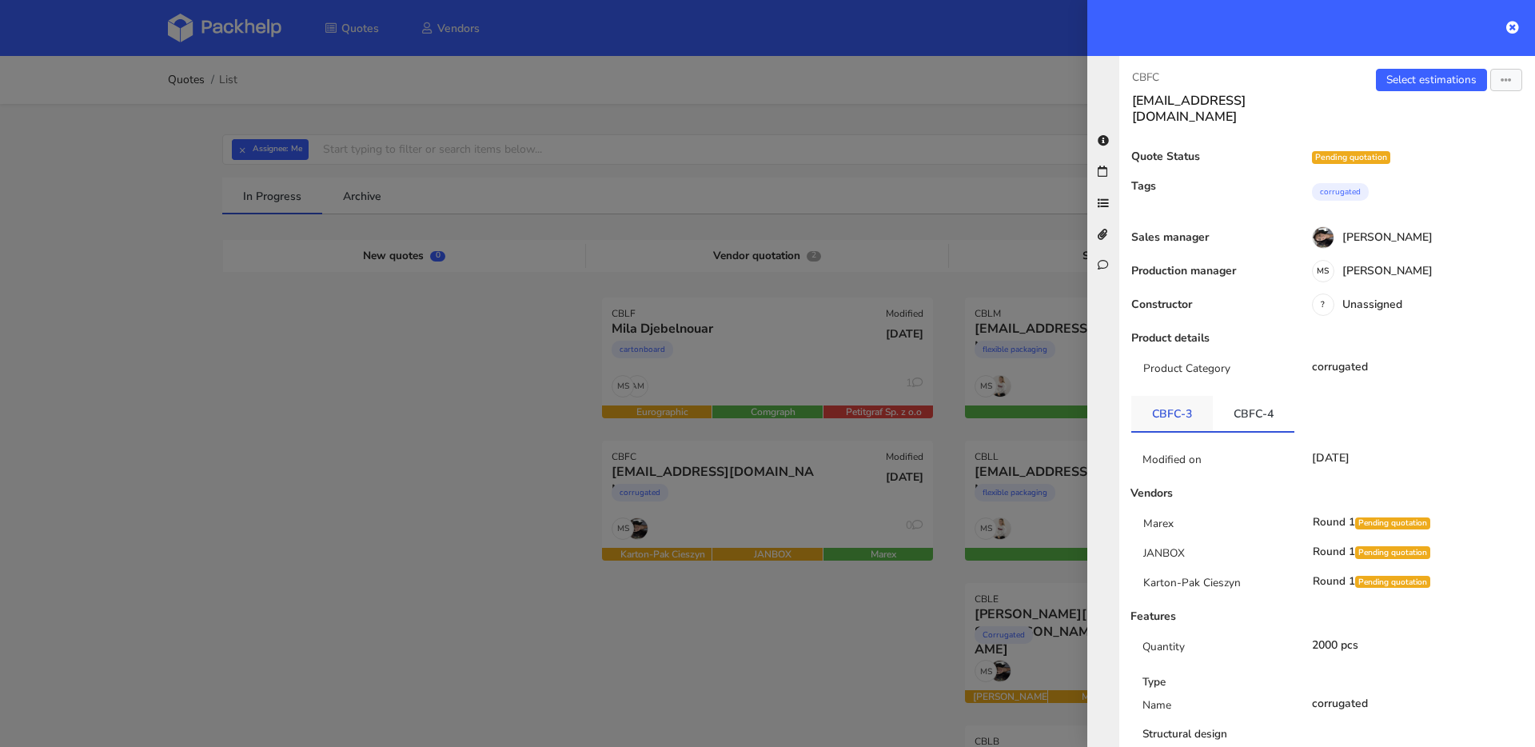
click at [1150, 396] on link "CBFC-3" at bounding box center [1172, 413] width 82 height 35
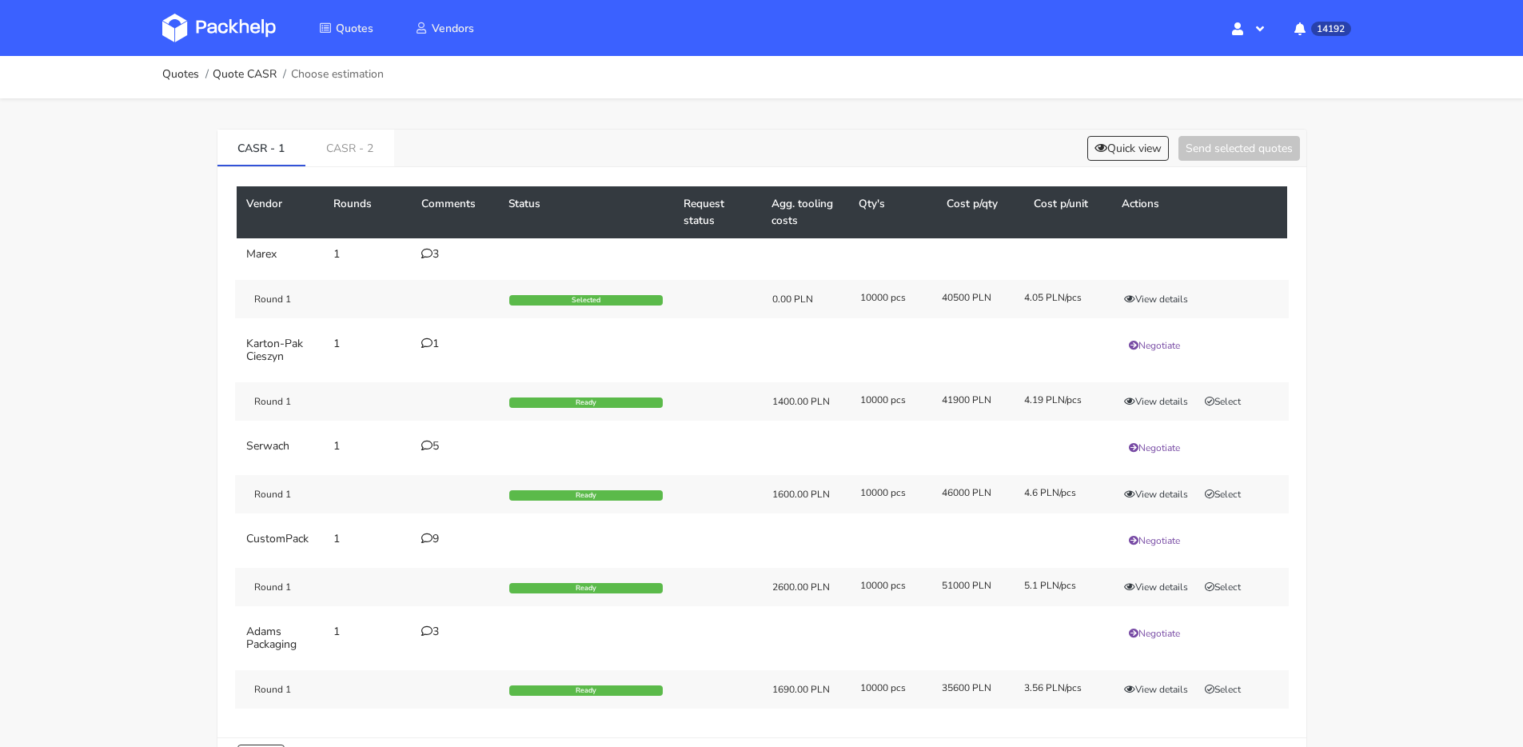
scroll to position [113, 0]
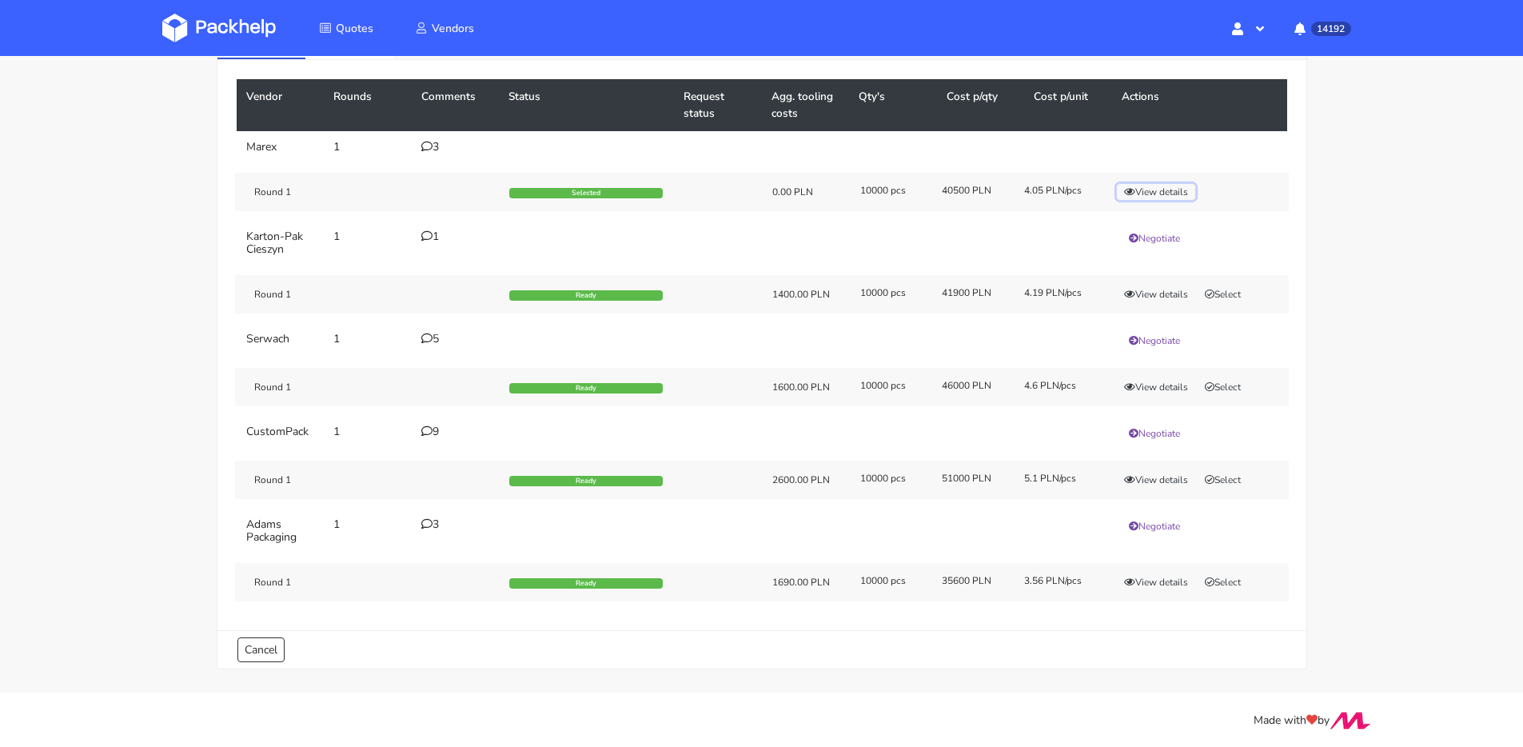
click at [1119, 184] on button "View details" at bounding box center [1156, 192] width 78 height 16
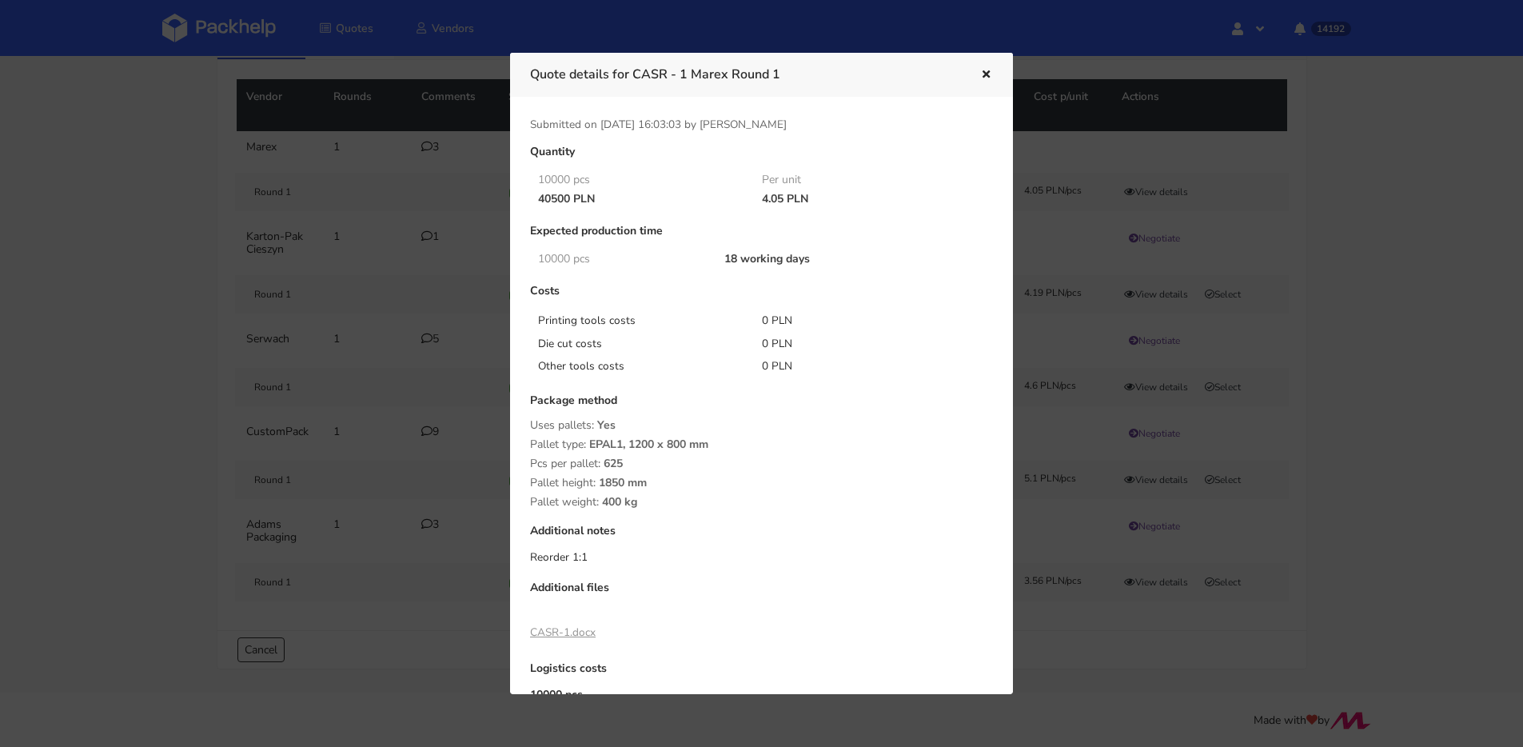
click at [312, 194] on div at bounding box center [761, 373] width 1523 height 747
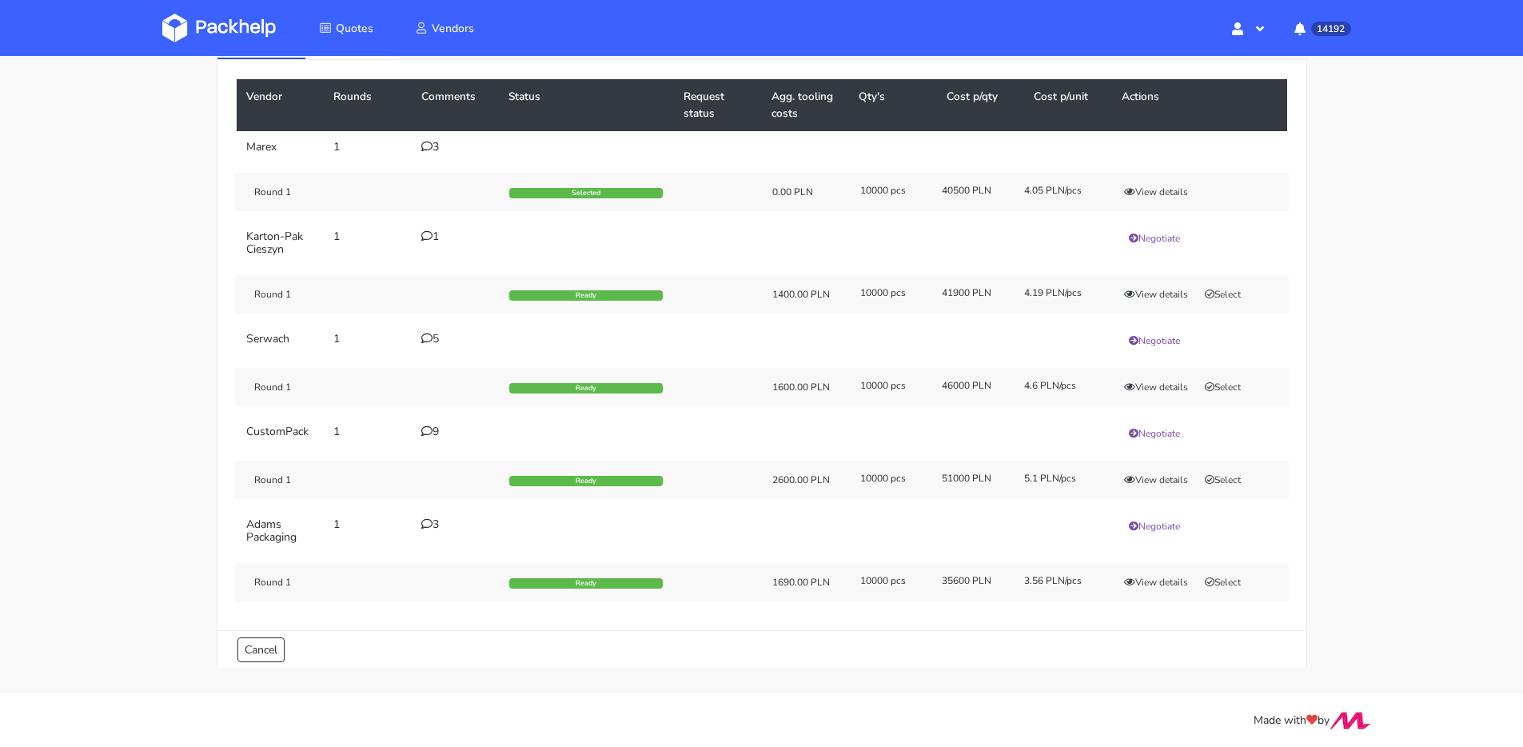
click at [425, 150] on icon at bounding box center [426, 146] width 11 height 11
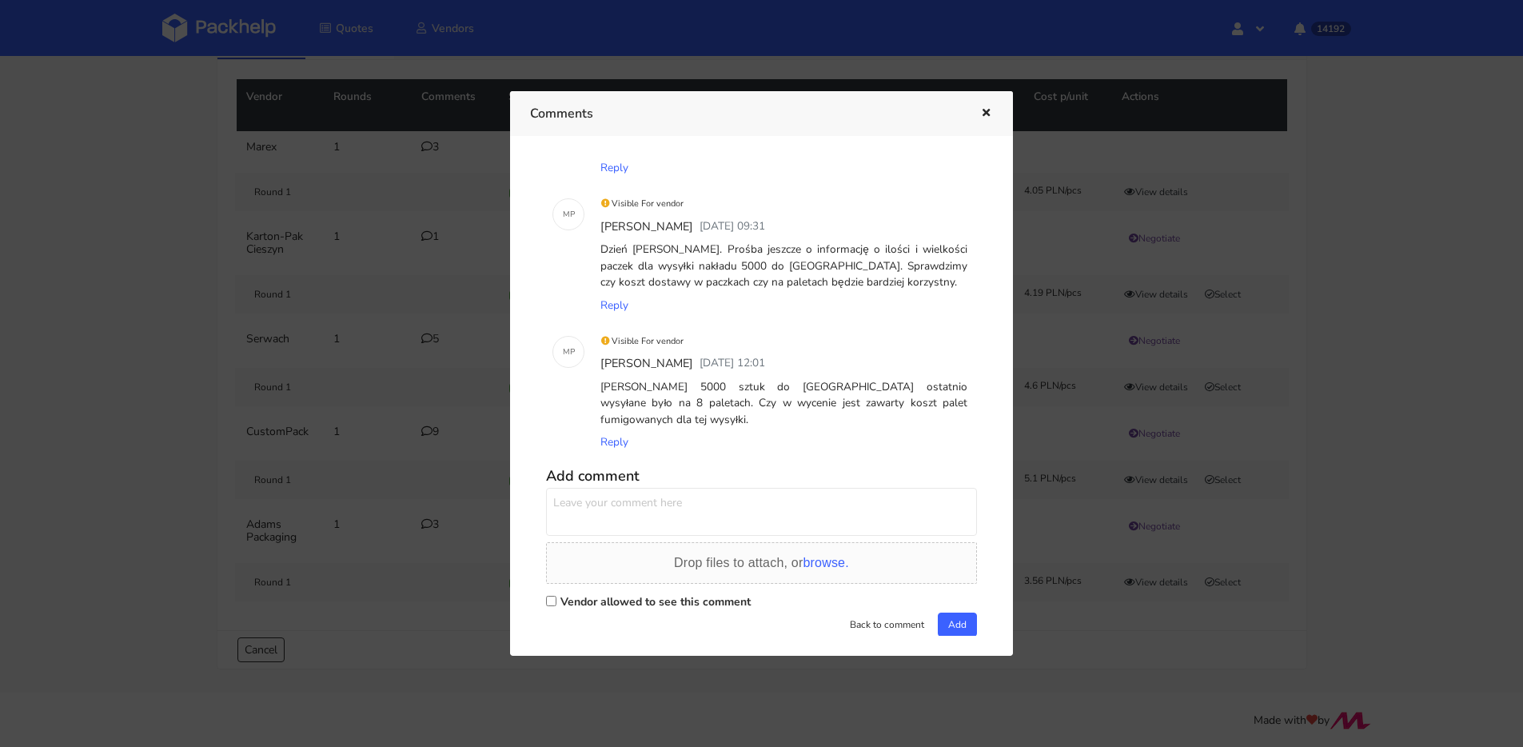
scroll to position [114, 0]
click at [986, 122] on button "button" at bounding box center [984, 113] width 18 height 21
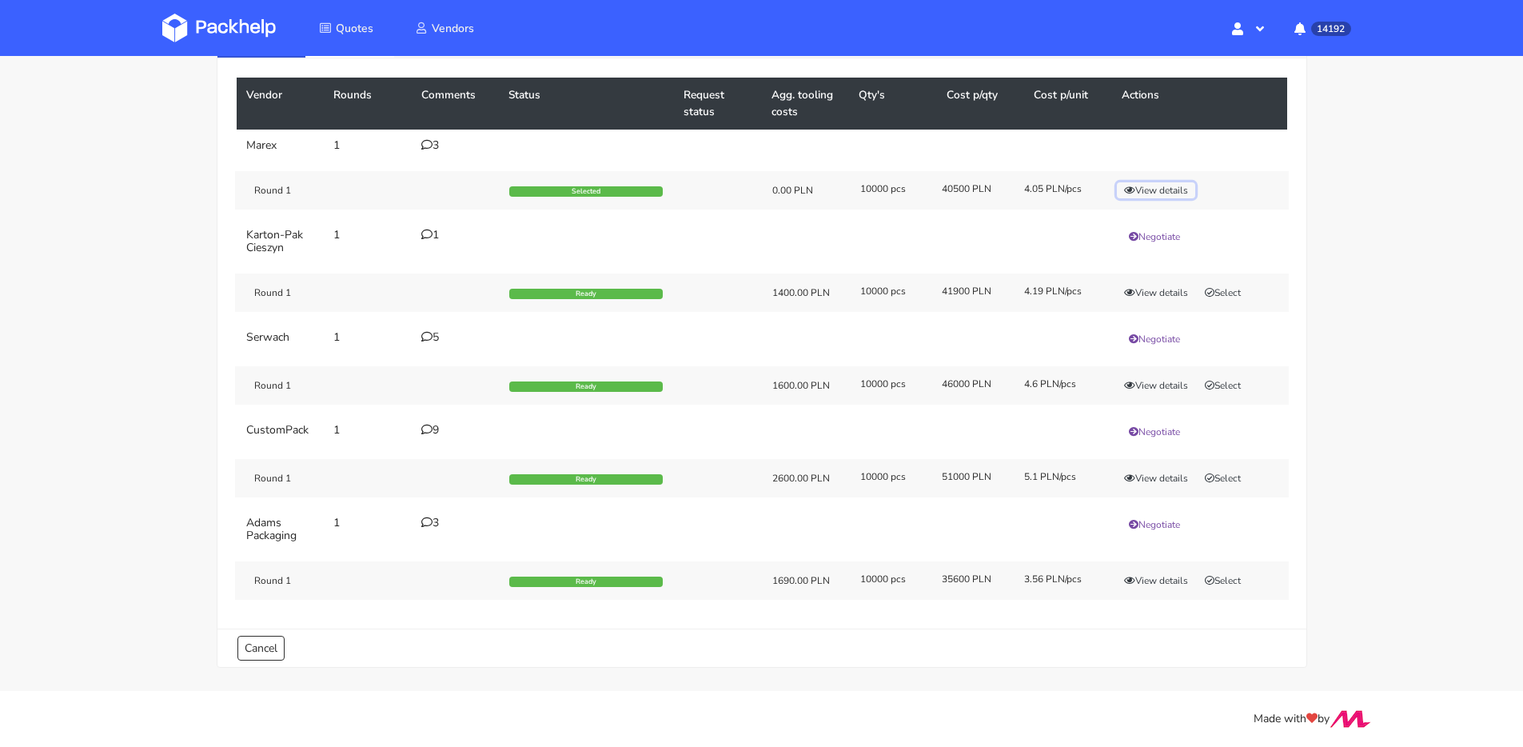
click at [1169, 189] on button "View details" at bounding box center [1156, 190] width 78 height 16
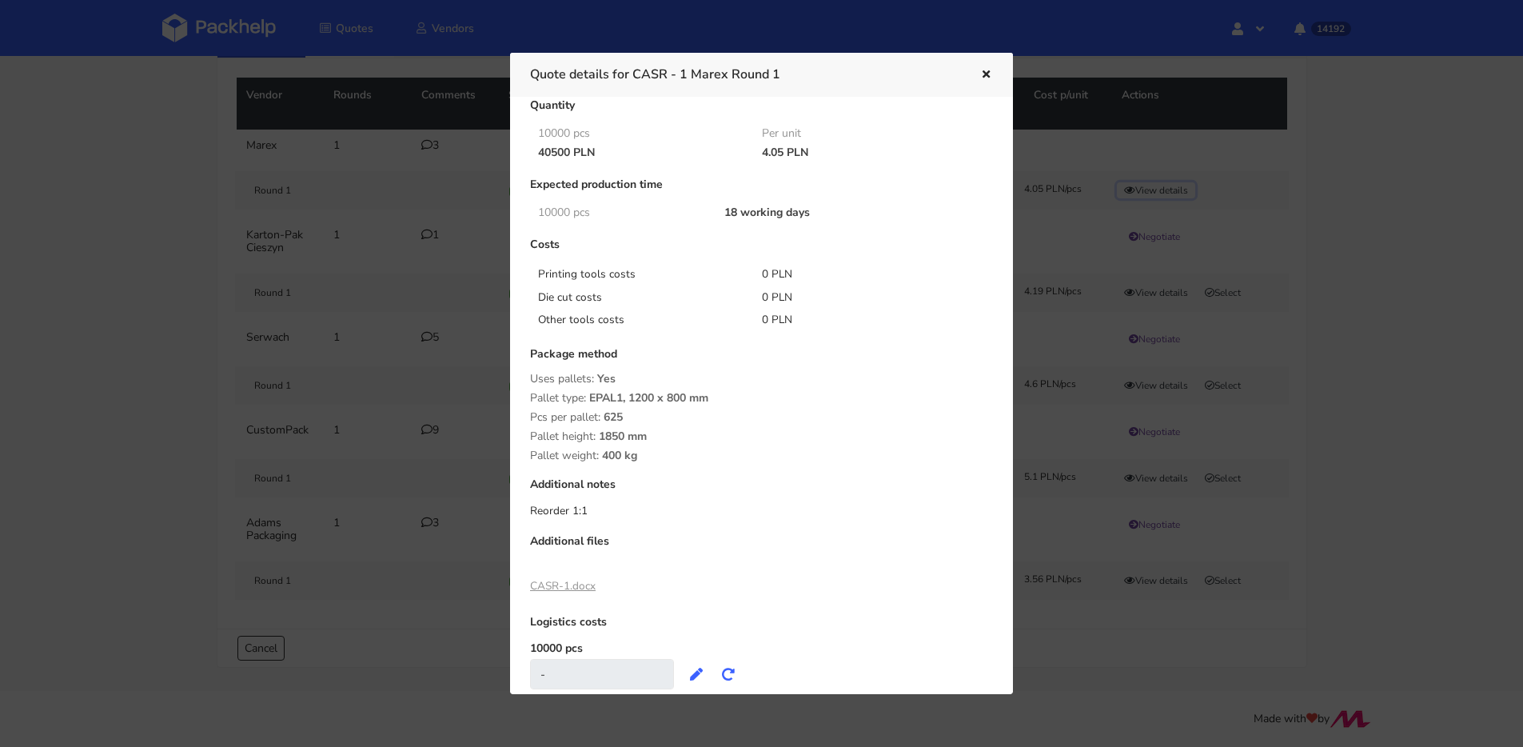
scroll to position [90, 0]
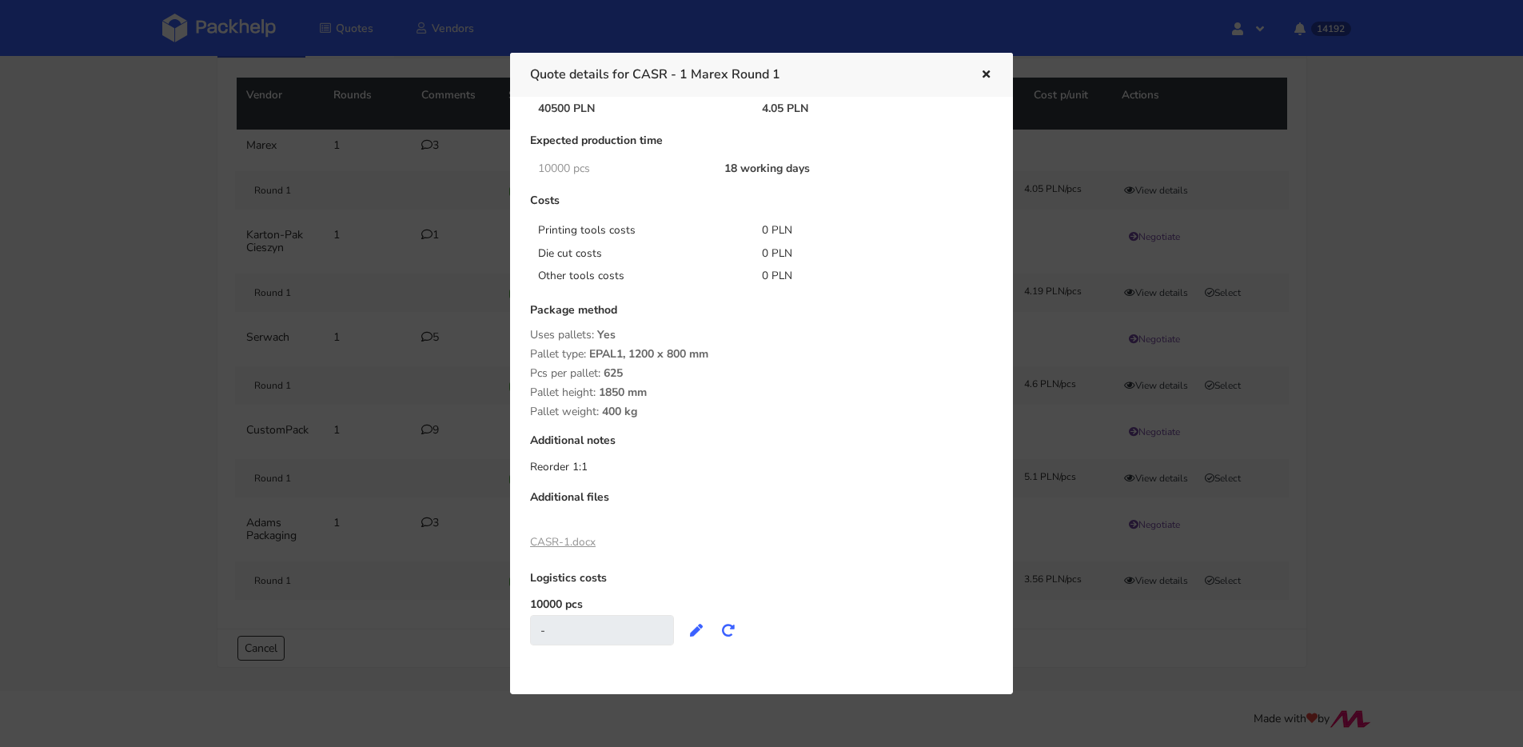
click at [583, 542] on link "CASR-1.docx" at bounding box center [563, 541] width 66 height 15
click at [366, 142] on div at bounding box center [761, 373] width 1523 height 747
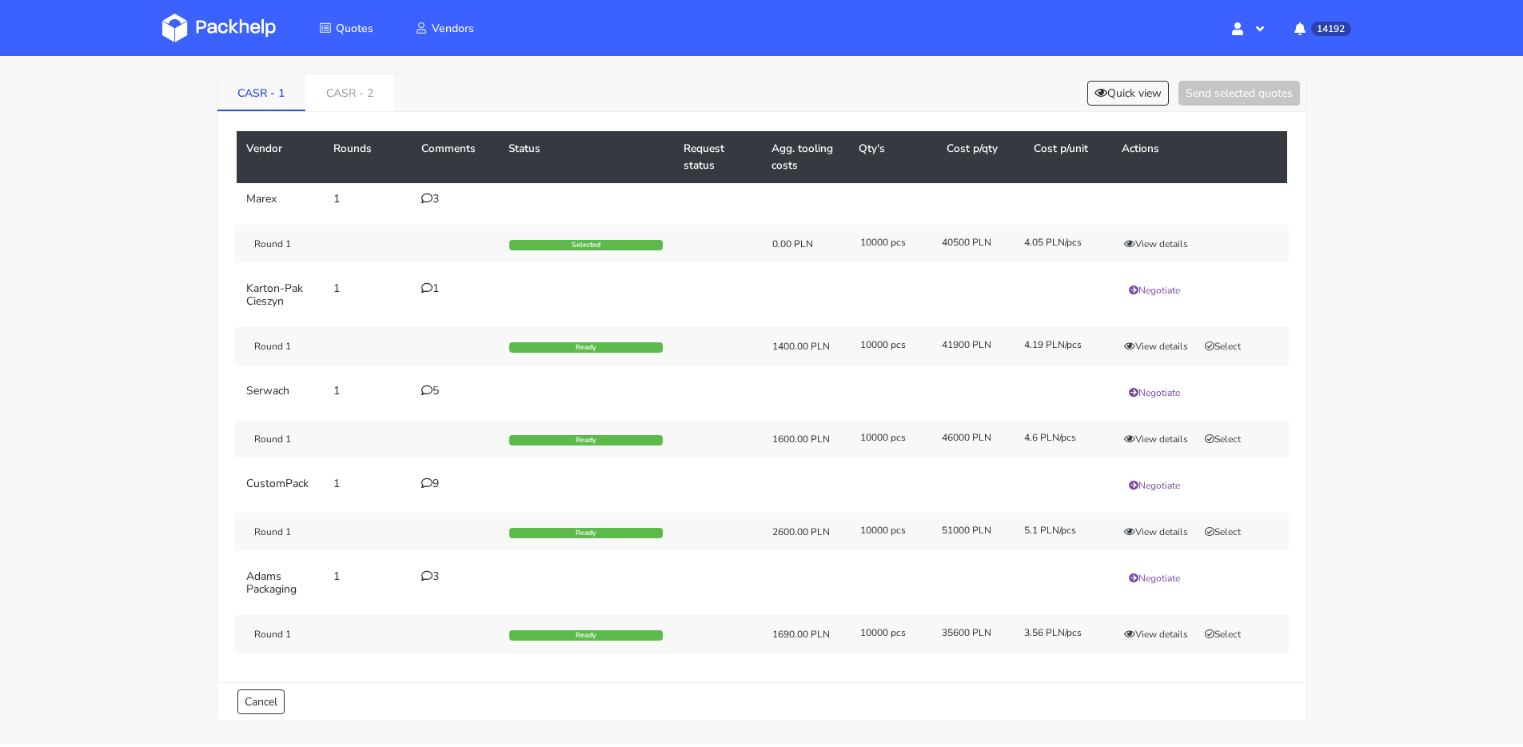
scroll to position [0, 0]
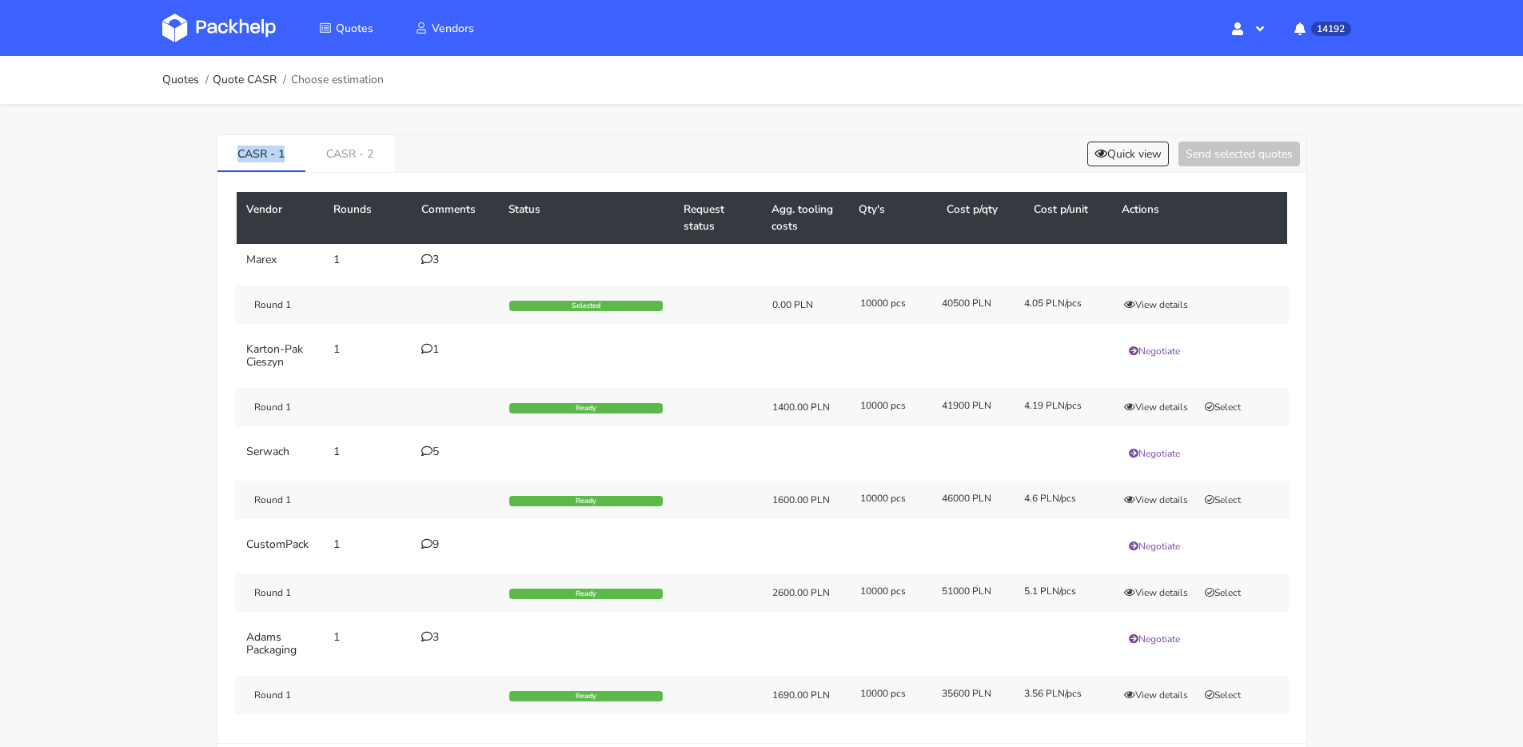
drag, startPoint x: 294, startPoint y: 155, endPoint x: 178, endPoint y: 157, distance: 115.9
click at [178, 157] on div "Quotes Quote CASR Choose estimation CASR - 1 CASR - 2 Quick view Send selected …" at bounding box center [761, 430] width 1523 height 749
copy link "CASR - 1"
click at [428, 259] on icon at bounding box center [426, 258] width 11 height 11
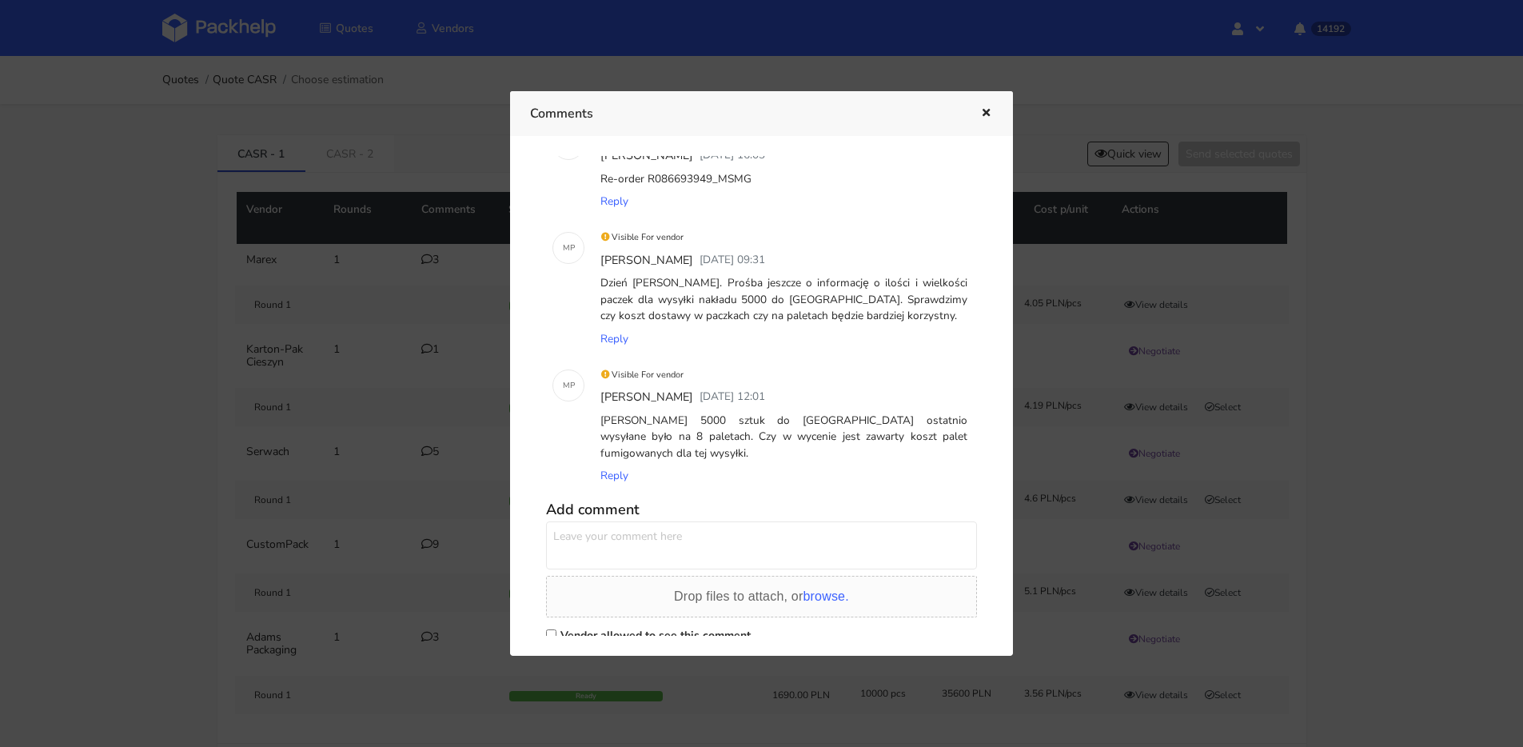
scroll to position [90, 0]
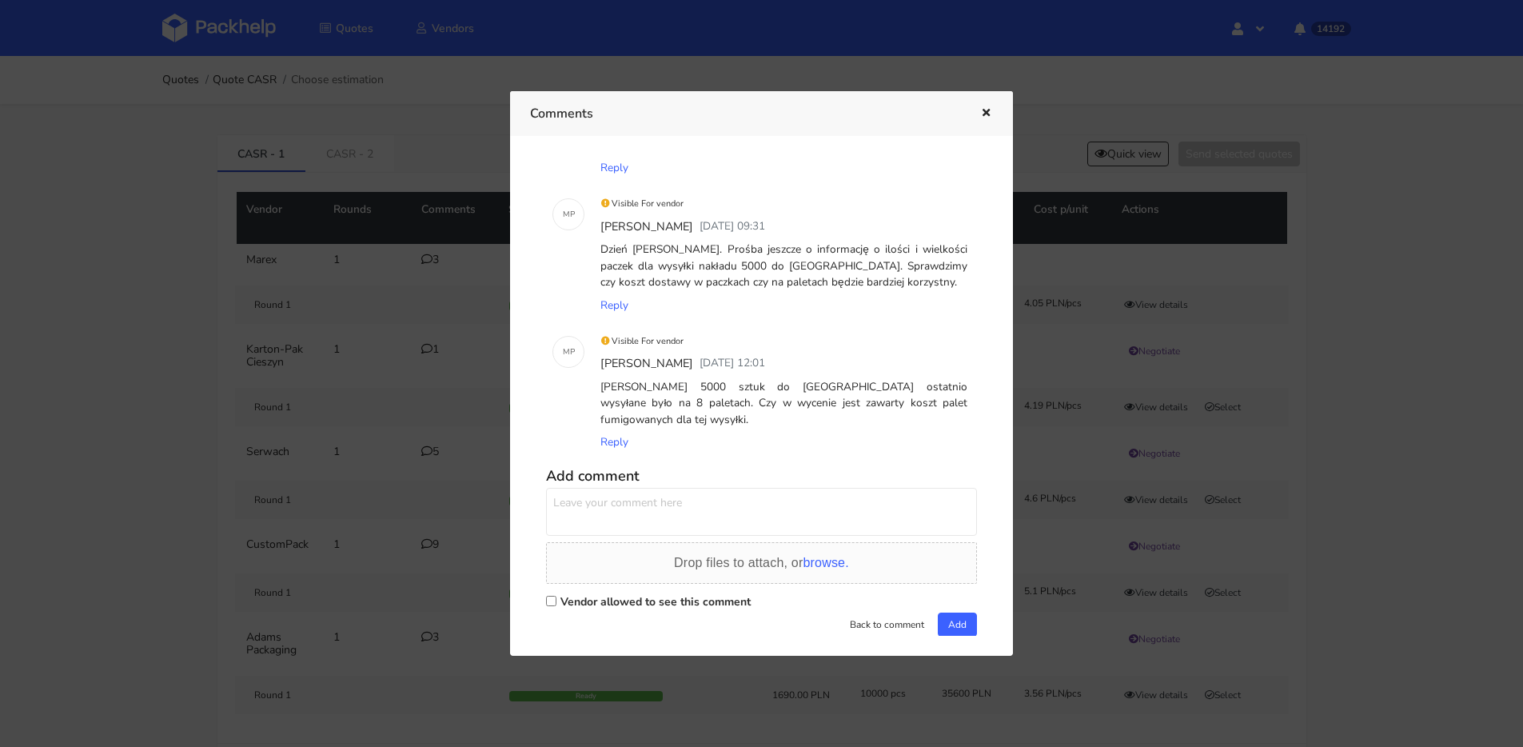
click at [982, 100] on div "Comments" at bounding box center [761, 113] width 503 height 44
click at [980, 106] on button "button" at bounding box center [984, 113] width 18 height 21
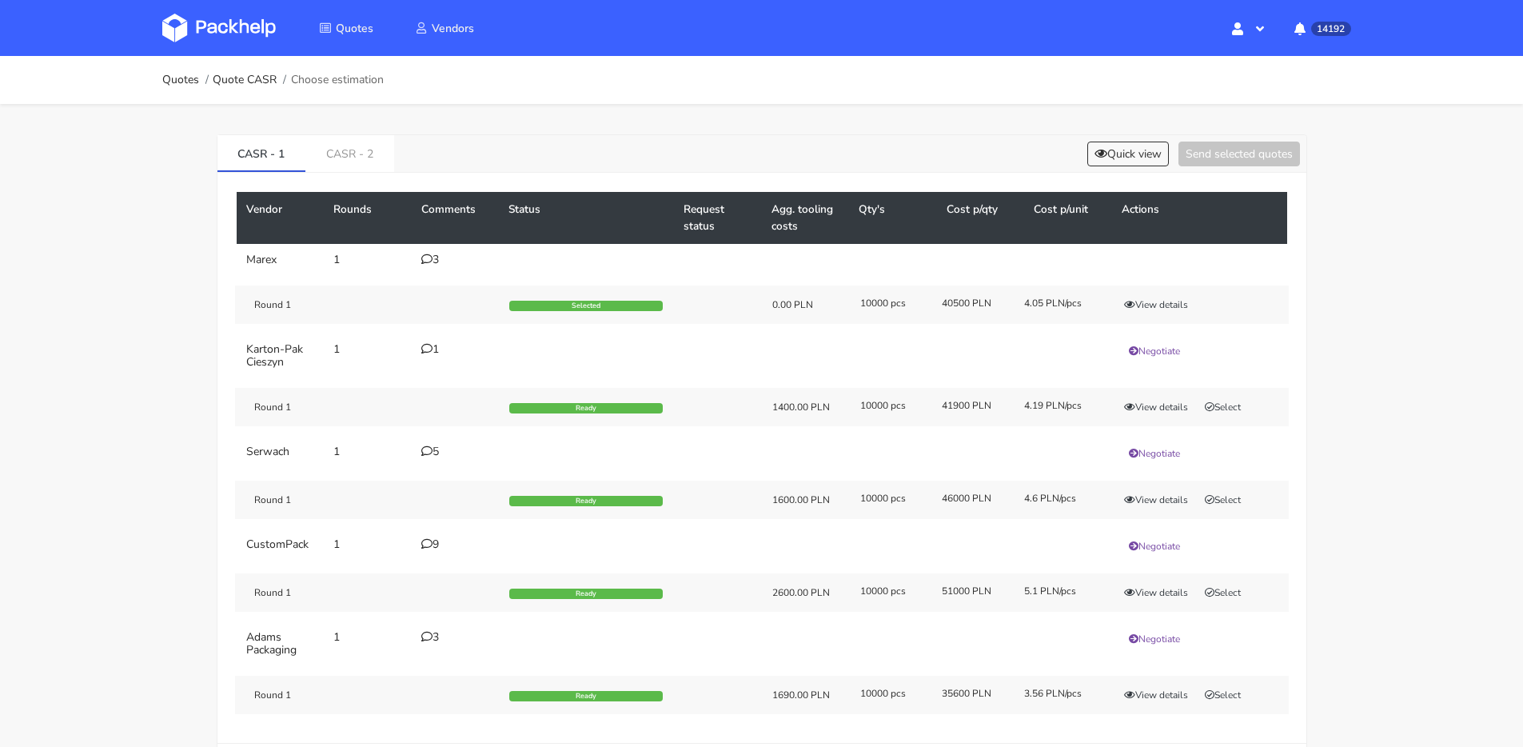
click at [430, 260] on icon at bounding box center [426, 258] width 11 height 11
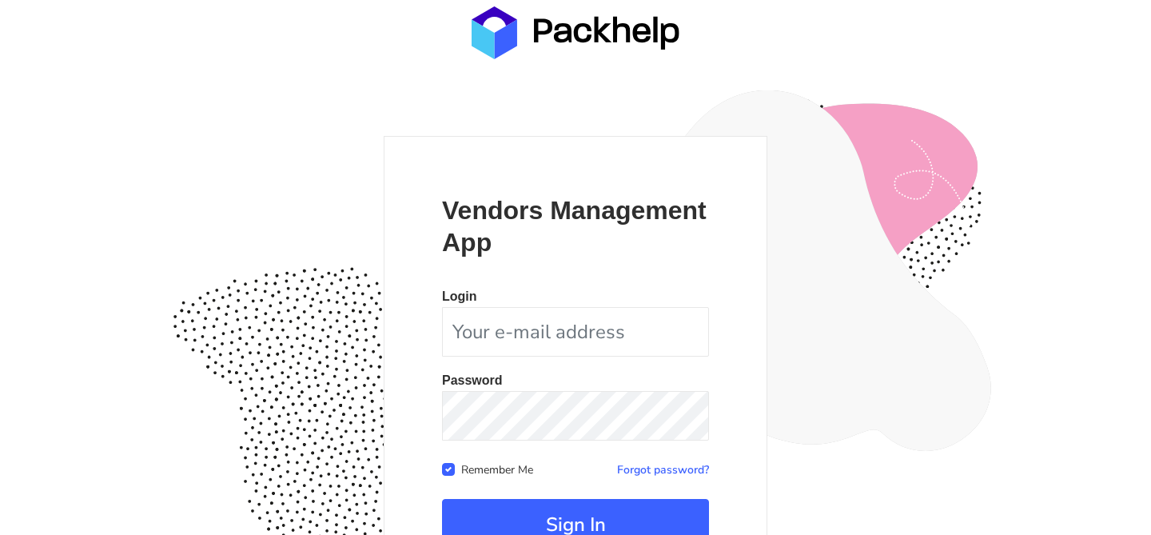
scroll to position [155, 0]
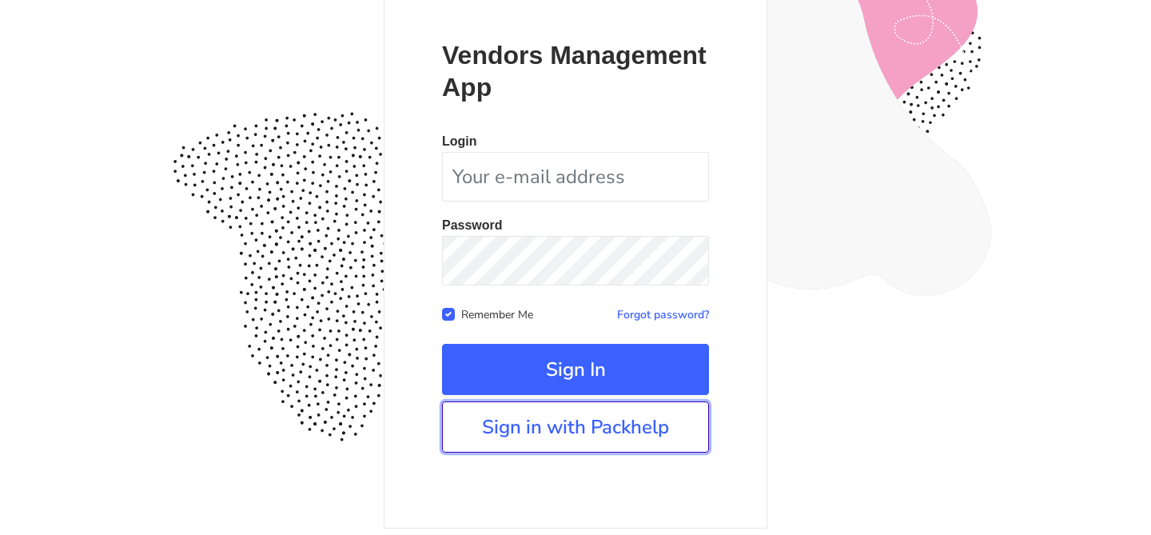
click at [532, 413] on link "Sign in with Packhelp" at bounding box center [575, 426] width 267 height 51
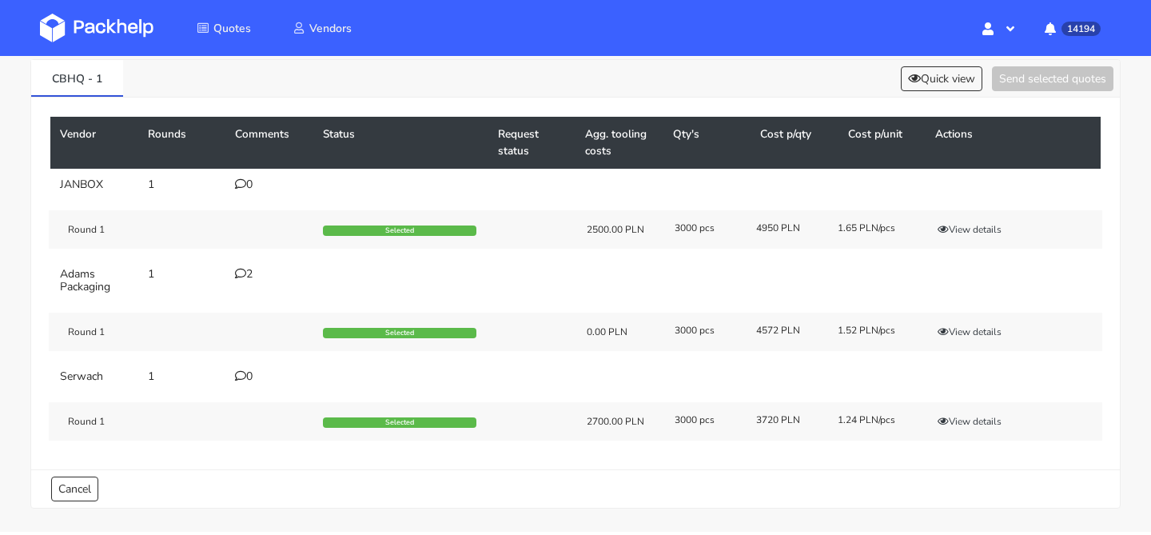
scroll to position [74, 0]
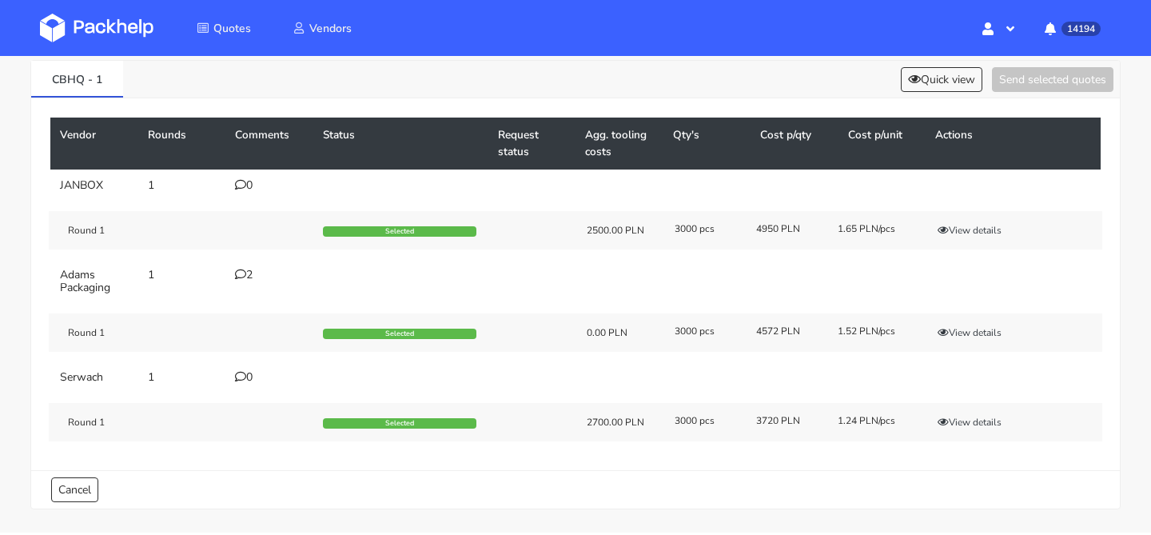
click at [254, 280] on div "2" at bounding box center [269, 275] width 69 height 13
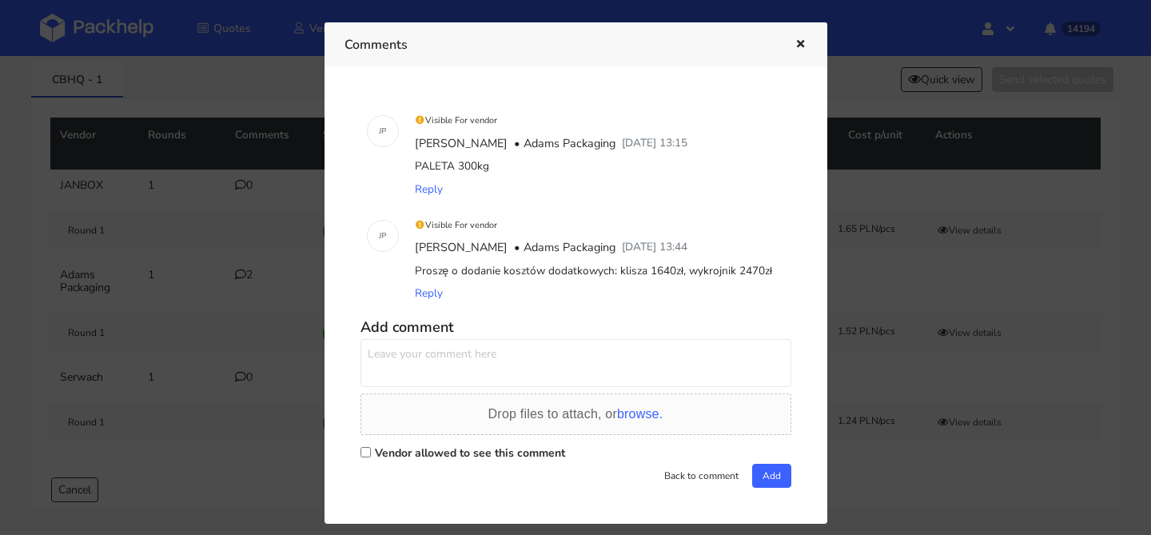
click at [803, 43] on icon "button" at bounding box center [801, 44] width 14 height 11
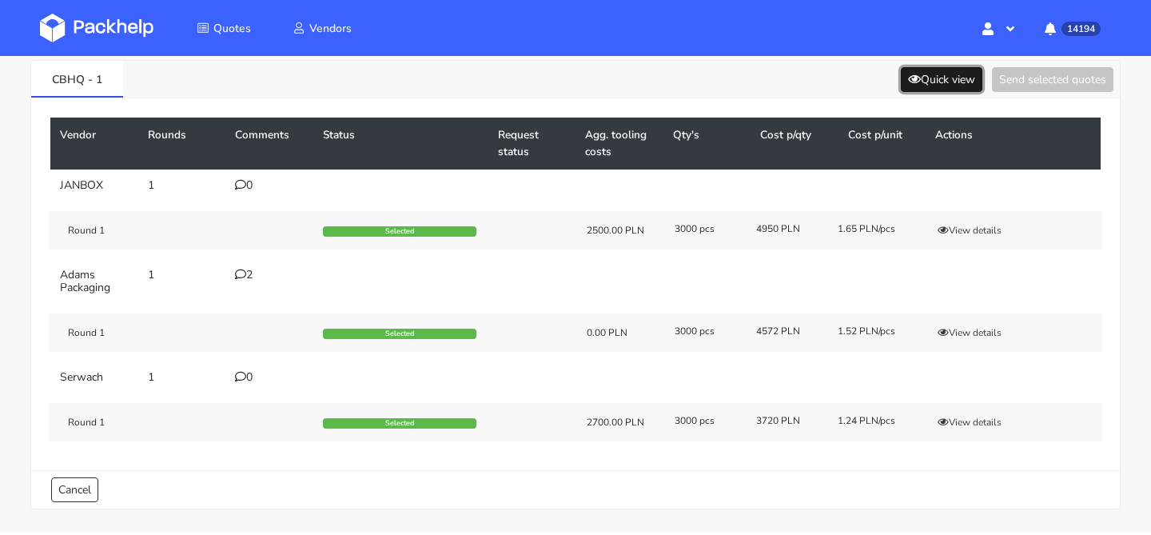
click at [920, 87] on button "Quick view" at bounding box center [942, 79] width 82 height 25
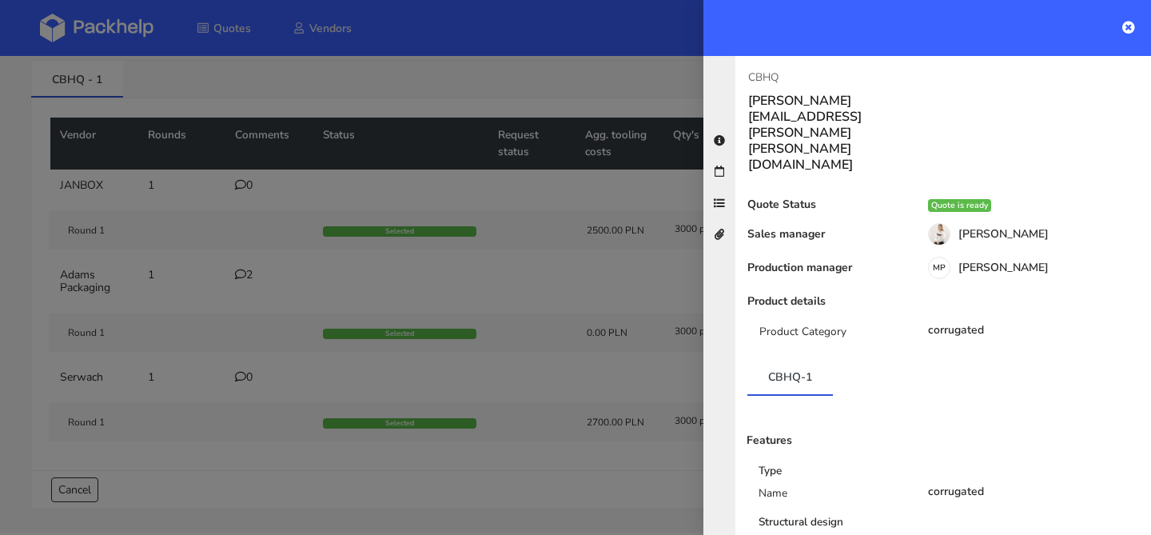
click at [600, 212] on div at bounding box center [575, 267] width 1151 height 535
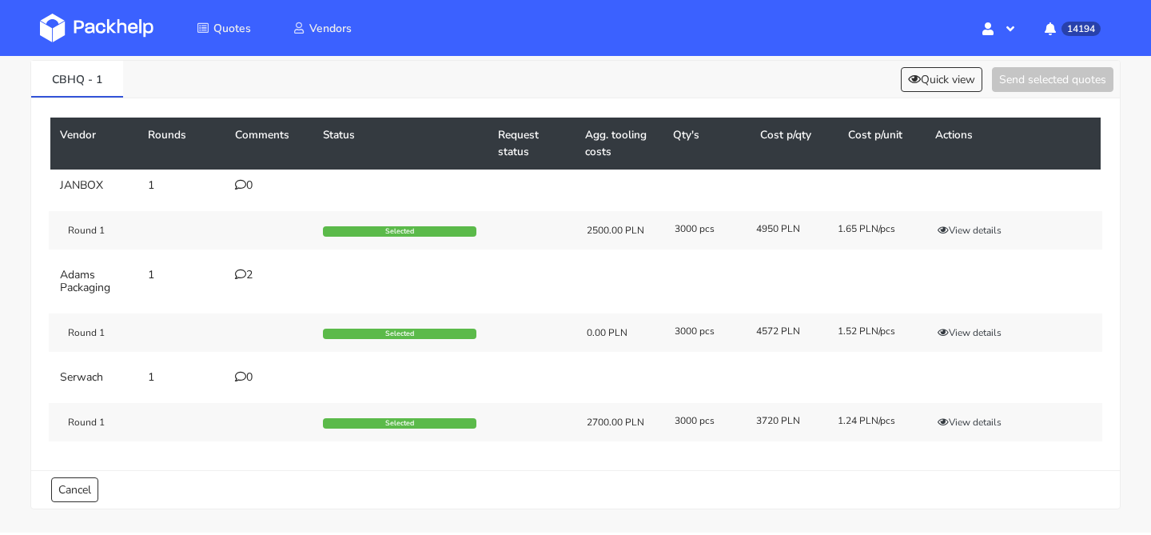
click at [970, 409] on div "Round 1 Selected 2700.00 PLN 3000 pcs 3720 PLN 1.24 PLN/pcs View details" at bounding box center [576, 422] width 1054 height 38
click at [969, 415] on button "View details" at bounding box center [970, 422] width 78 height 16
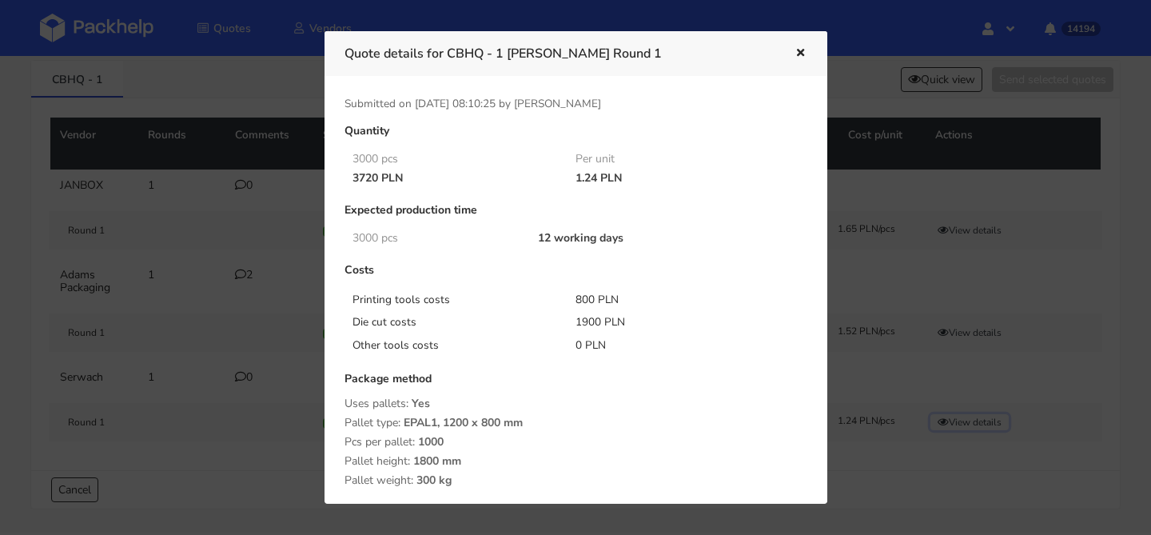
scroll to position [21, 0]
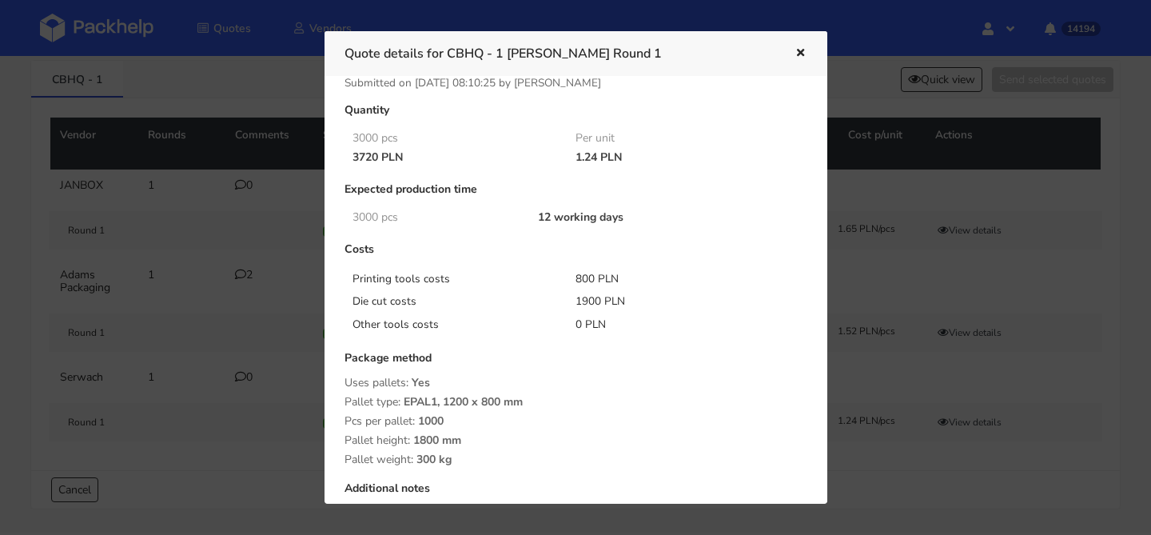
click at [797, 48] on icon "button" at bounding box center [801, 53] width 14 height 11
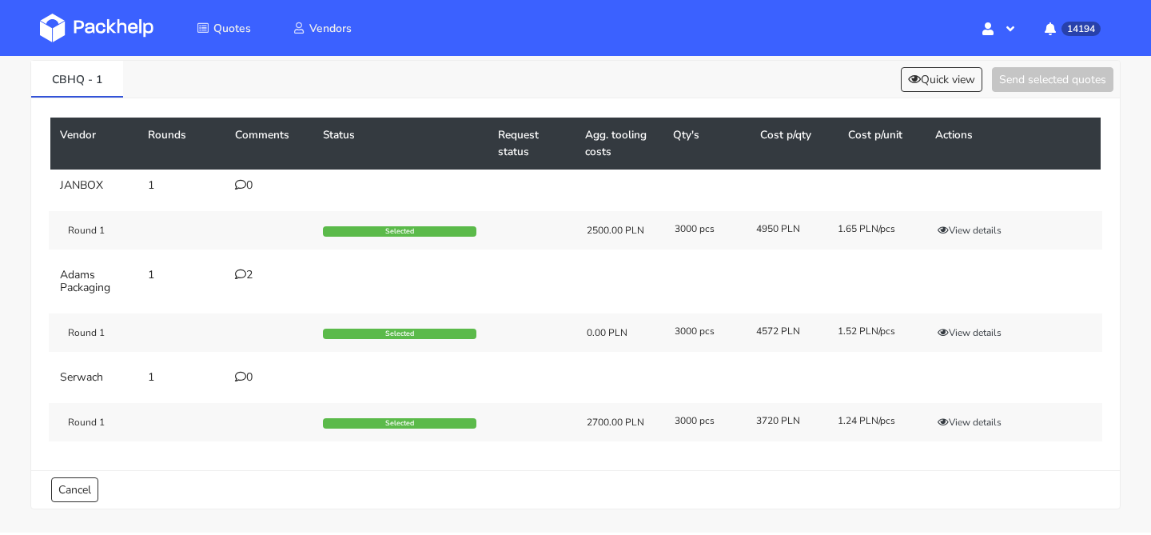
click at [972, 412] on div "Round 1 Selected 2700.00 PLN 3000 pcs 3720 PLN 1.24 PLN/pcs View details" at bounding box center [576, 422] width 1054 height 38
click at [967, 418] on button "View details" at bounding box center [970, 422] width 78 height 16
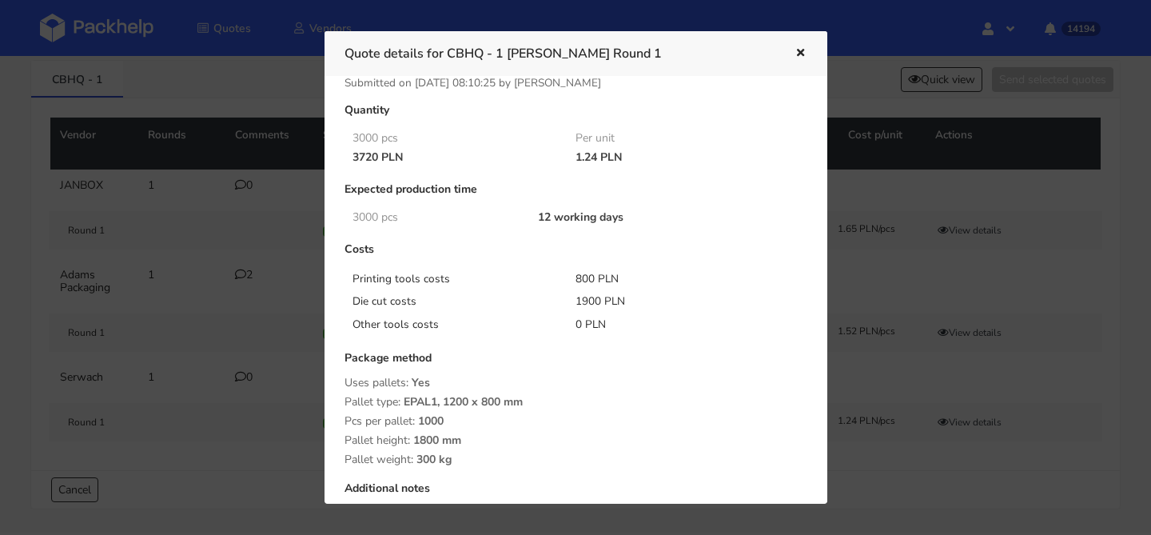
click at [274, 142] on div at bounding box center [575, 267] width 1151 height 535
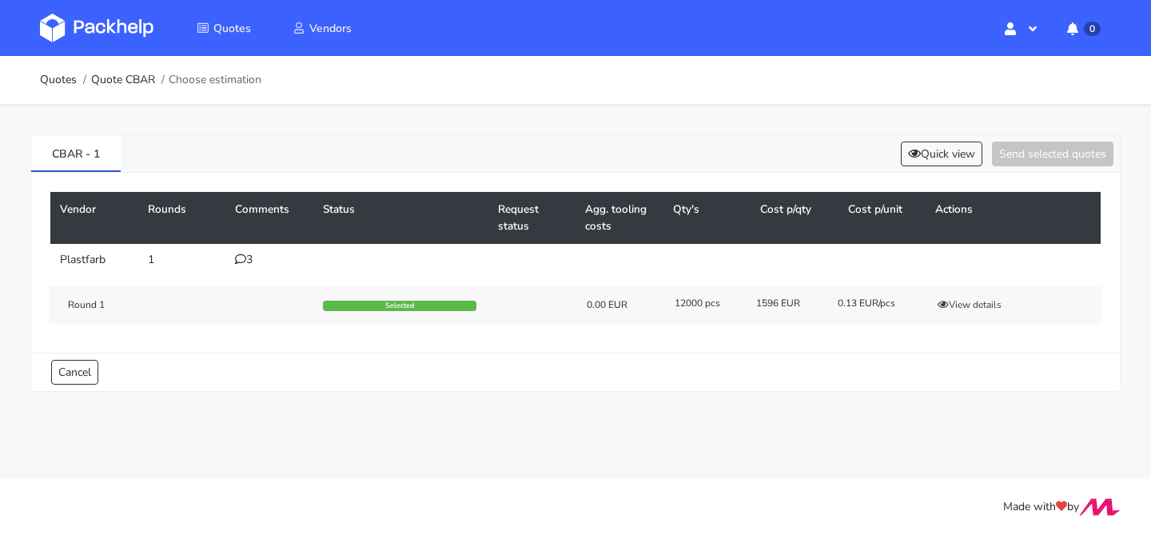
click at [251, 263] on div "3" at bounding box center [269, 259] width 69 height 13
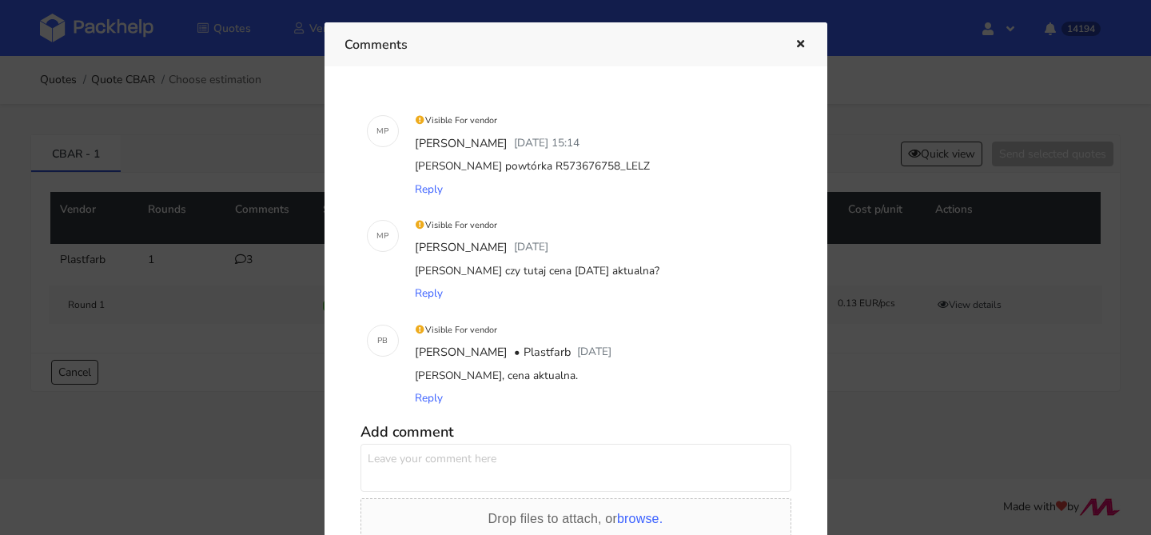
click at [790, 46] on button "button" at bounding box center [799, 44] width 18 height 21
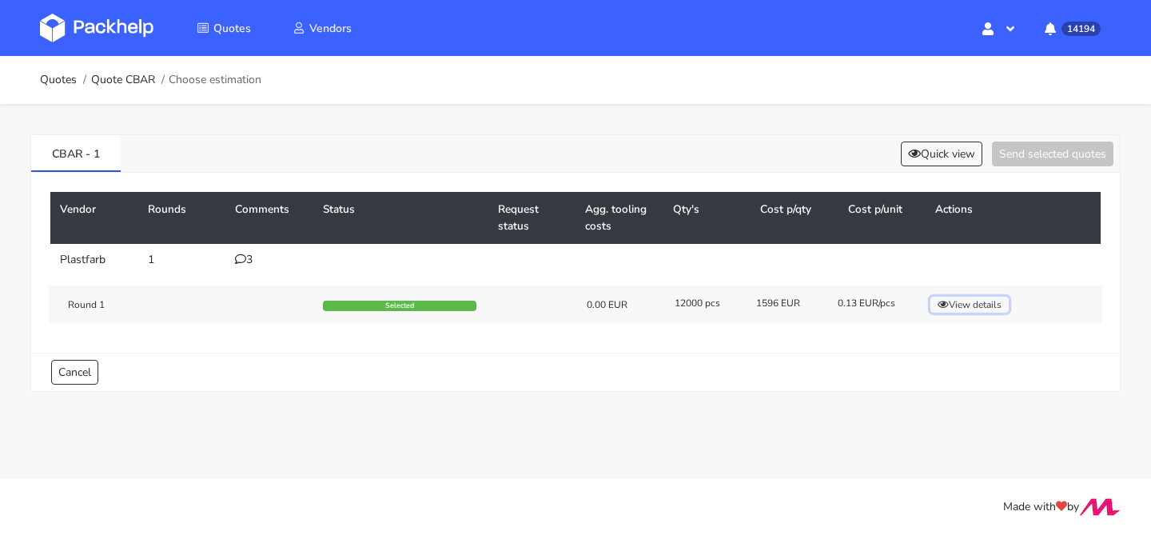
click at [973, 306] on button "View details" at bounding box center [970, 305] width 78 height 16
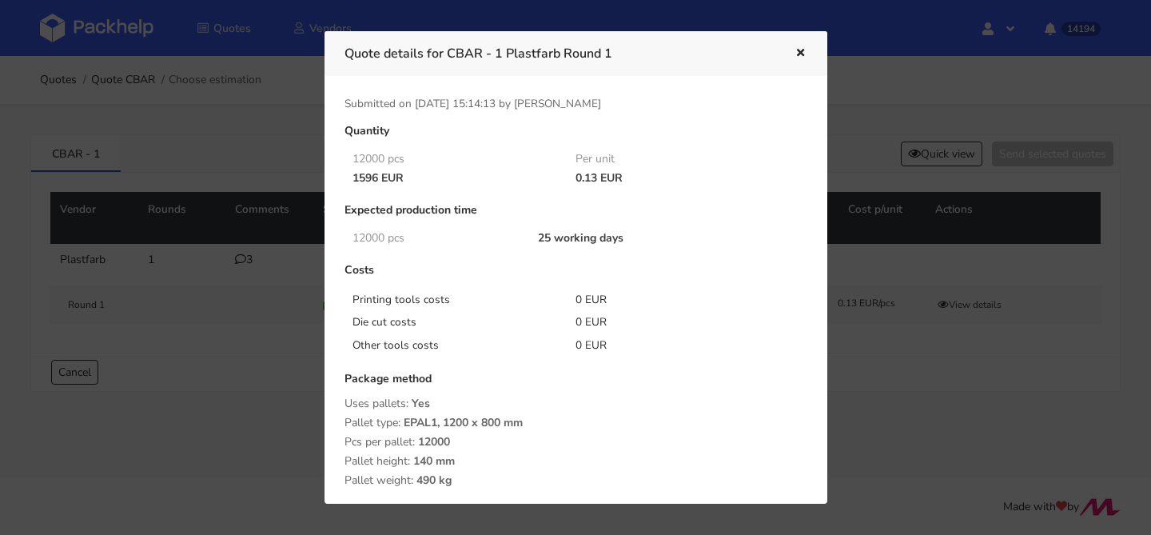
click at [162, 123] on div at bounding box center [575, 267] width 1151 height 535
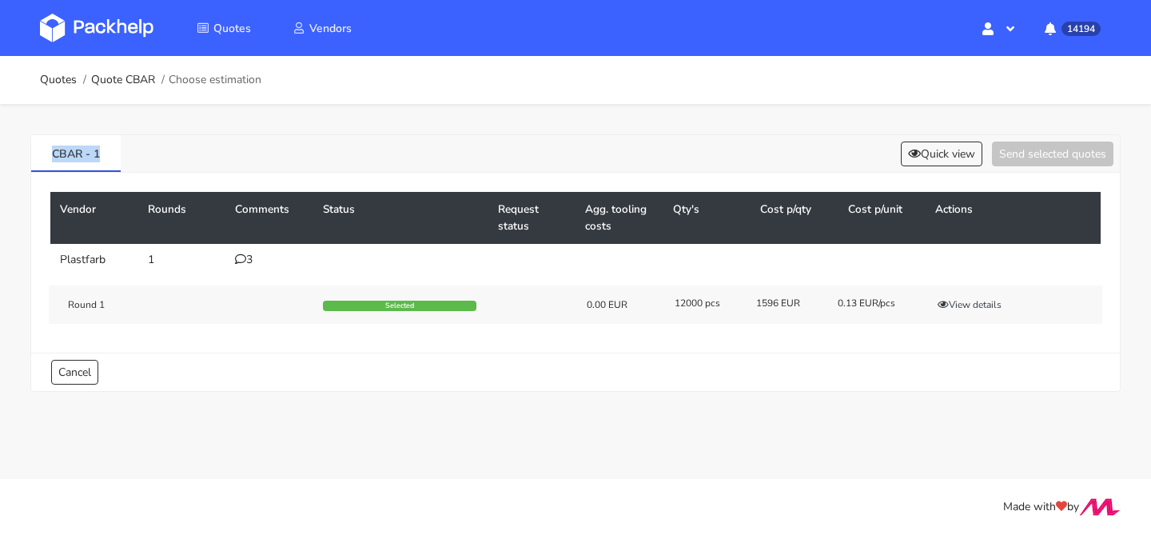
drag, startPoint x: 117, startPoint y: 147, endPoint x: 0, endPoint y: 147, distance: 116.7
click at [0, 147] on div "CBAR - 1 Quick view Send selected quotes Vendor Rounds Comments Status Request …" at bounding box center [575, 259] width 1151 height 311
copy link "CBAR - 1"
click at [251, 261] on div "3" at bounding box center [269, 259] width 69 height 13
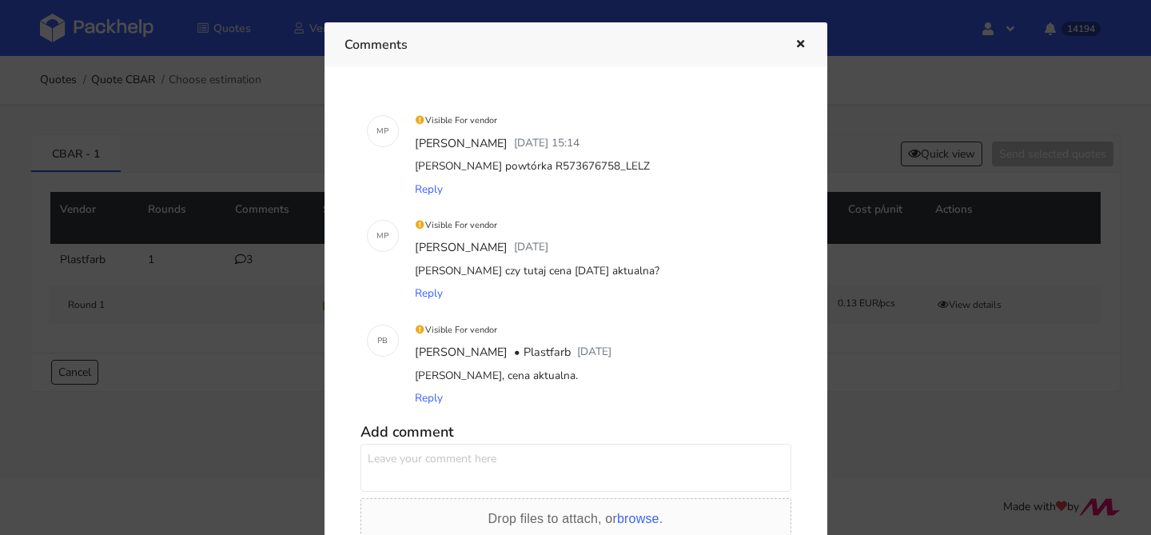
drag, startPoint x: 531, startPoint y: 165, endPoint x: 662, endPoint y: 168, distance: 131.1
click at [662, 168] on div "[PERSON_NAME] powtórka R573676758_LELZ" at bounding box center [598, 166] width 373 height 22
copy div "R573676758_LELZ"
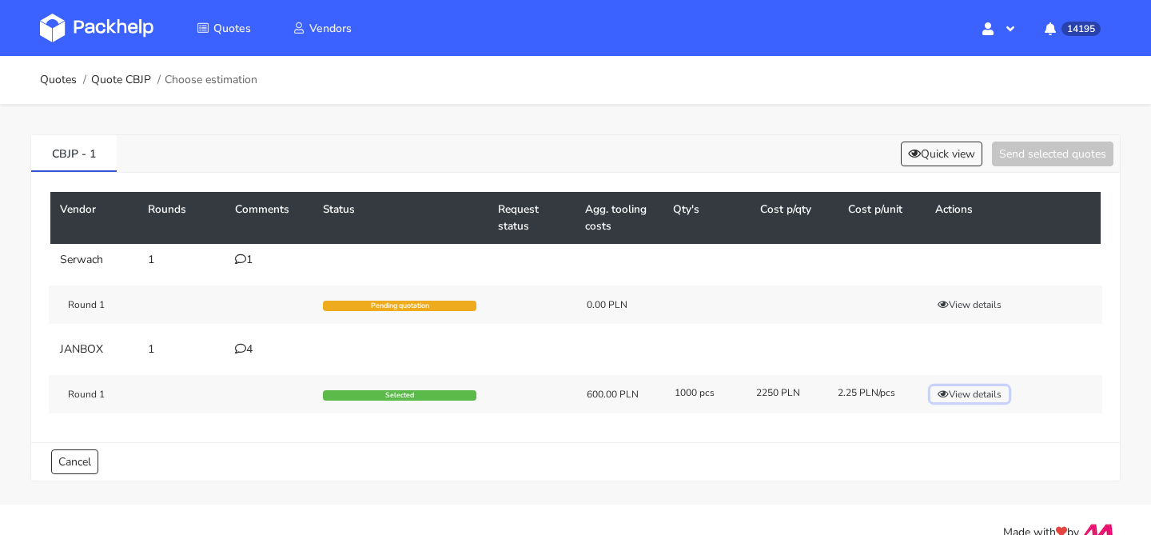
click at [947, 391] on icon "button" at bounding box center [943, 394] width 11 height 10
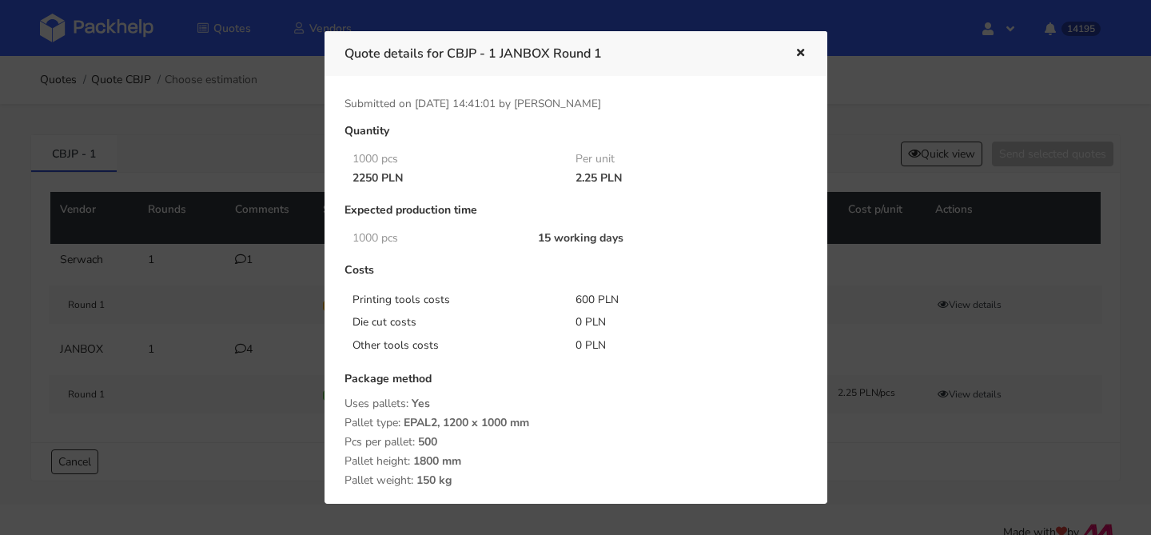
click at [94, 218] on div at bounding box center [575, 267] width 1151 height 535
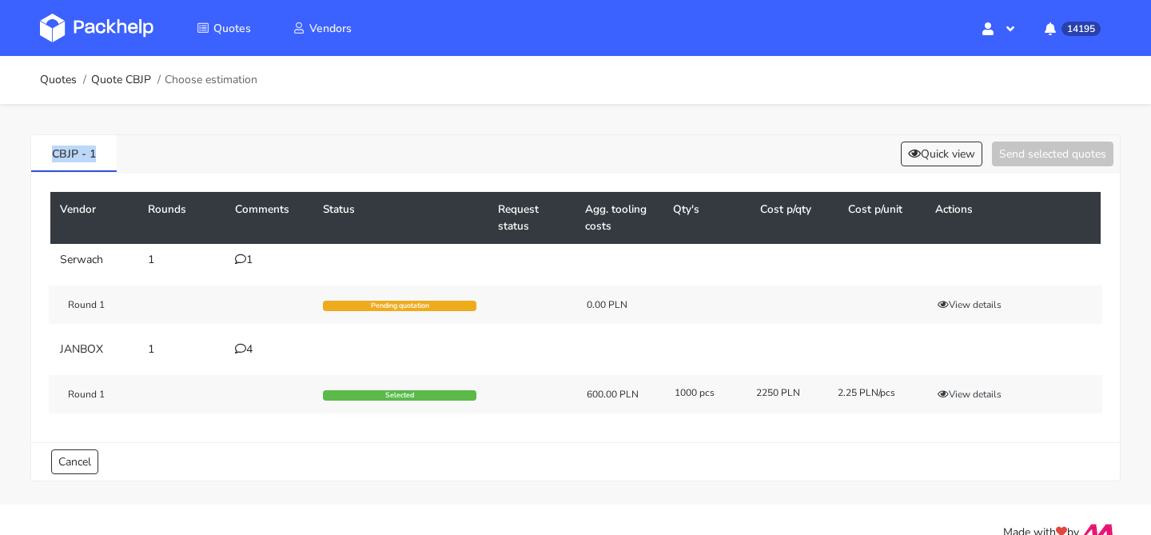
drag, startPoint x: 115, startPoint y: 157, endPoint x: 10, endPoint y: 154, distance: 105.6
click at [10, 154] on div "CBJP - 1 Quick view Send selected quotes Vendor Rounds Comments Status Request …" at bounding box center [575, 304] width 1151 height 401
copy link "CBJP - 1"
click at [981, 393] on button "View details" at bounding box center [970, 394] width 78 height 16
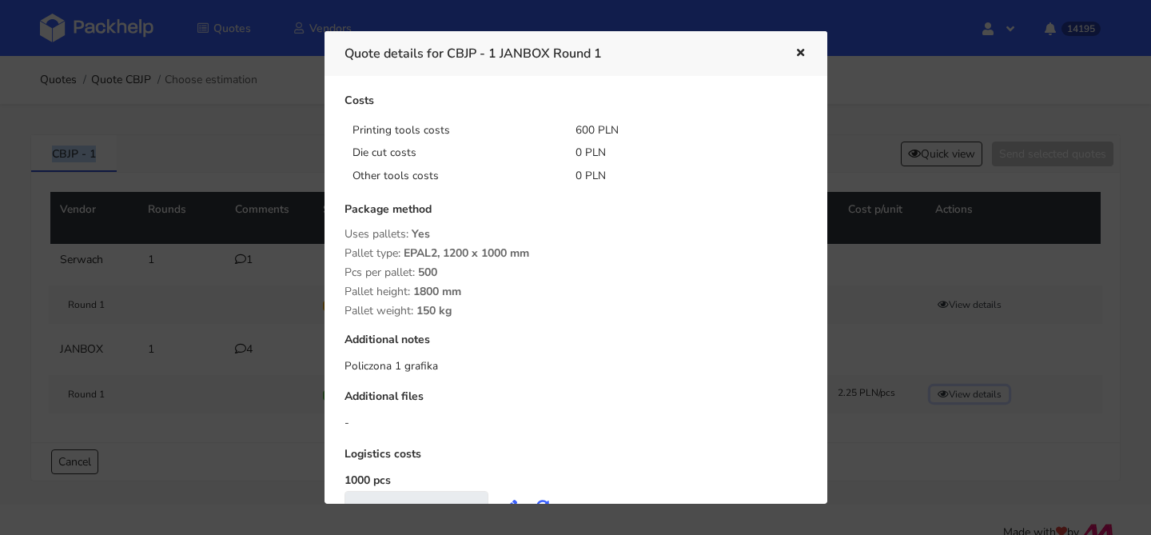
scroll to position [171, 0]
click at [809, 55] on div "Quote details for CBJP - 1 JANBOX Round 1" at bounding box center [576, 53] width 503 height 44
click at [795, 52] on icon "button" at bounding box center [801, 53] width 14 height 11
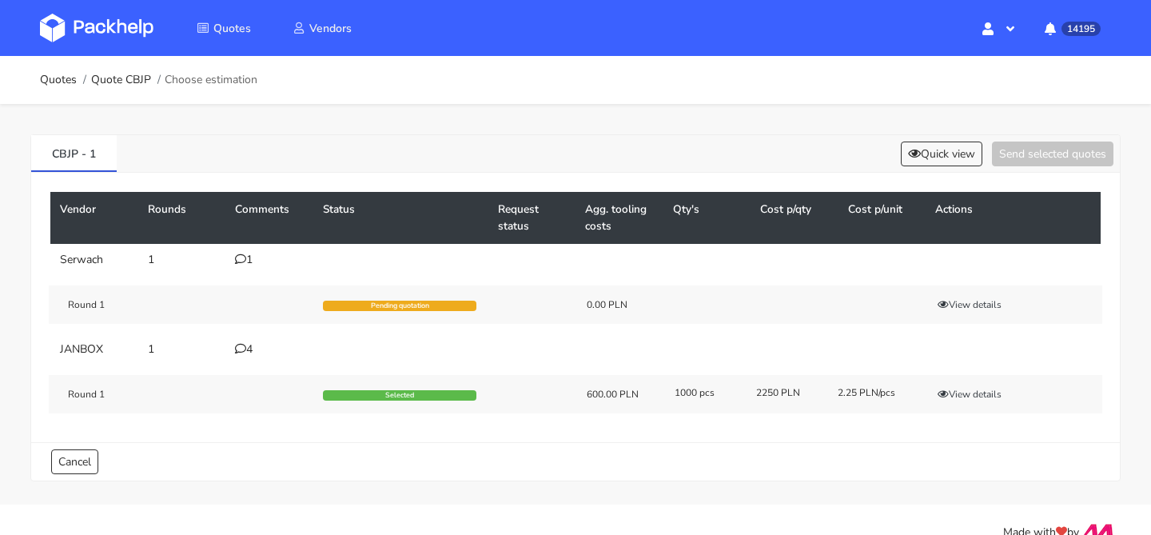
click at [241, 355] on div "4" at bounding box center [269, 349] width 69 height 13
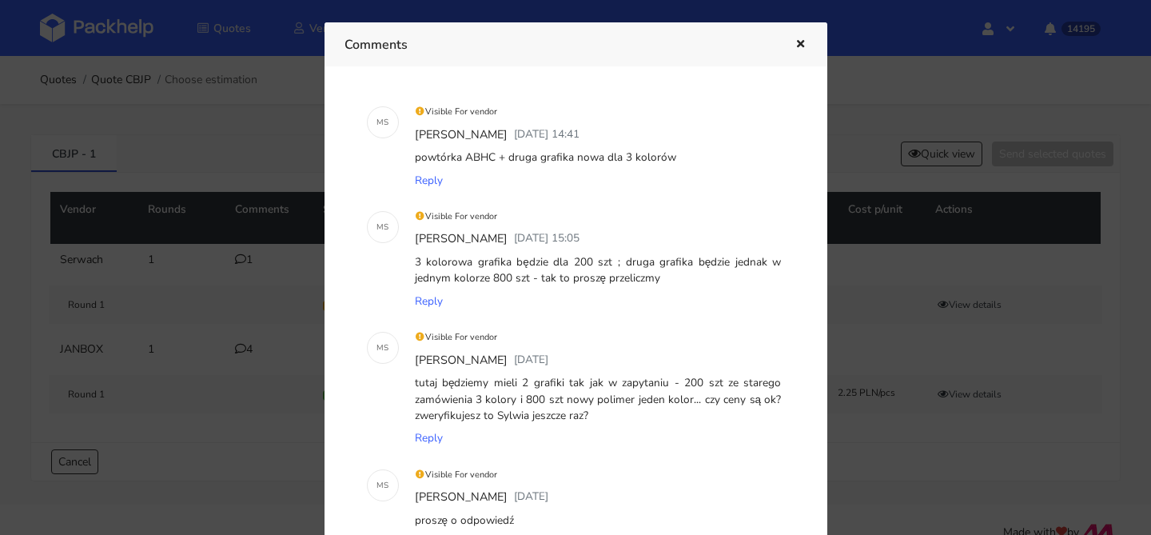
scroll to position [0, 0]
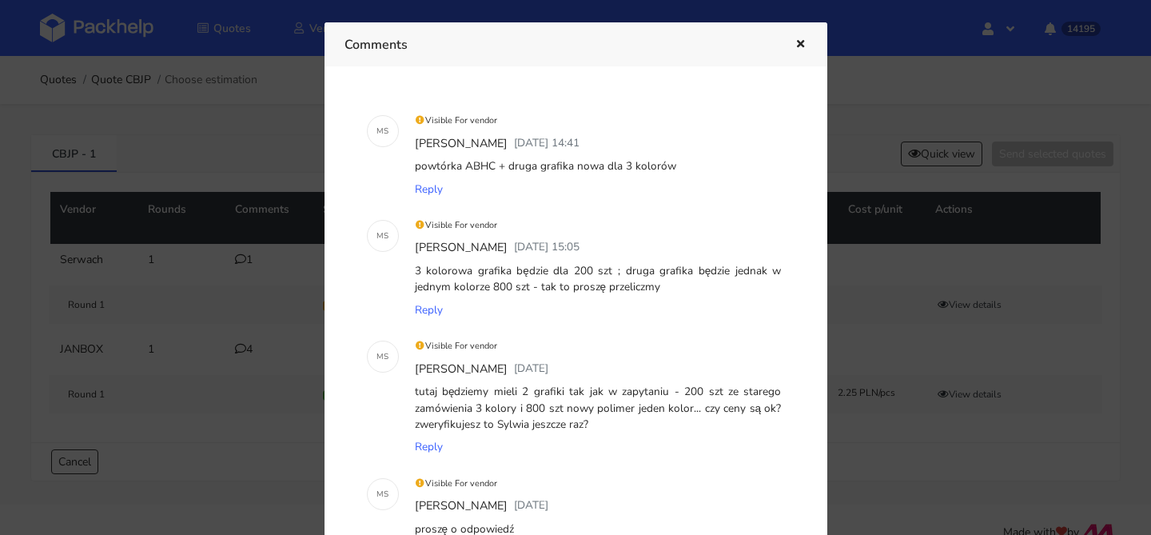
click at [170, 249] on div at bounding box center [575, 267] width 1151 height 535
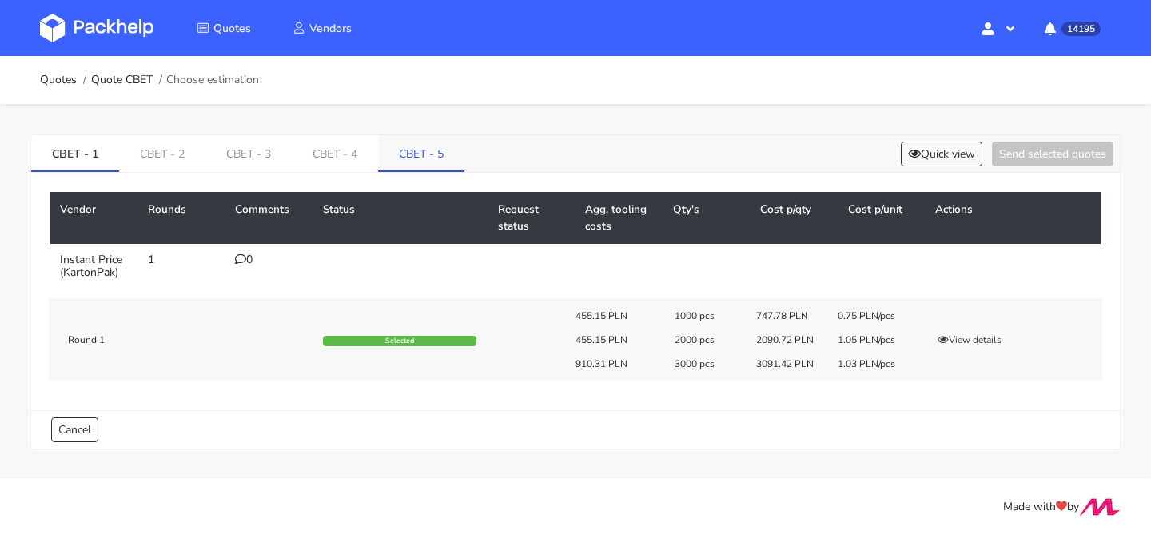
click at [425, 142] on link "CBET - 5" at bounding box center [421, 152] width 86 height 35
click at [417, 147] on link "CBET - 5" at bounding box center [421, 152] width 86 height 35
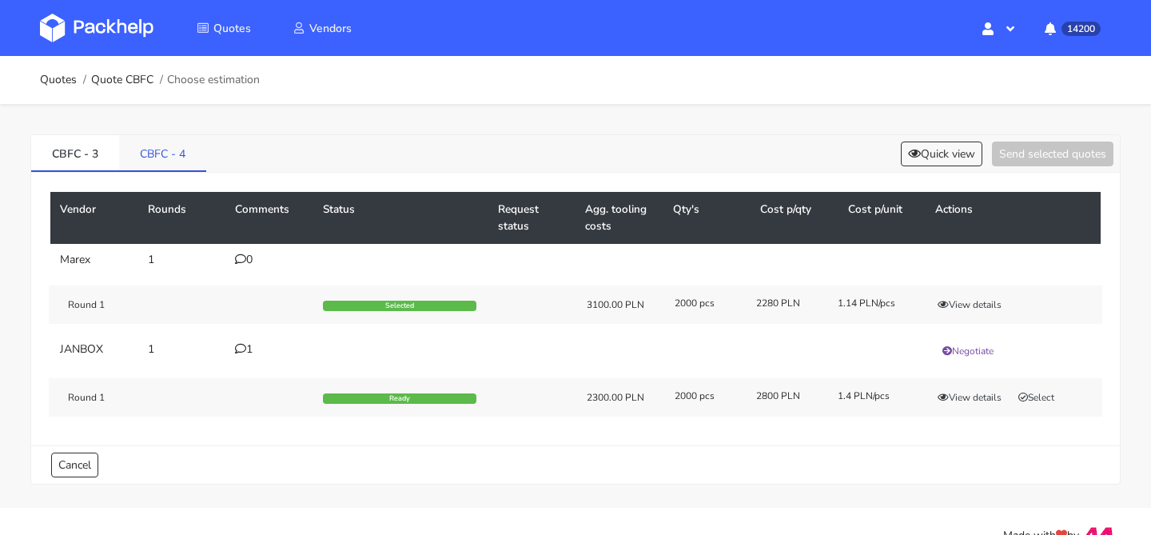
click at [180, 161] on link "CBFC - 4" at bounding box center [162, 152] width 87 height 35
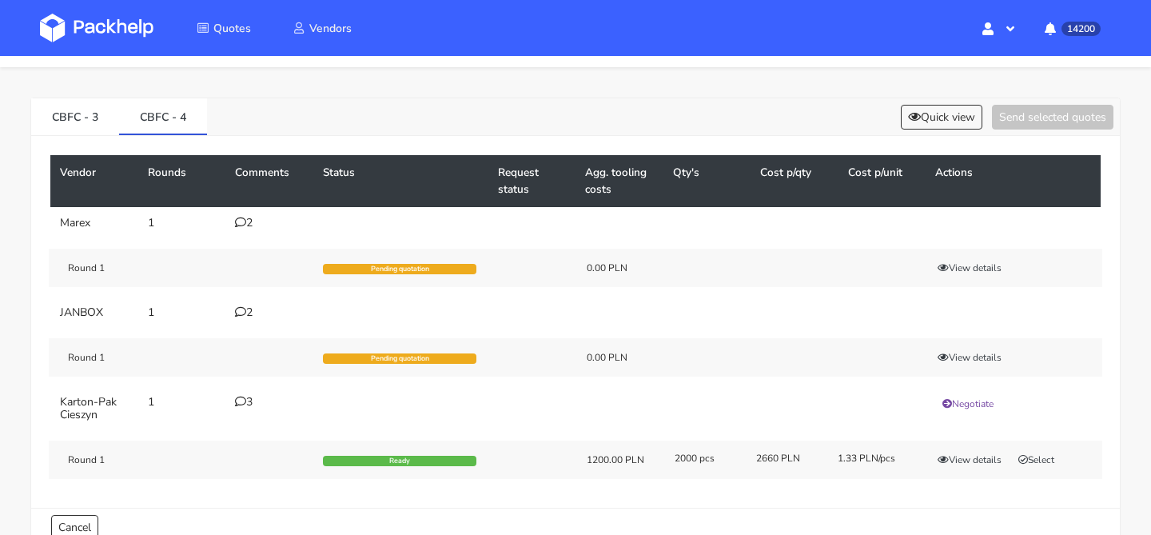
scroll to position [50, 0]
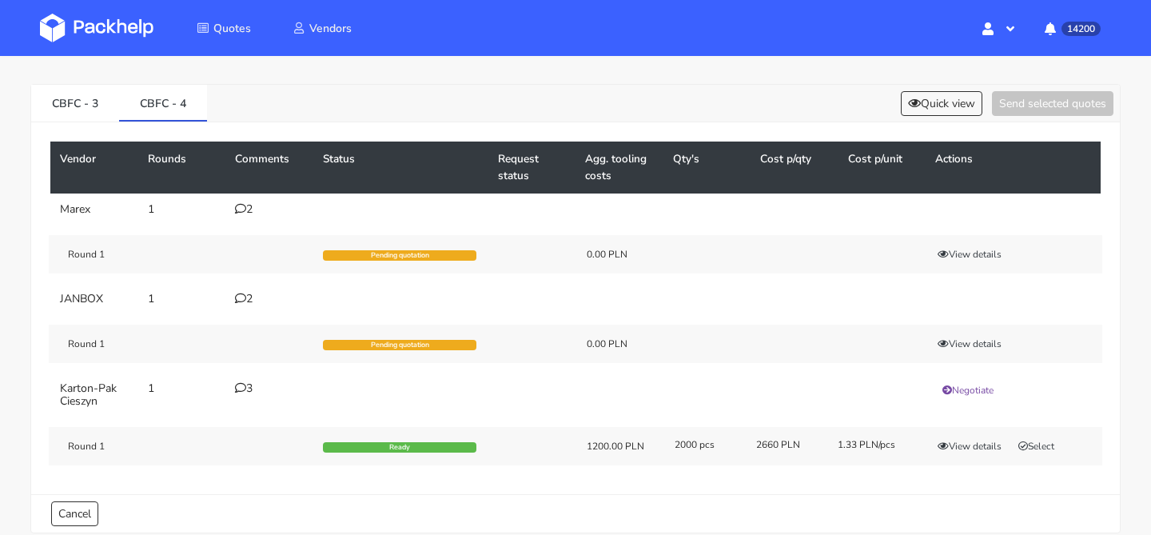
click at [253, 388] on div "3" at bounding box center [269, 388] width 69 height 13
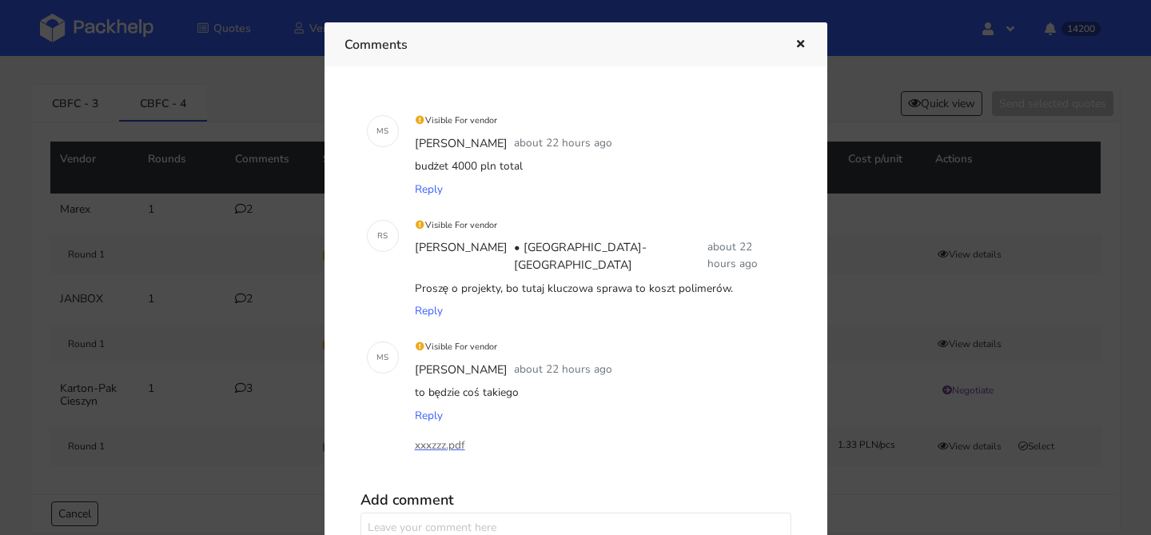
click at [794, 49] on icon "button" at bounding box center [801, 44] width 14 height 11
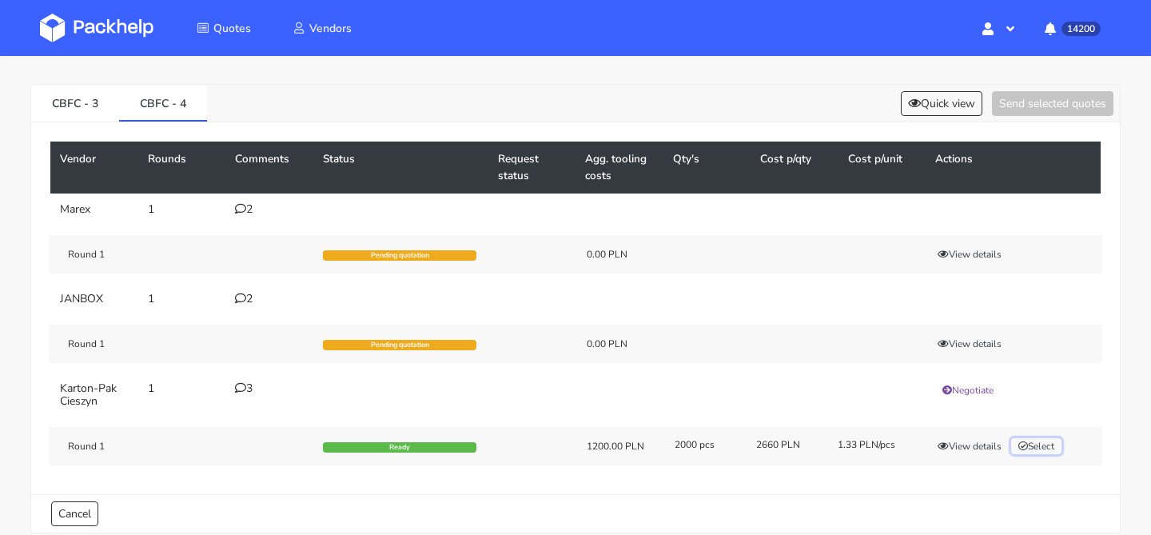
click at [1039, 448] on button "Select" at bounding box center [1036, 446] width 50 height 16
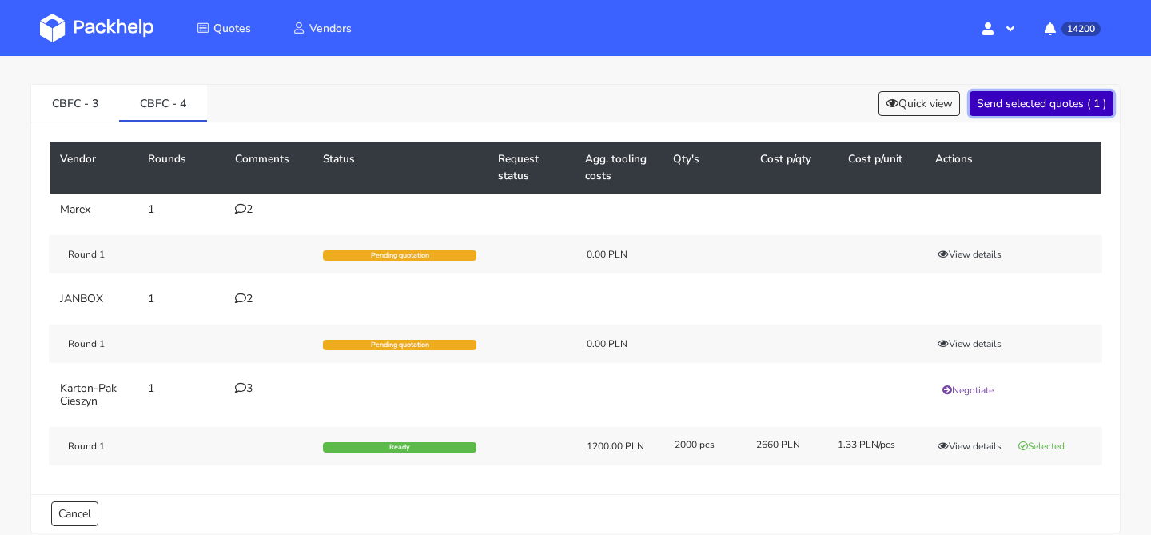
click at [1044, 110] on button "Send selected quotes ( 1 )" at bounding box center [1042, 103] width 144 height 25
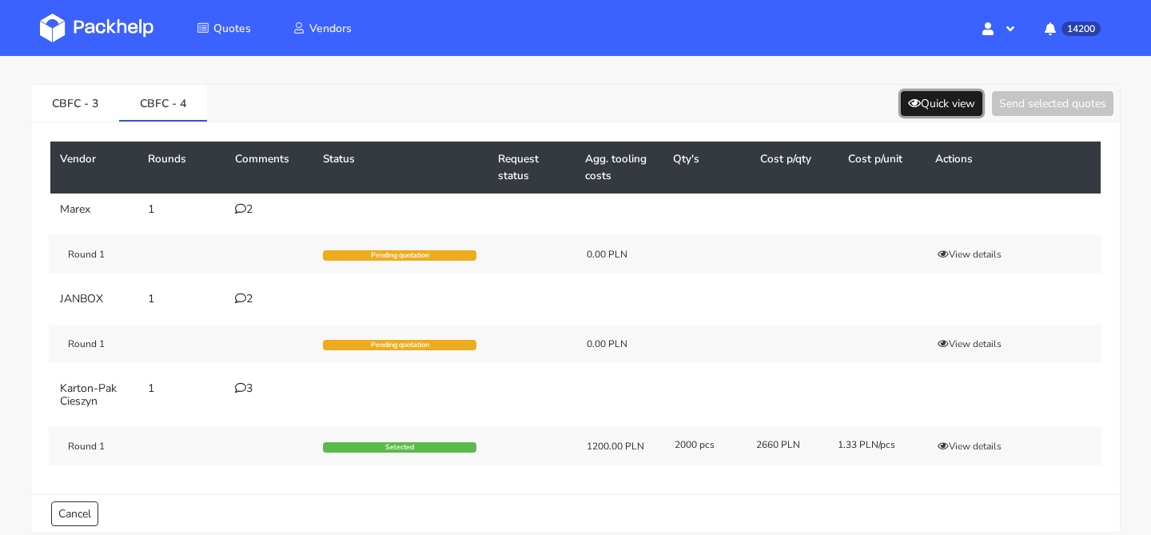
click at [930, 113] on button "Quick view" at bounding box center [942, 103] width 82 height 25
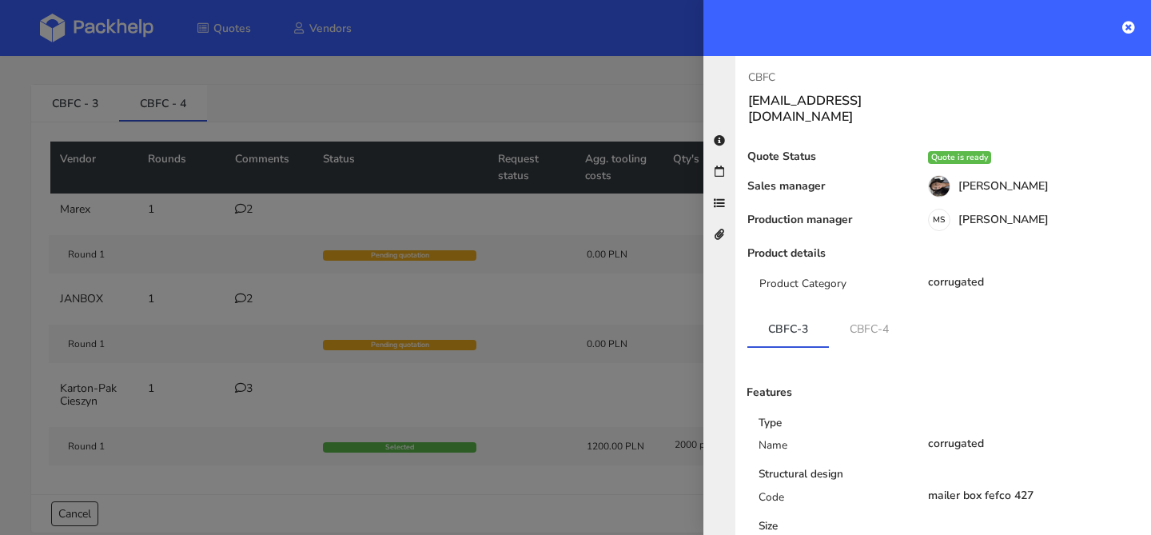
click at [566, 145] on div at bounding box center [575, 267] width 1151 height 535
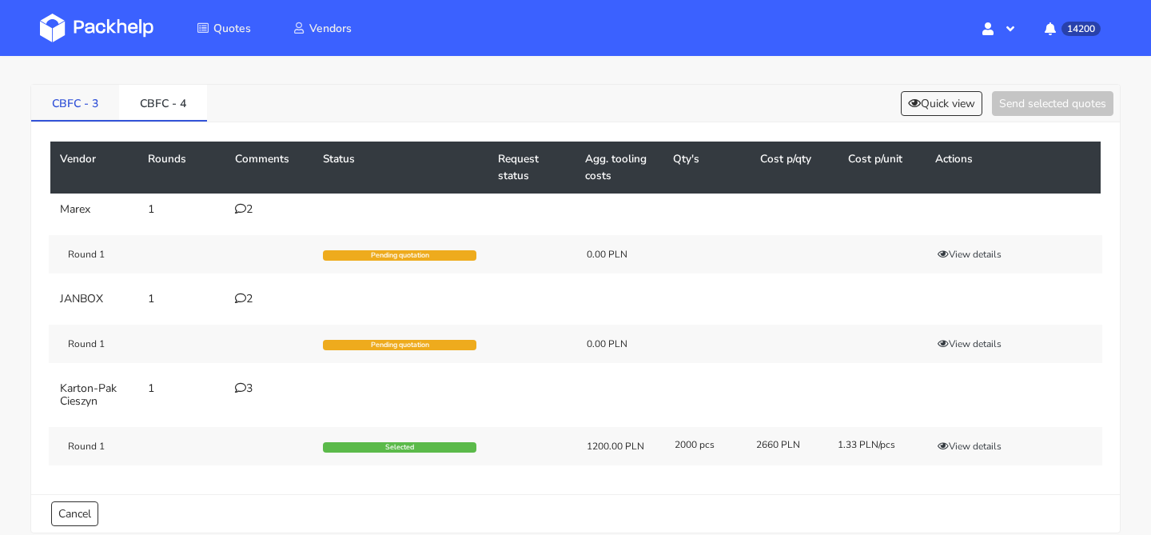
click at [82, 118] on link "CBFC - 3" at bounding box center [75, 102] width 88 height 35
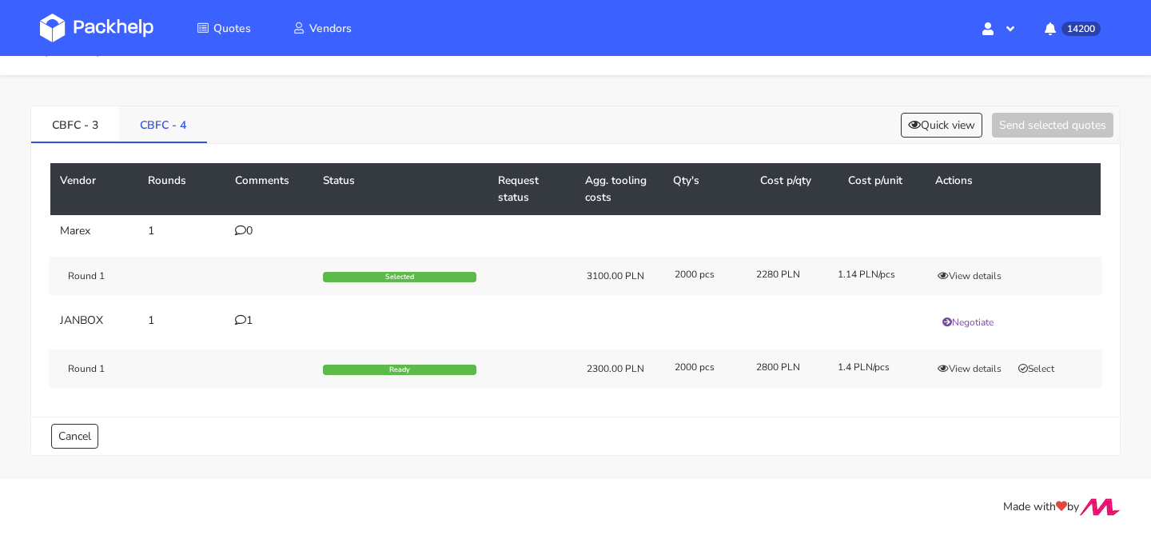
click at [152, 118] on link "CBFC - 4" at bounding box center [163, 123] width 88 height 35
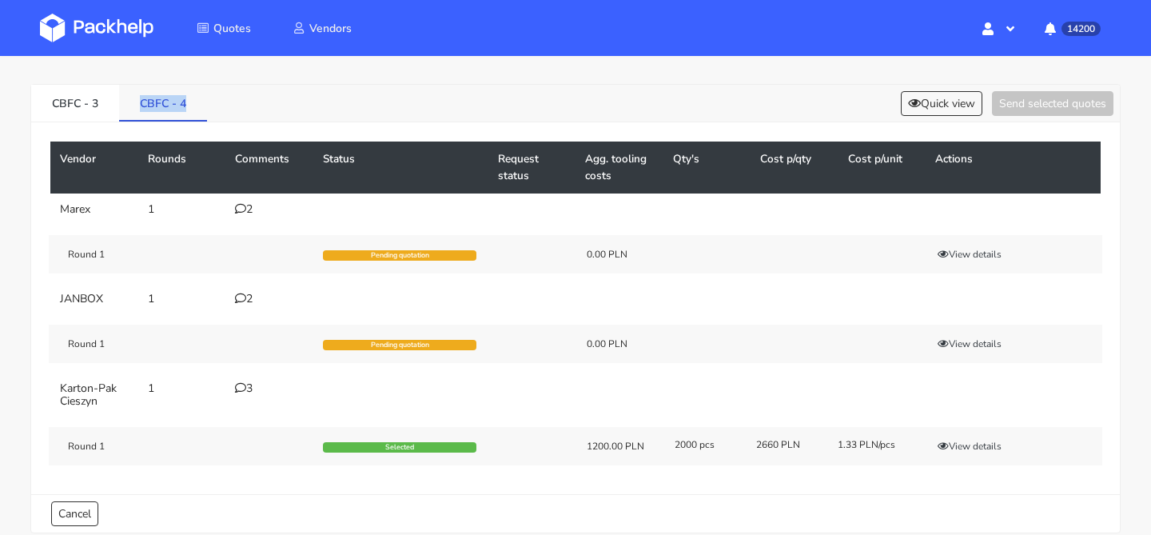
drag, startPoint x: 202, startPoint y: 102, endPoint x: 138, endPoint y: 106, distance: 64.8
click at [138, 106] on link "CBFC - 4" at bounding box center [163, 102] width 88 height 35
copy link "CBFC - 4"
click at [952, 110] on button "Quick view" at bounding box center [942, 103] width 82 height 25
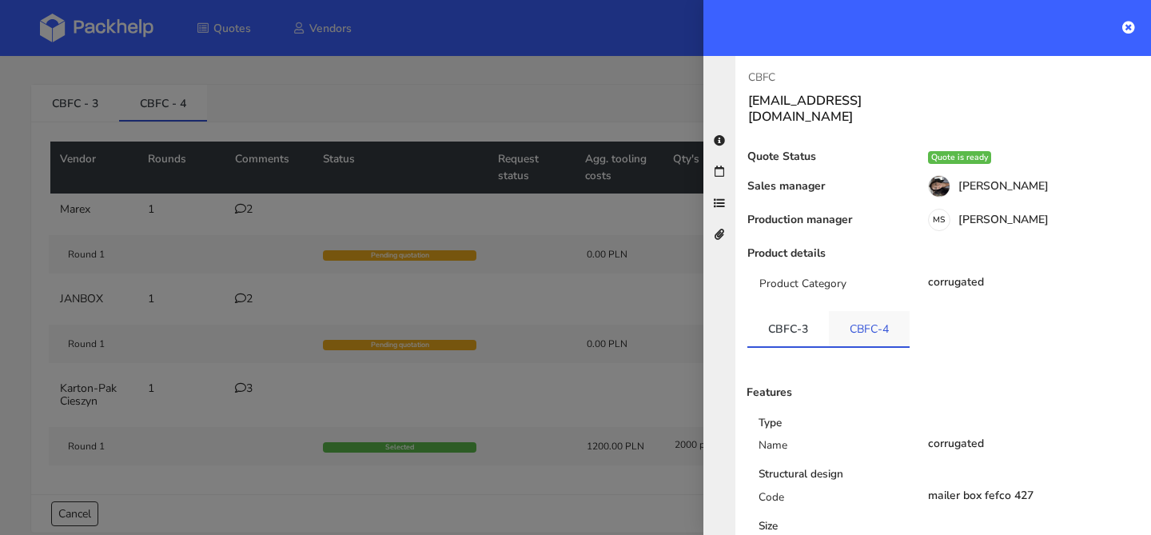
click at [883, 311] on link "CBFC-4" at bounding box center [869, 328] width 81 height 35
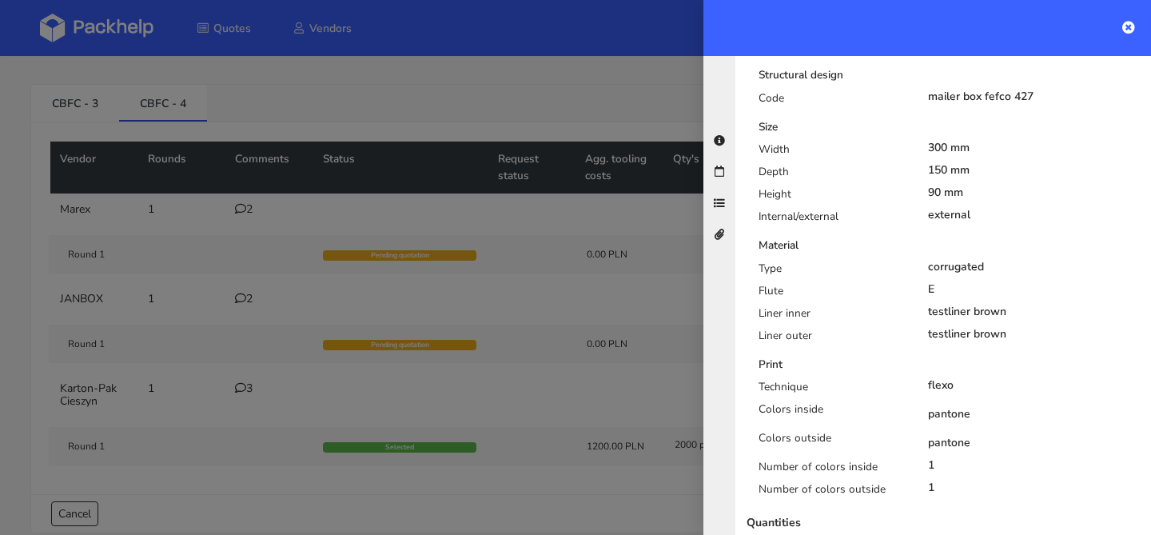
scroll to position [505, 0]
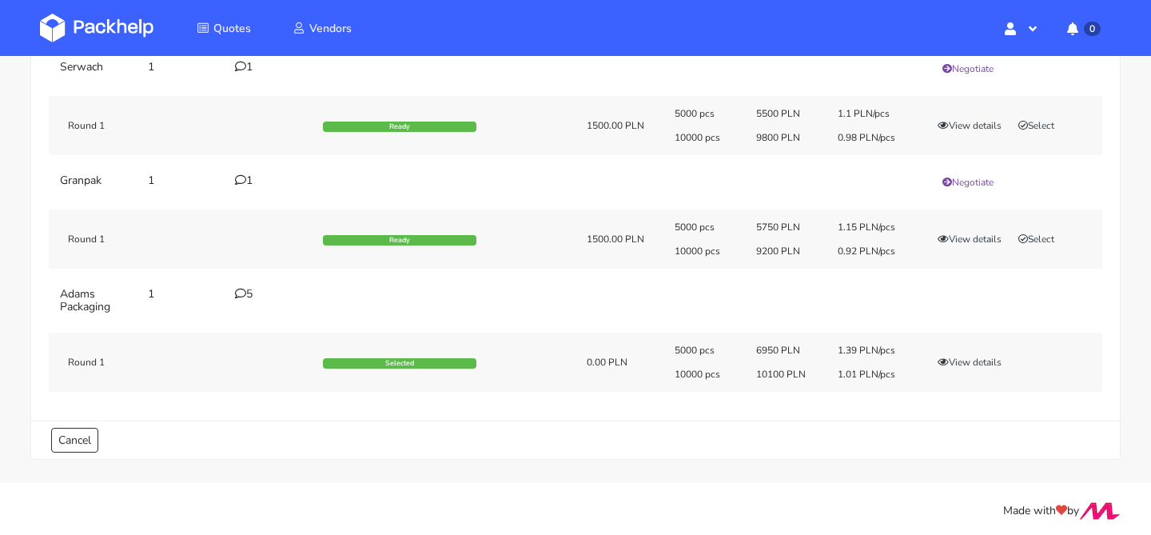
scroll to position [197, 0]
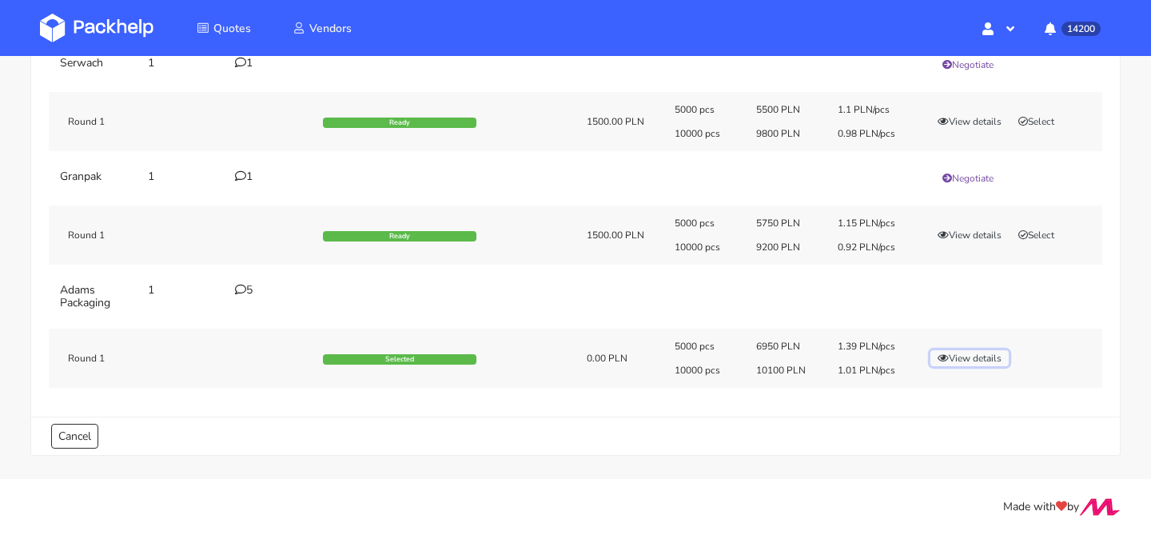
click at [955, 359] on button "View details" at bounding box center [970, 358] width 78 height 16
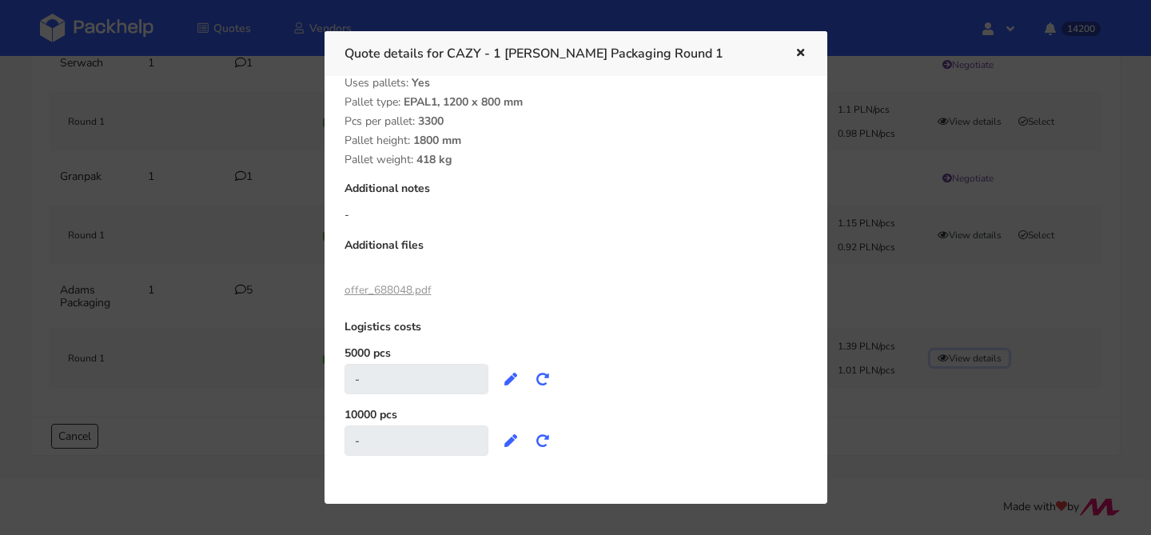
scroll to position [379, 0]
click at [799, 55] on icon "button" at bounding box center [801, 53] width 14 height 11
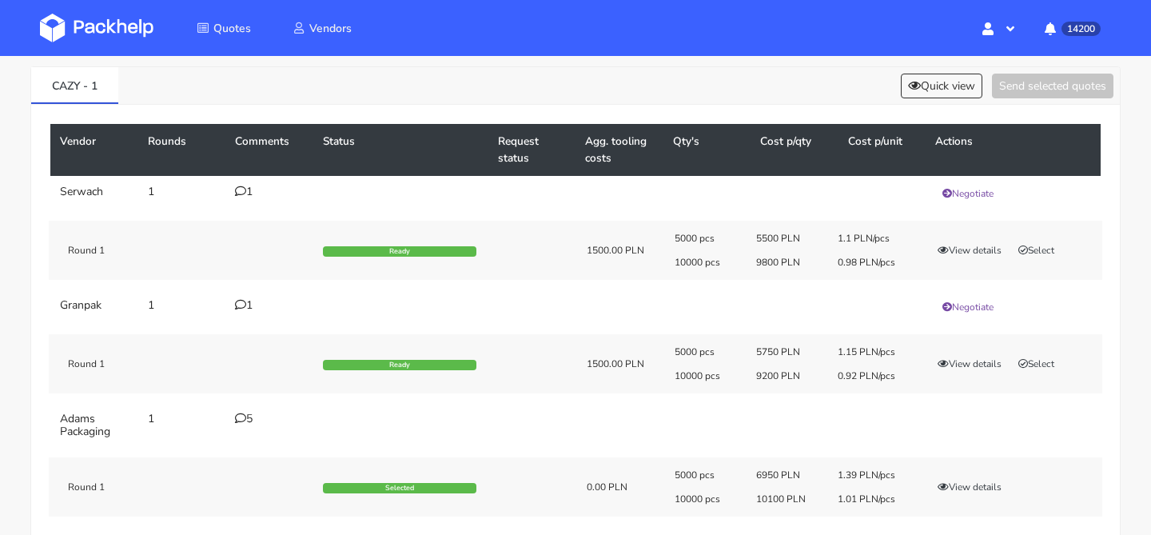
scroll to position [0, 0]
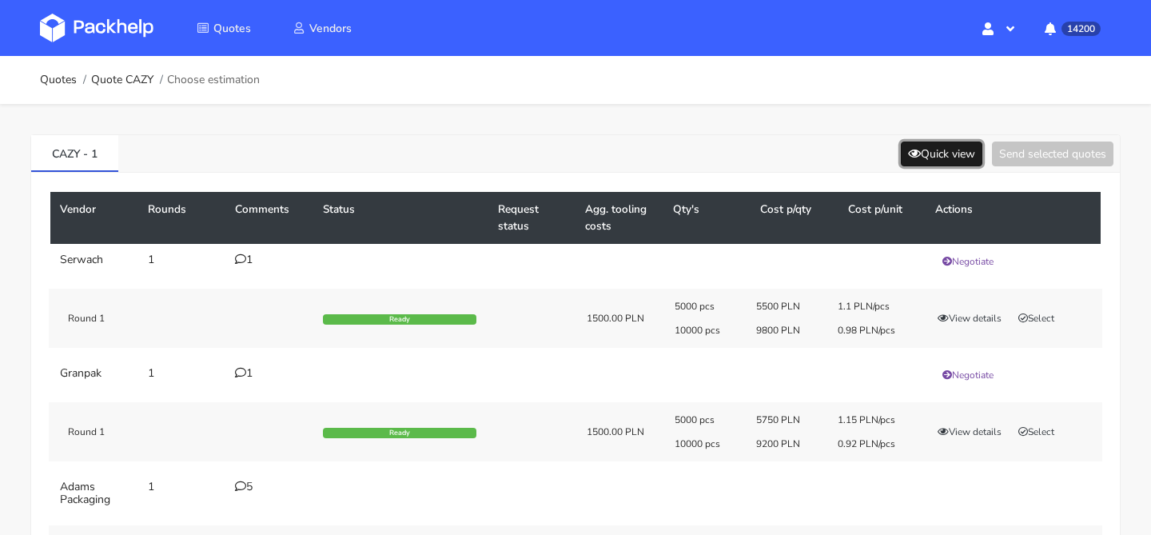
click at [939, 153] on button "Quick view" at bounding box center [942, 154] width 82 height 25
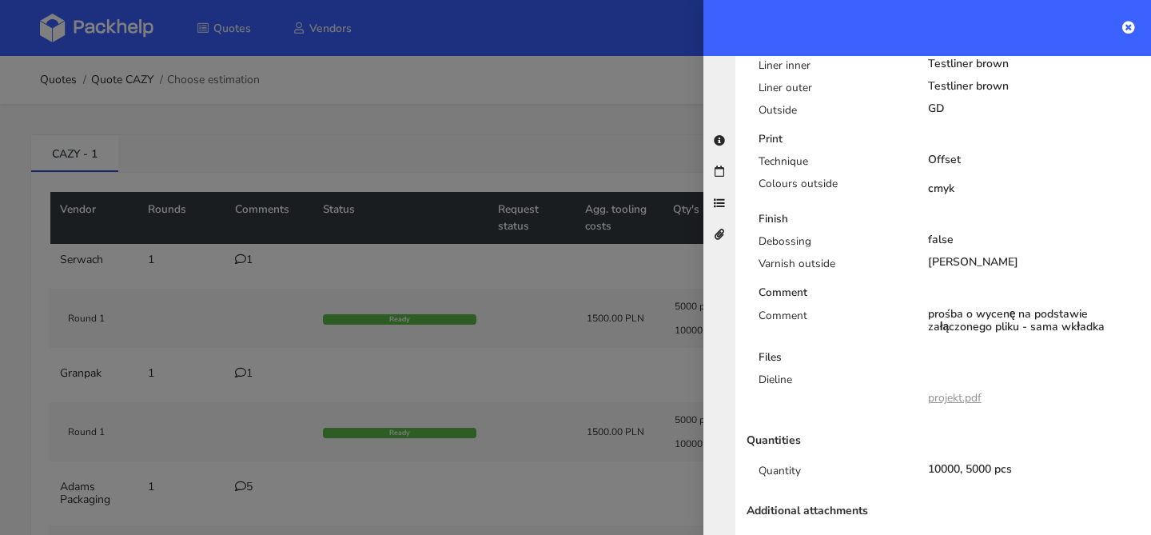
scroll to position [672, 0]
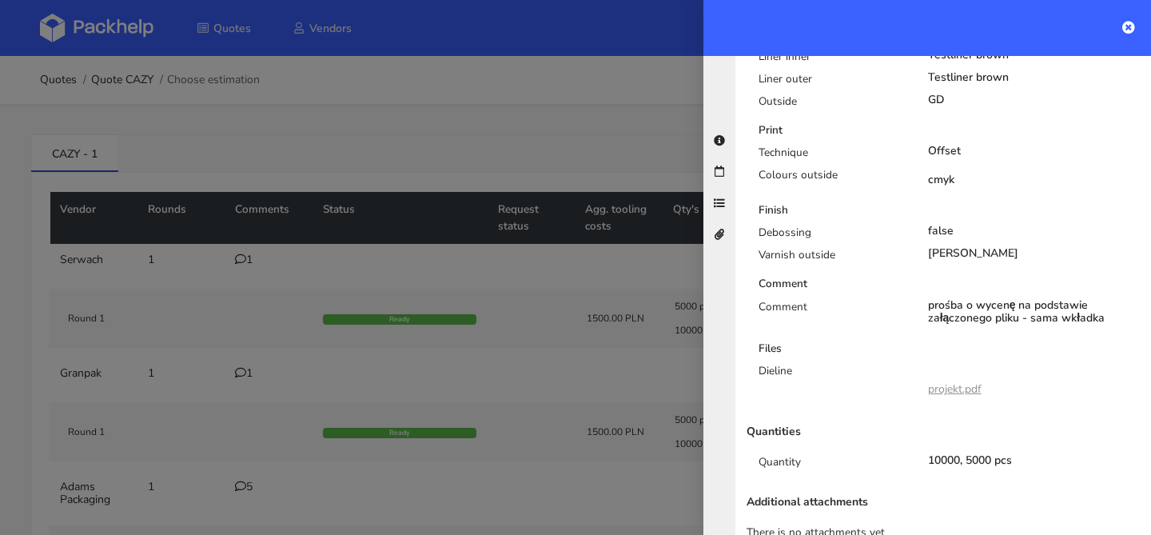
click at [615, 372] on div at bounding box center [575, 267] width 1151 height 535
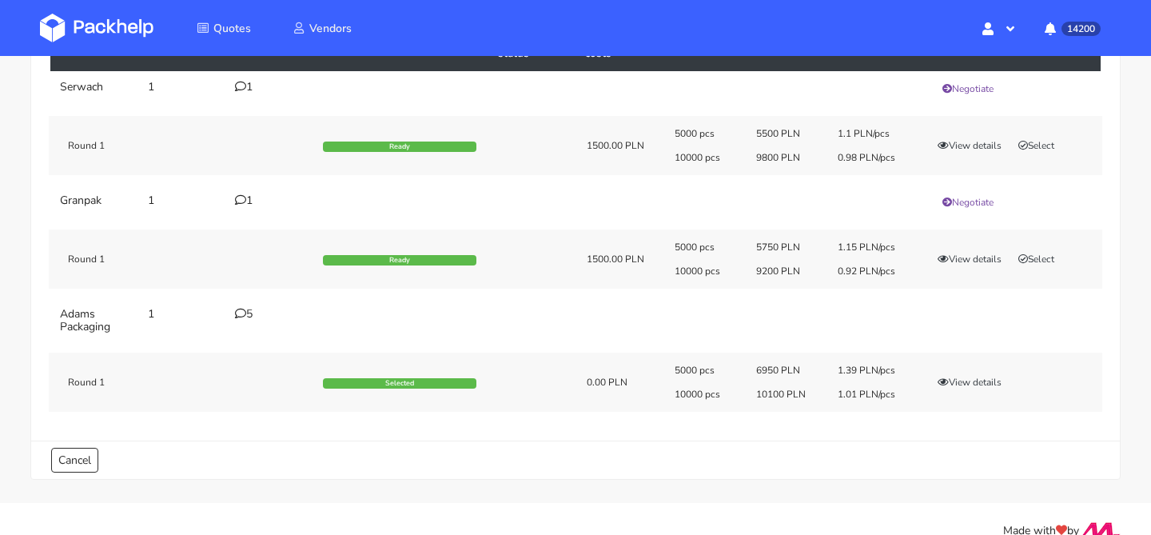
scroll to position [197, 0]
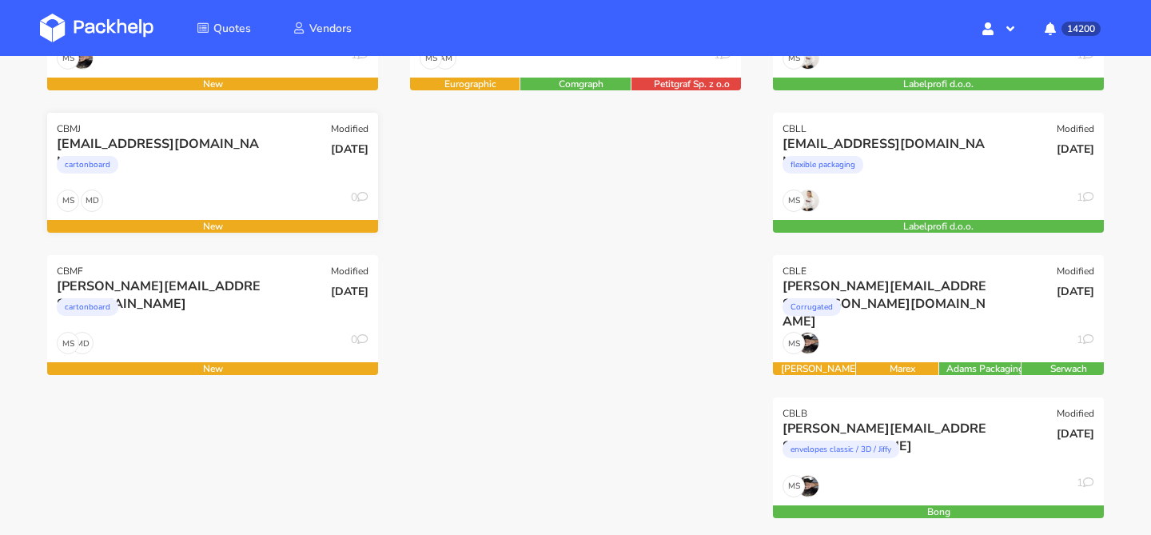
scroll to position [337, 0]
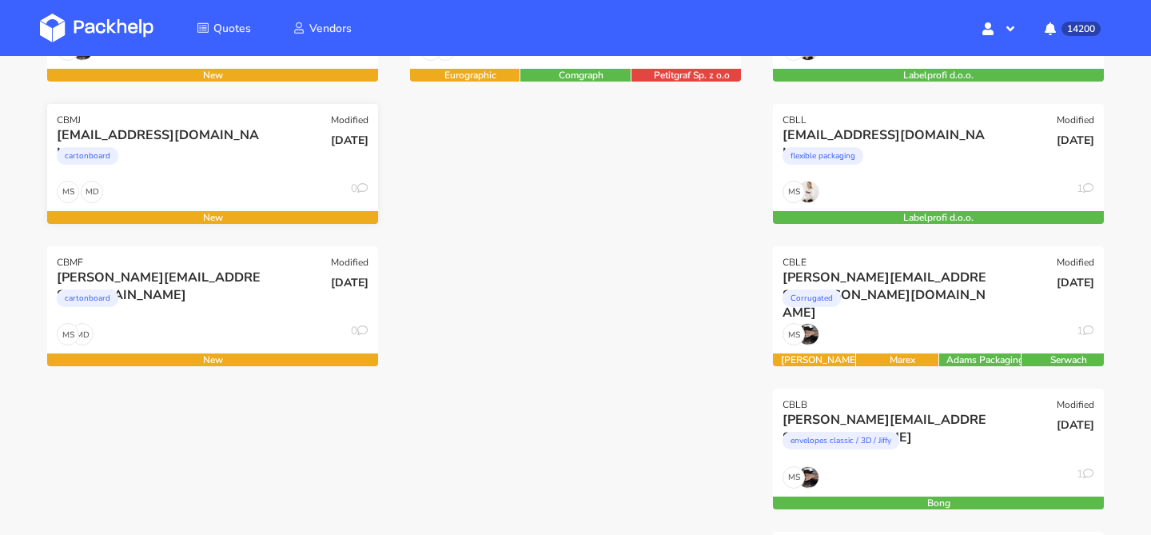
click at [242, 177] on div "[EMAIL_ADDRESS][DOMAIN_NAME] cartonboard" at bounding box center [157, 153] width 223 height 54
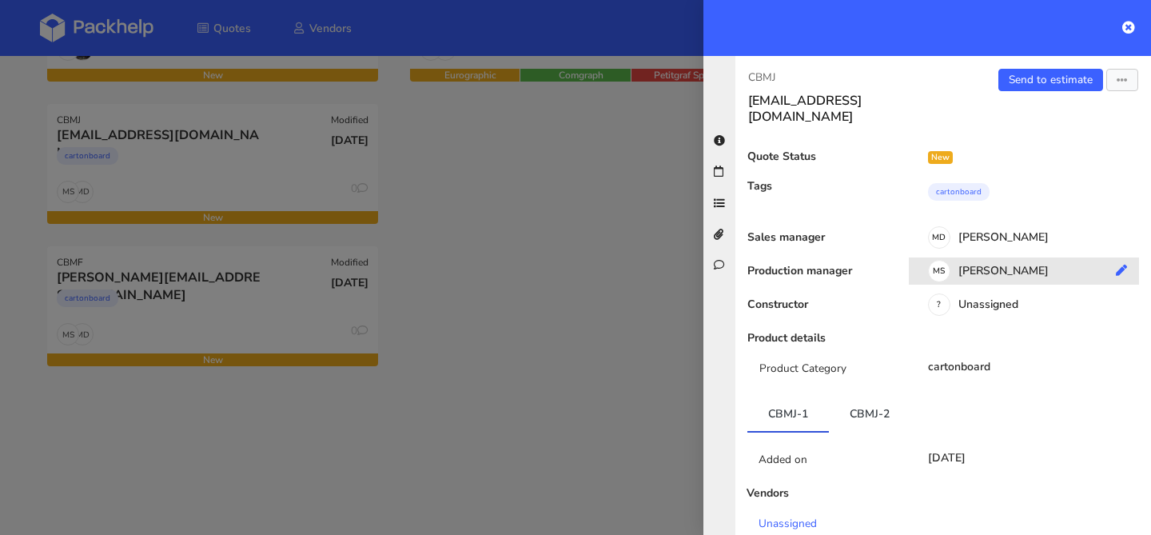
click at [959, 265] on div "[PERSON_NAME]" at bounding box center [1030, 274] width 242 height 18
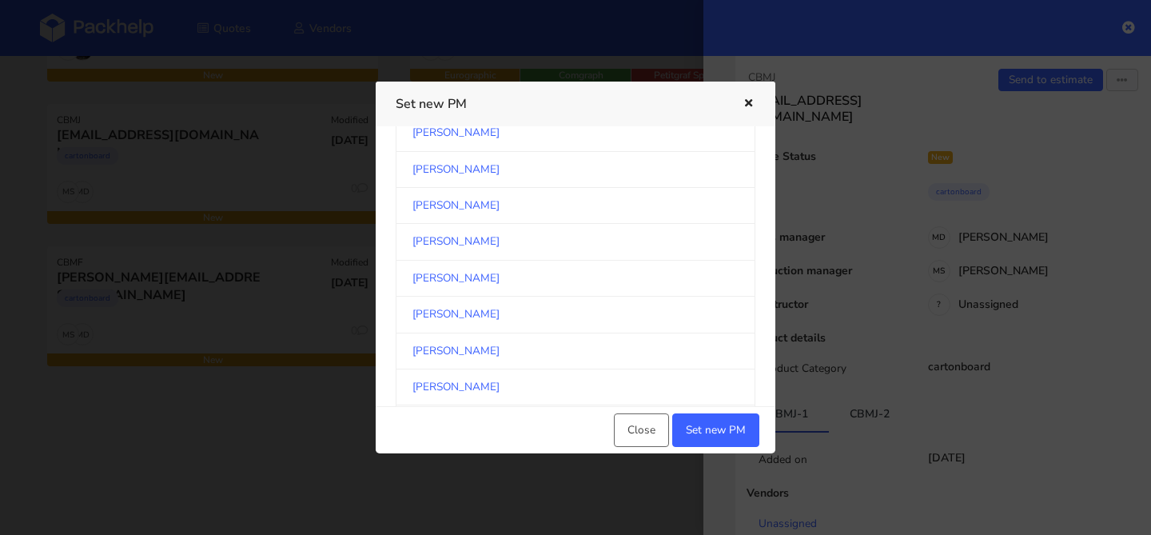
scroll to position [1468, 0]
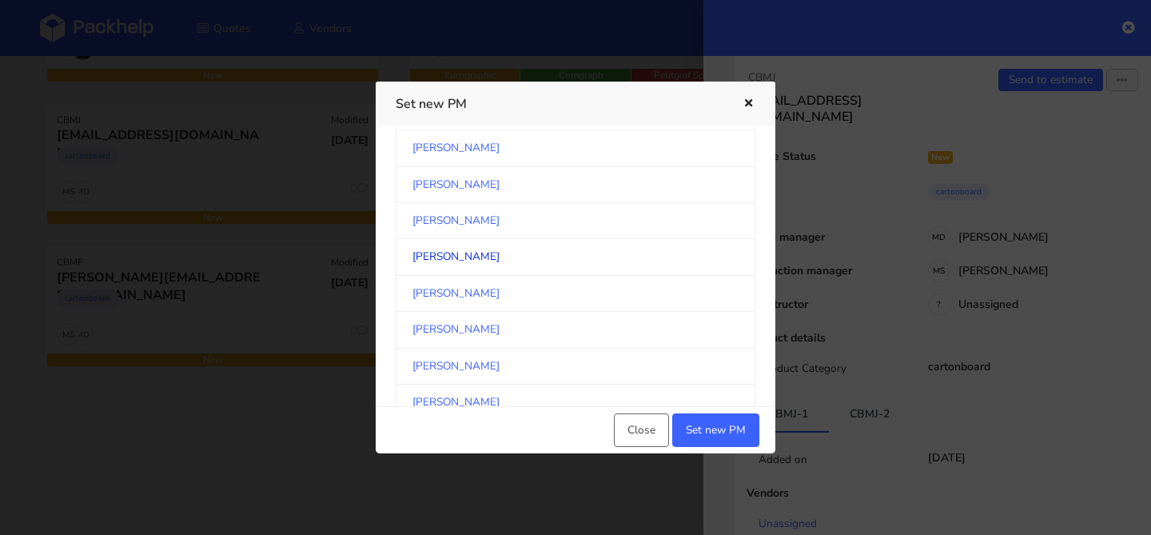
click at [494, 254] on link "[PERSON_NAME]" at bounding box center [576, 257] width 360 height 36
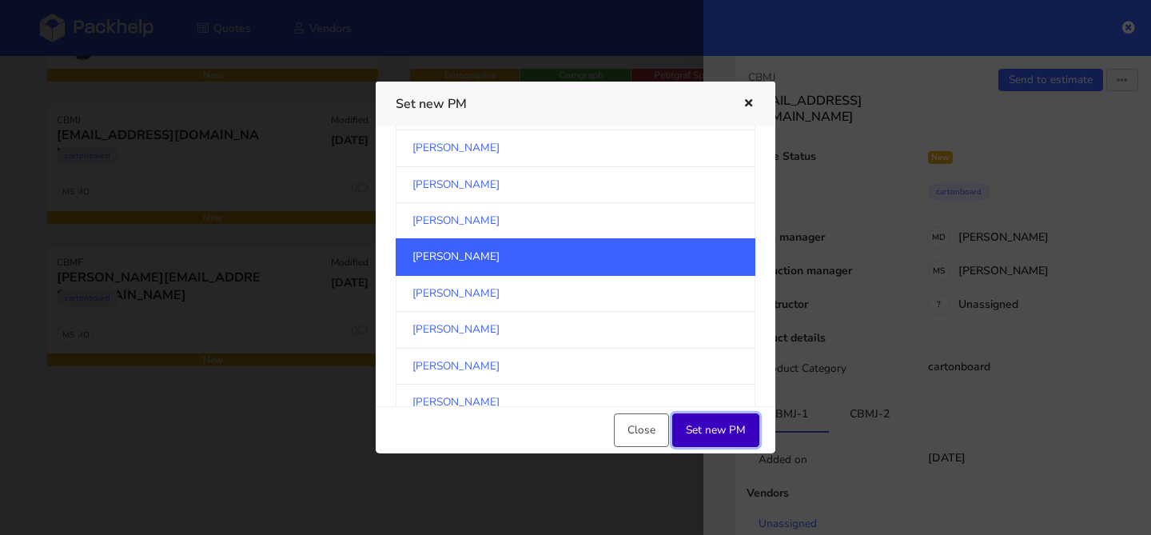
click at [738, 429] on button "Set new PM" at bounding box center [715, 430] width 87 height 34
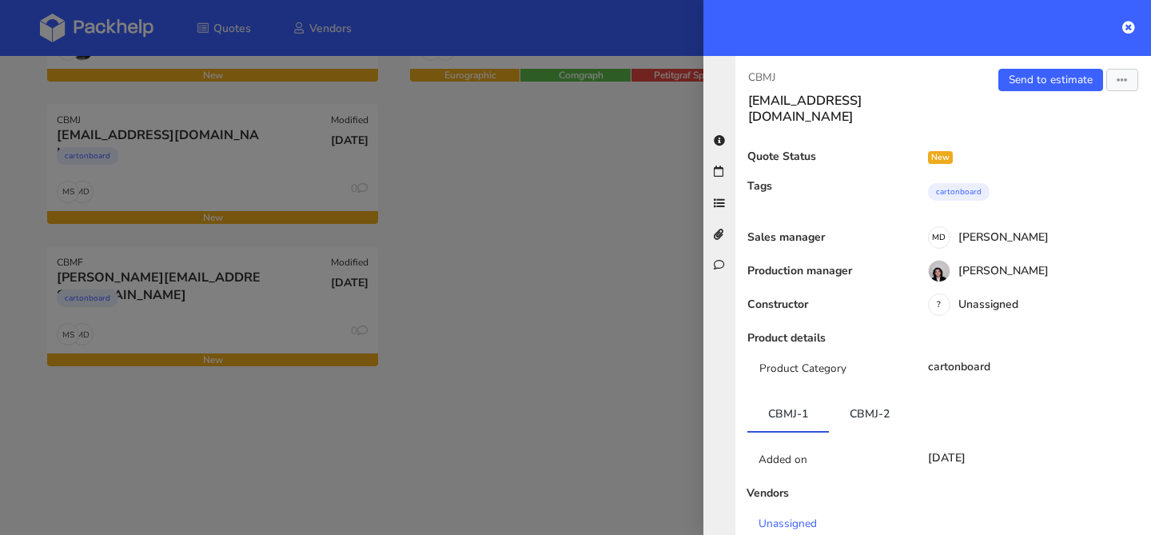
click at [289, 305] on div at bounding box center [575, 267] width 1151 height 535
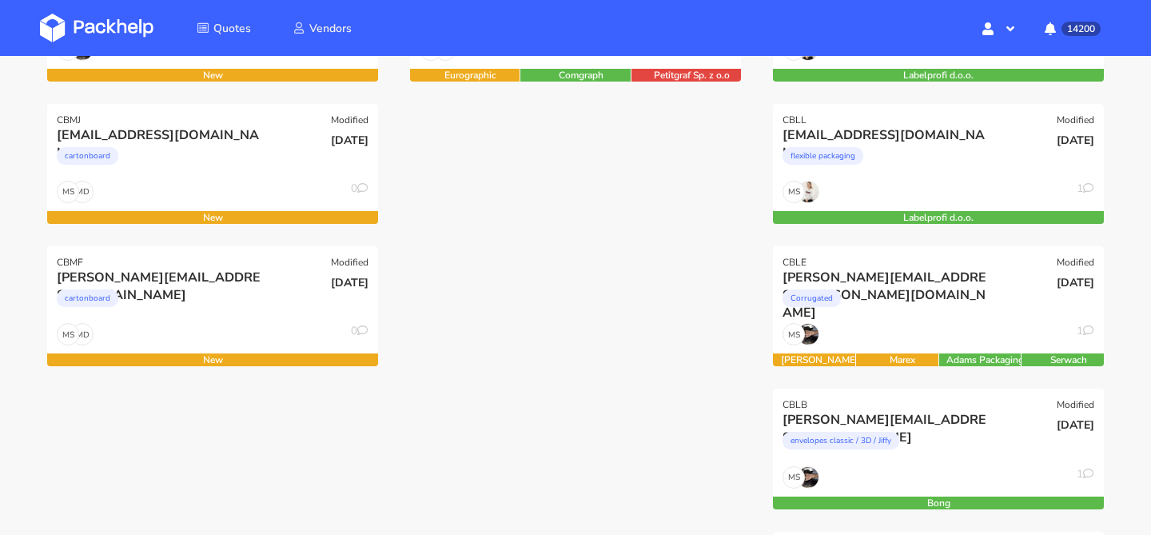
click at [289, 305] on div "[DATE]" at bounding box center [324, 296] width 111 height 54
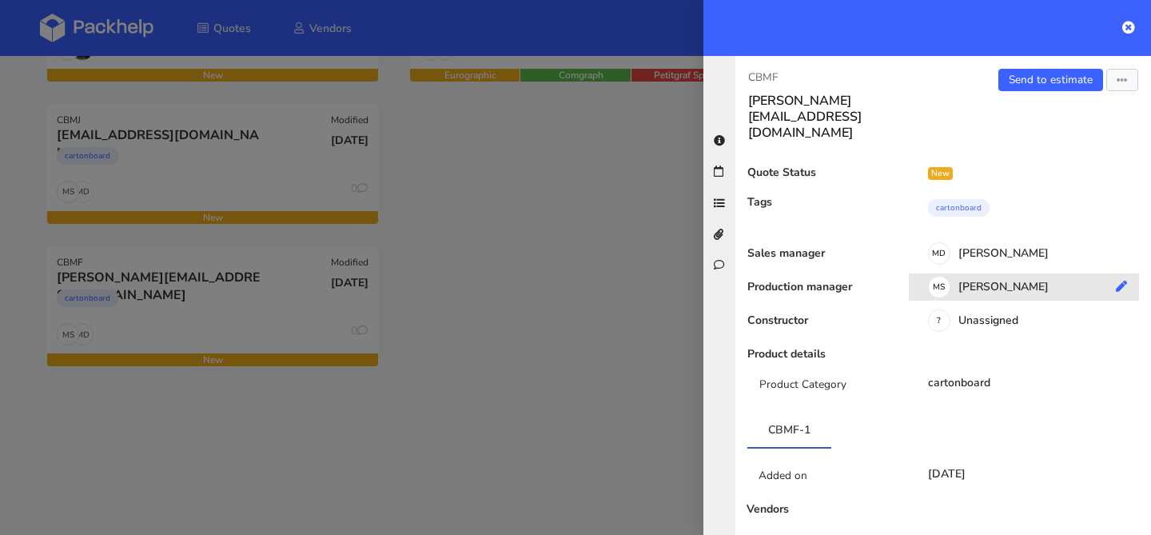
click at [975, 281] on div "[PERSON_NAME]" at bounding box center [1030, 290] width 242 height 18
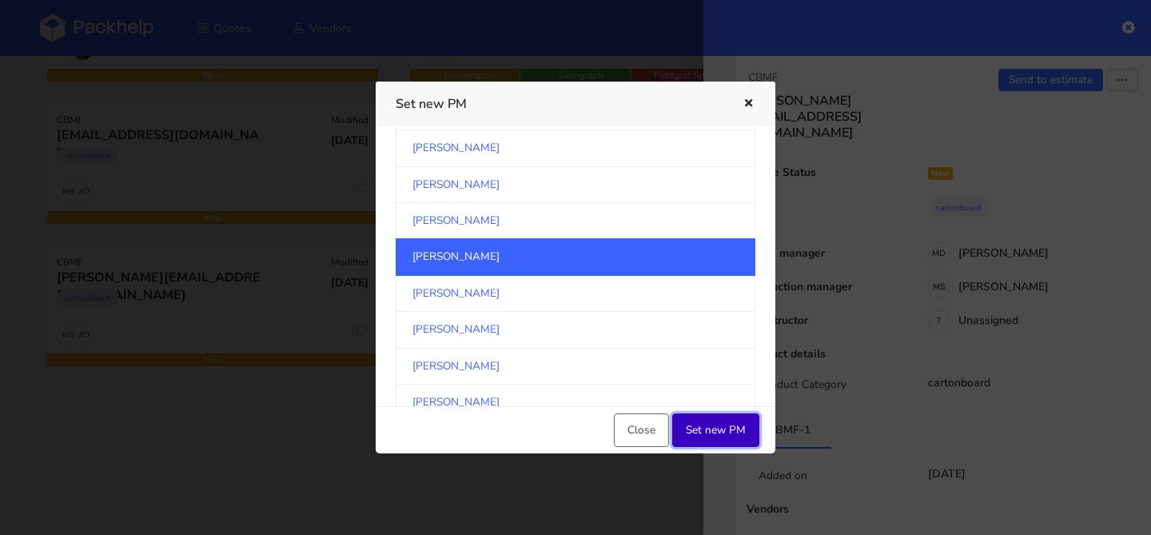
click at [700, 419] on button "Set new PM" at bounding box center [715, 430] width 87 height 34
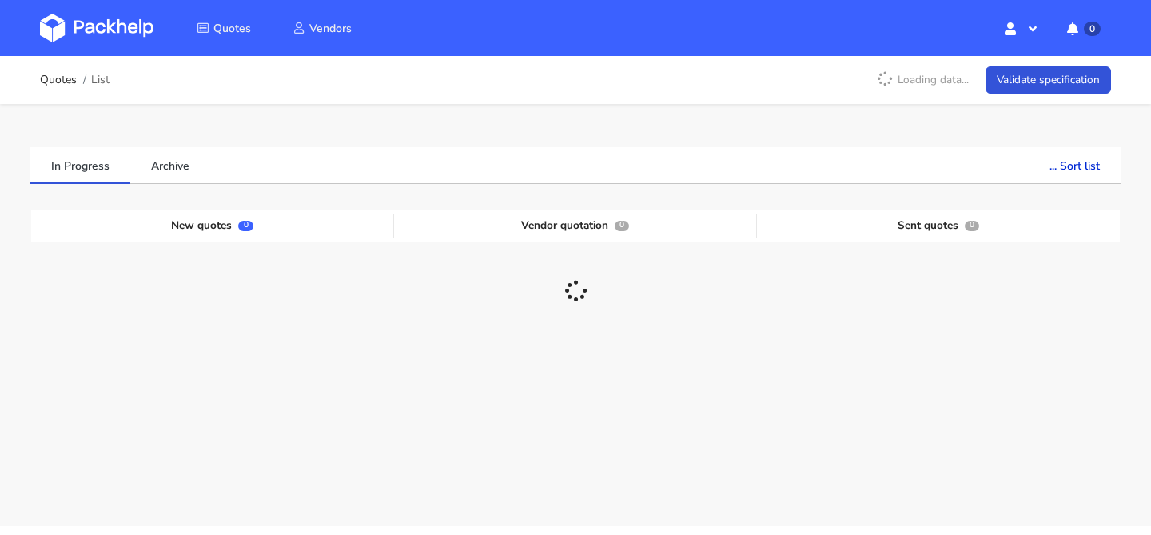
scroll to position [47, 0]
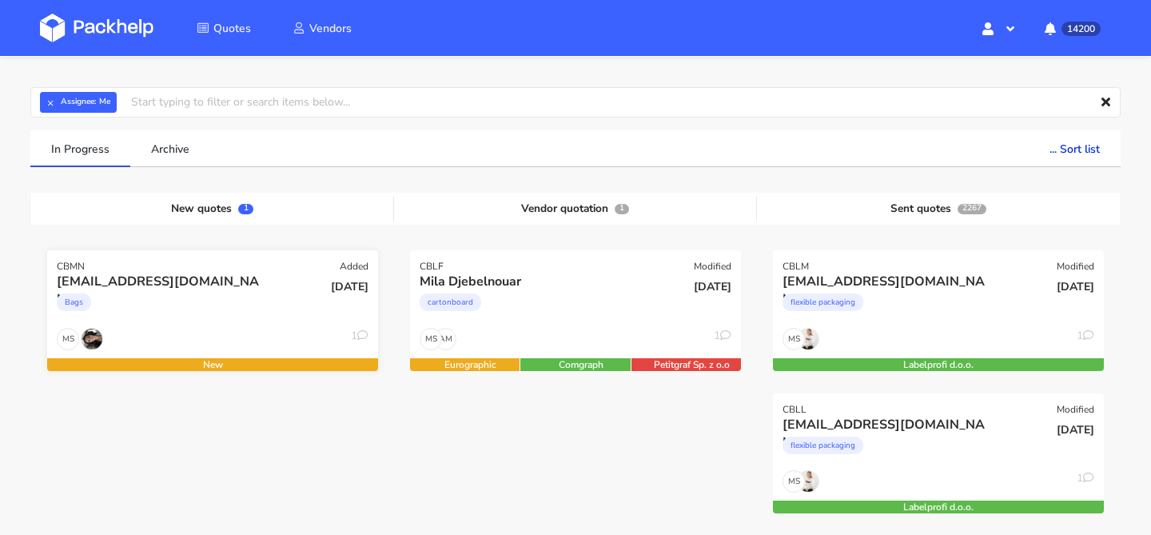
click at [260, 293] on div "Bags" at bounding box center [163, 306] width 212 height 32
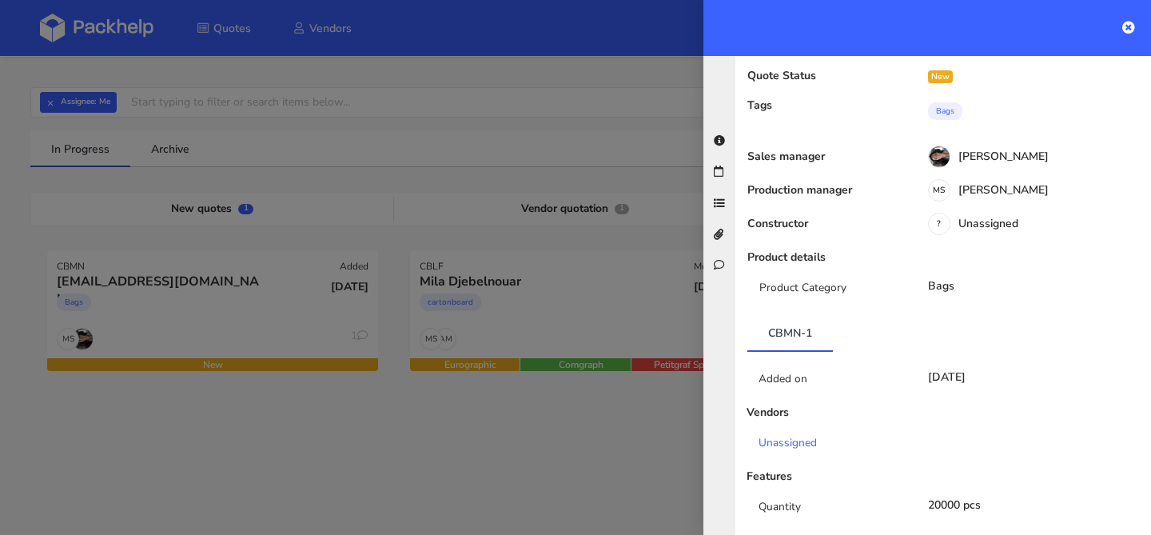
scroll to position [0, 0]
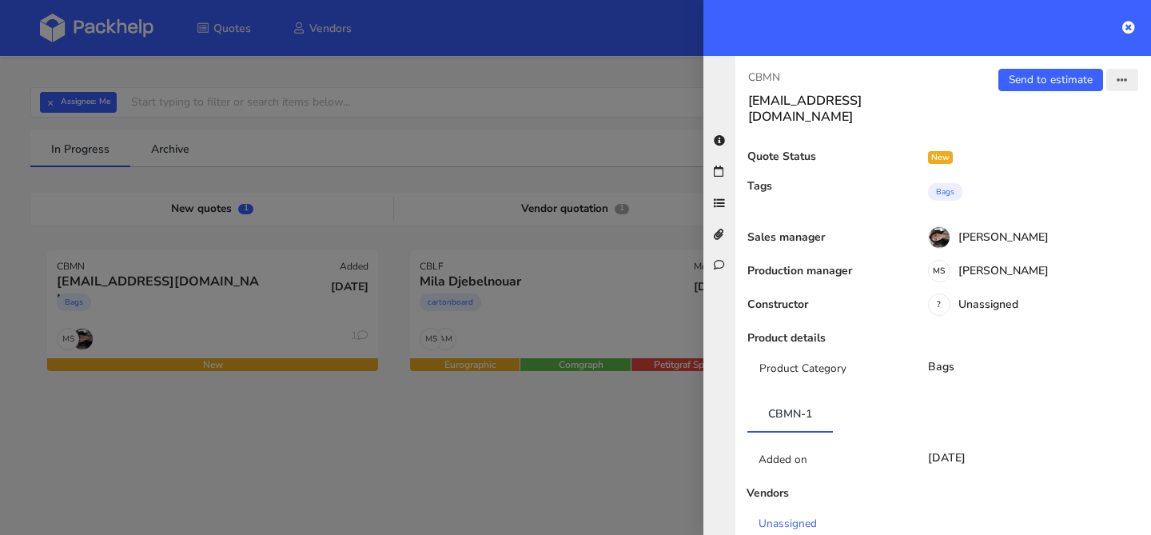
click at [1126, 79] on icon "button" at bounding box center [1122, 80] width 11 height 11
click at [1054, 137] on link "Edit quote" at bounding box center [1070, 143] width 141 height 26
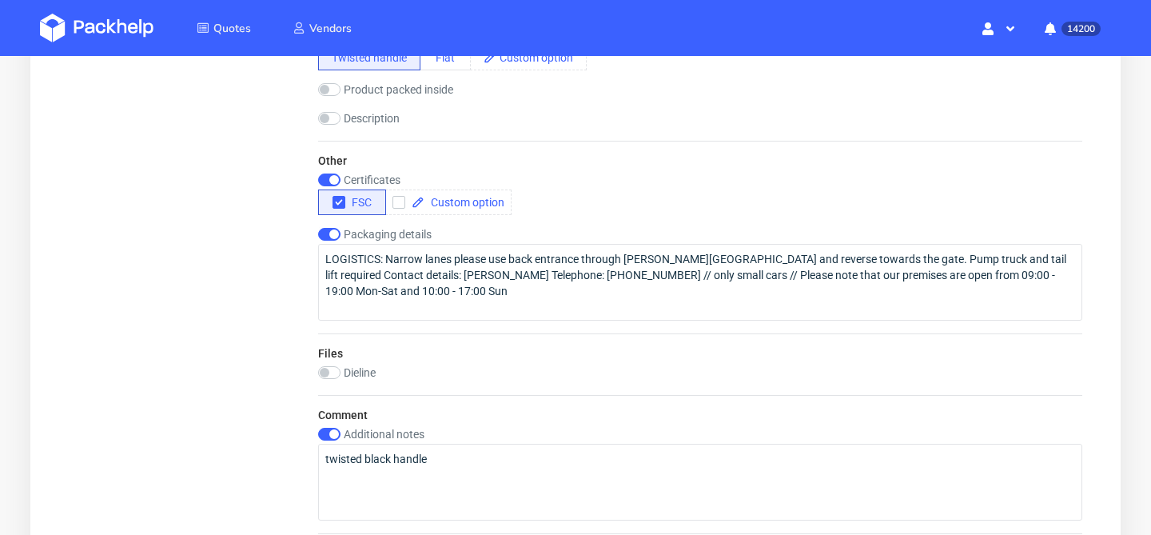
scroll to position [1242, 0]
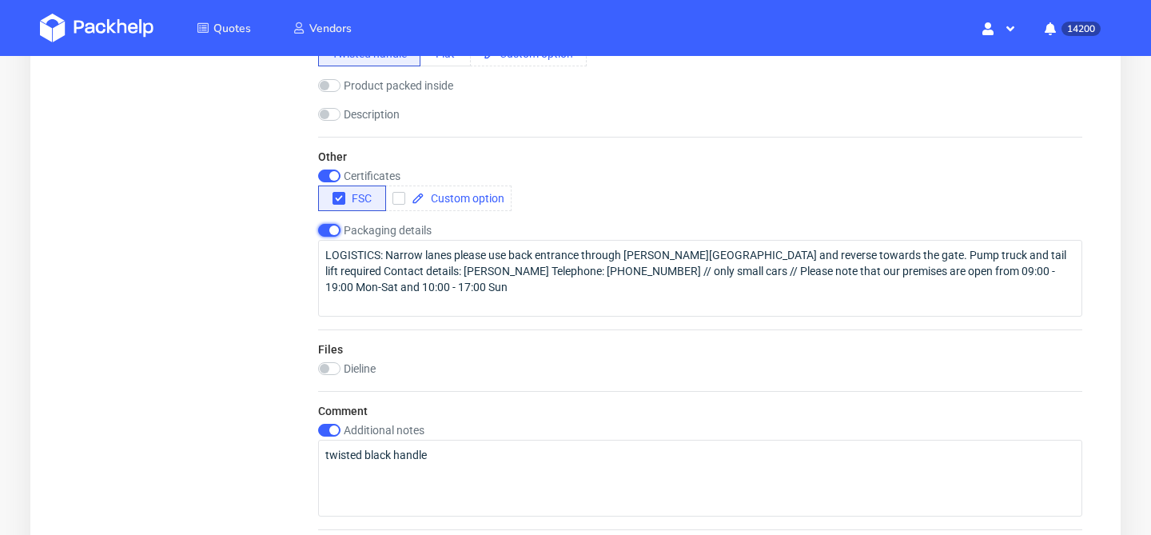
click at [331, 231] on input "checkbox" at bounding box center [329, 230] width 22 height 13
checkbox input "false"
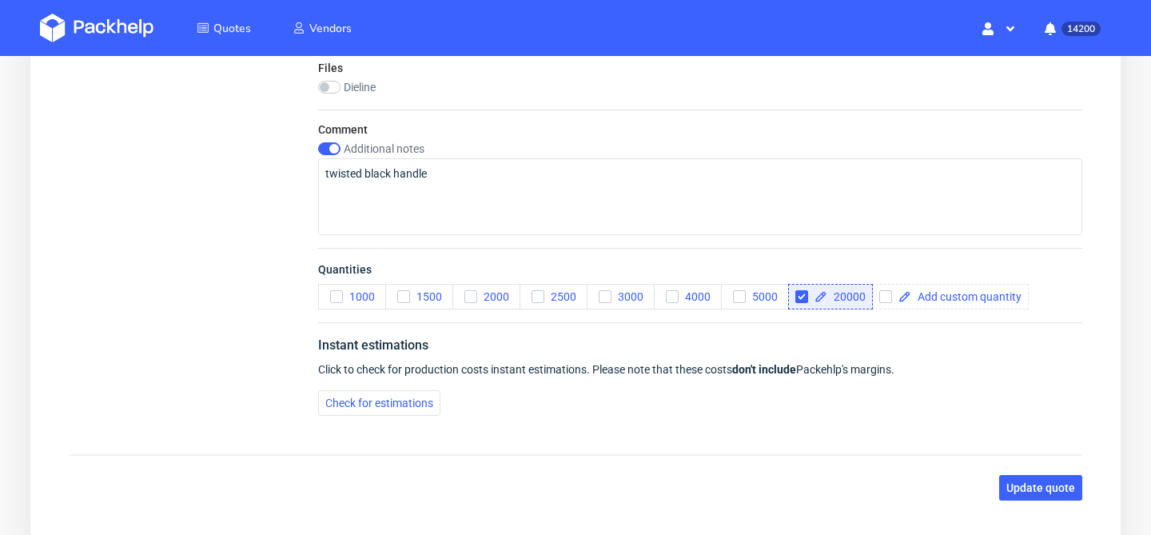
scroll to position [1541, 0]
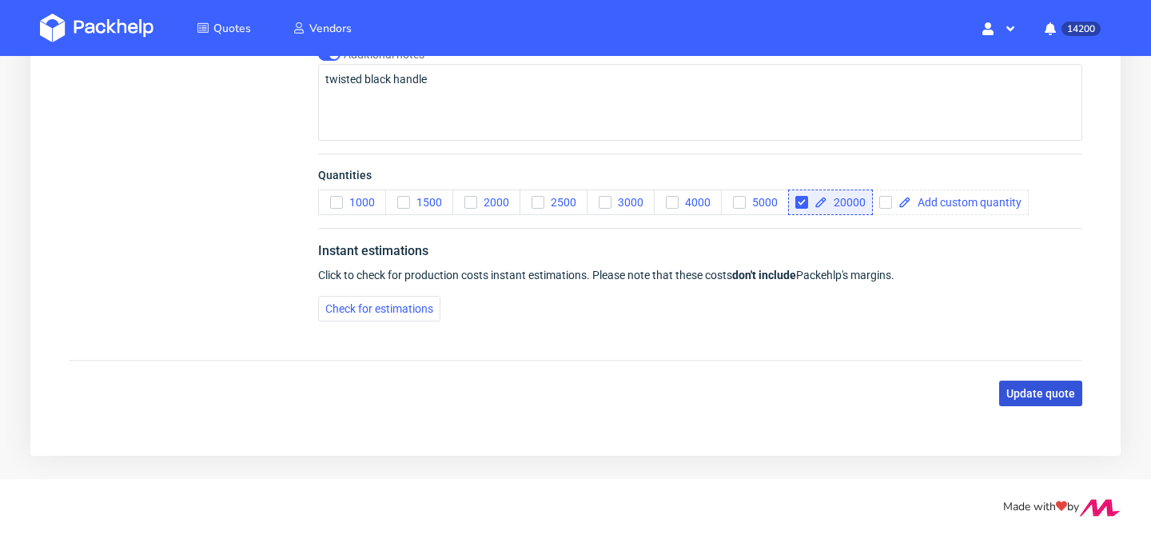
click at [1034, 395] on span "Update quote" at bounding box center [1041, 393] width 69 height 11
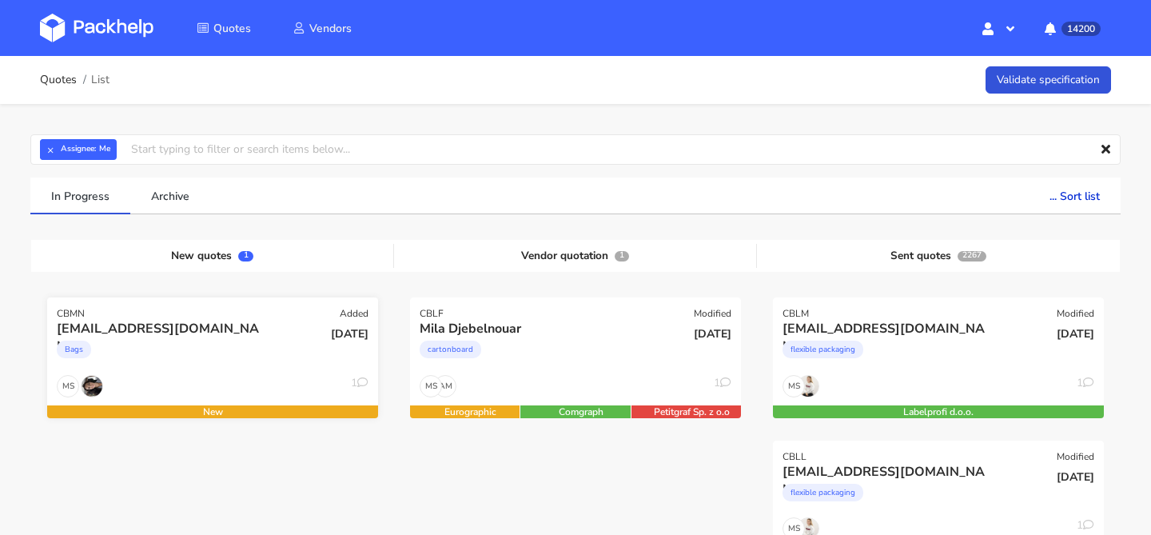
click at [261, 353] on div "Bags" at bounding box center [163, 353] width 212 height 32
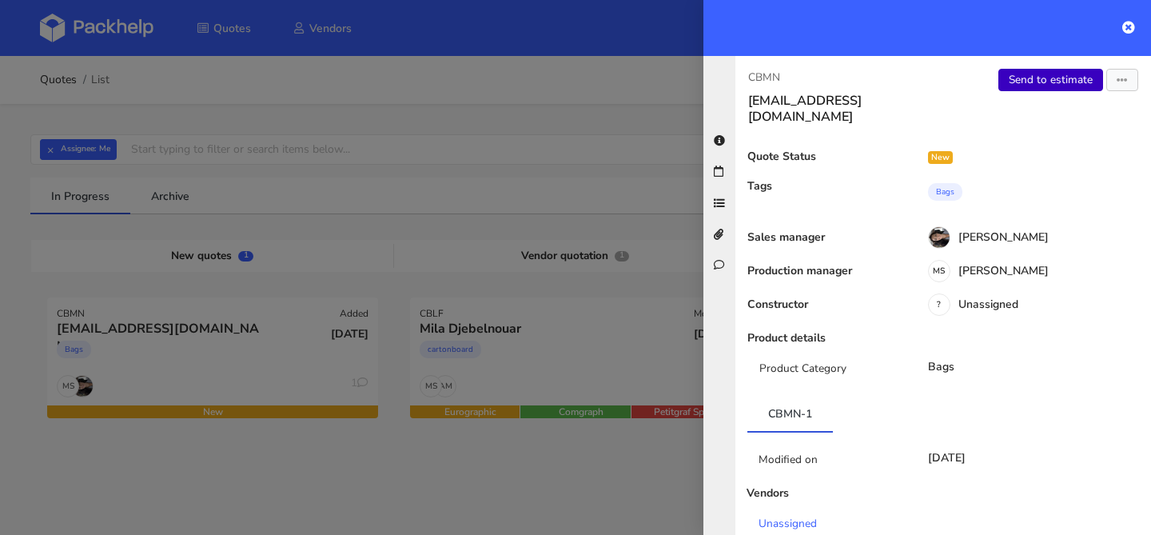
click at [1052, 72] on link "Send to estimate" at bounding box center [1051, 80] width 105 height 22
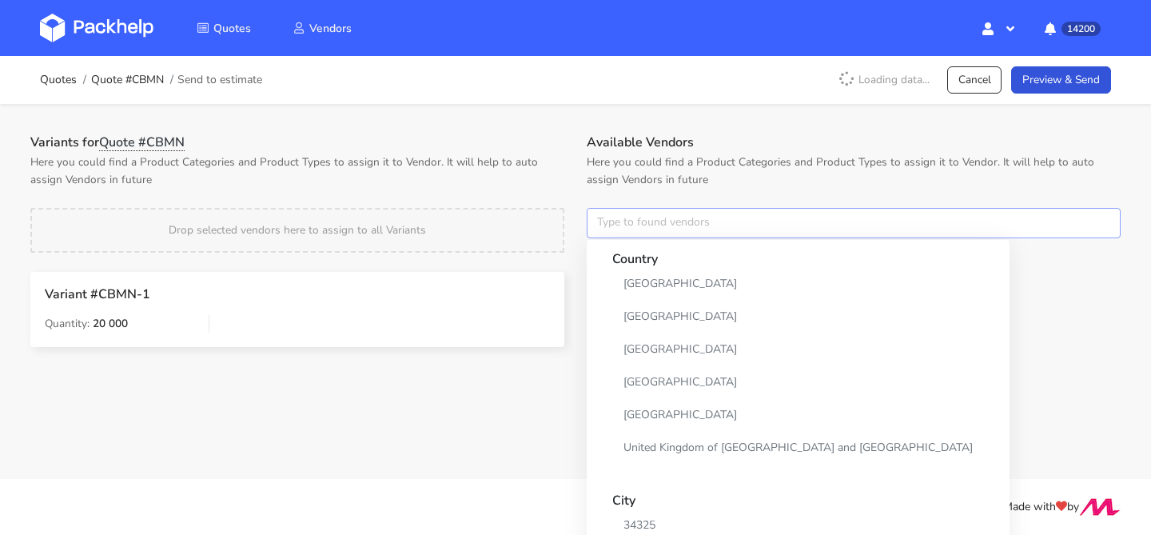
click at [635, 233] on input "text" at bounding box center [854, 223] width 534 height 30
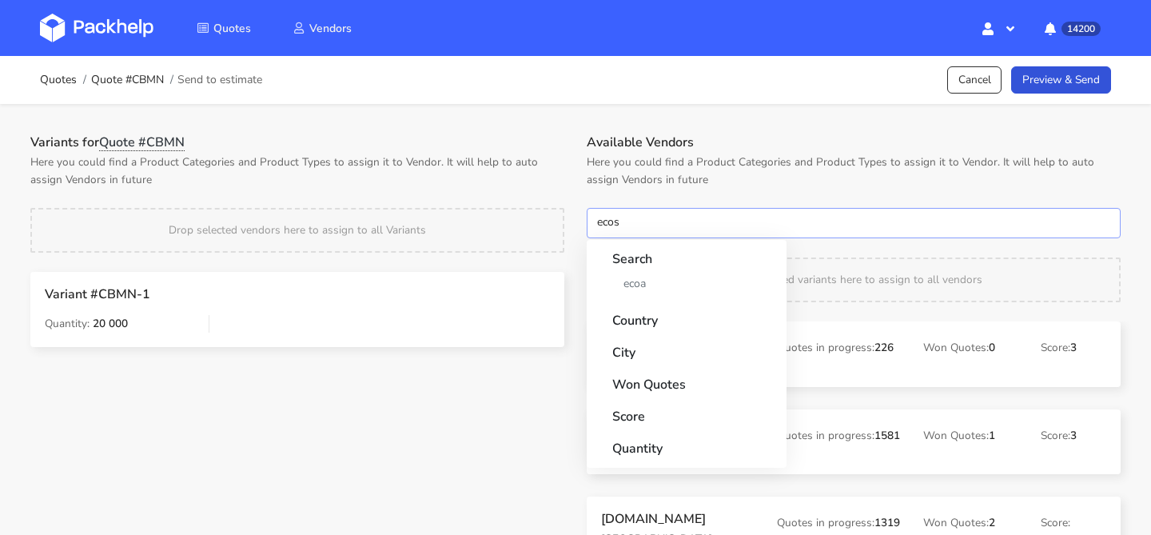
type input "ecosa"
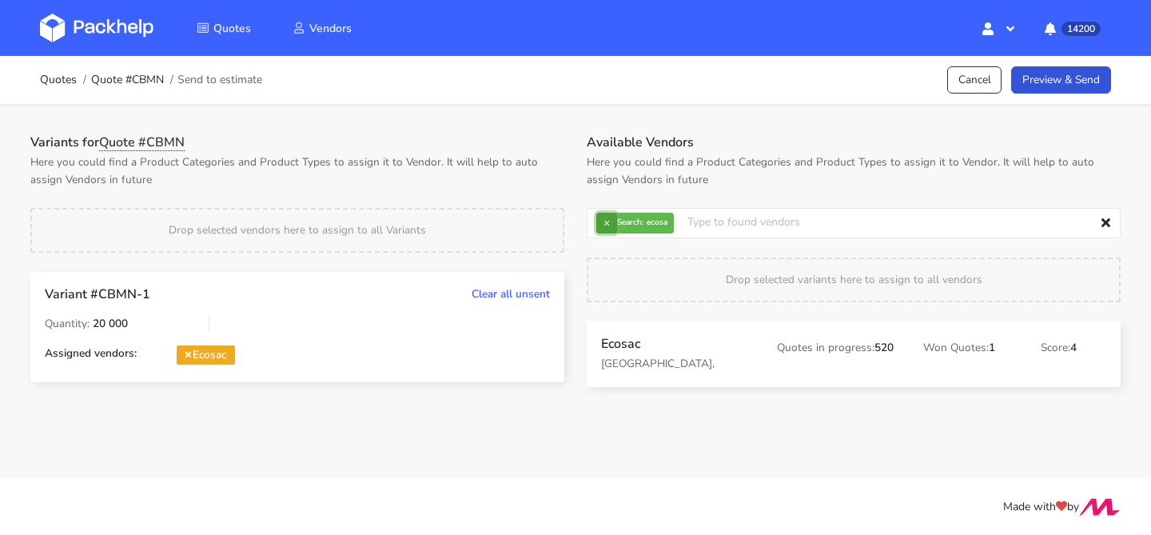
click at [613, 213] on button "×" at bounding box center [606, 223] width 21 height 21
click at [613, 213] on input "text" at bounding box center [854, 223] width 534 height 30
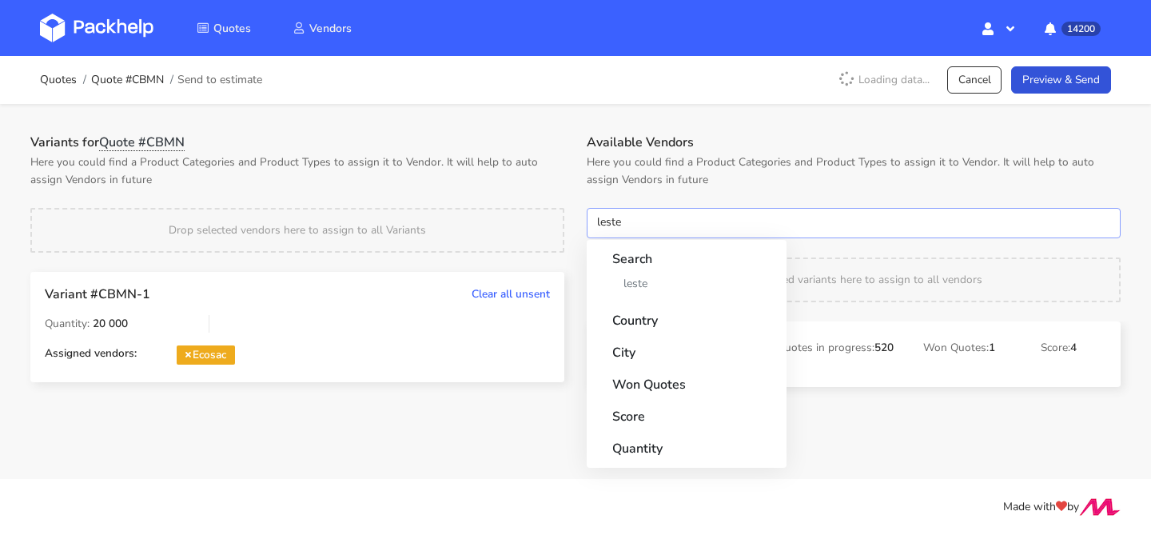
type input "[PERSON_NAME]"
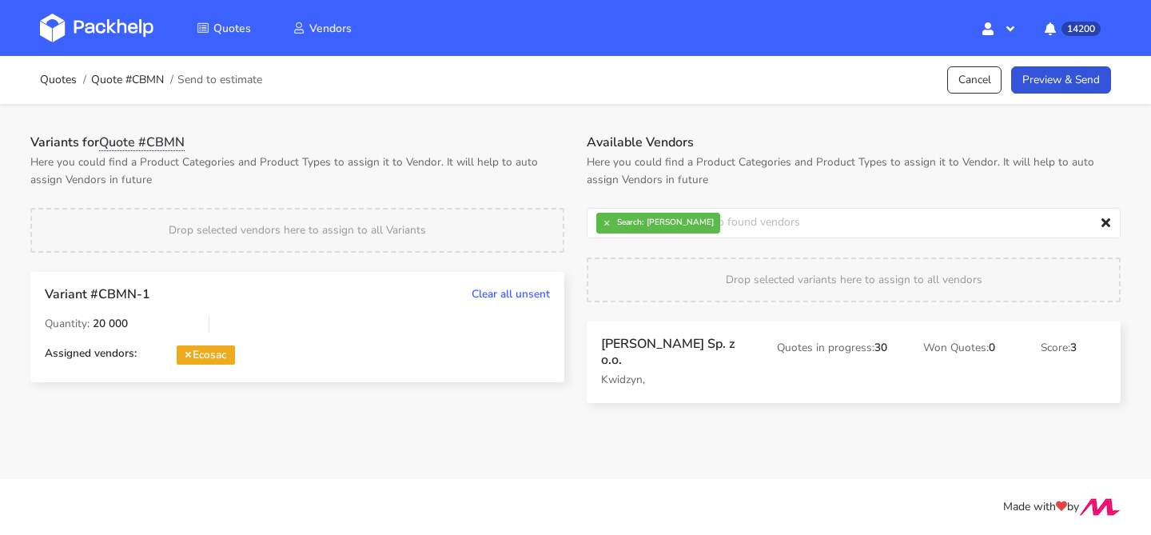
click at [550, 466] on main "Quotes Quote #CBMN Send to estimate Cancel Preview & Send Variants for Quote #C…" at bounding box center [575, 239] width 1151 height 479
click at [624, 226] on strong "Search:" at bounding box center [630, 222] width 26 height 8
click at [615, 226] on button "×" at bounding box center [606, 223] width 21 height 21
click at [615, 226] on input "text" at bounding box center [854, 223] width 534 height 30
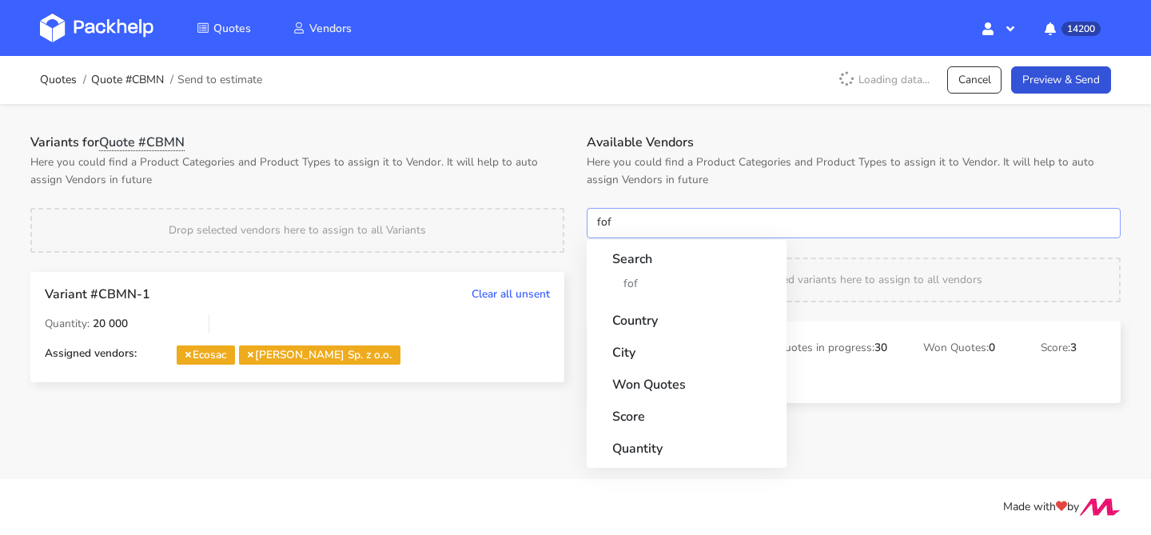
type input "fofl"
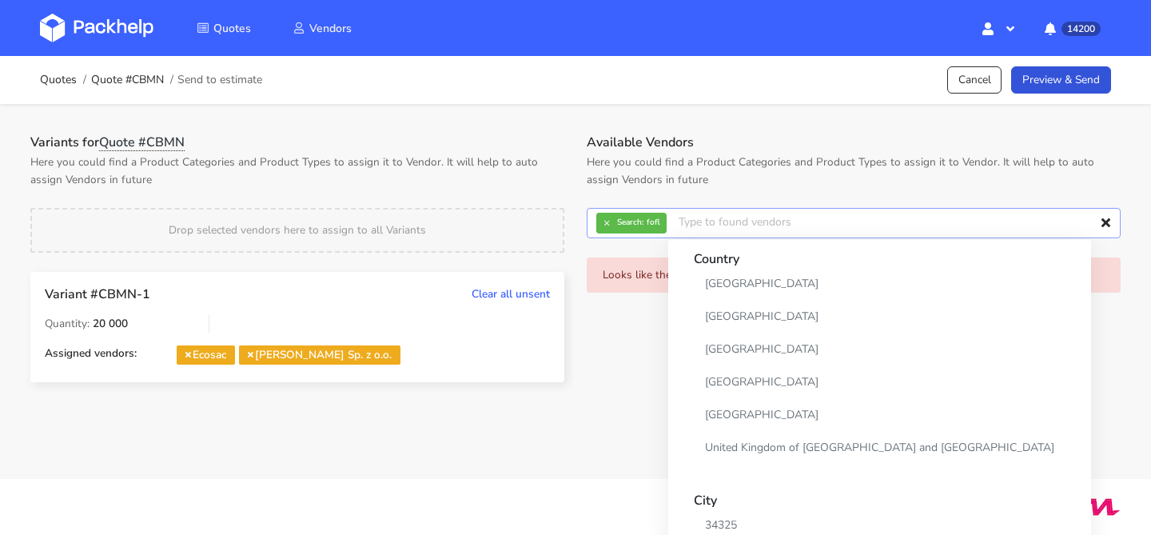
click at [613, 209] on input "text" at bounding box center [854, 223] width 534 height 30
click at [612, 213] on button "×" at bounding box center [606, 223] width 21 height 21
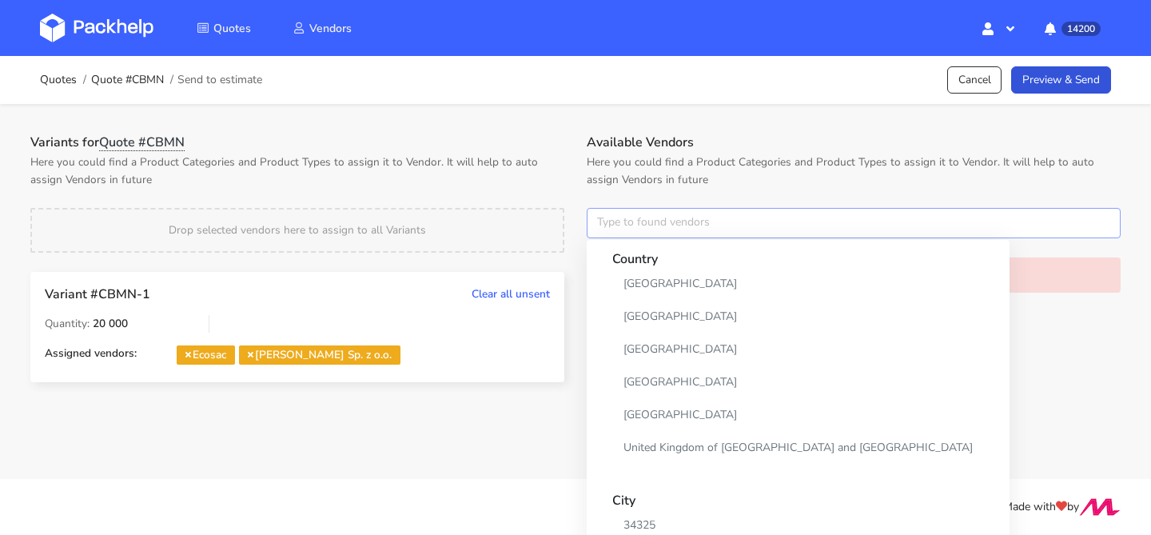
click at [612, 213] on input "text" at bounding box center [854, 223] width 534 height 30
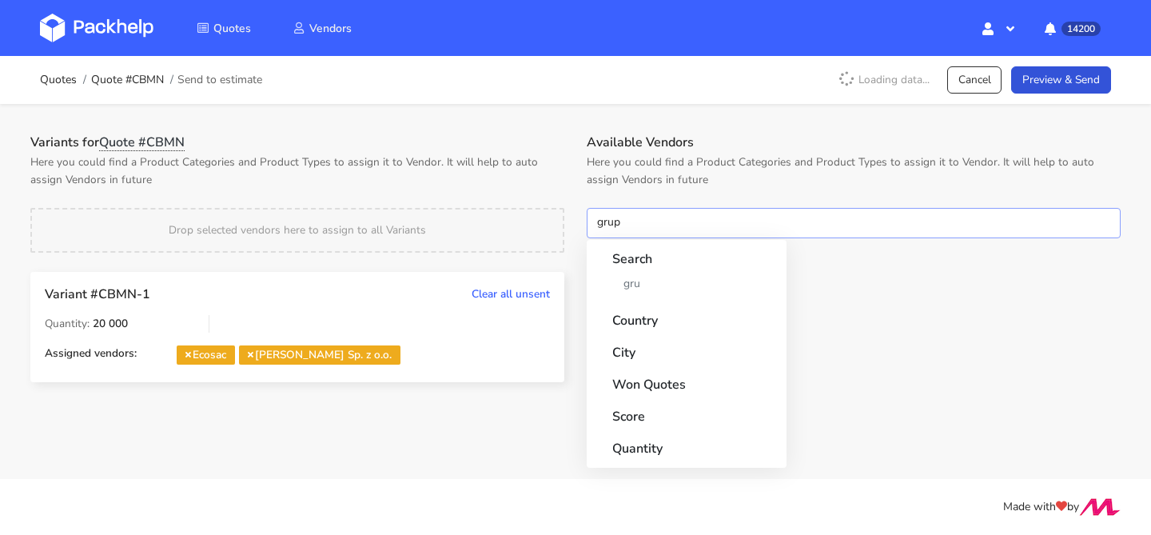
type input "grupa"
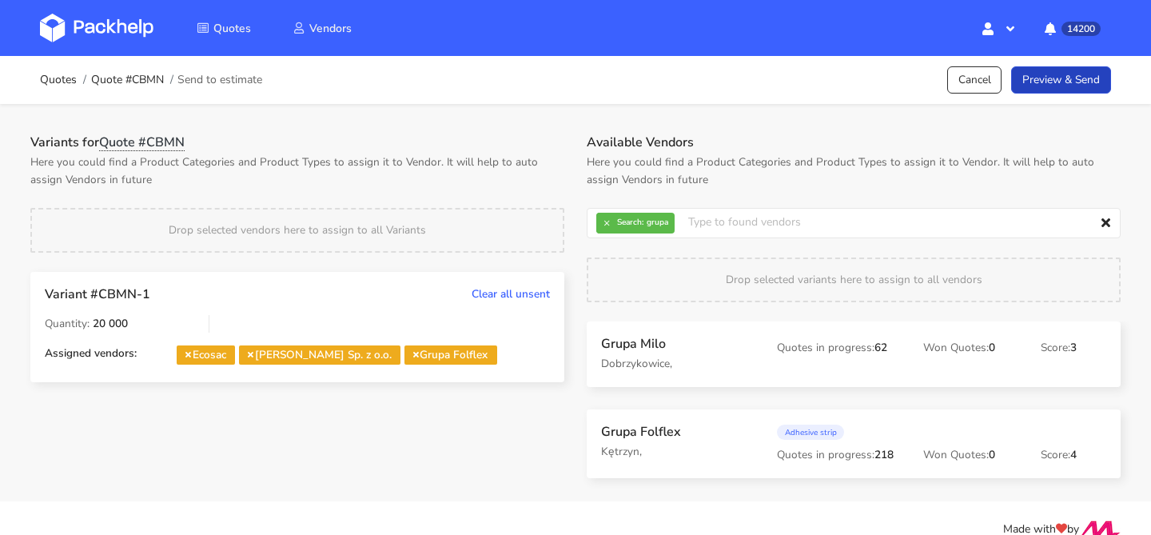
click at [1102, 84] on link "Preview & Send" at bounding box center [1061, 80] width 100 height 28
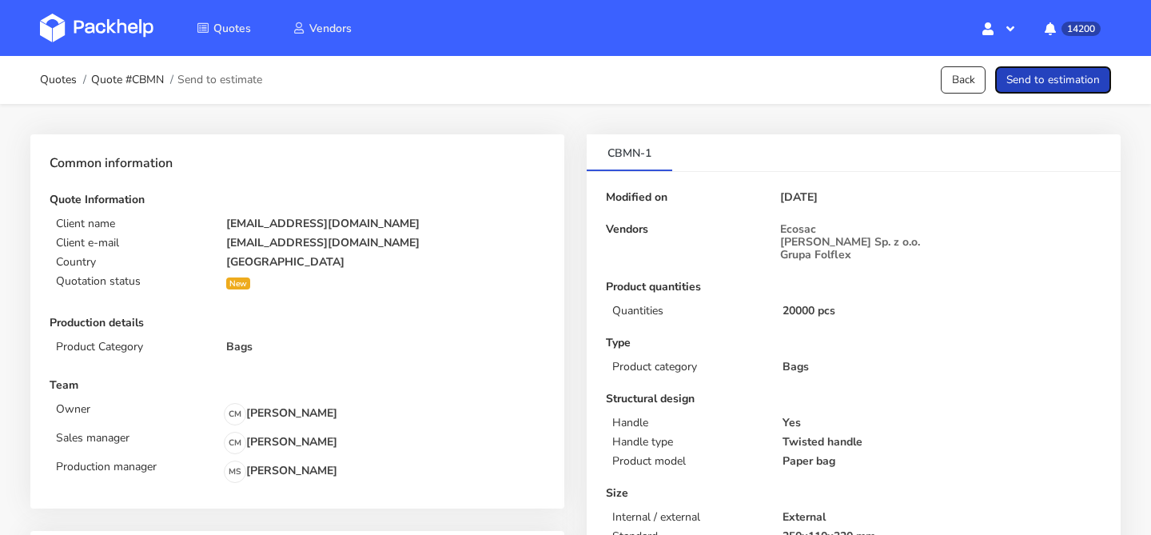
click at [1102, 84] on button "Send to estimation" at bounding box center [1053, 80] width 116 height 28
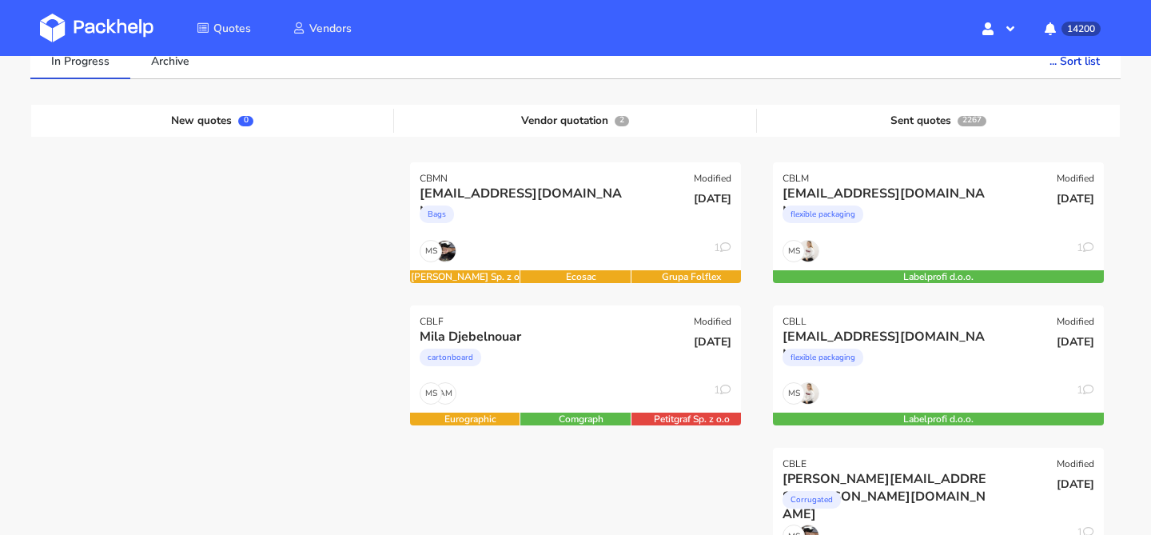
scroll to position [188, 0]
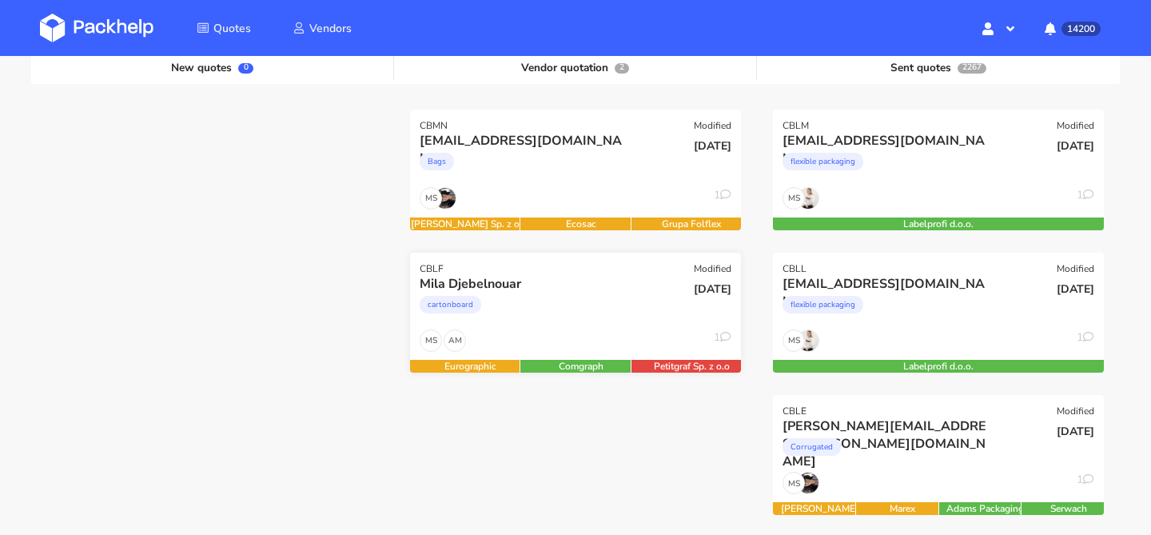
click at [568, 335] on div "AM MS 1" at bounding box center [575, 344] width 331 height 30
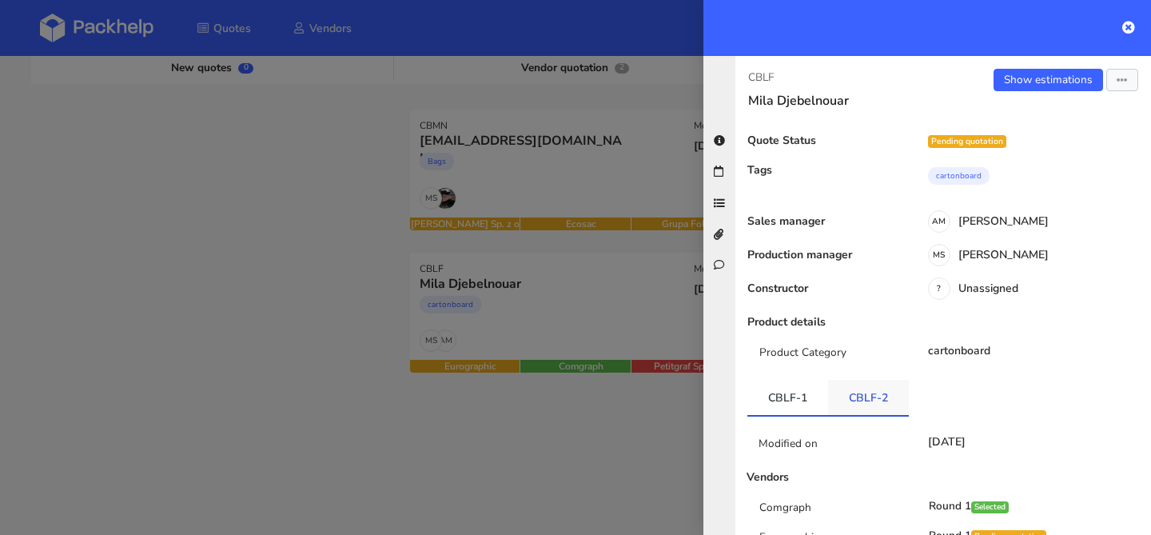
click at [867, 403] on link "CBLF-2" at bounding box center [868, 397] width 81 height 35
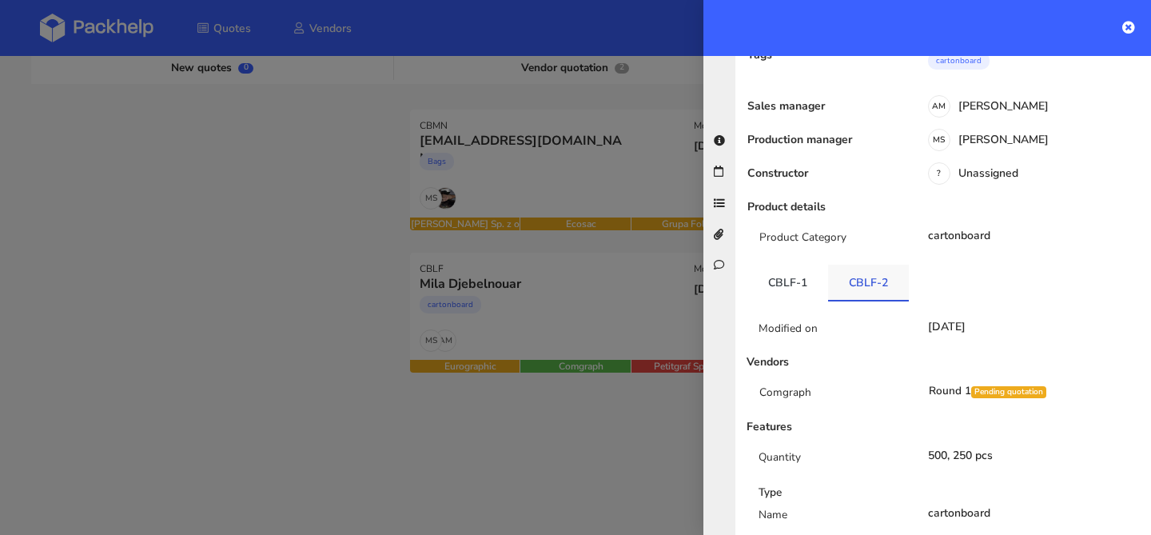
scroll to position [177, 0]
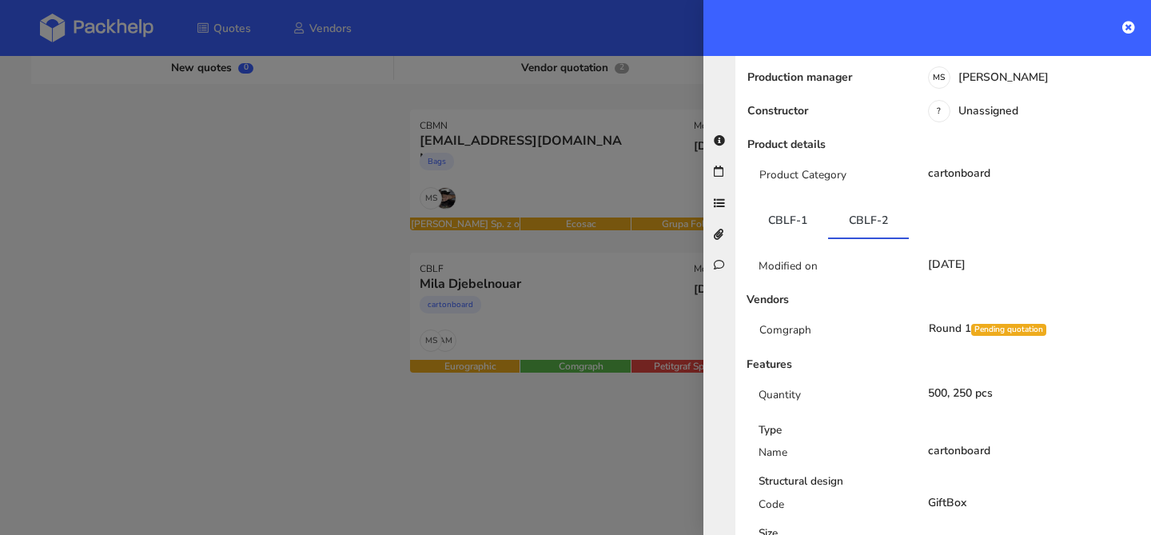
click at [568, 149] on div at bounding box center [575, 267] width 1151 height 535
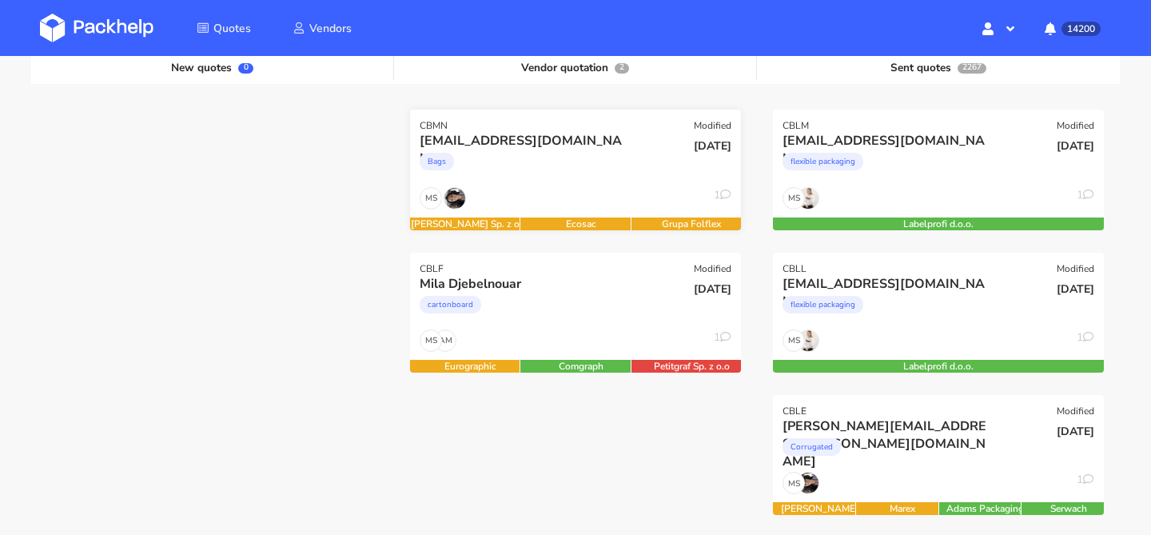
click at [561, 164] on div "Bags" at bounding box center [526, 165] width 212 height 32
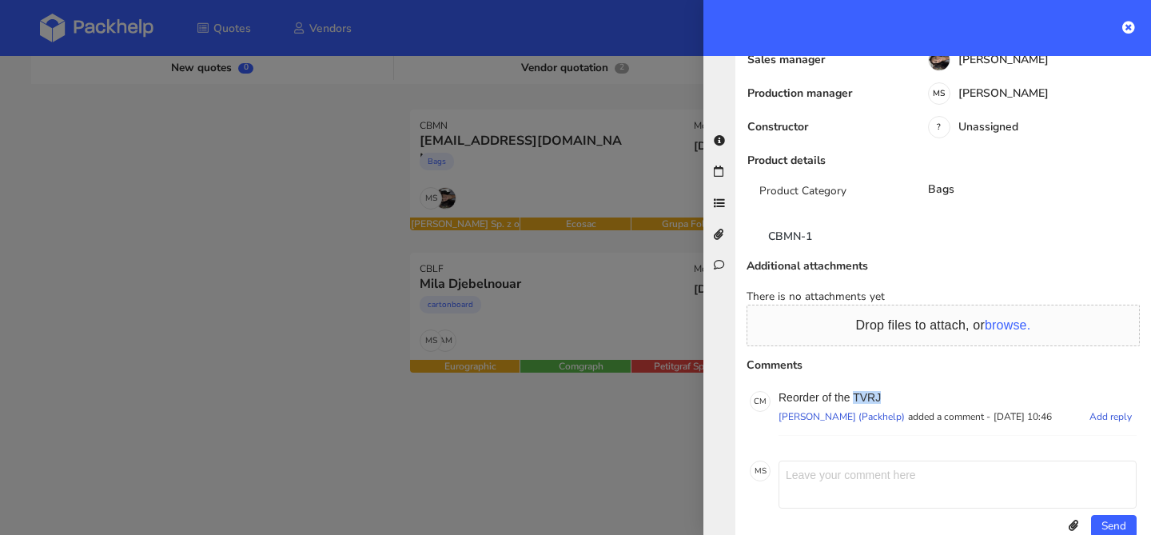
drag, startPoint x: 855, startPoint y: 377, endPoint x: 901, endPoint y: 377, distance: 45.6
click at [901, 391] on p "Reorder of the TVRJ" at bounding box center [958, 397] width 358 height 13
copy p "TVRJ"
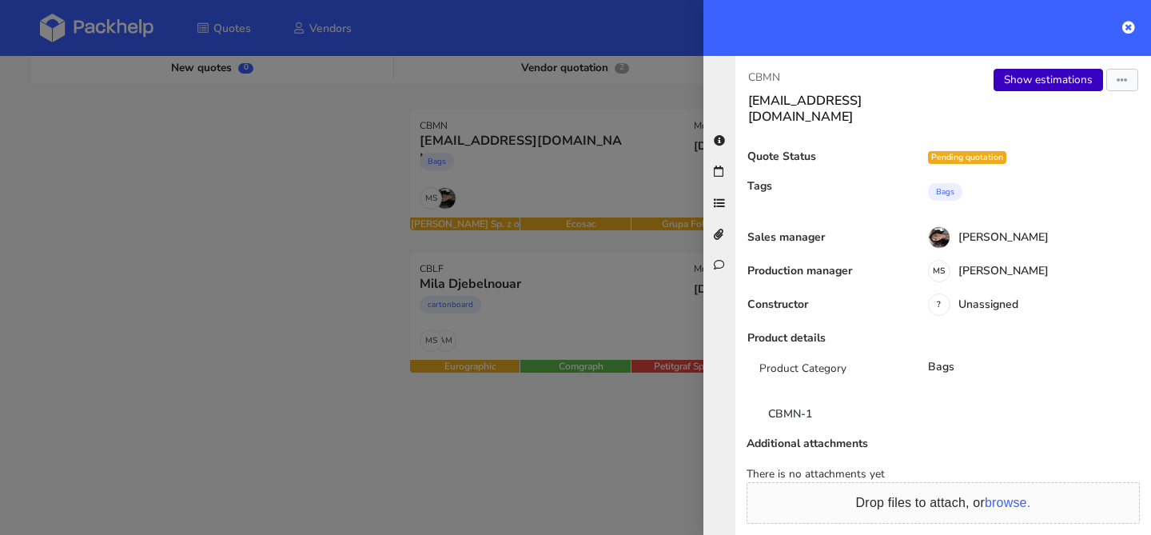
click at [1029, 90] on link "Show estimations" at bounding box center [1049, 80] width 110 height 22
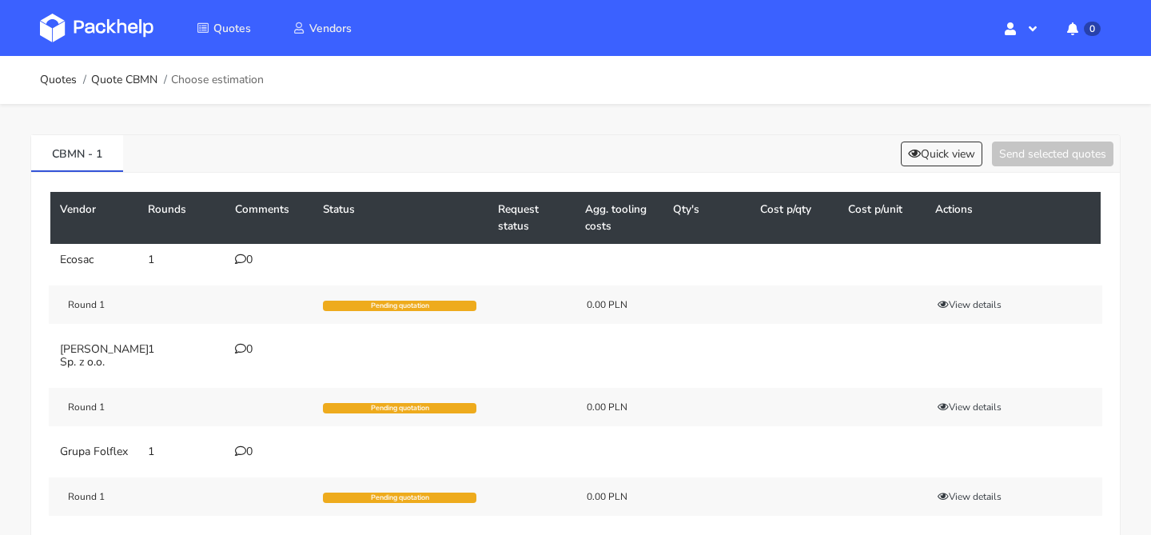
click at [244, 257] on icon at bounding box center [240, 258] width 11 height 11
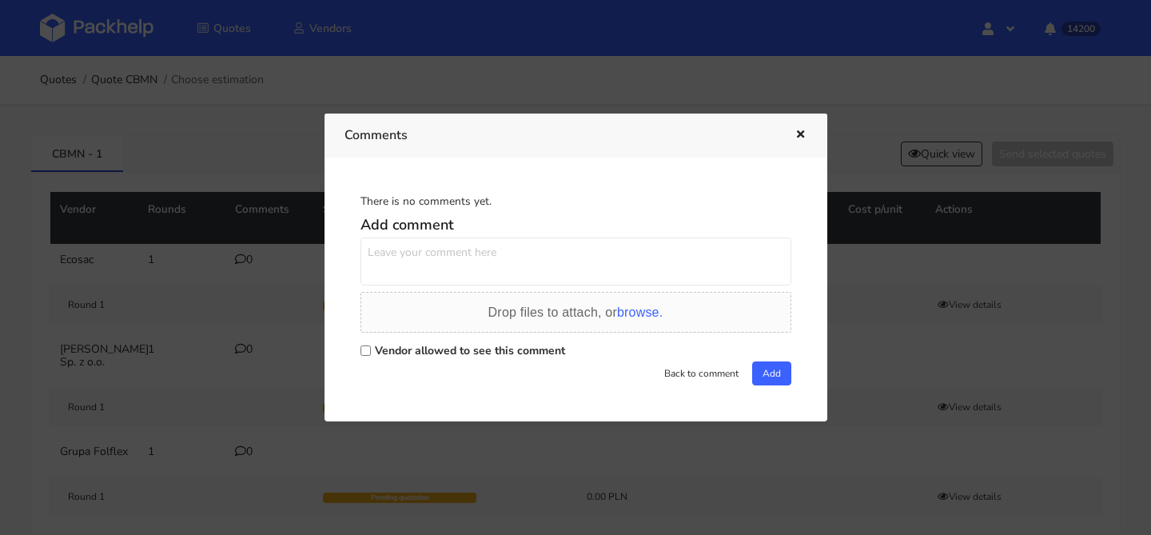
click at [403, 274] on textarea at bounding box center [576, 261] width 431 height 48
paste textarea "TVRJ"
type textarea "powtórka TVRJ"
click at [381, 347] on label "Vendor allowed to see this comment" at bounding box center [470, 350] width 190 height 15
click at [371, 347] on input "Vendor allowed to see this comment" at bounding box center [366, 350] width 10 height 10
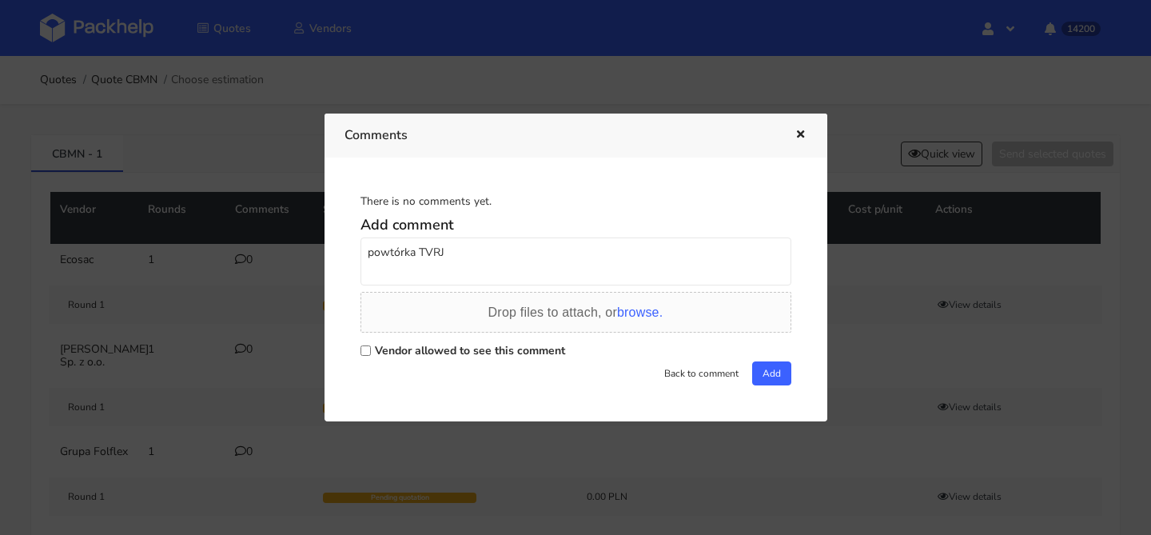
checkbox input "true"
click at [766, 365] on button "Add" at bounding box center [771, 373] width 39 height 24
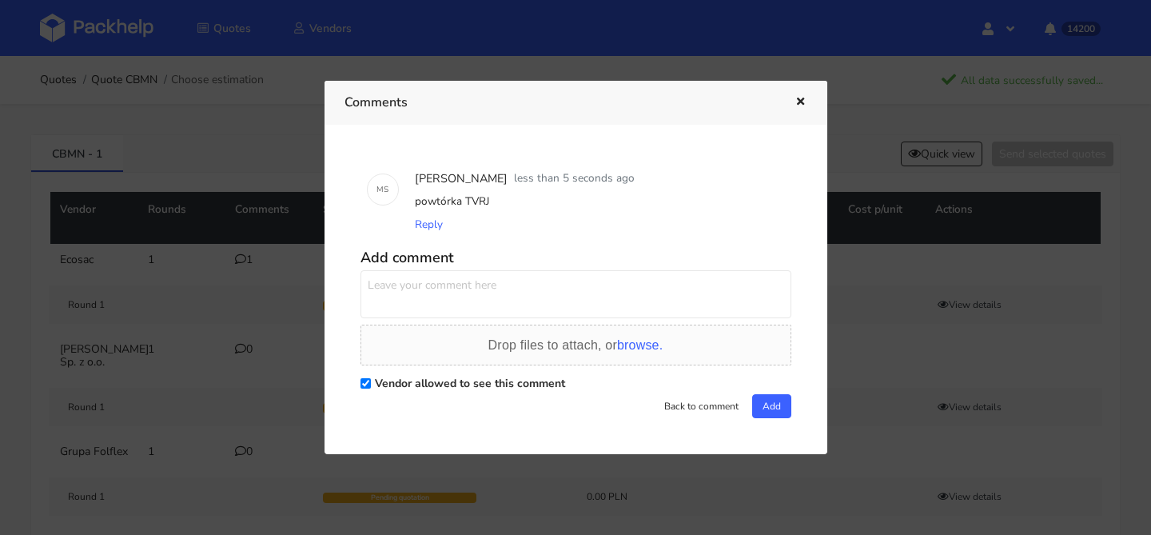
click at [795, 100] on icon "button" at bounding box center [801, 102] width 14 height 11
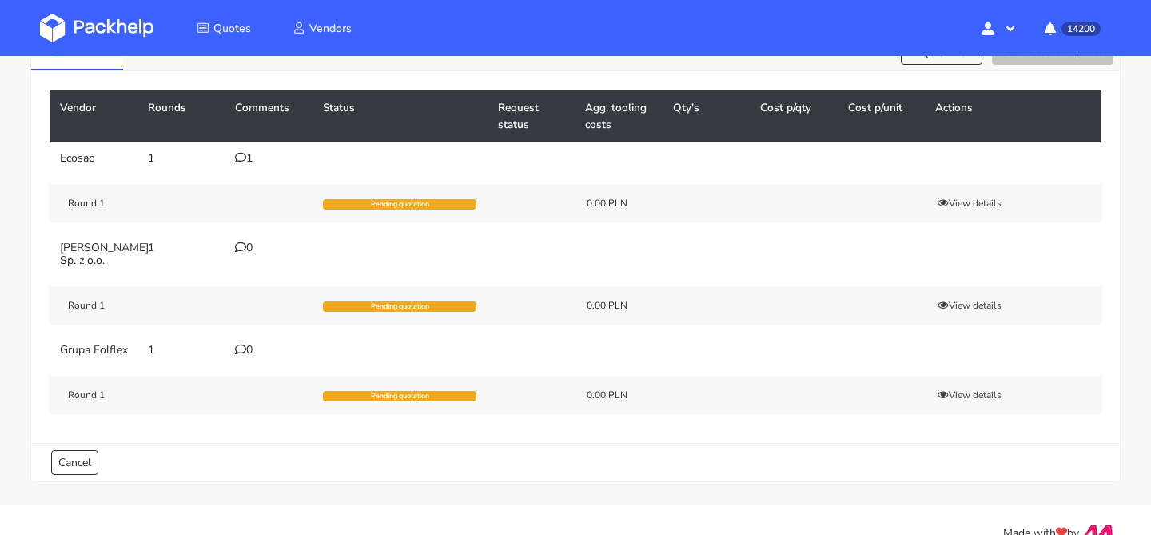
scroll to position [102, 0]
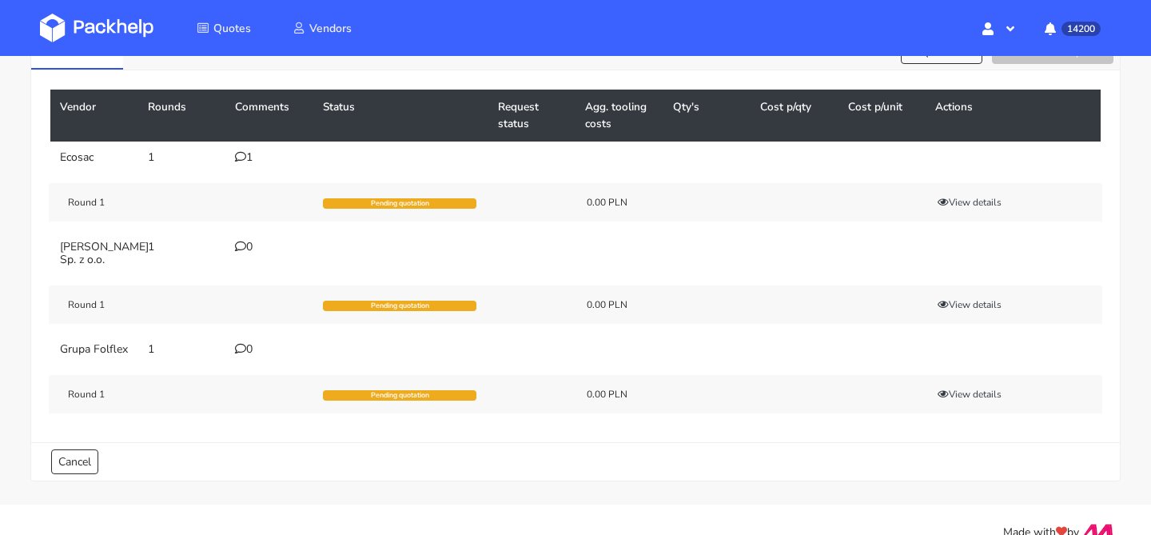
click at [245, 165] on td "1" at bounding box center [269, 158] width 88 height 32
click at [245, 160] on icon at bounding box center [240, 156] width 11 height 11
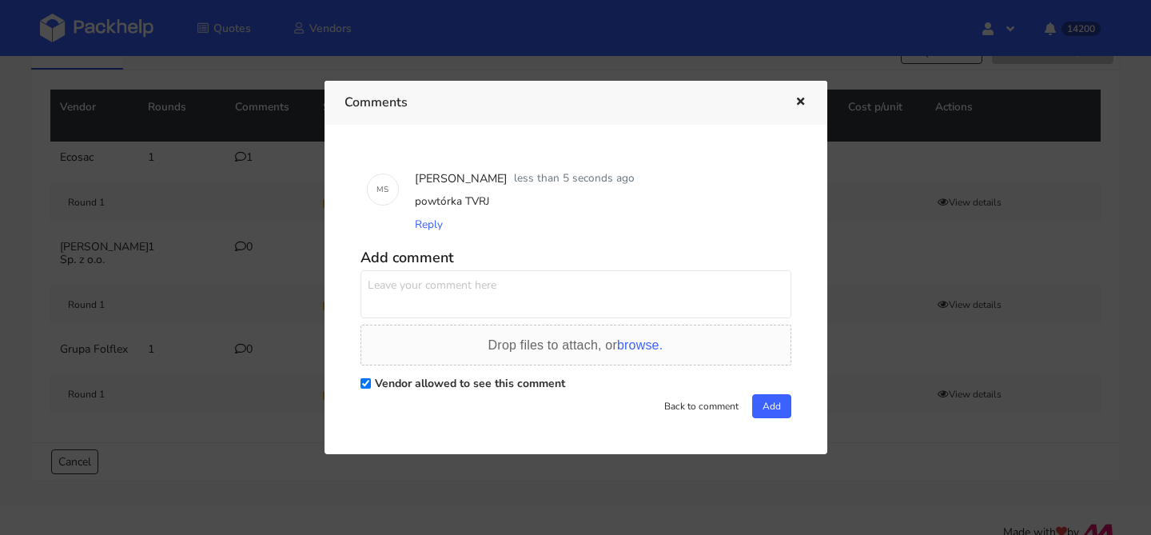
click at [212, 254] on div at bounding box center [575, 267] width 1151 height 535
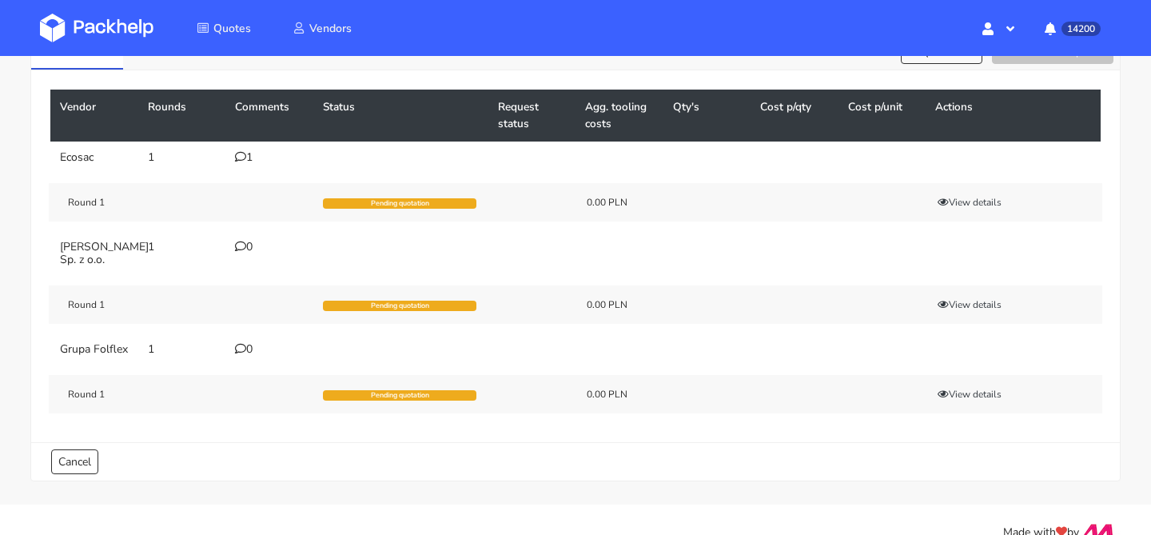
scroll to position [0, 0]
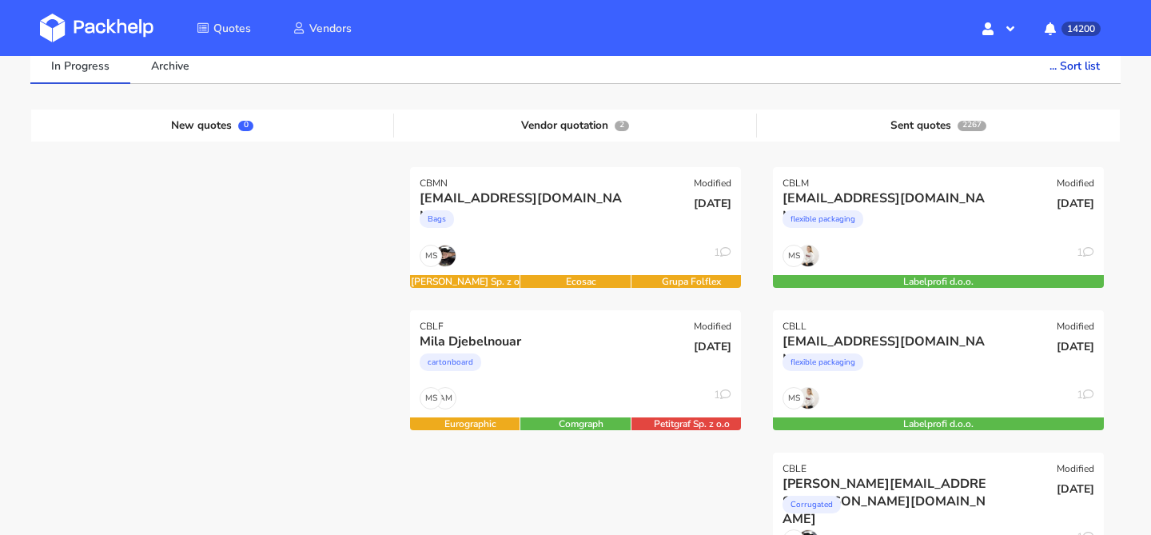
scroll to position [139, 0]
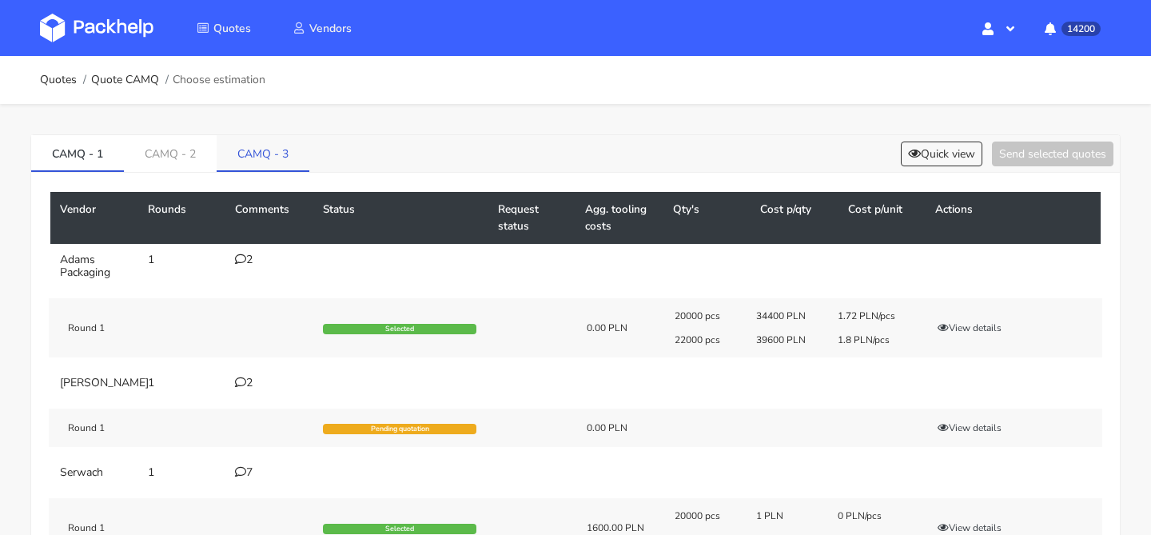
click at [291, 169] on link "CAMQ - 3" at bounding box center [263, 152] width 93 height 35
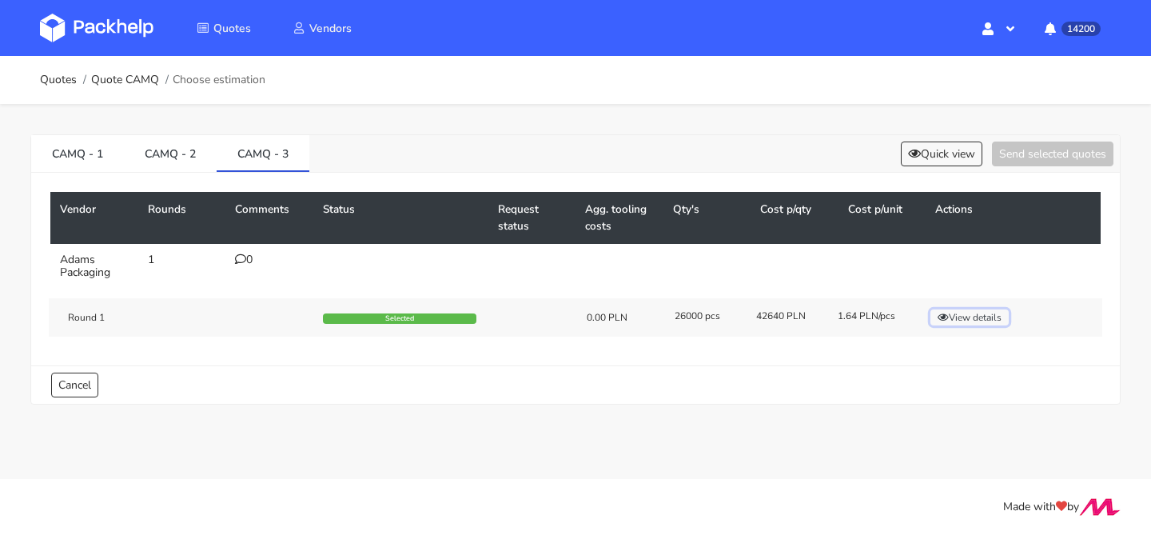
click at [955, 318] on button "View details" at bounding box center [970, 317] width 78 height 16
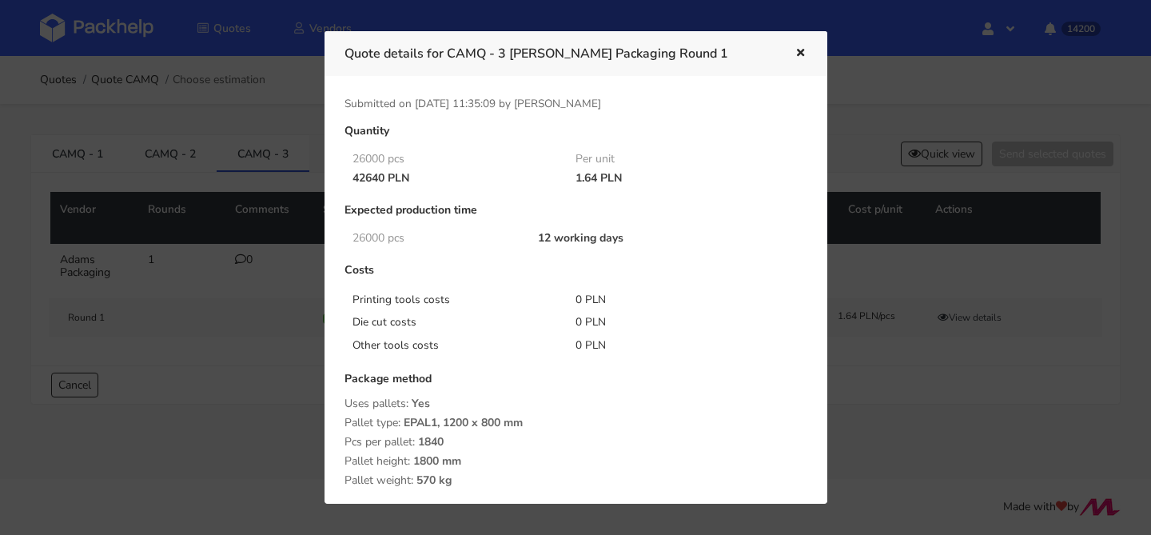
click at [268, 132] on div at bounding box center [575, 267] width 1151 height 535
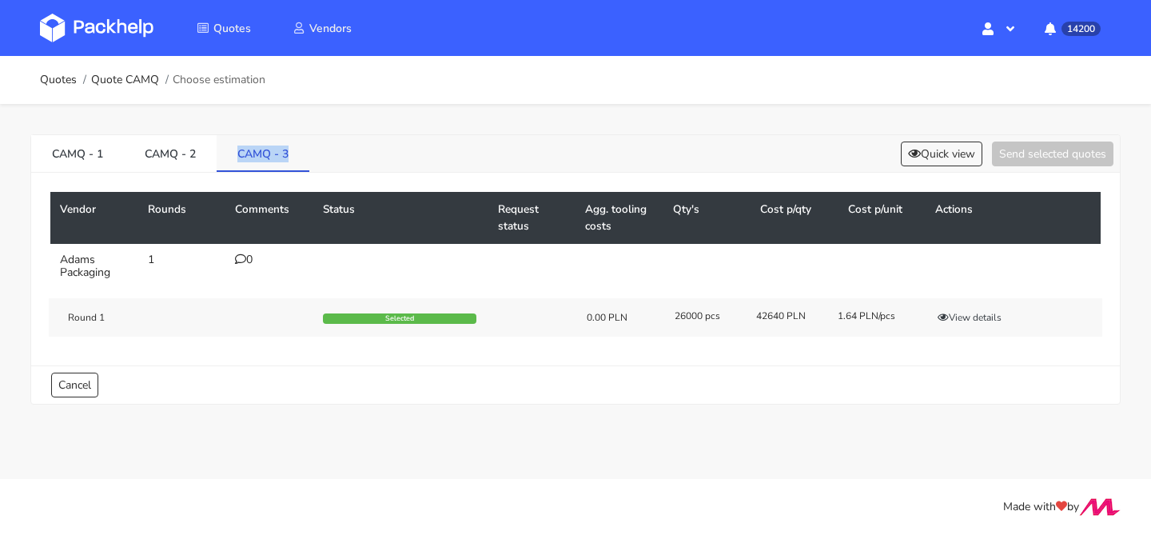
drag, startPoint x: 298, startPoint y: 146, endPoint x: 238, endPoint y: 153, distance: 60.4
click at [238, 153] on link "CAMQ - 3" at bounding box center [263, 152] width 93 height 35
copy link "CAMQ - 3"
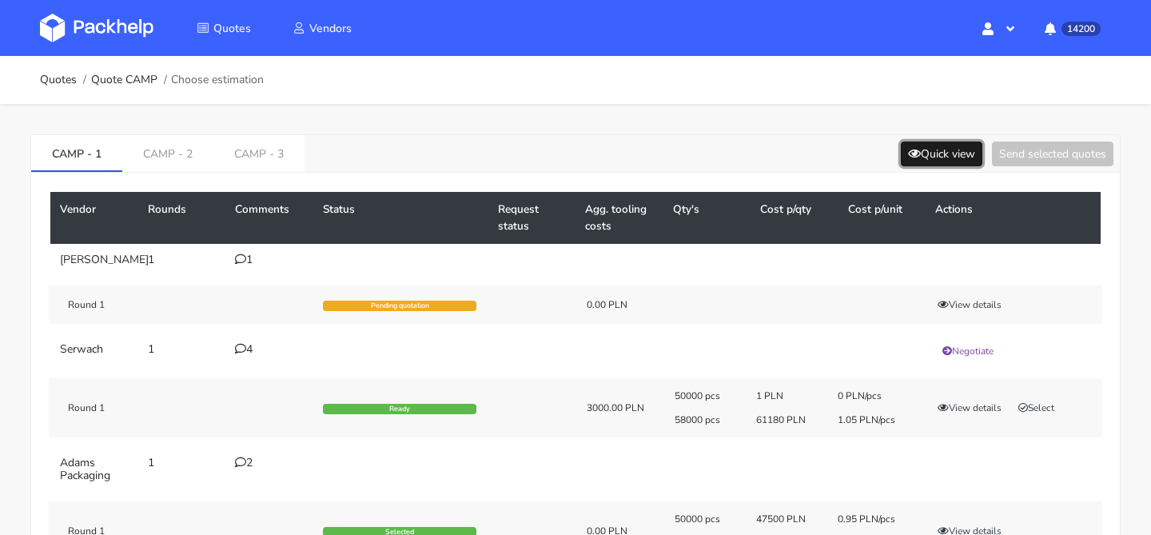
click at [915, 160] on button "Quick view" at bounding box center [942, 154] width 82 height 25
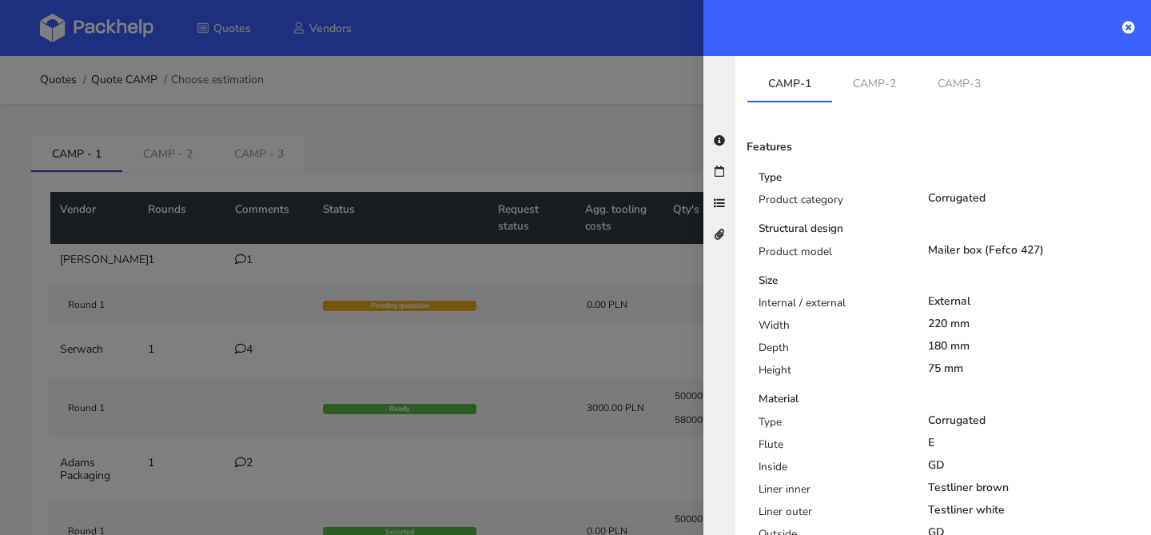
scroll to position [244, 0]
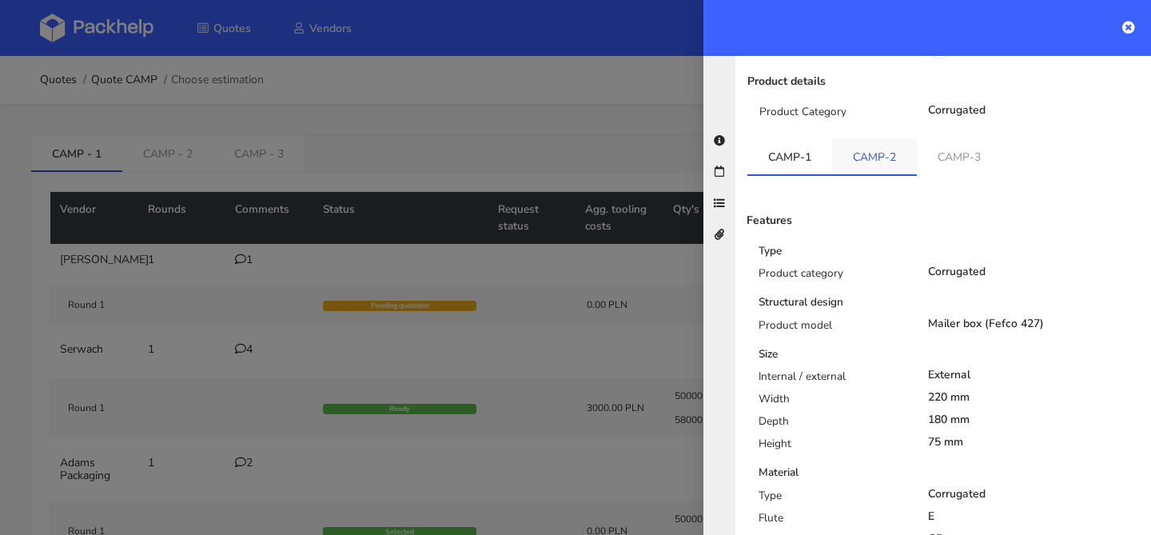
click at [872, 145] on link "CAMP-2" at bounding box center [874, 156] width 85 height 35
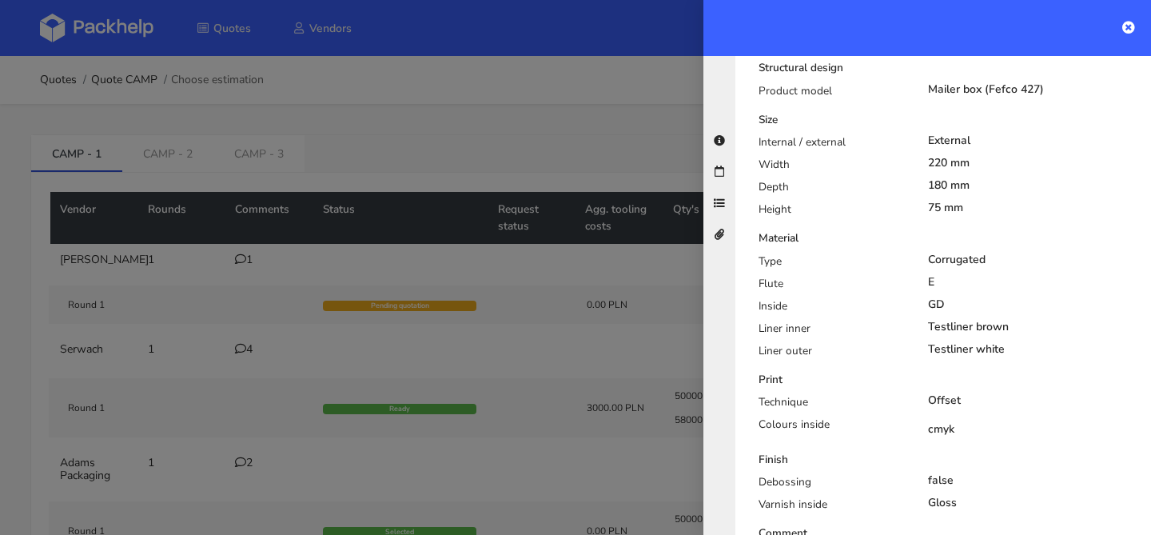
scroll to position [407, 0]
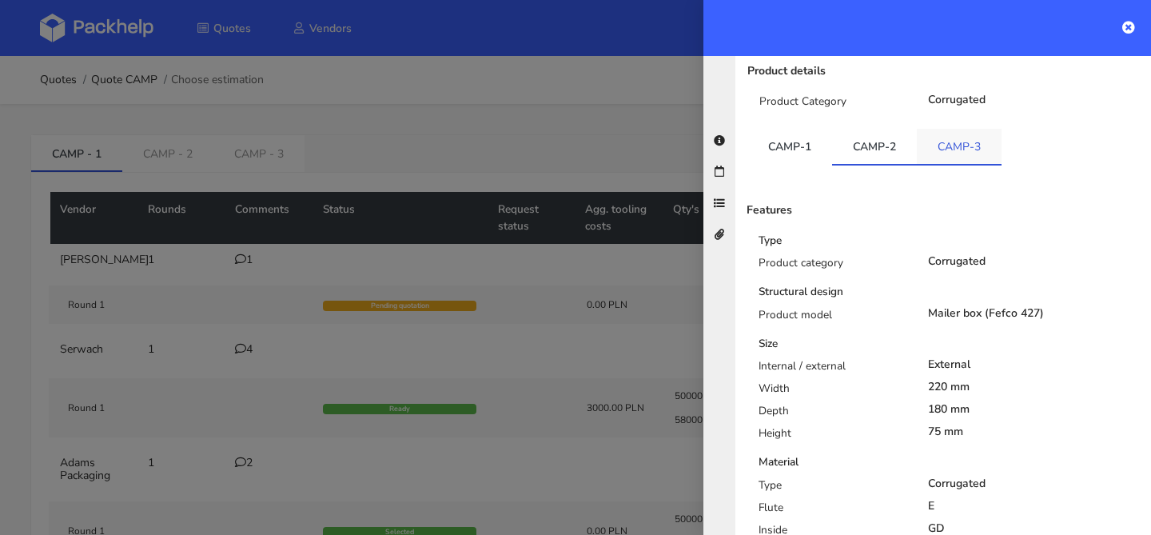
click at [966, 136] on link "CAMP-3" at bounding box center [959, 146] width 85 height 35
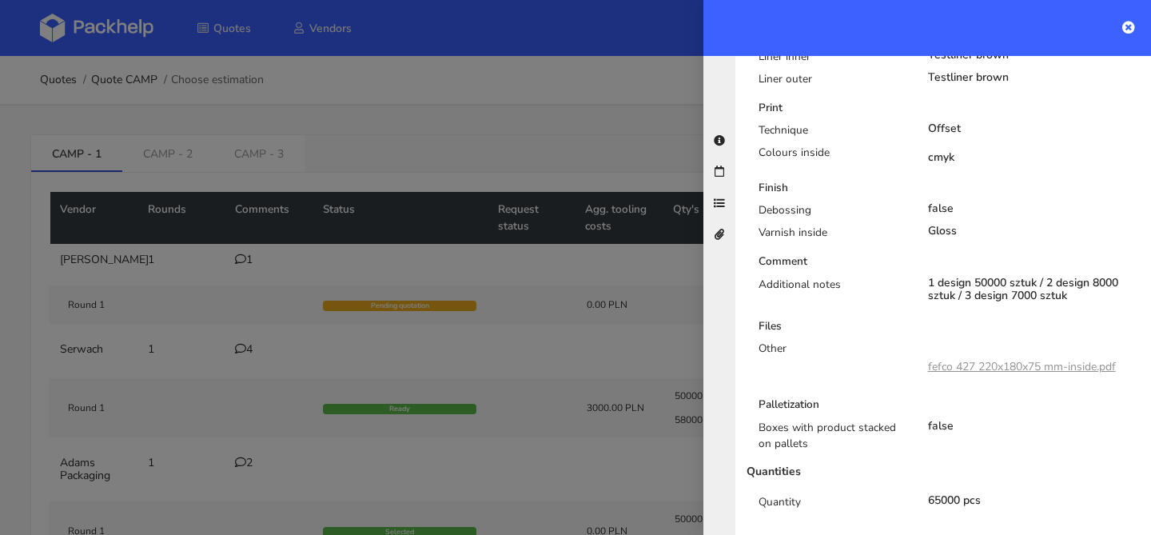
scroll to position [679, 0]
click at [515, 152] on div at bounding box center [575, 267] width 1151 height 535
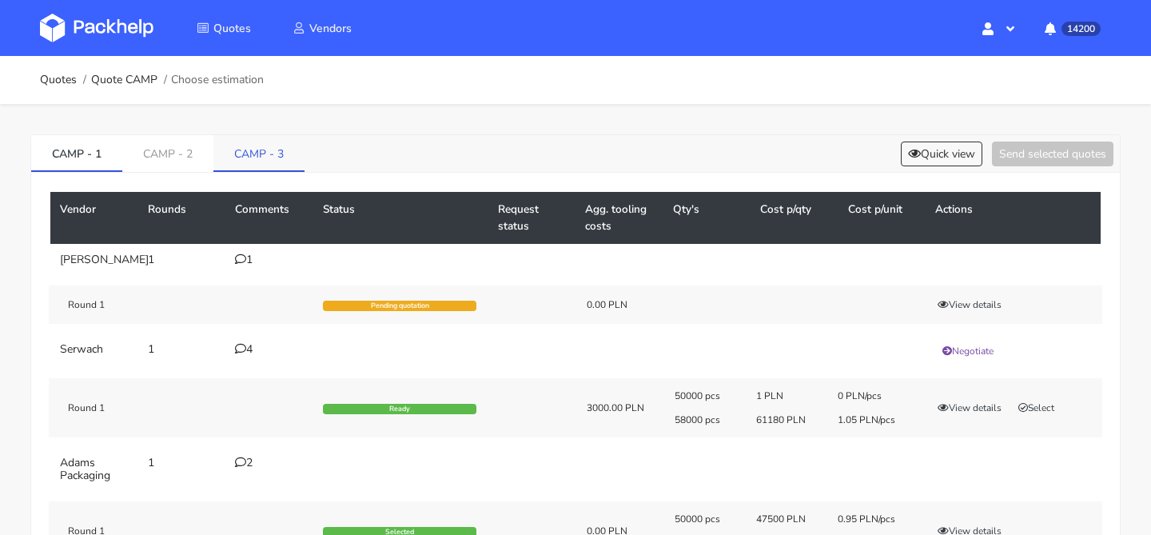
click at [249, 161] on link "CAMP - 3" at bounding box center [258, 152] width 91 height 35
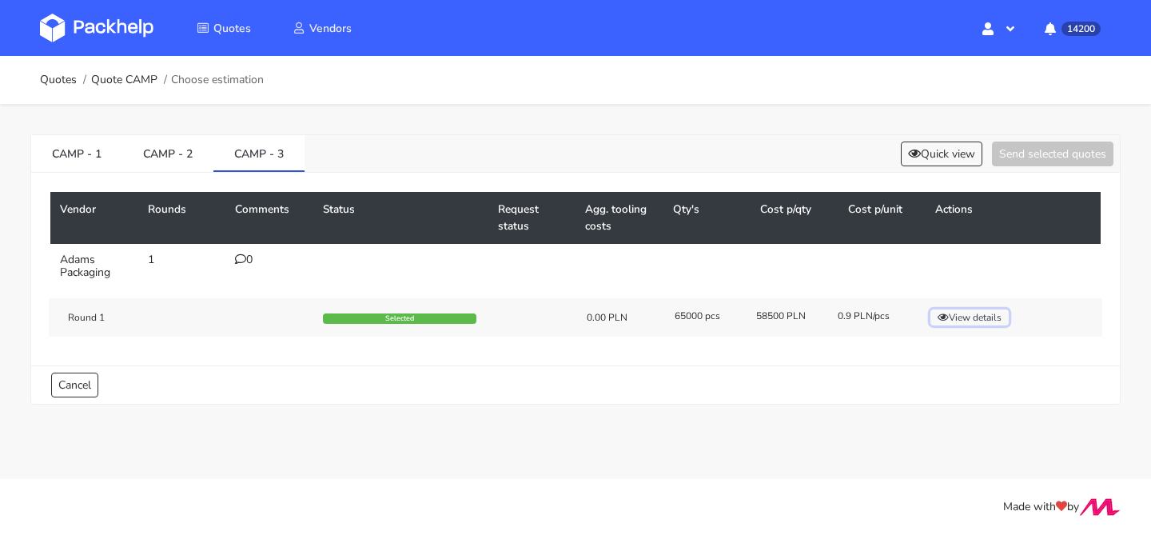
click at [932, 317] on button "View details" at bounding box center [970, 317] width 78 height 16
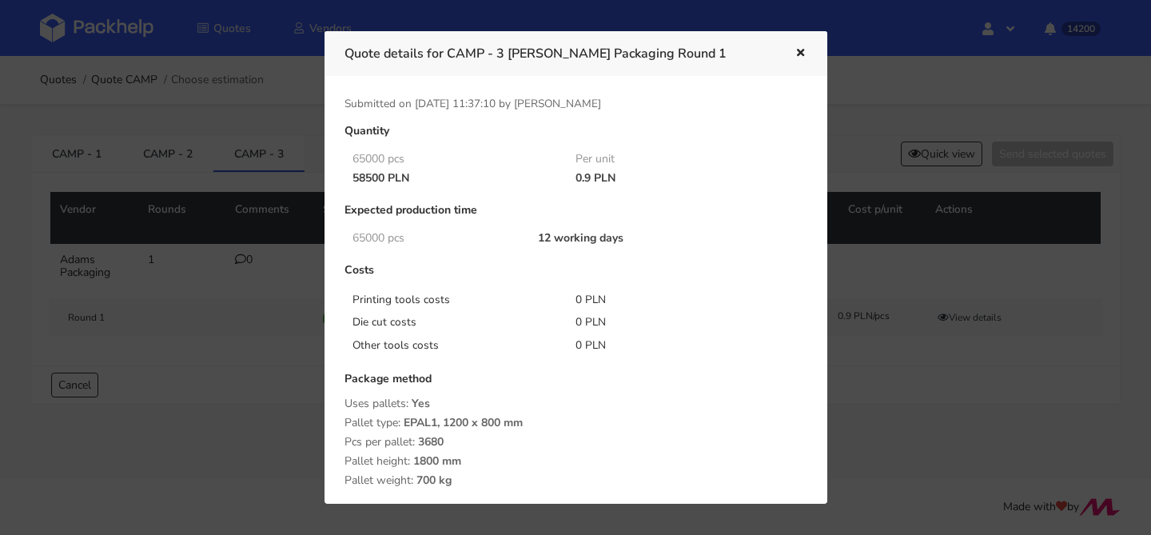
click at [177, 200] on div at bounding box center [575, 267] width 1151 height 535
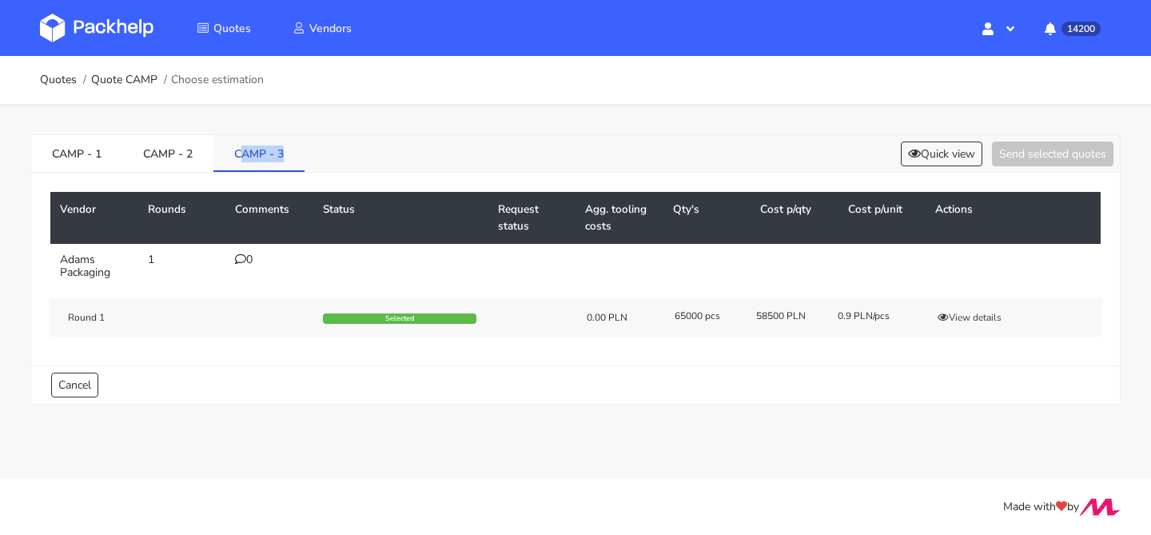
drag, startPoint x: 296, startPoint y: 160, endPoint x: 239, endPoint y: 156, distance: 56.9
click at [238, 156] on link "CAMP - 3" at bounding box center [258, 152] width 91 height 35
click at [240, 156] on link "CAMP - 3" at bounding box center [258, 152] width 91 height 35
drag, startPoint x: 290, startPoint y: 153, endPoint x: 236, endPoint y: 152, distance: 54.4
click at [236, 152] on link "CAMP - 3" at bounding box center [258, 152] width 91 height 35
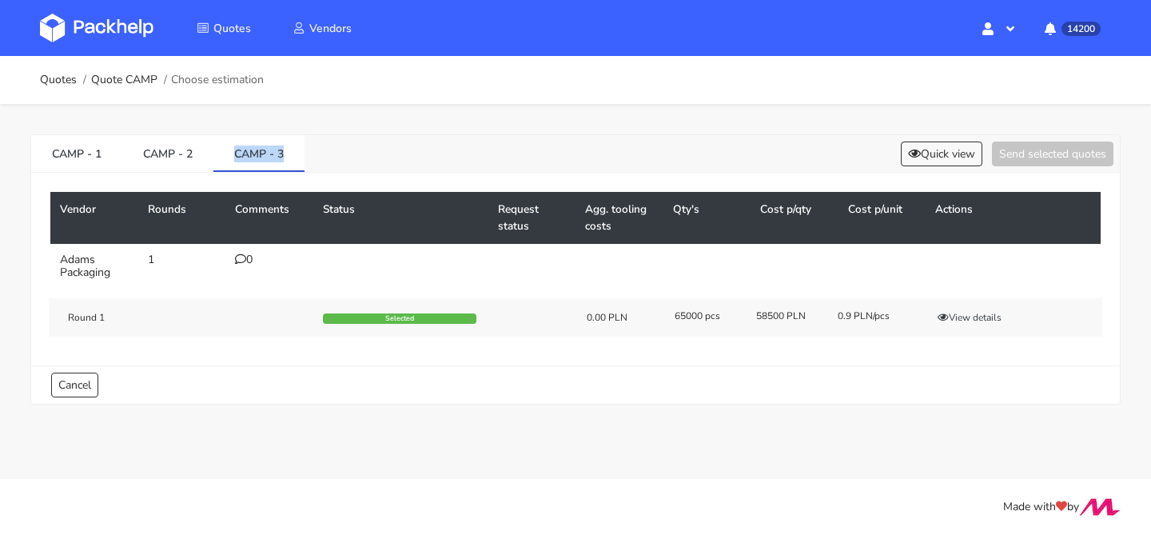
copy link "CAMP - 3"
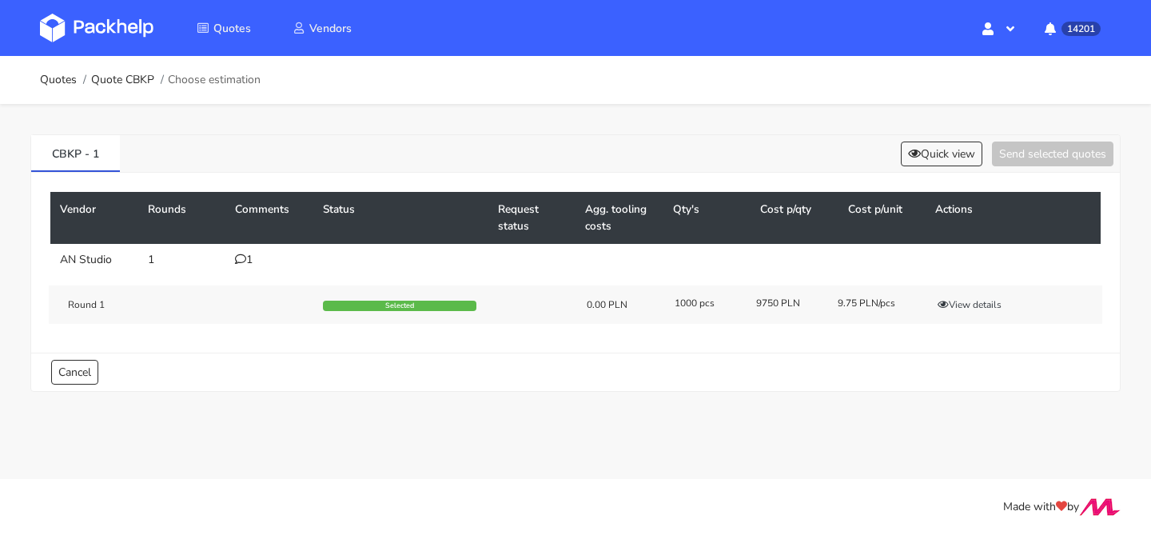
click at [242, 257] on icon at bounding box center [240, 258] width 11 height 11
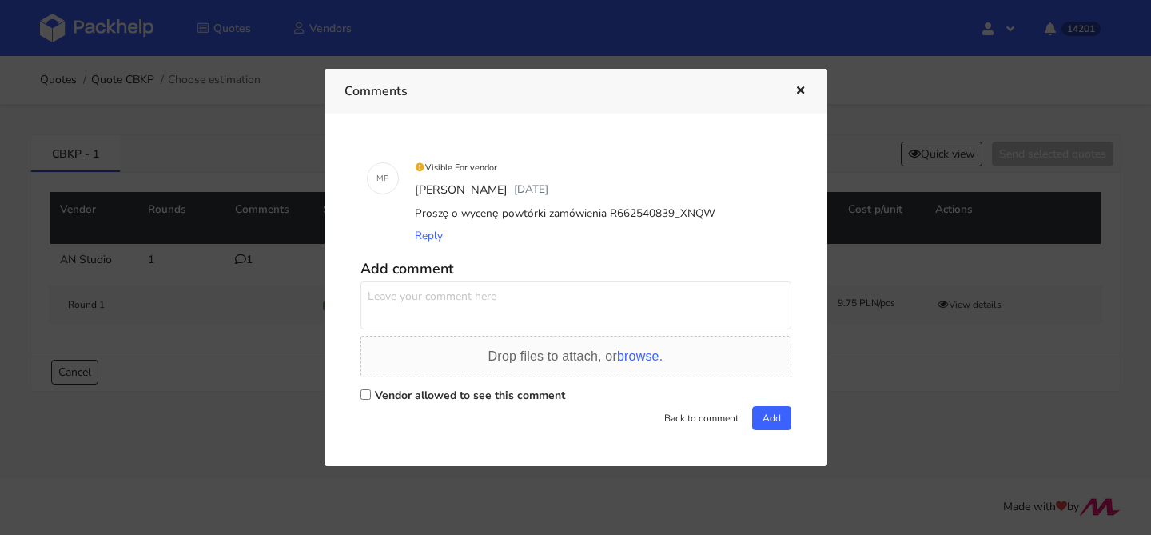
click at [797, 94] on icon "button" at bounding box center [801, 91] width 14 height 11
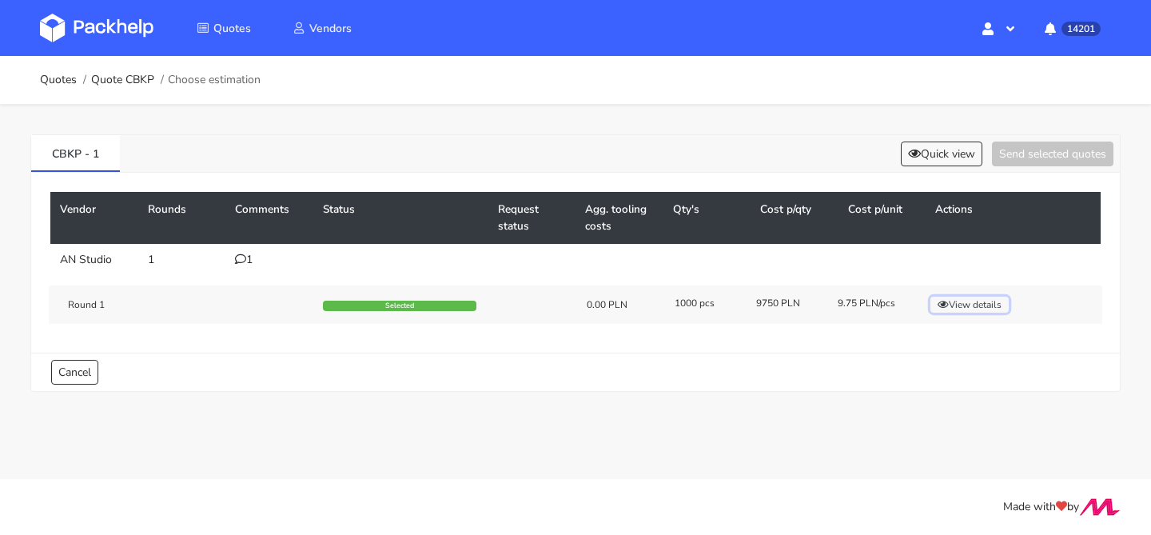
click at [966, 310] on button "View details" at bounding box center [970, 305] width 78 height 16
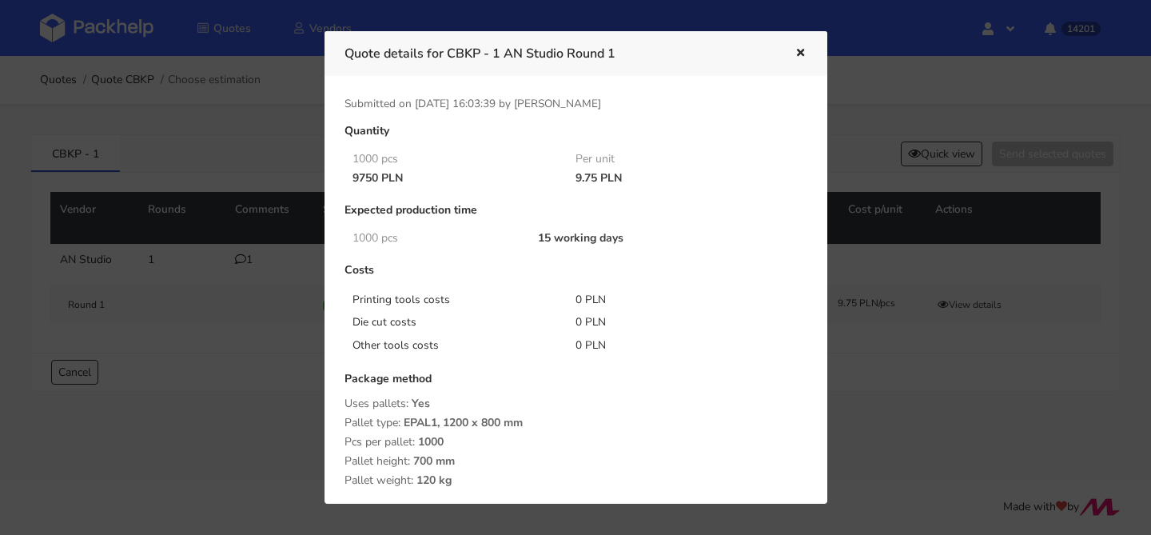
click at [232, 333] on div at bounding box center [575, 267] width 1151 height 535
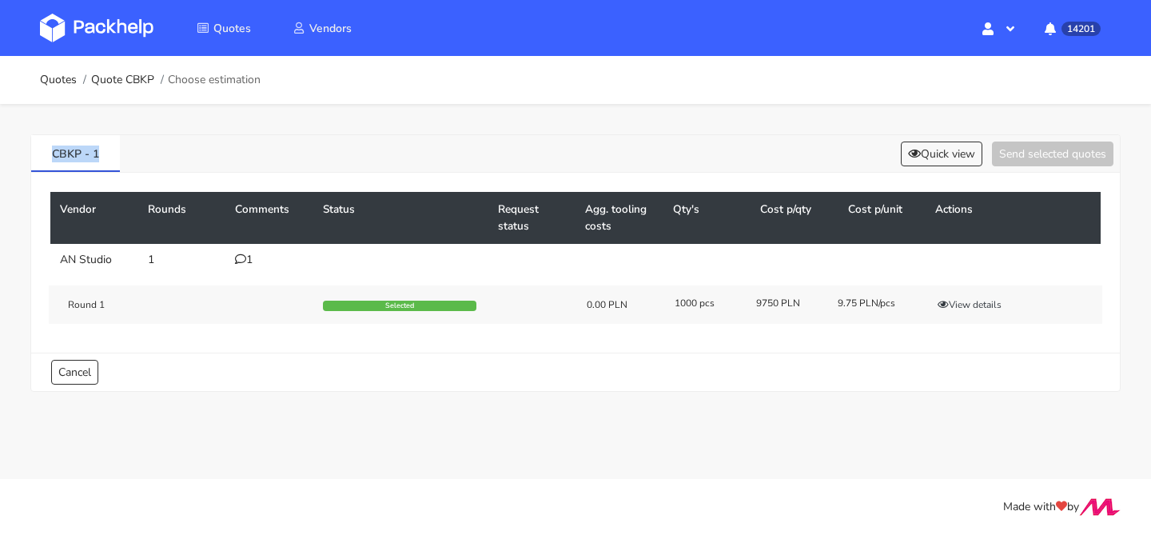
drag, startPoint x: 114, startPoint y: 151, endPoint x: 0, endPoint y: 151, distance: 114.3
click at [0, 151] on div "CBKP - 1 Quick view Send selected quotes Vendor Rounds Comments Status Request …" at bounding box center [575, 259] width 1151 height 311
copy link "CBKP - 1"
click at [240, 265] on div "1" at bounding box center [269, 259] width 69 height 13
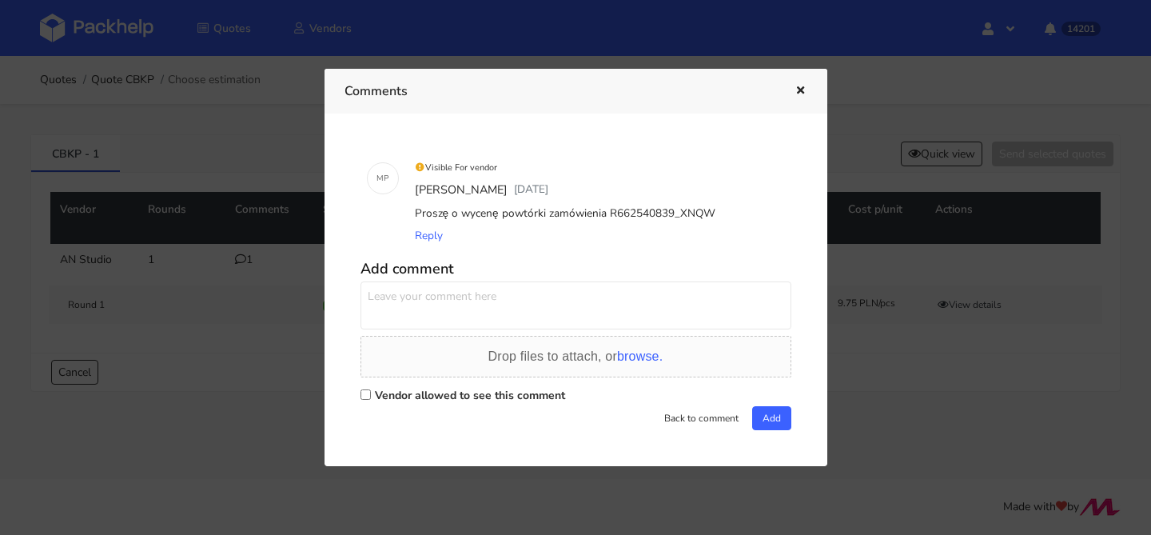
drag, startPoint x: 712, startPoint y: 211, endPoint x: 500, endPoint y: 217, distance: 211.9
click at [500, 216] on div "Proszę o wycenę powtórki zamówienia R662540839_XNQW" at bounding box center [598, 213] width 373 height 22
copy div "powtórki zamówienia R662540839_XNQW"
click at [799, 102] on div "Comments" at bounding box center [576, 91] width 503 height 44
click at [799, 80] on div "Comments" at bounding box center [576, 91] width 503 height 44
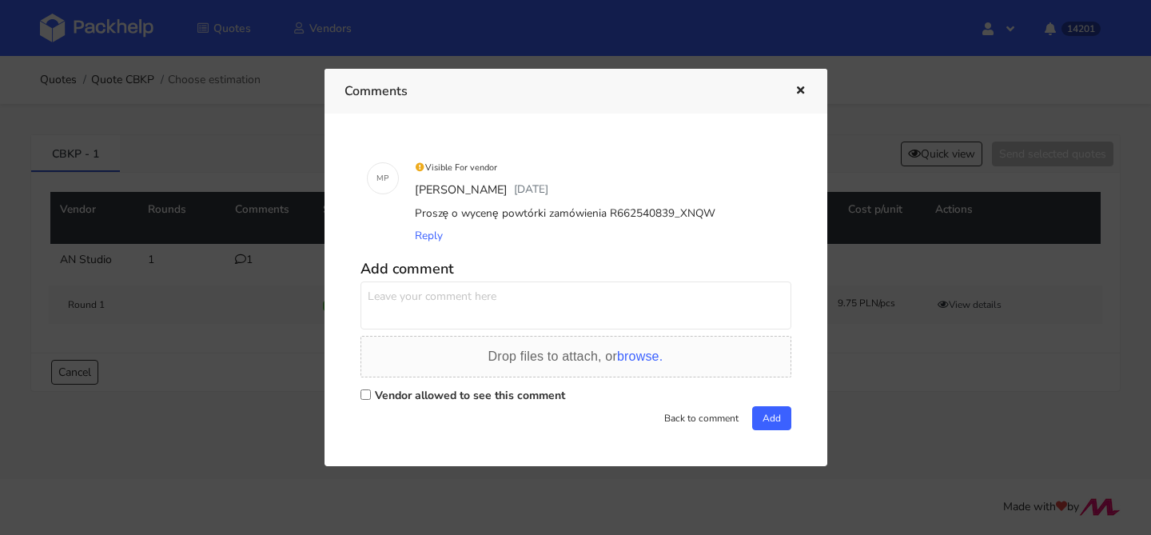
click at [799, 83] on button "button" at bounding box center [799, 91] width 18 height 21
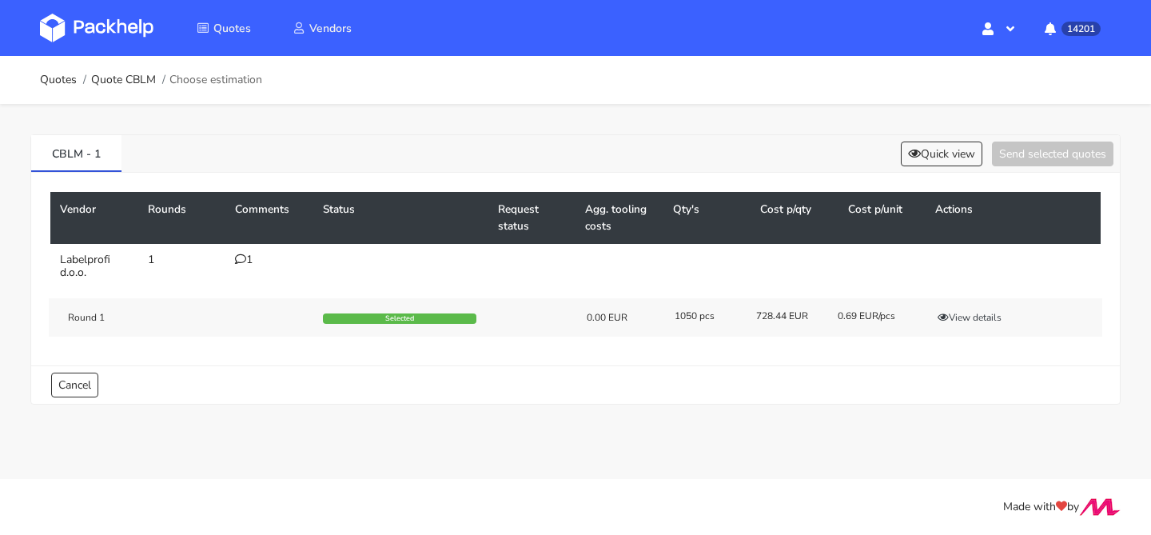
click at [983, 303] on div "Round 1 Selected 0.00 EUR 1050 pcs 728.44 EUR 0.69 EUR/pcs View details" at bounding box center [576, 317] width 1054 height 38
click at [969, 318] on button "View details" at bounding box center [970, 317] width 78 height 16
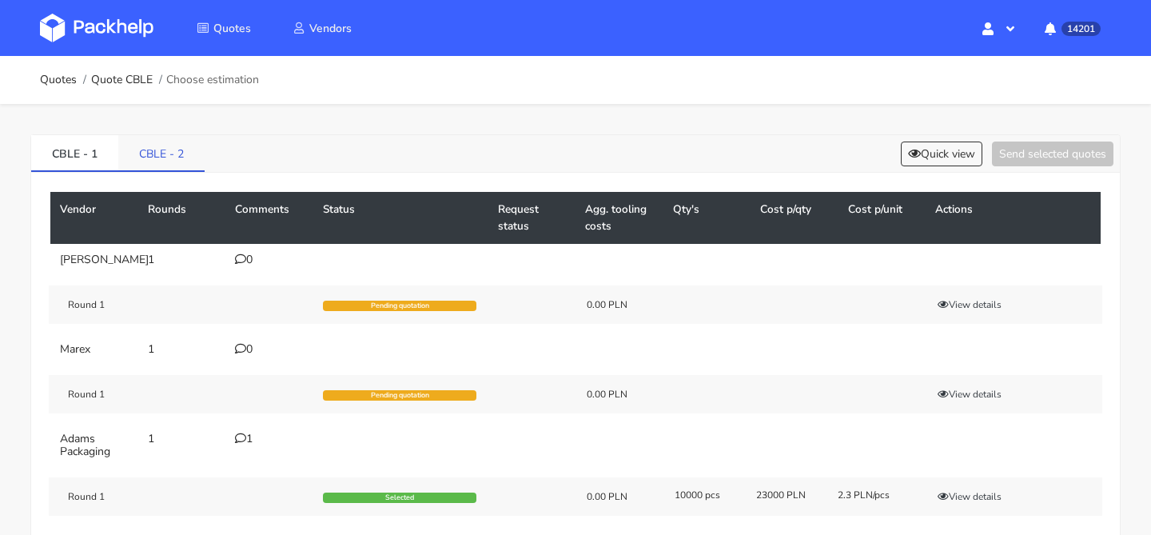
click at [155, 153] on link "CBLE - 2" at bounding box center [161, 152] width 86 height 35
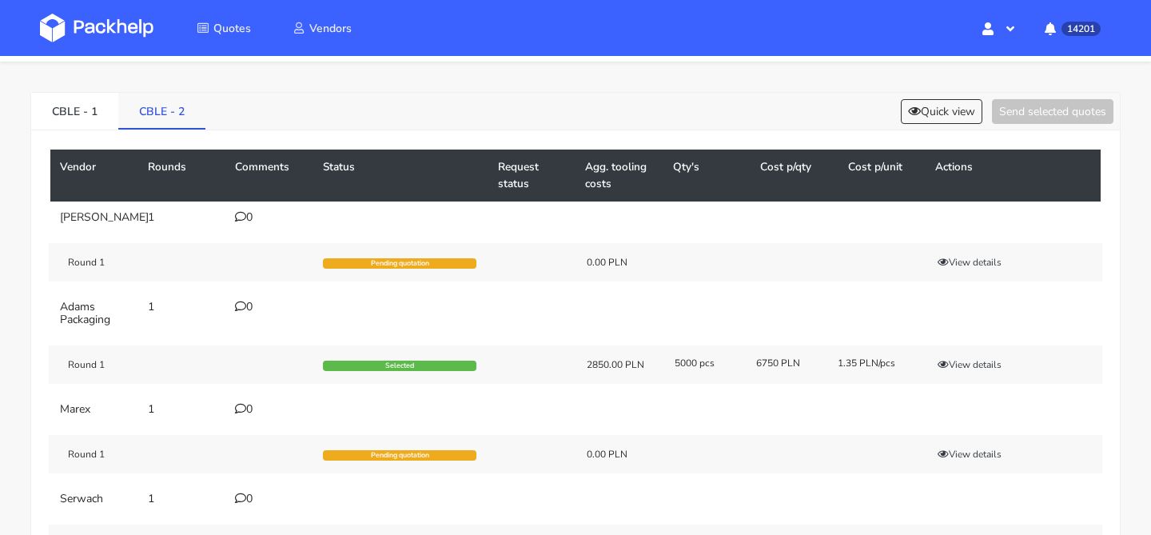
scroll to position [27, 0]
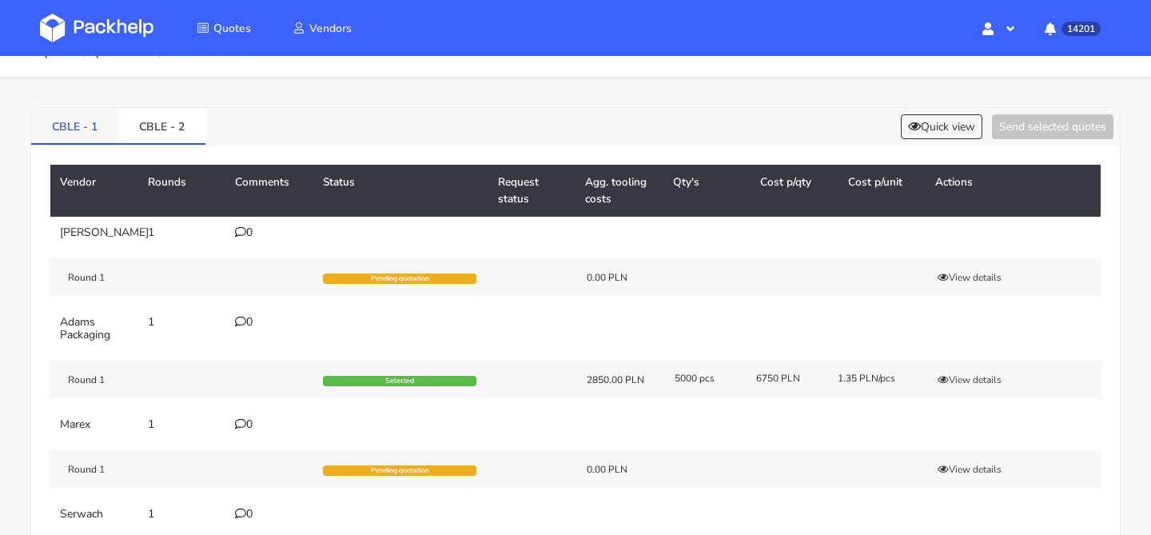
click at [67, 125] on link "CBLE - 1" at bounding box center [74, 125] width 87 height 35
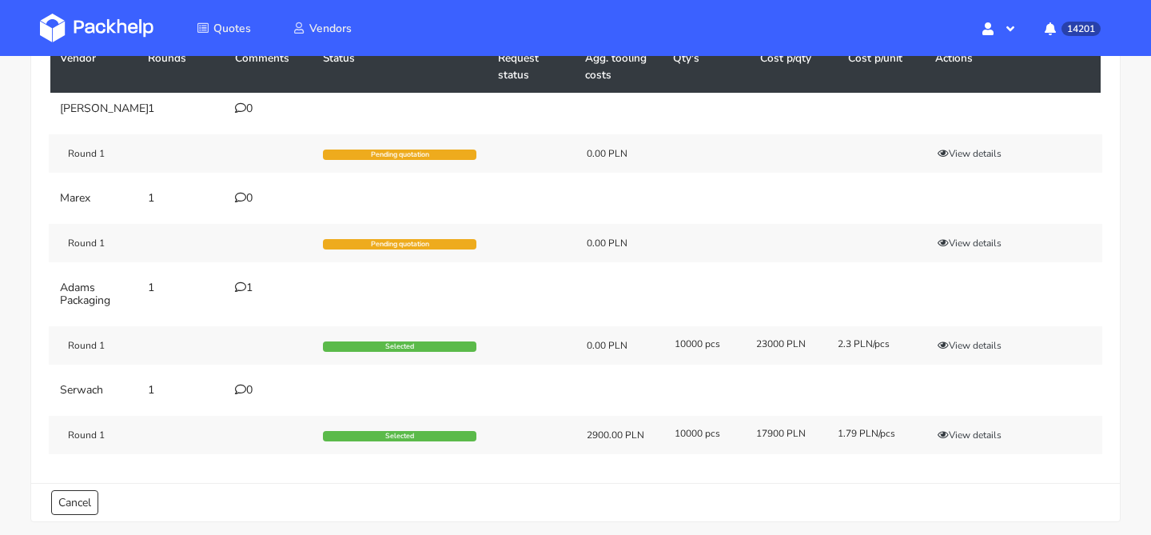
scroll to position [230, 0]
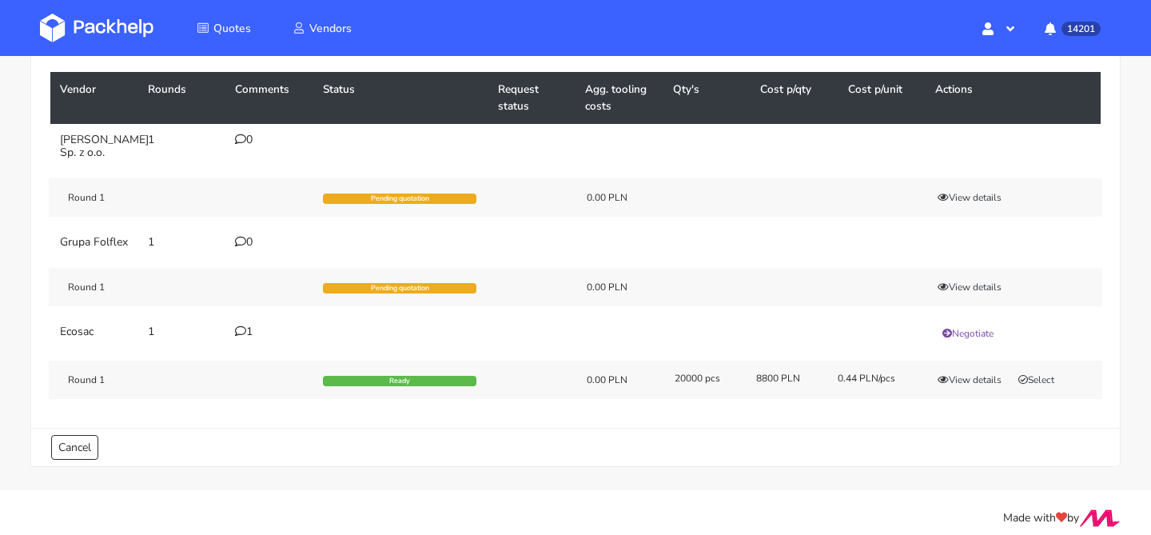
scroll to position [122, 0]
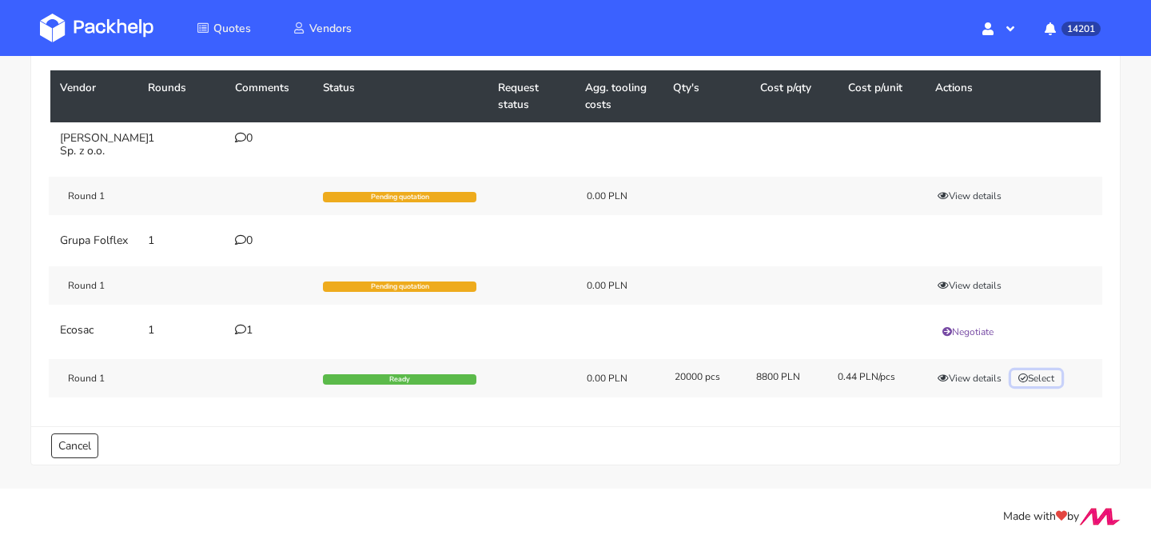
click at [1050, 386] on button "Select" at bounding box center [1036, 378] width 50 height 16
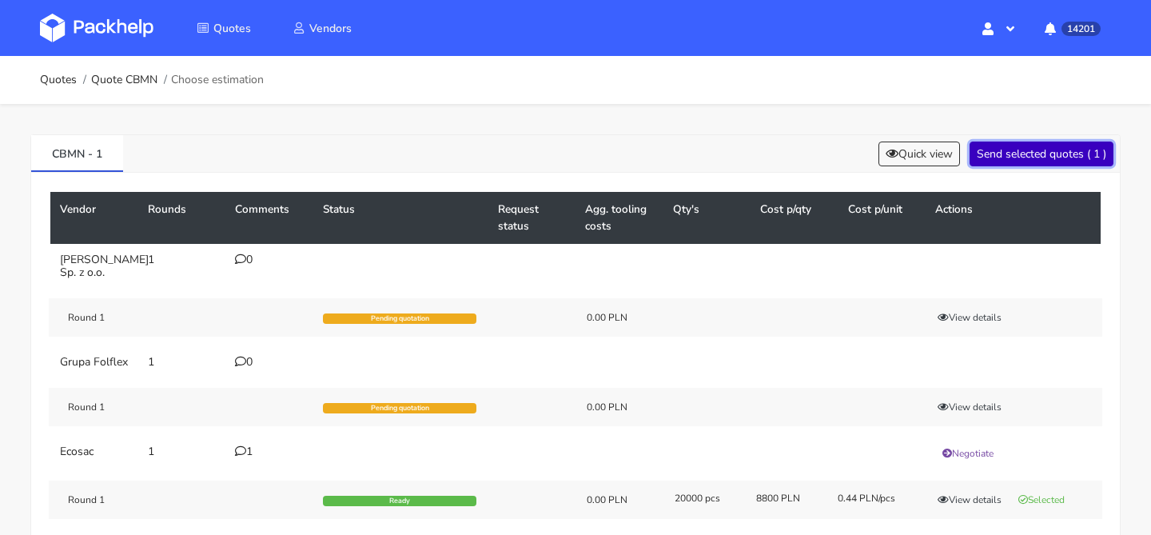
click at [1046, 160] on button "Send selected quotes ( 1 )" at bounding box center [1042, 154] width 144 height 25
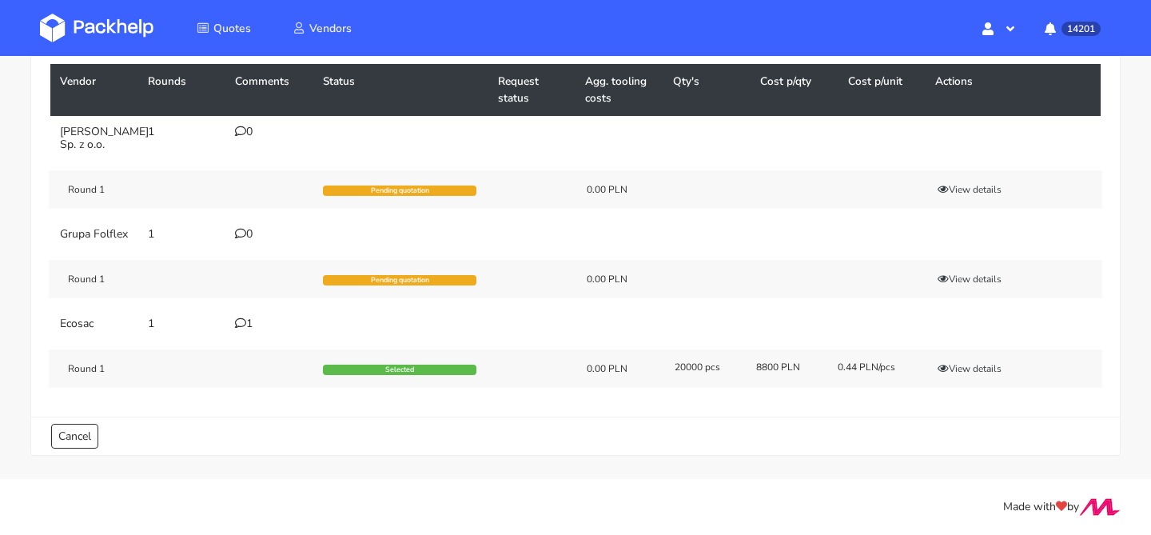
scroll to position [141, 0]
click at [982, 380] on div "Round 1 Selected 0.00 PLN 20000 pcs 8800 PLN 0.44 PLN/pcs View details" at bounding box center [576, 368] width 1054 height 38
click at [983, 378] on div "Round 1 Selected 0.00 PLN 20000 pcs 8800 PLN 0.44 PLN/pcs View details" at bounding box center [576, 368] width 1054 height 38
click at [986, 373] on button "View details" at bounding box center [970, 369] width 78 height 16
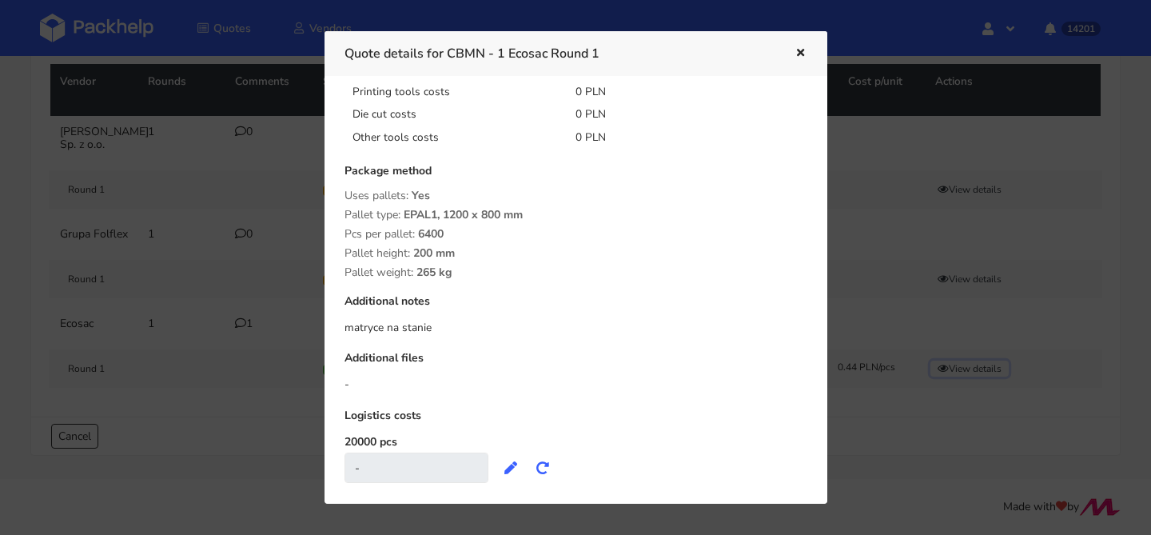
scroll to position [236, 0]
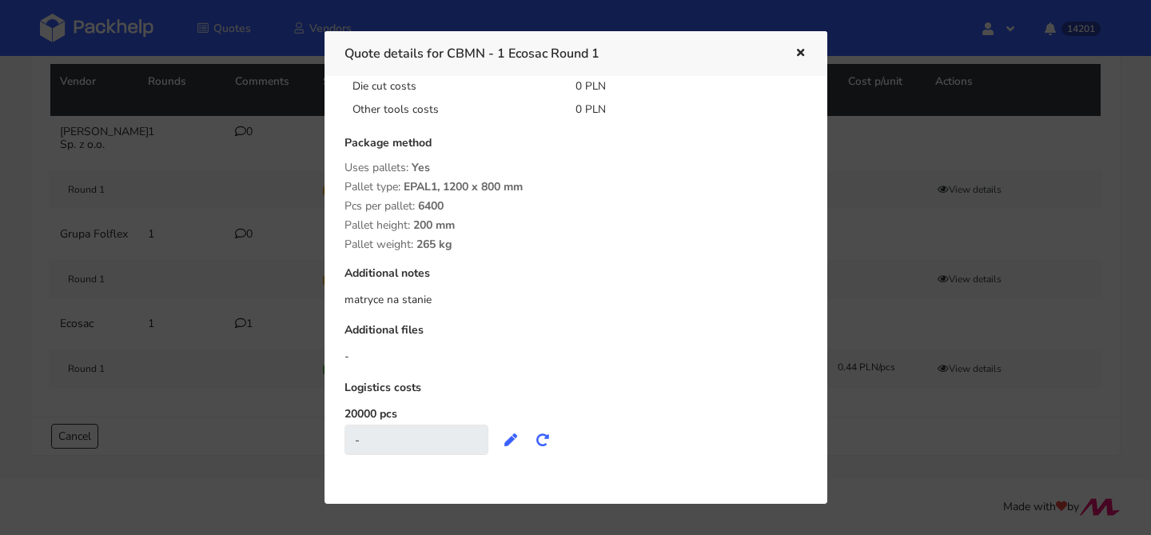
click at [241, 177] on div at bounding box center [575, 267] width 1151 height 535
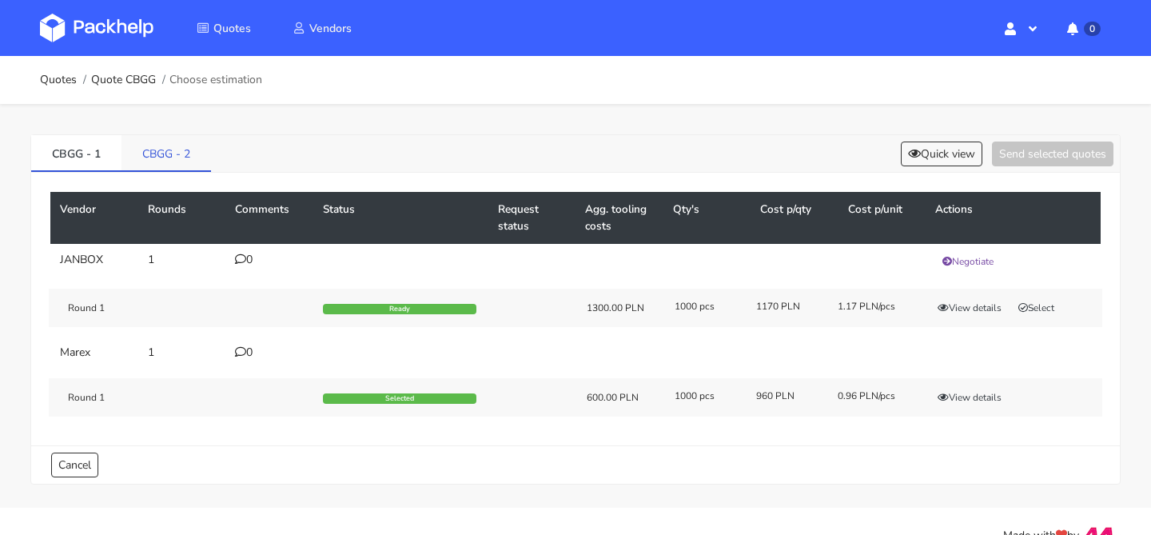
click at [197, 152] on link "CBGG - 2" at bounding box center [167, 152] width 90 height 35
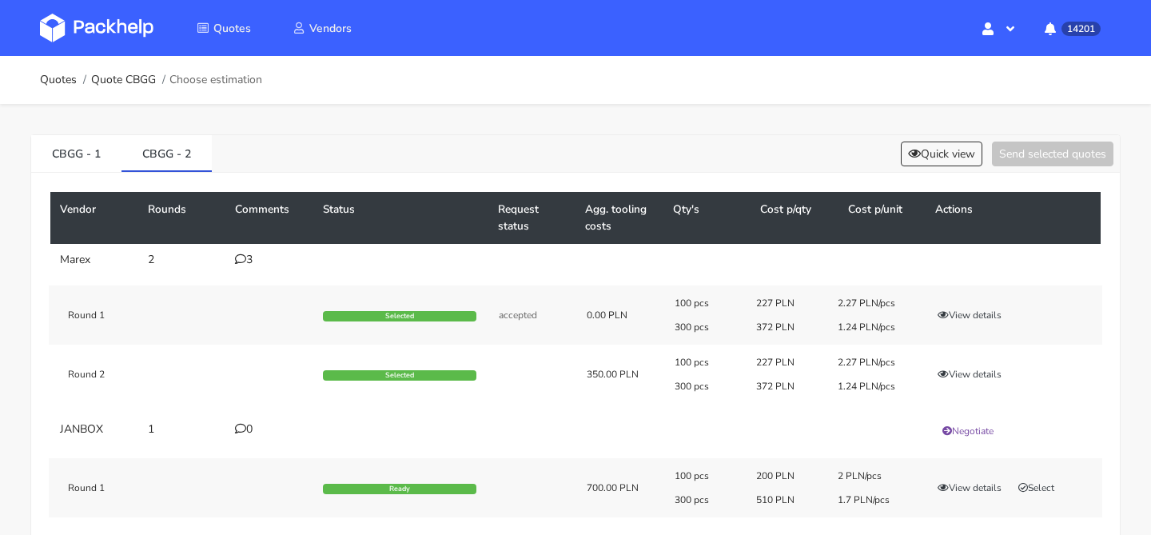
click at [247, 264] on div "3" at bounding box center [269, 259] width 69 height 13
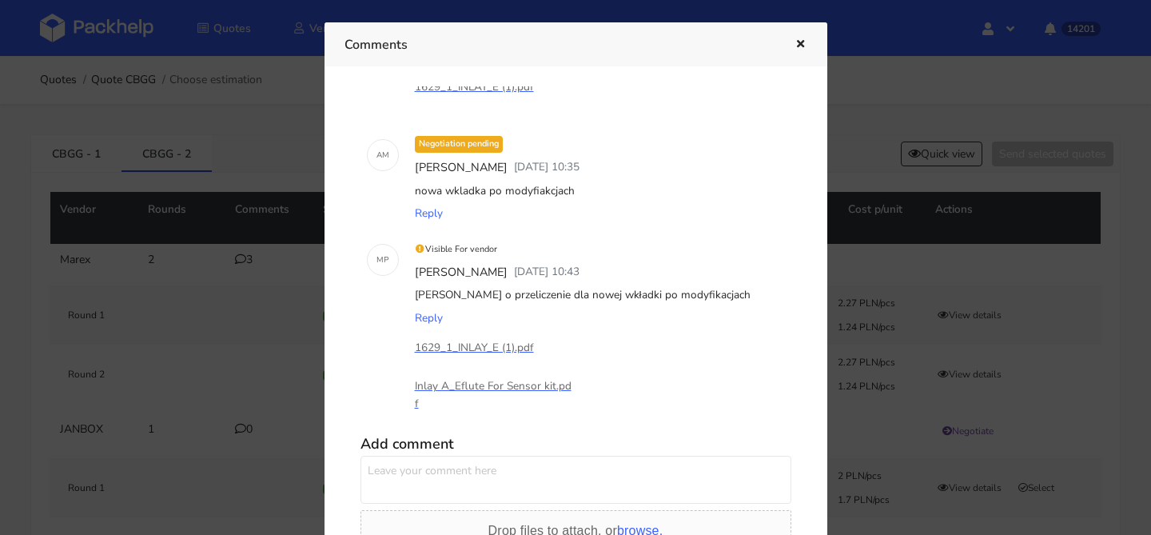
scroll to position [198, 0]
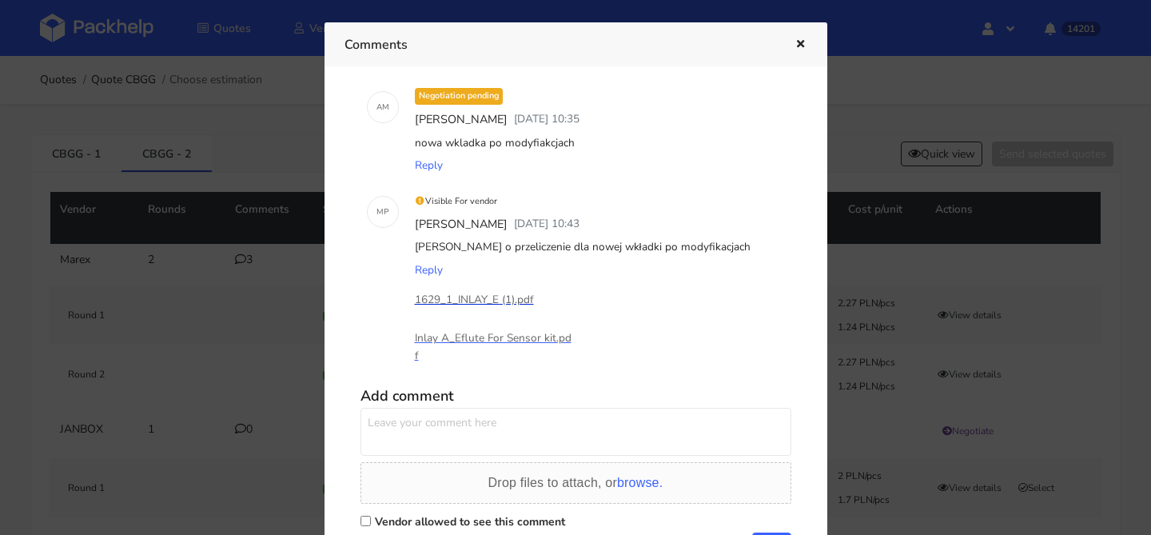
click at [471, 291] on p "1629_1_INLAY_E (1).pdf" at bounding box center [495, 300] width 160 height 18
click at [515, 332] on p "Inlay A_Eflute For Sensor kit.pdf" at bounding box center [495, 346] width 160 height 35
